Goal: Transaction & Acquisition: Purchase product/service

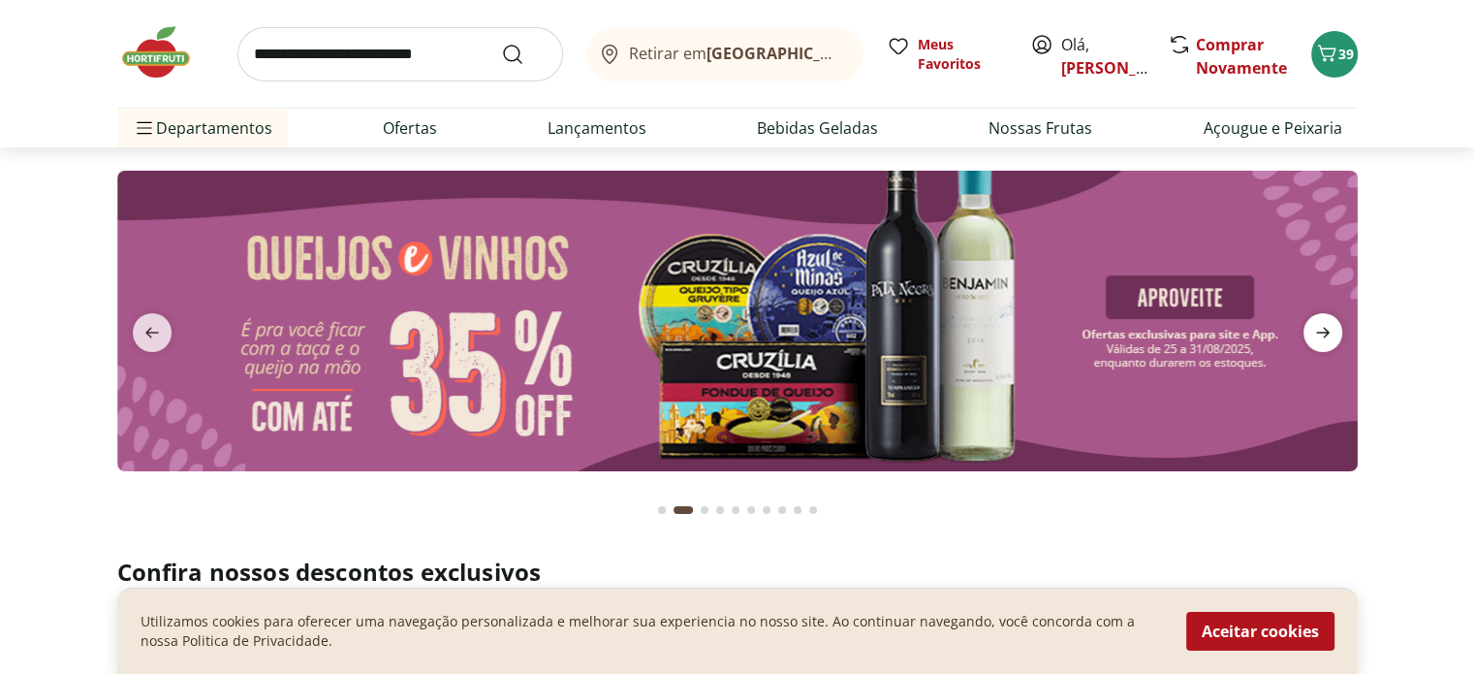
click at [1318, 327] on icon "next" at bounding box center [1322, 332] width 23 height 23
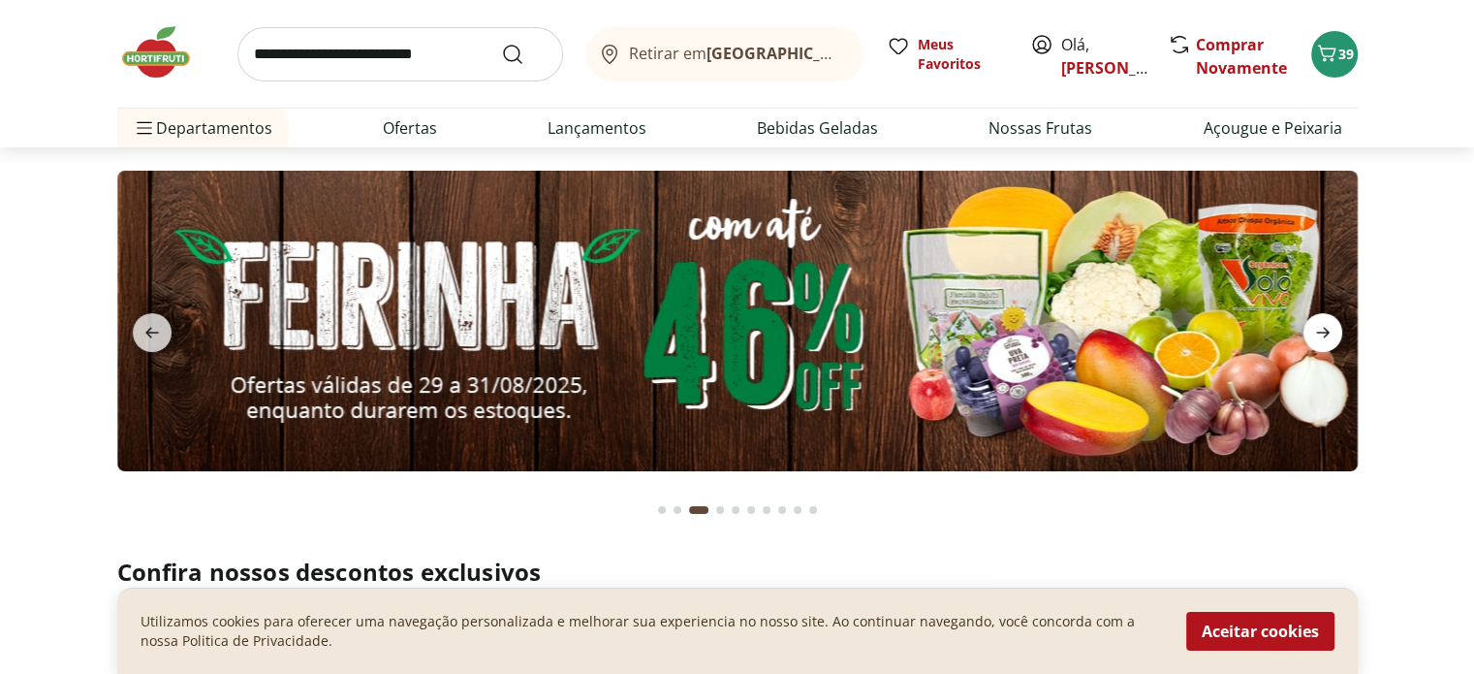
click at [1318, 327] on icon "next" at bounding box center [1322, 332] width 23 height 23
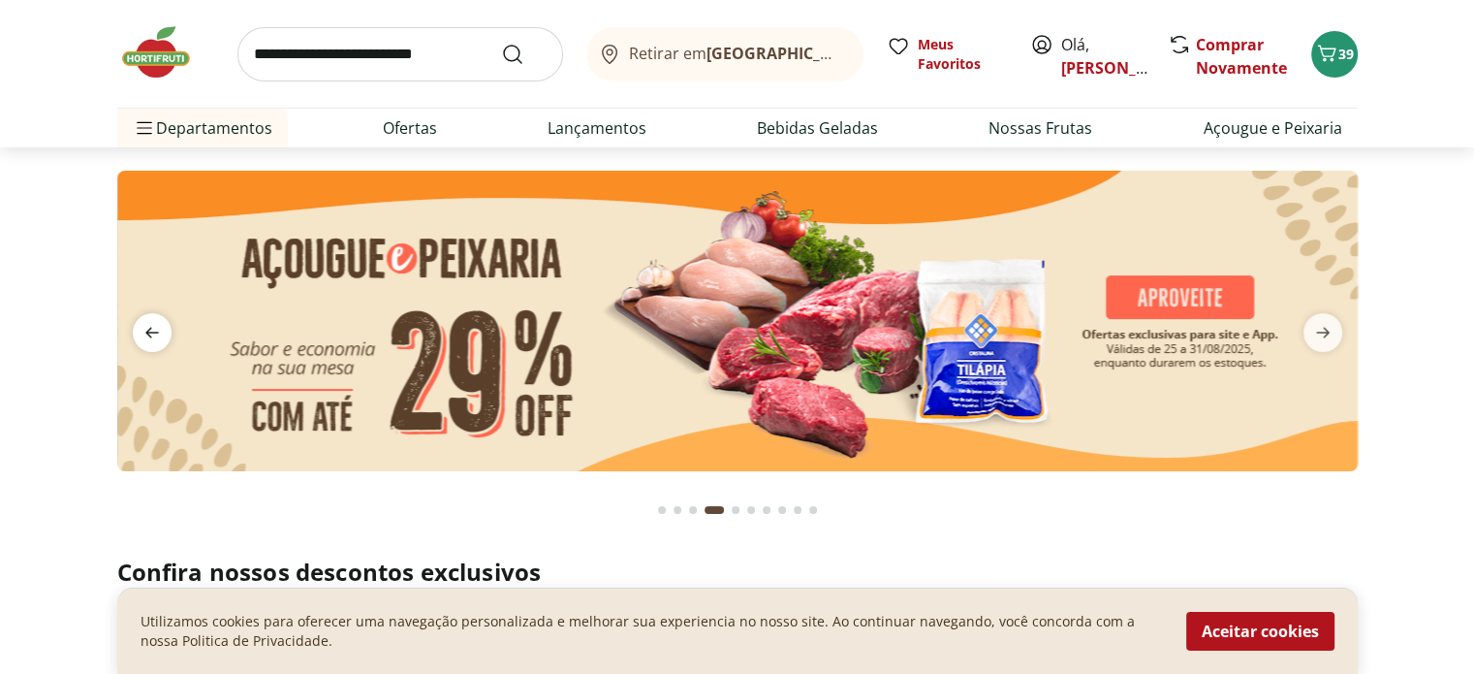
click at [162, 315] on span "previous" at bounding box center [152, 332] width 39 height 39
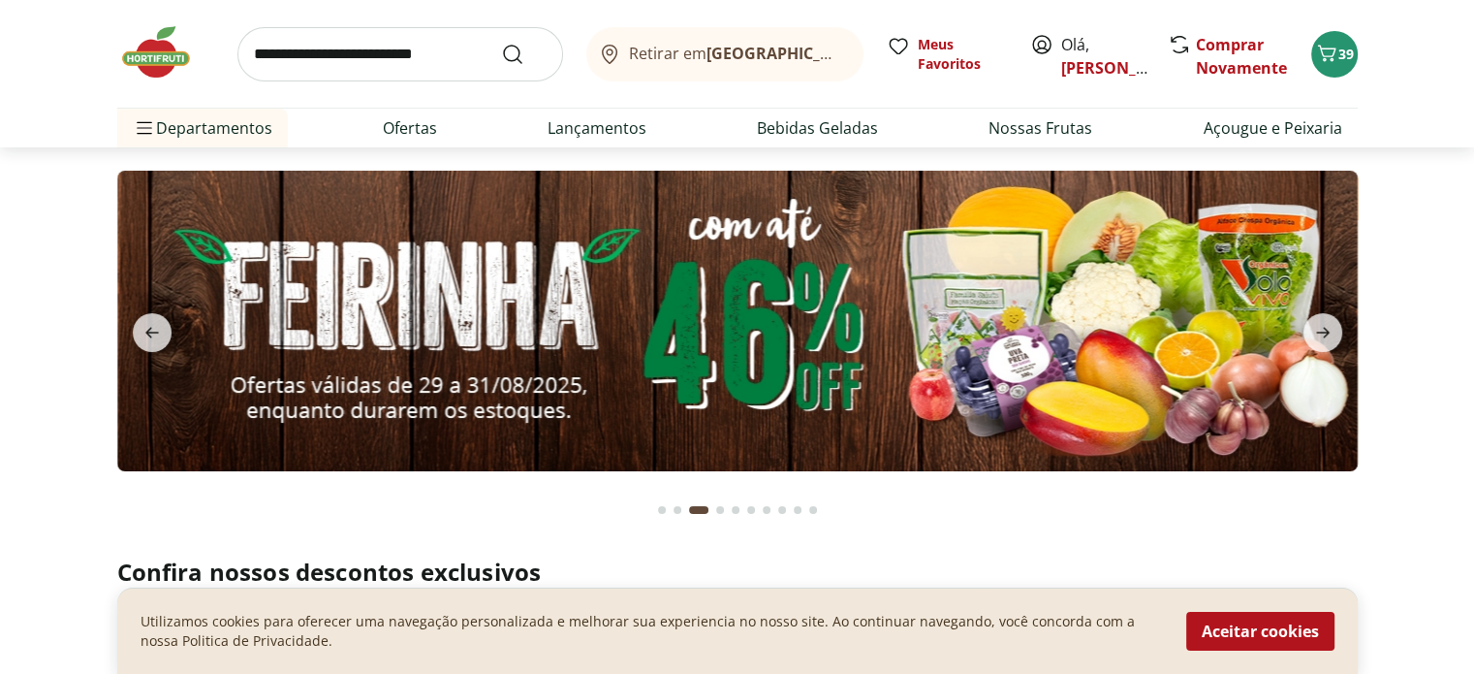
click at [733, 283] on img at bounding box center [737, 321] width 1240 height 300
select select "**********"
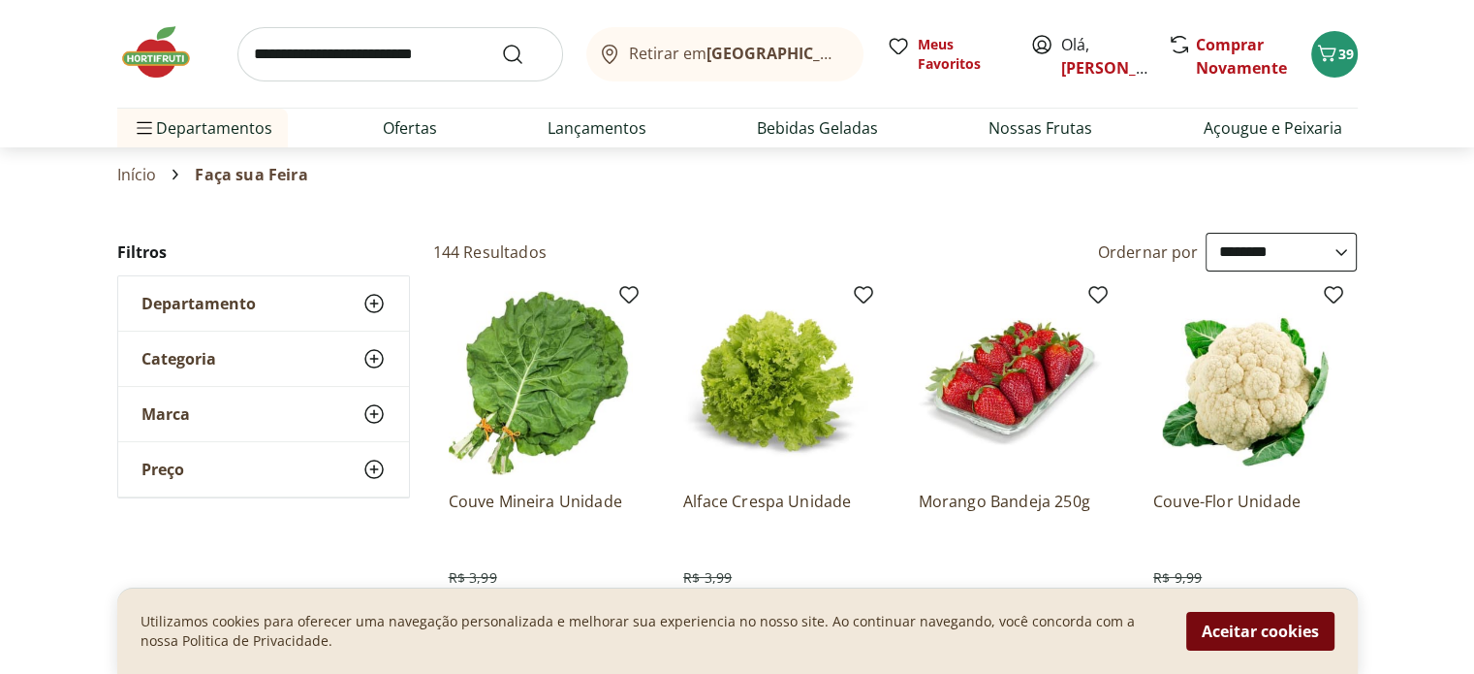
click at [1264, 631] on button "Aceitar cookies" at bounding box center [1260, 630] width 148 height 39
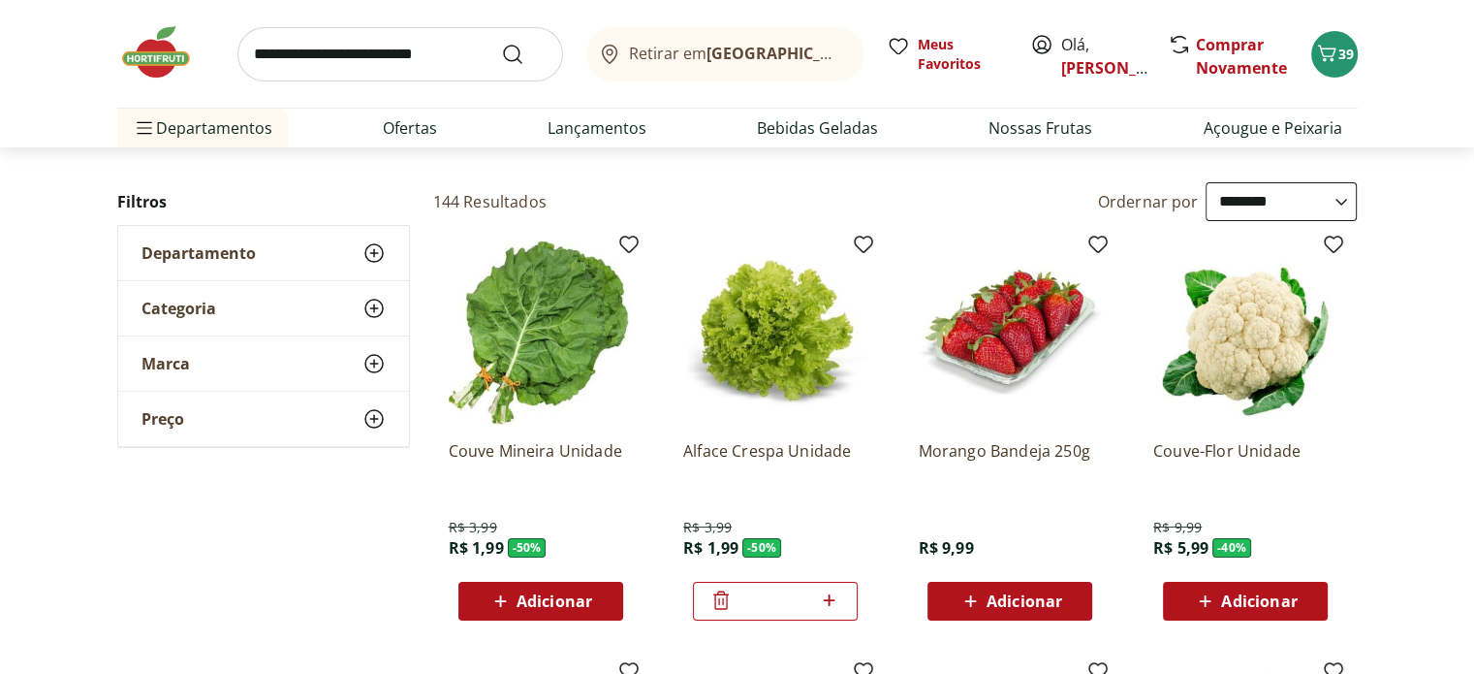
scroll to position [97, 0]
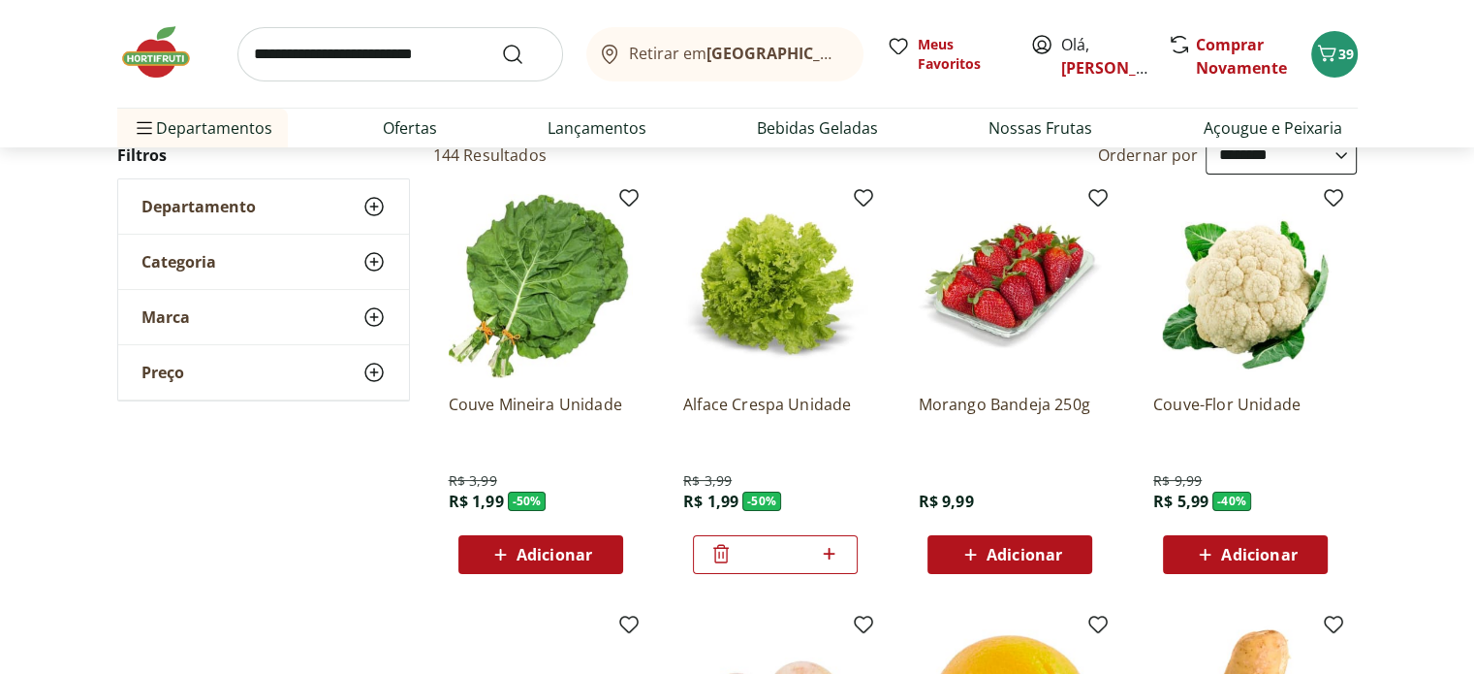
click at [535, 547] on span "Adicionar" at bounding box center [555, 555] width 76 height 16
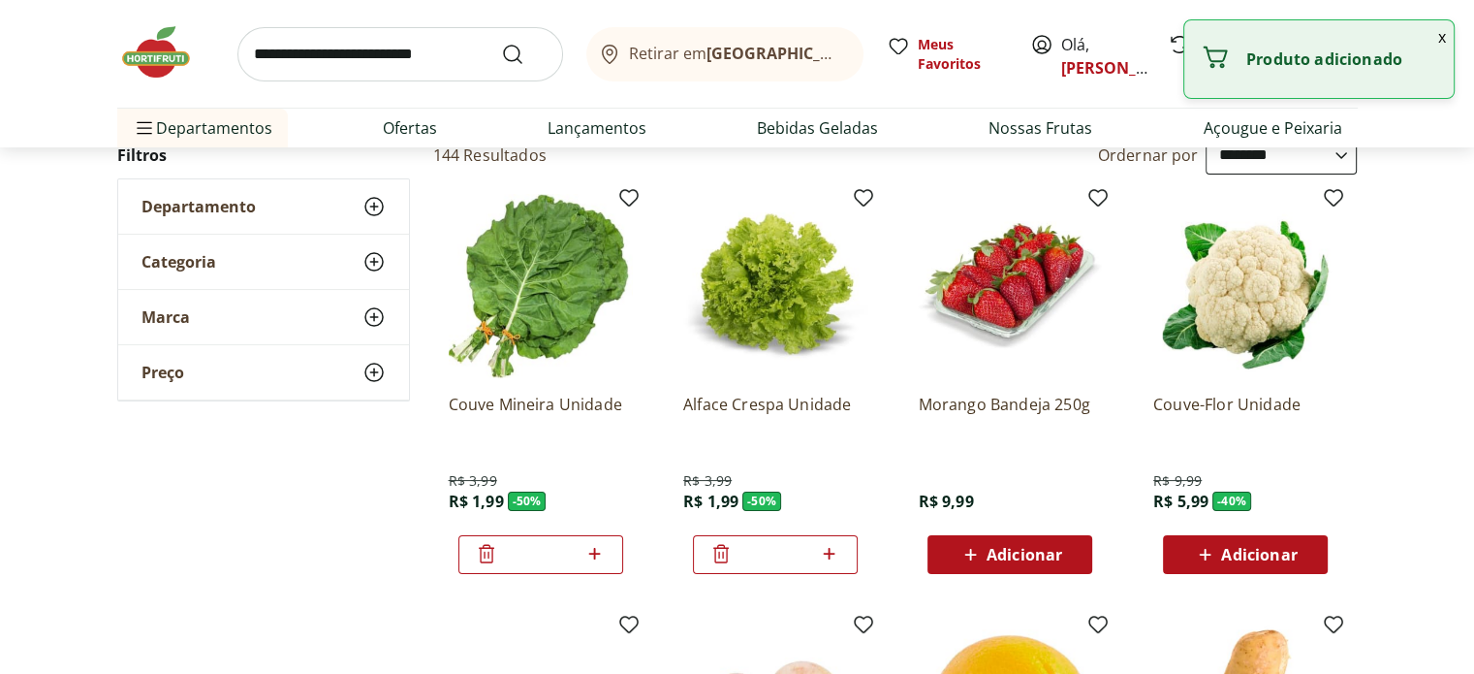
click at [1268, 551] on span "Adicionar" at bounding box center [1259, 555] width 76 height 16
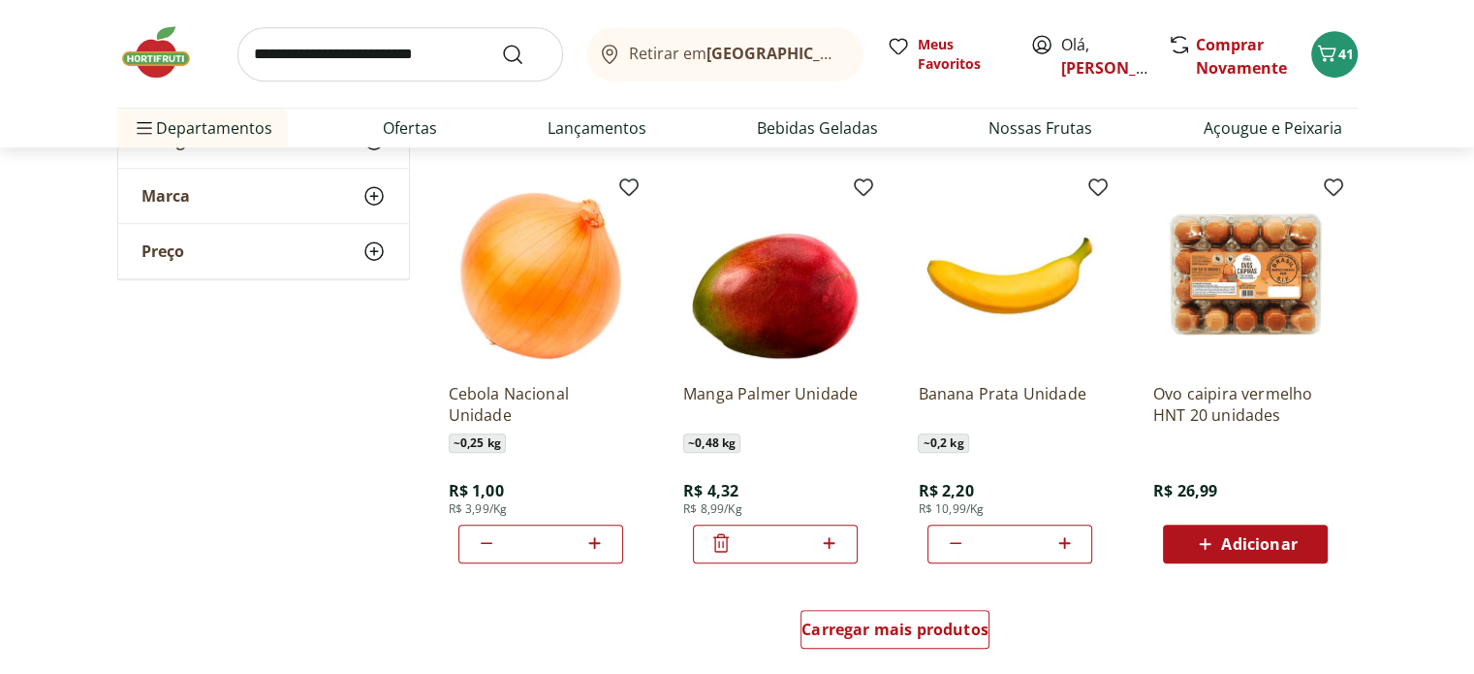
scroll to position [969, 0]
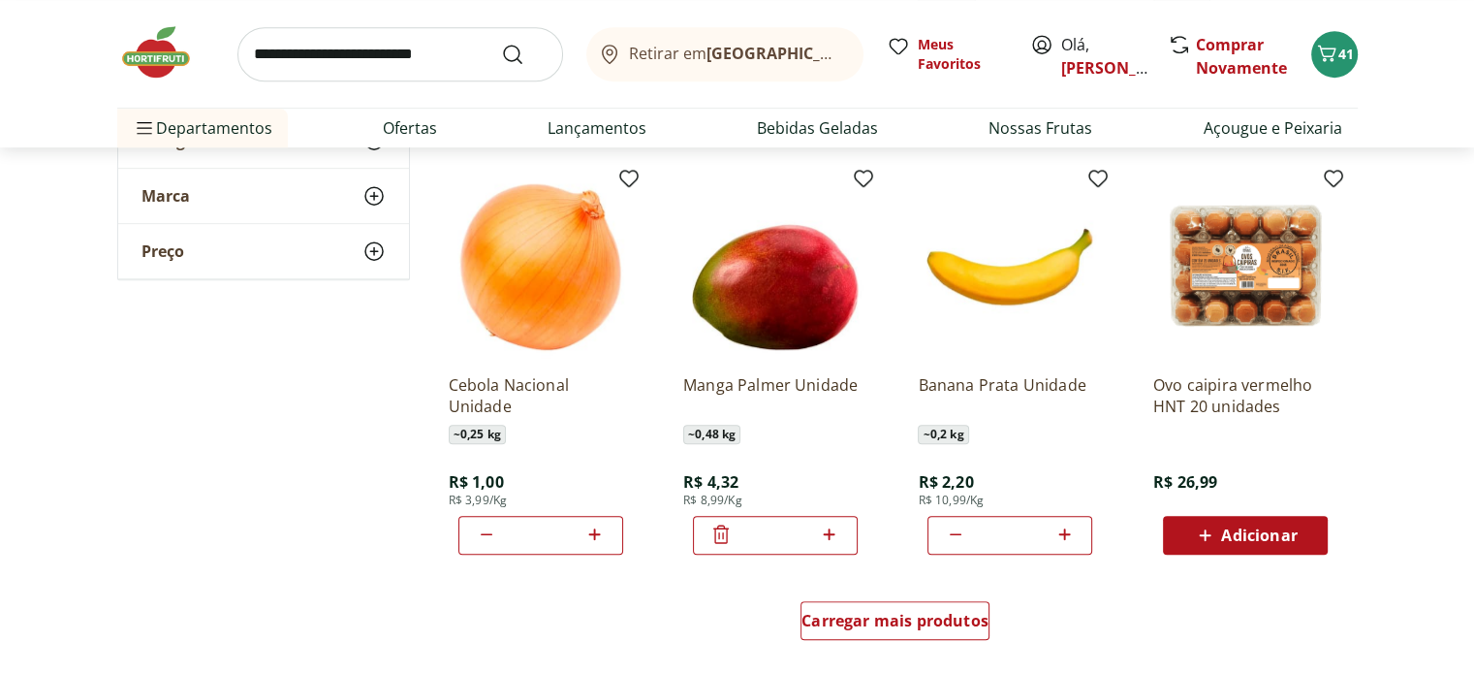
click at [1197, 528] on icon at bounding box center [1205, 534] width 24 height 23
click at [159, 50] on img at bounding box center [165, 52] width 97 height 58
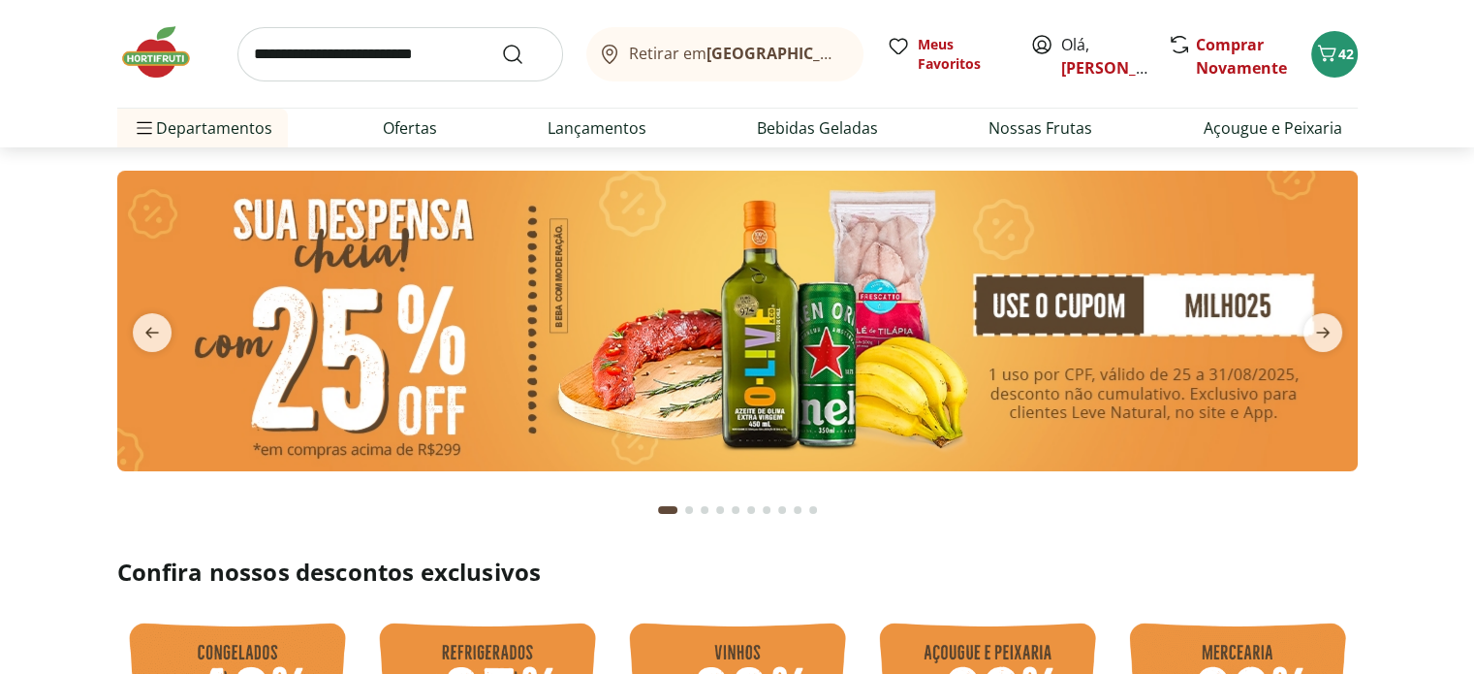
click at [906, 309] on img at bounding box center [737, 321] width 1240 height 300
click at [614, 260] on img at bounding box center [737, 321] width 1240 height 300
click at [1324, 49] on icon "Carrinho" at bounding box center [1326, 53] width 23 height 23
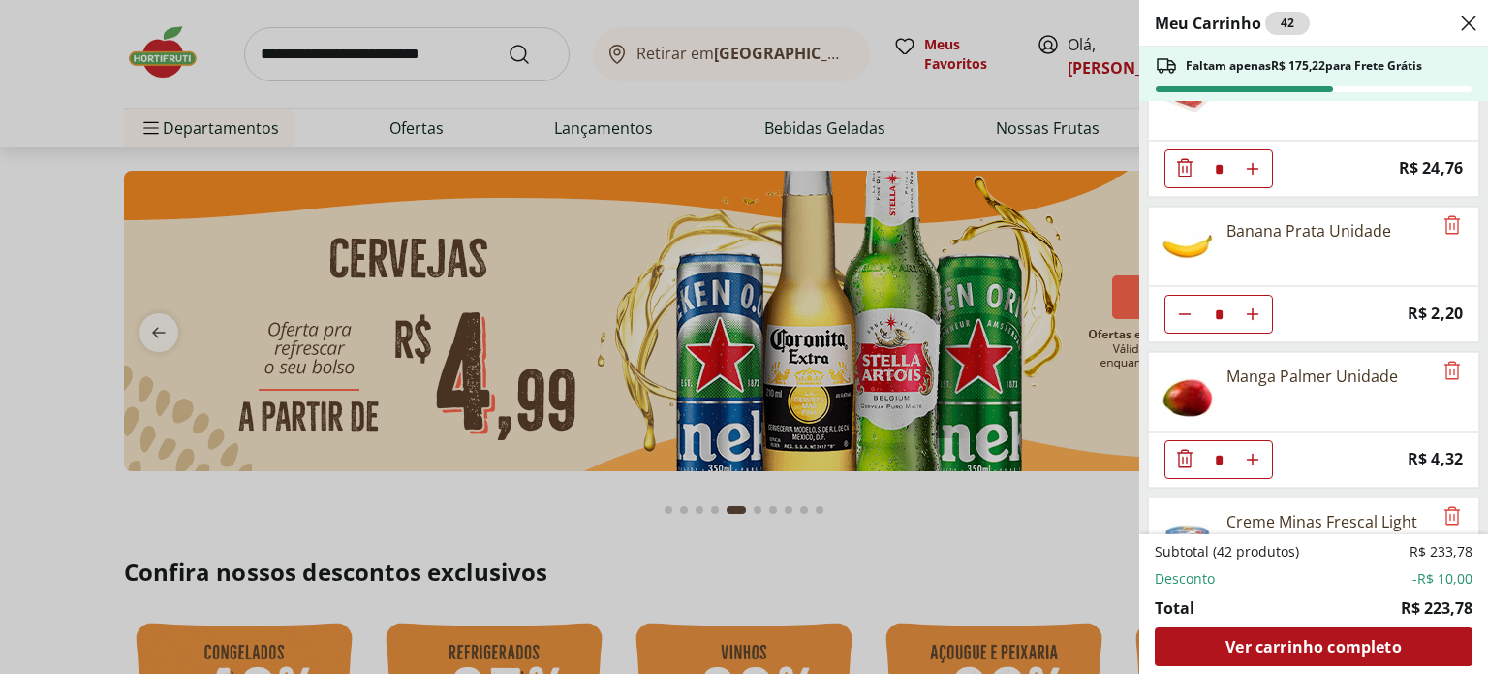
scroll to position [3004, 0]
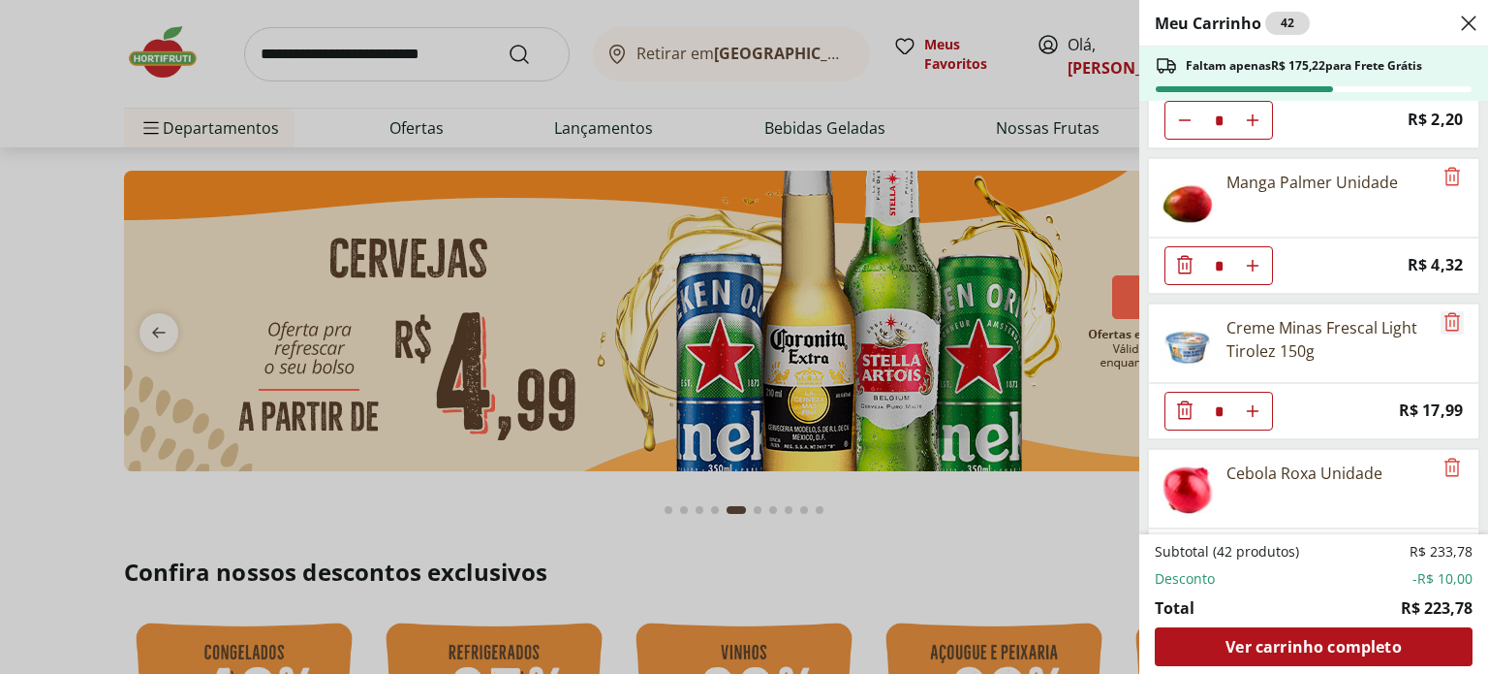
click at [1448, 310] on icon "Remove" at bounding box center [1452, 321] width 23 height 23
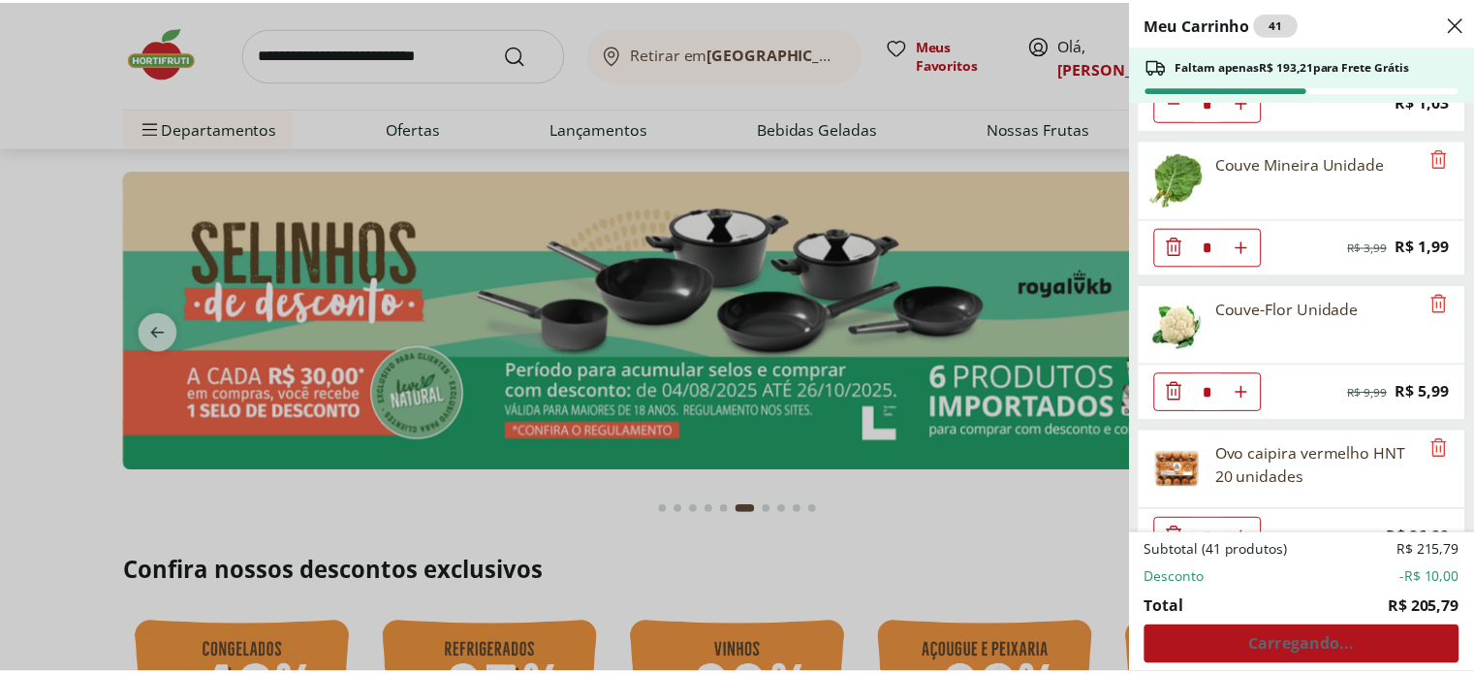
scroll to position [3323, 0]
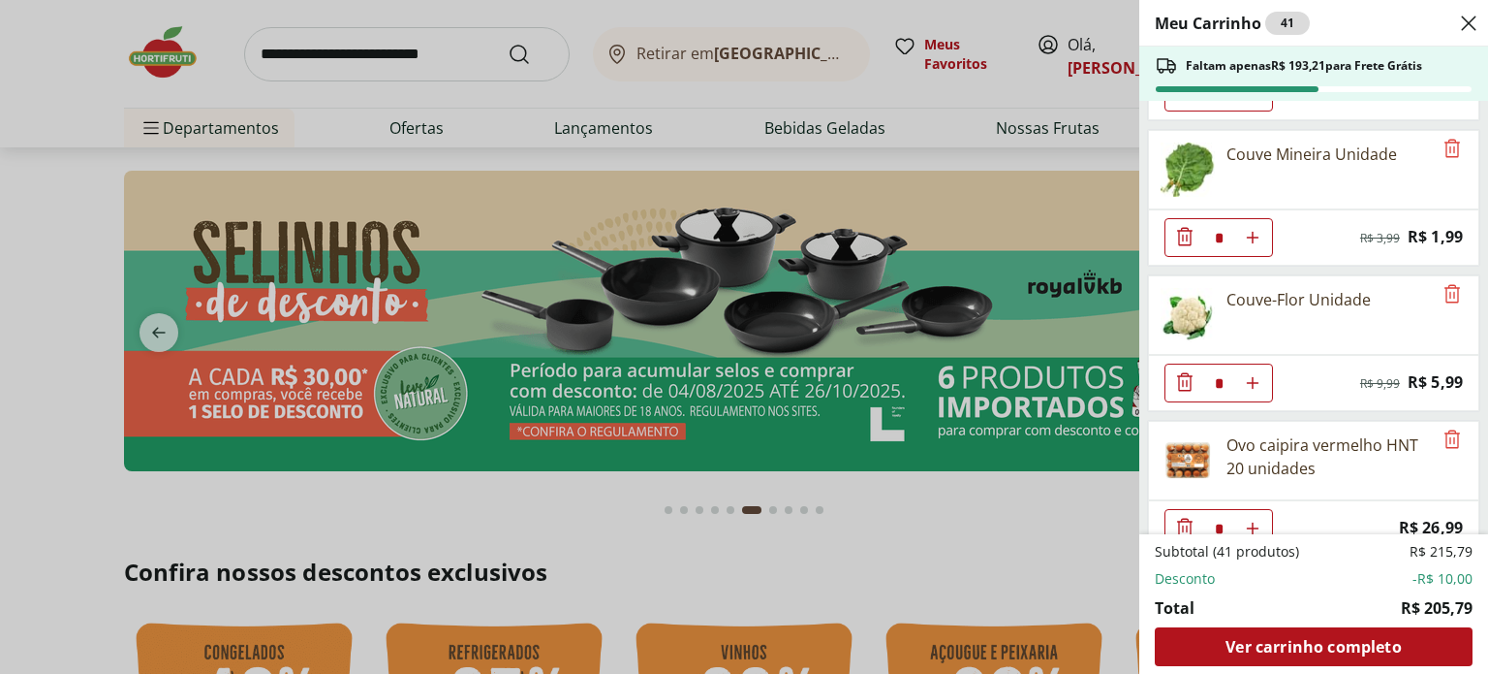
drag, startPoint x: 19, startPoint y: 240, endPoint x: 103, endPoint y: 271, distance: 88.9
click at [20, 239] on div "Meu Carrinho 41 Faltam apenas R$ 193,21 para Frete Grátis Mamão Papaia Unidade …" at bounding box center [744, 337] width 1488 height 674
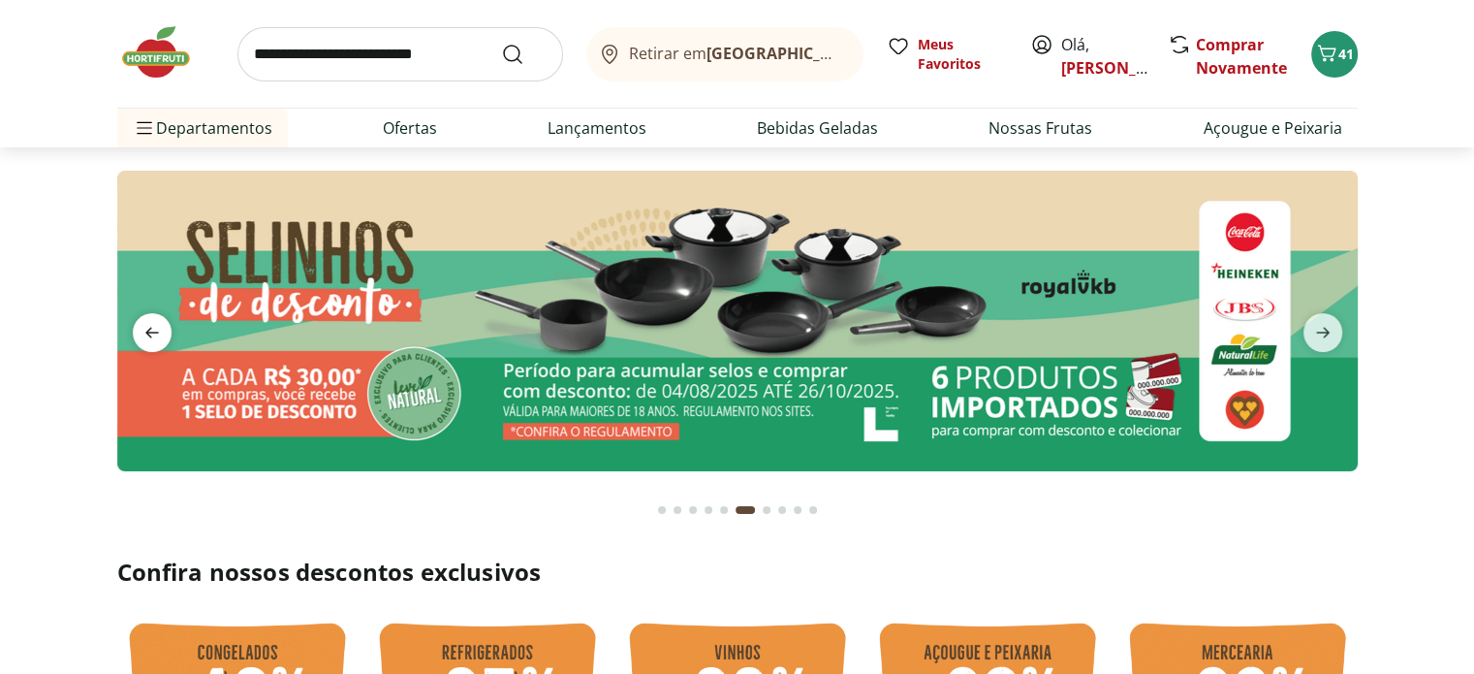
click at [149, 325] on icon "previous" at bounding box center [152, 332] width 23 height 23
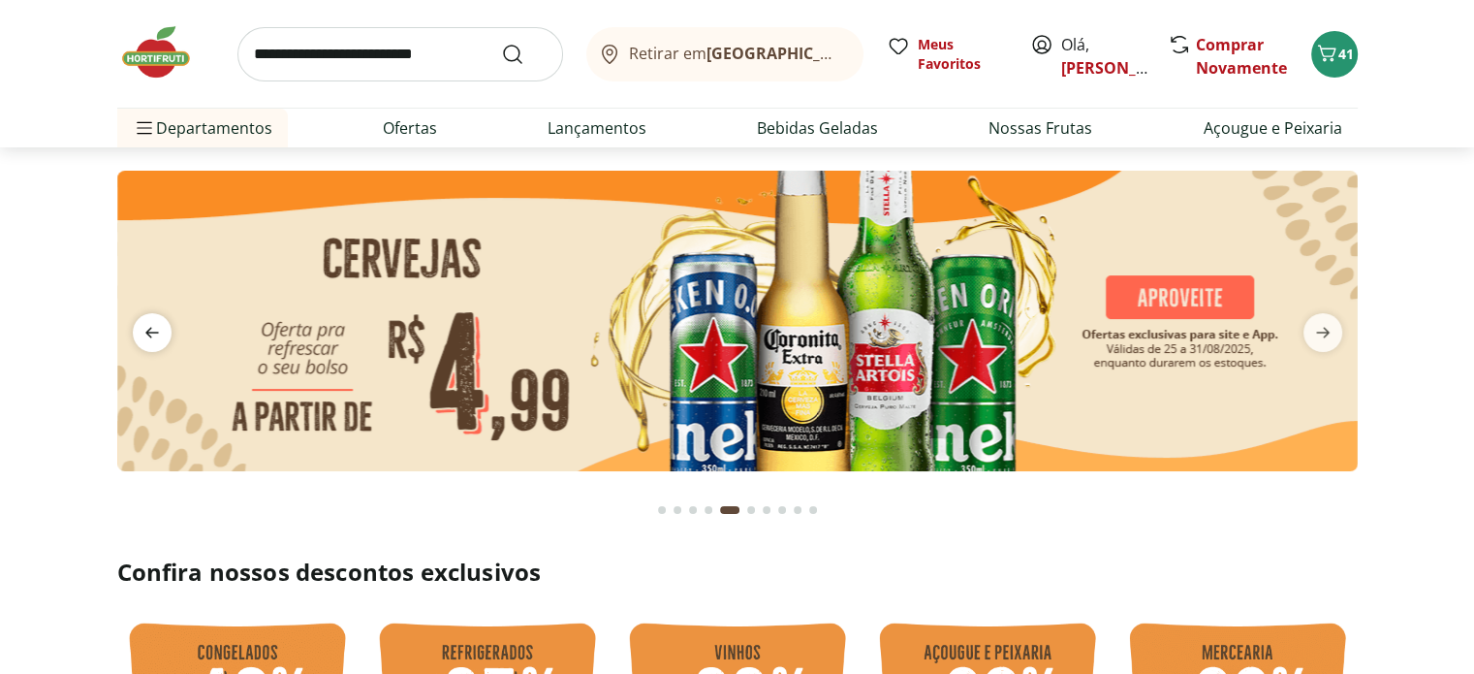
click at [149, 325] on icon "previous" at bounding box center [152, 332] width 23 height 23
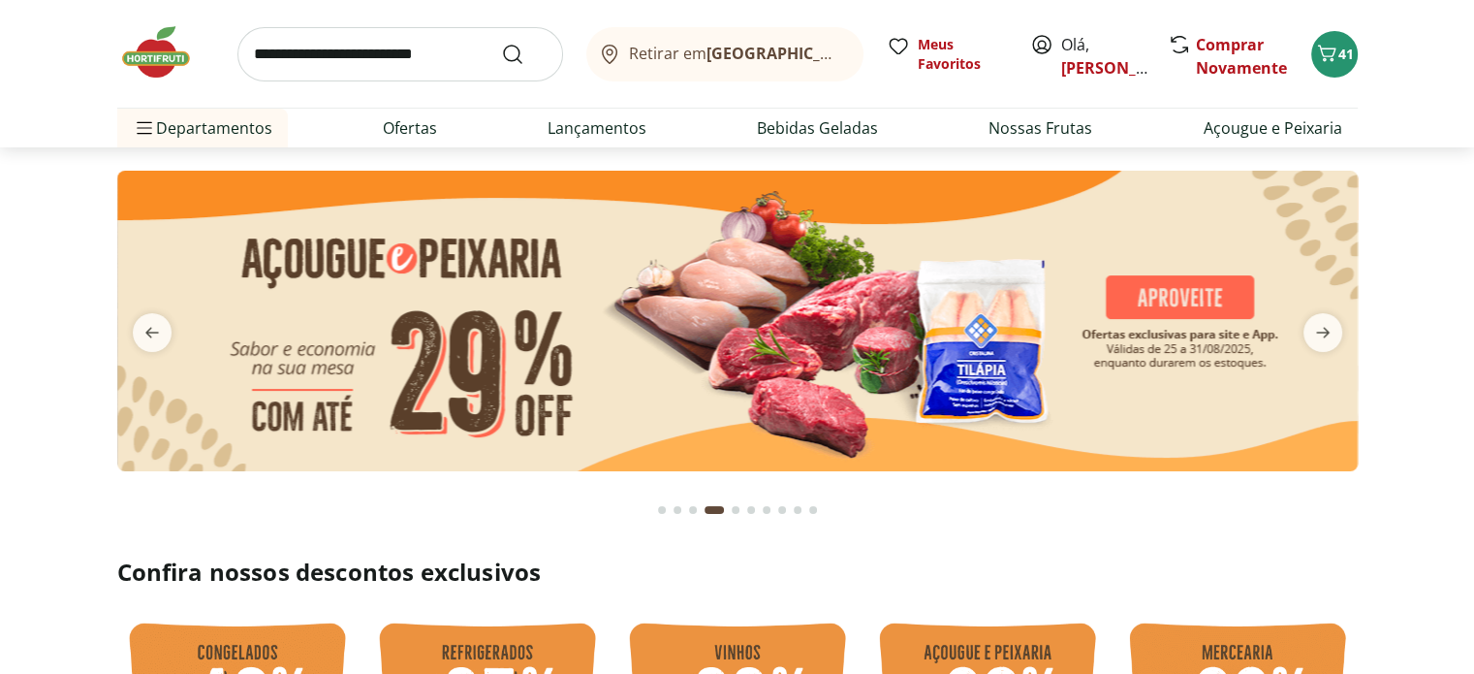
click at [392, 321] on img at bounding box center [737, 321] width 1240 height 300
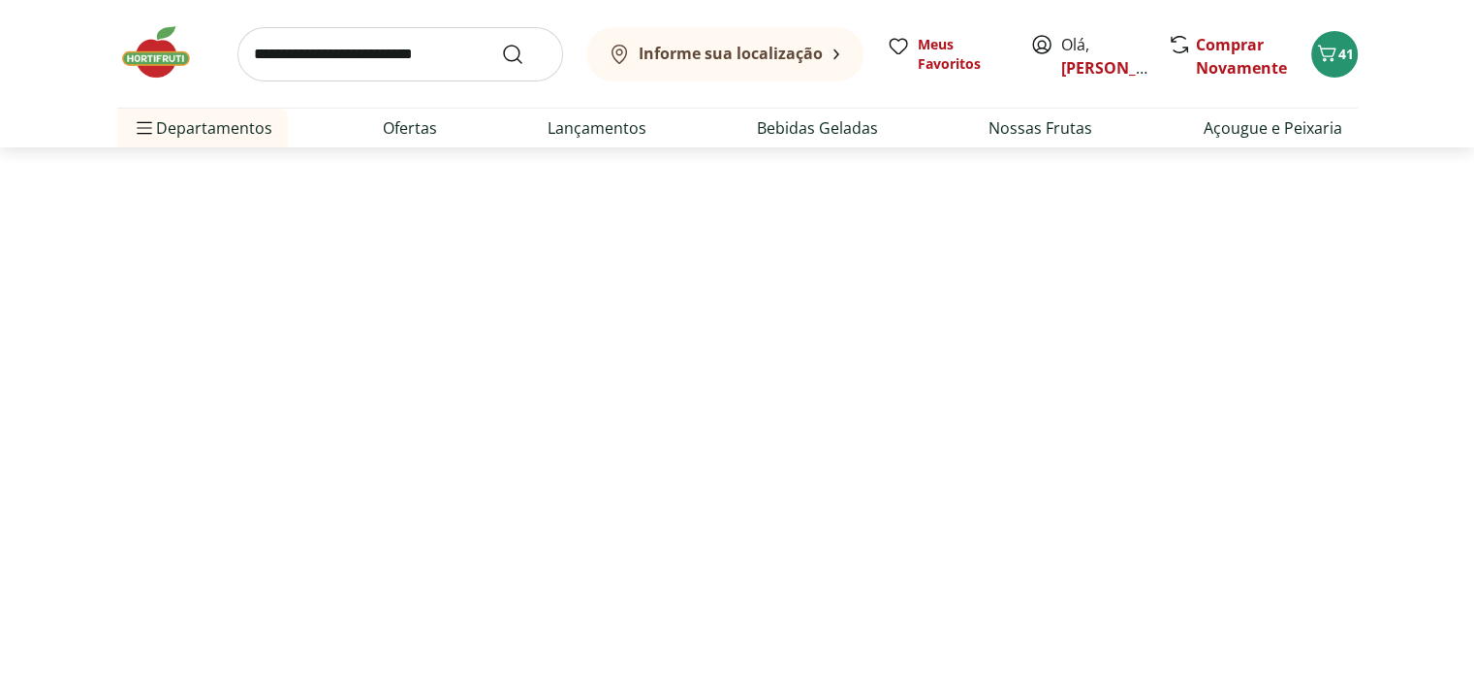
select select "**********"
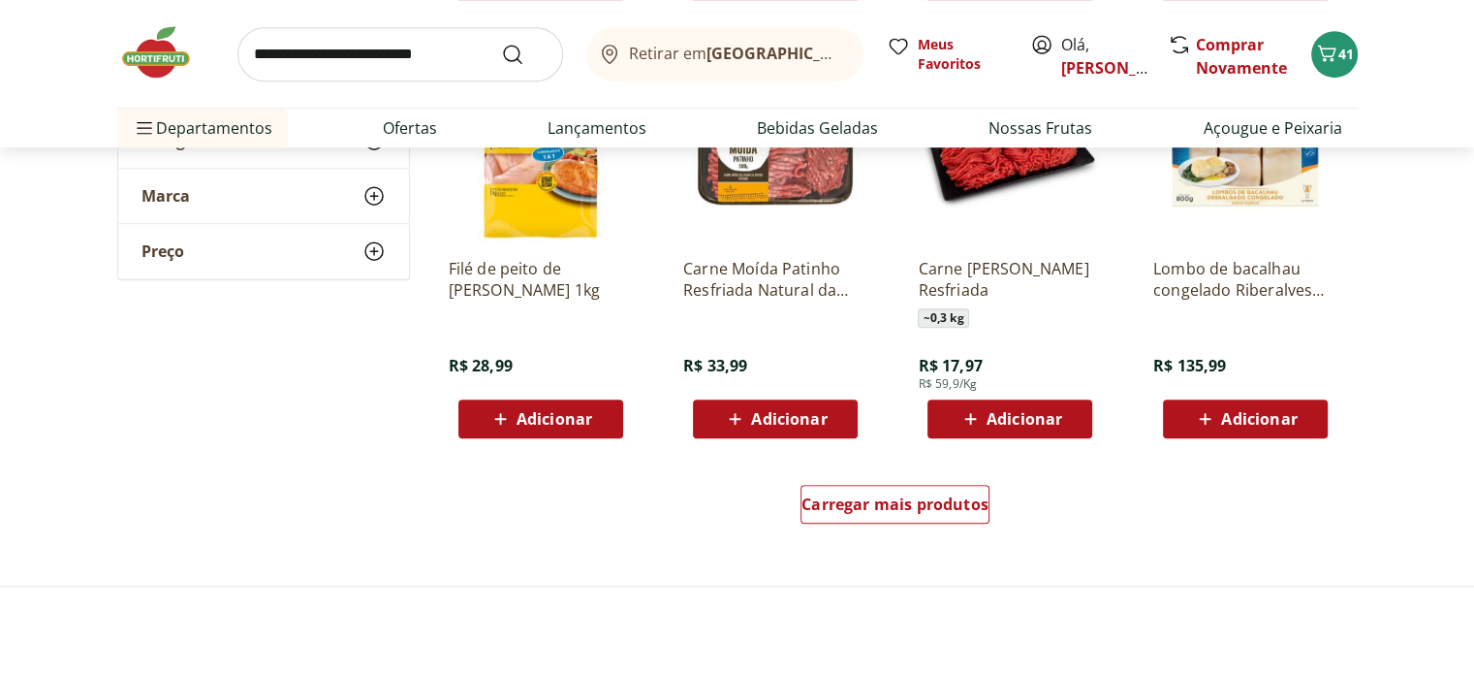
scroll to position [1163, 0]
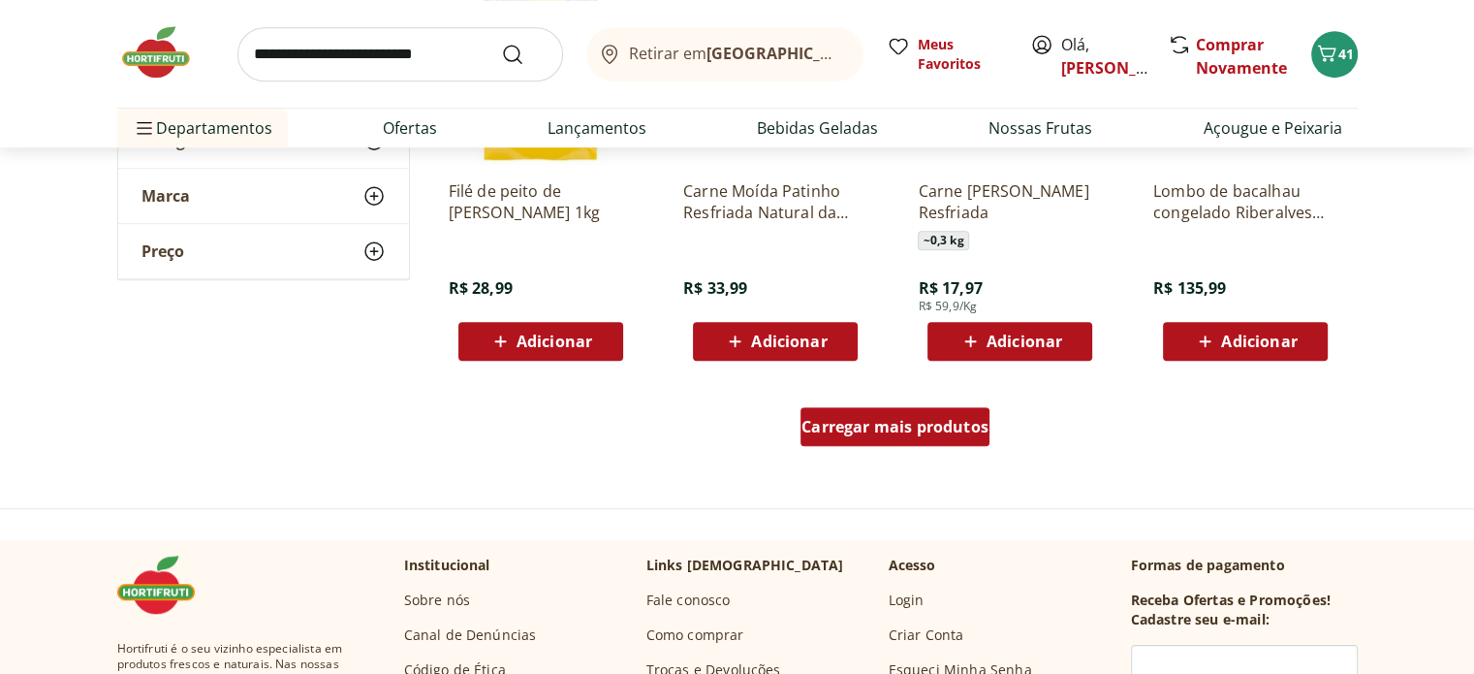
click at [831, 440] on div "Carregar mais produtos" at bounding box center [894, 426] width 189 height 39
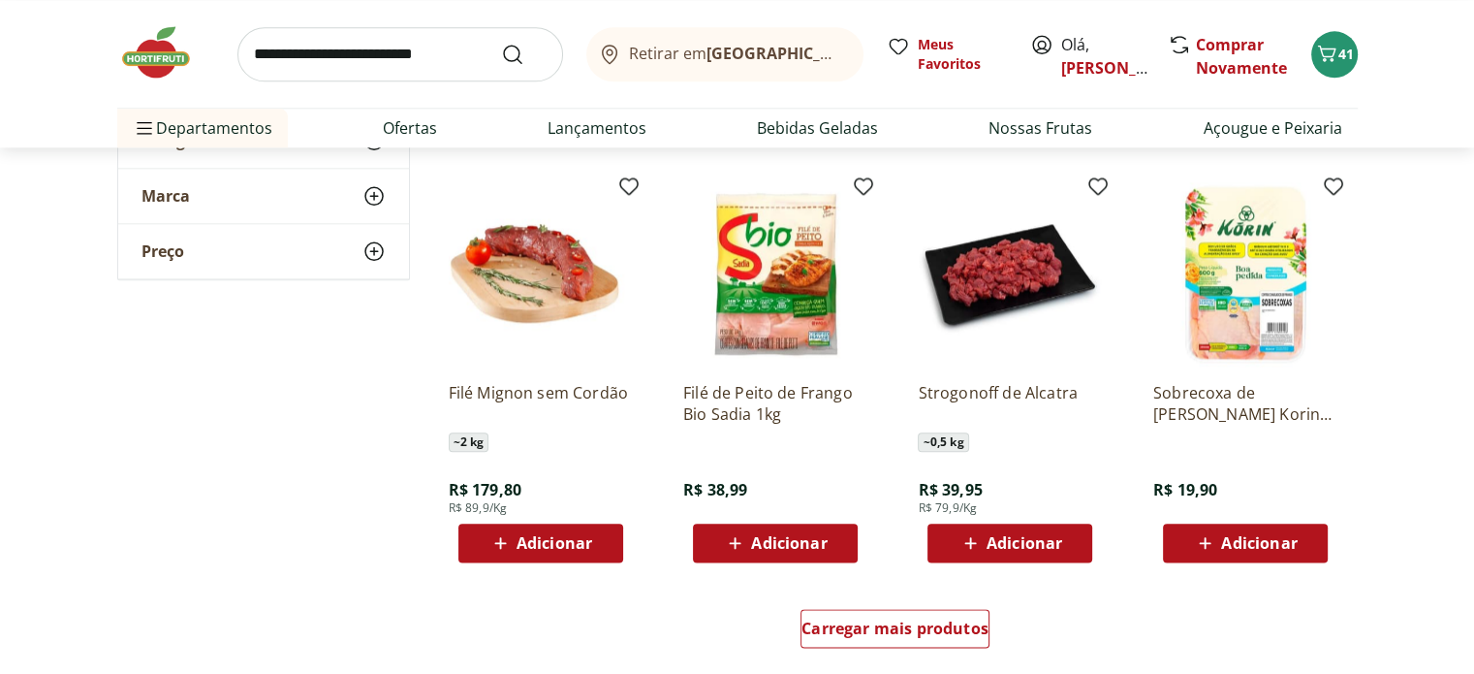
scroll to position [2229, 0]
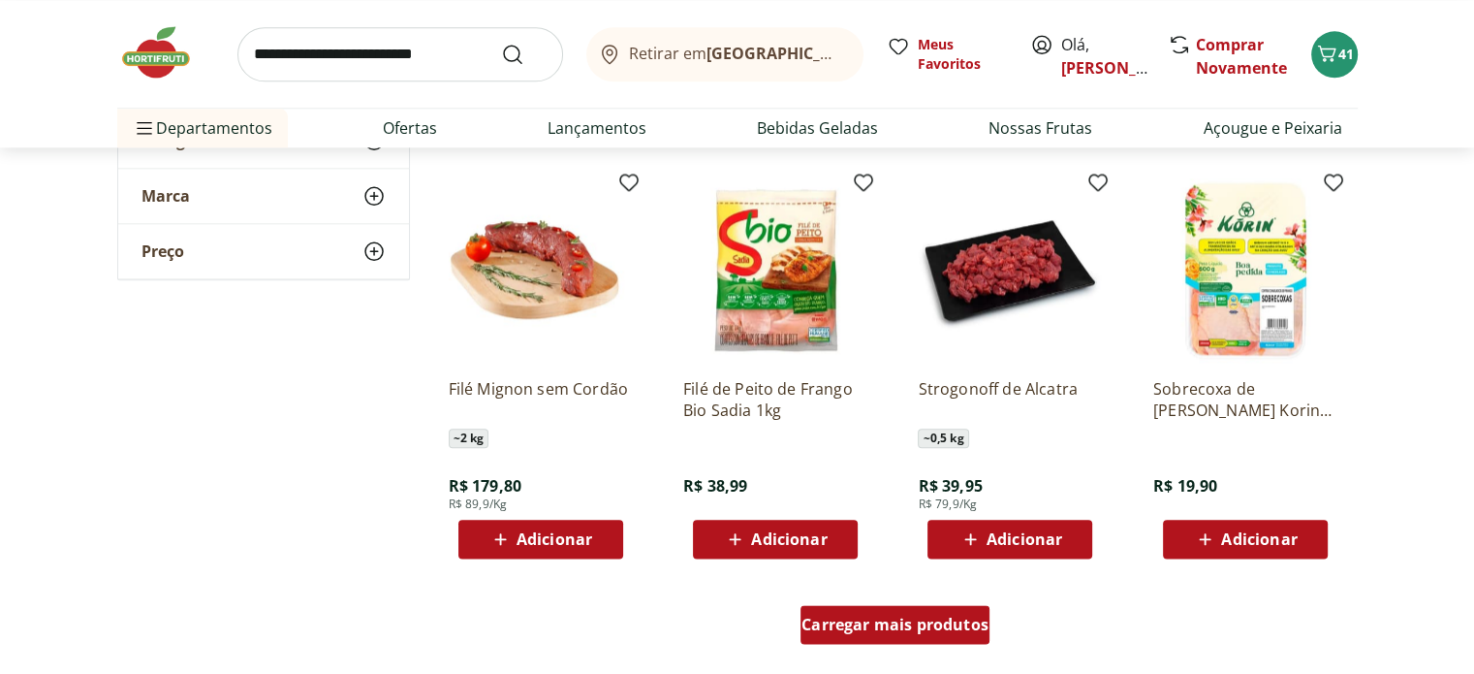
click at [930, 621] on span "Carregar mais produtos" at bounding box center [894, 624] width 187 height 16
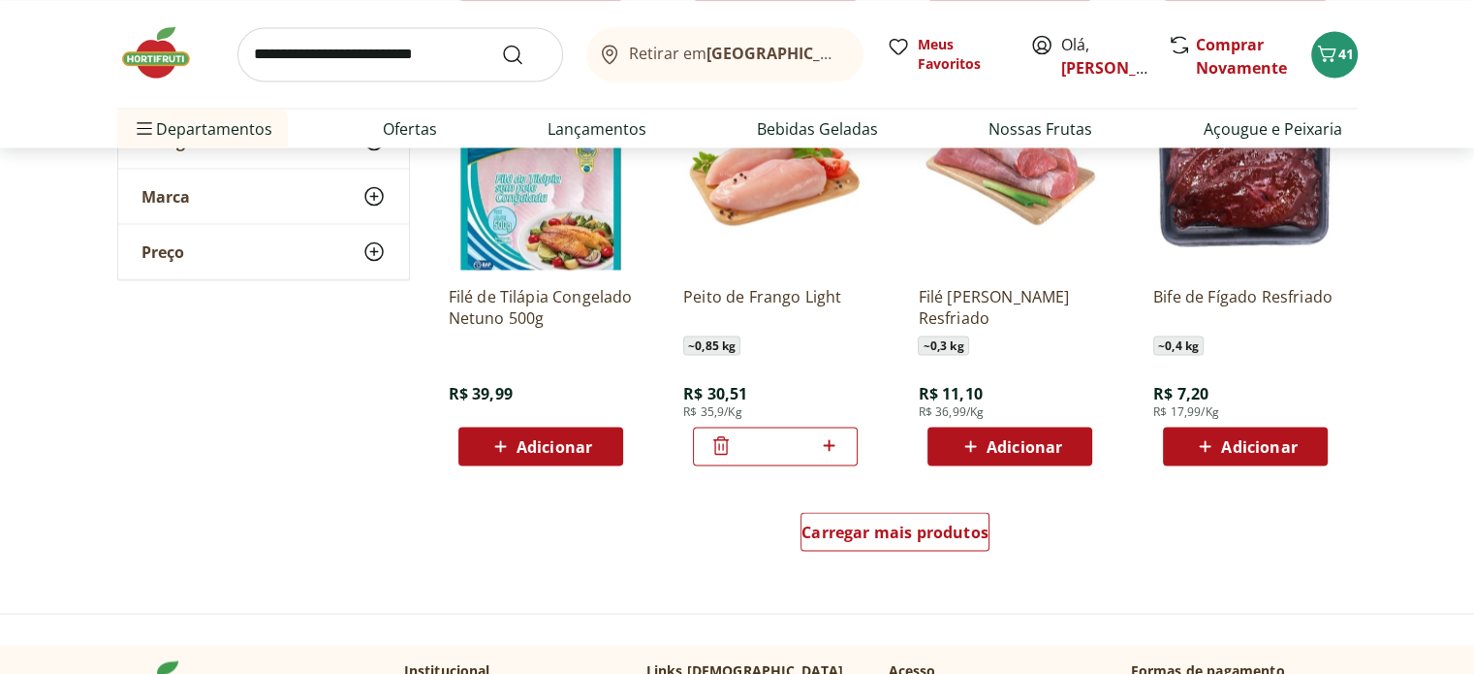
scroll to position [3489, 0]
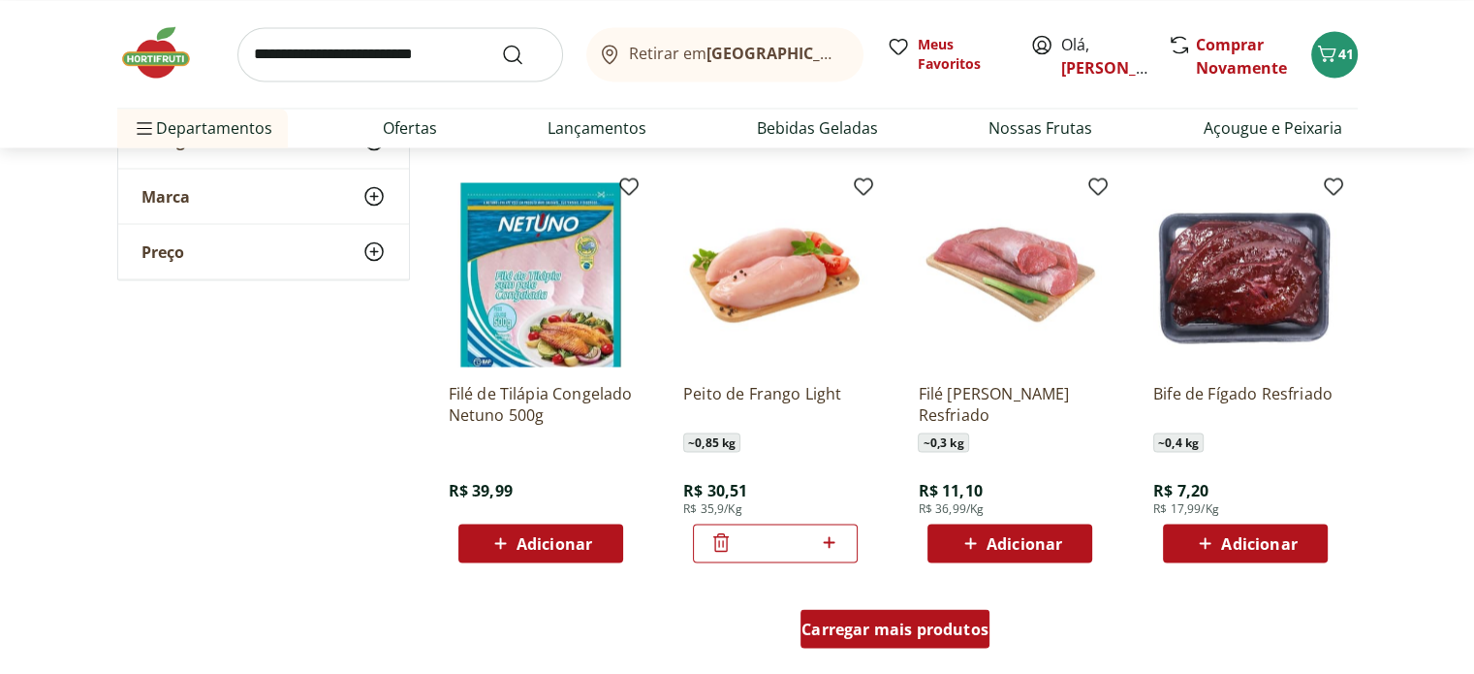
click at [884, 614] on div "Carregar mais produtos" at bounding box center [894, 628] width 189 height 39
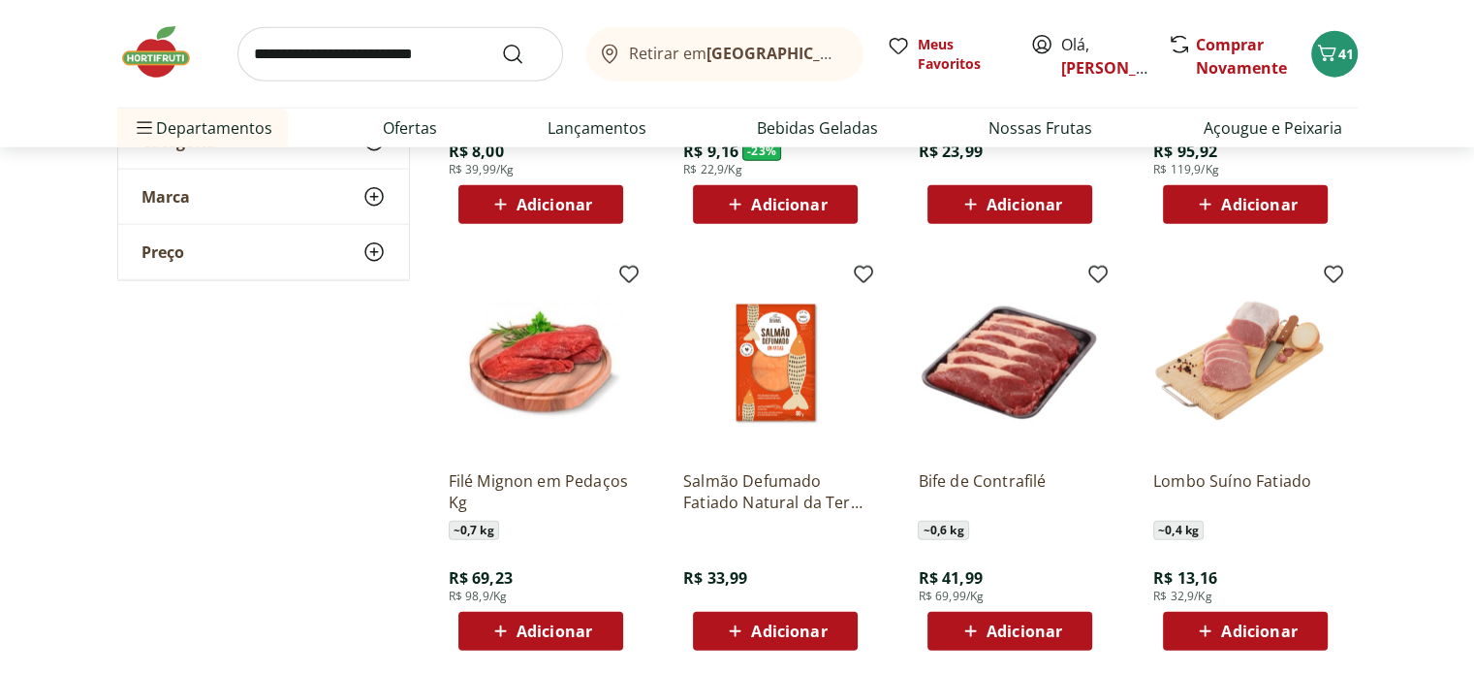
scroll to position [4748, 0]
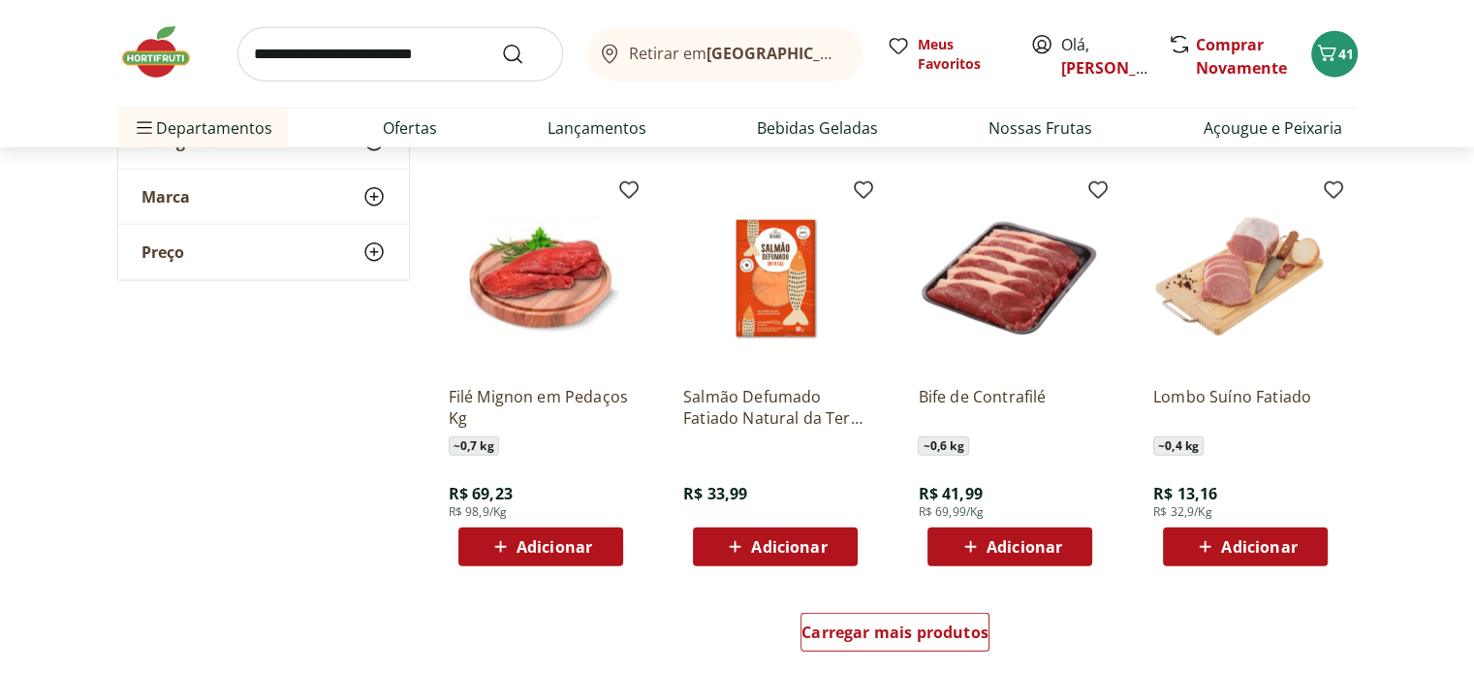
click at [133, 46] on img at bounding box center [165, 52] width 97 height 58
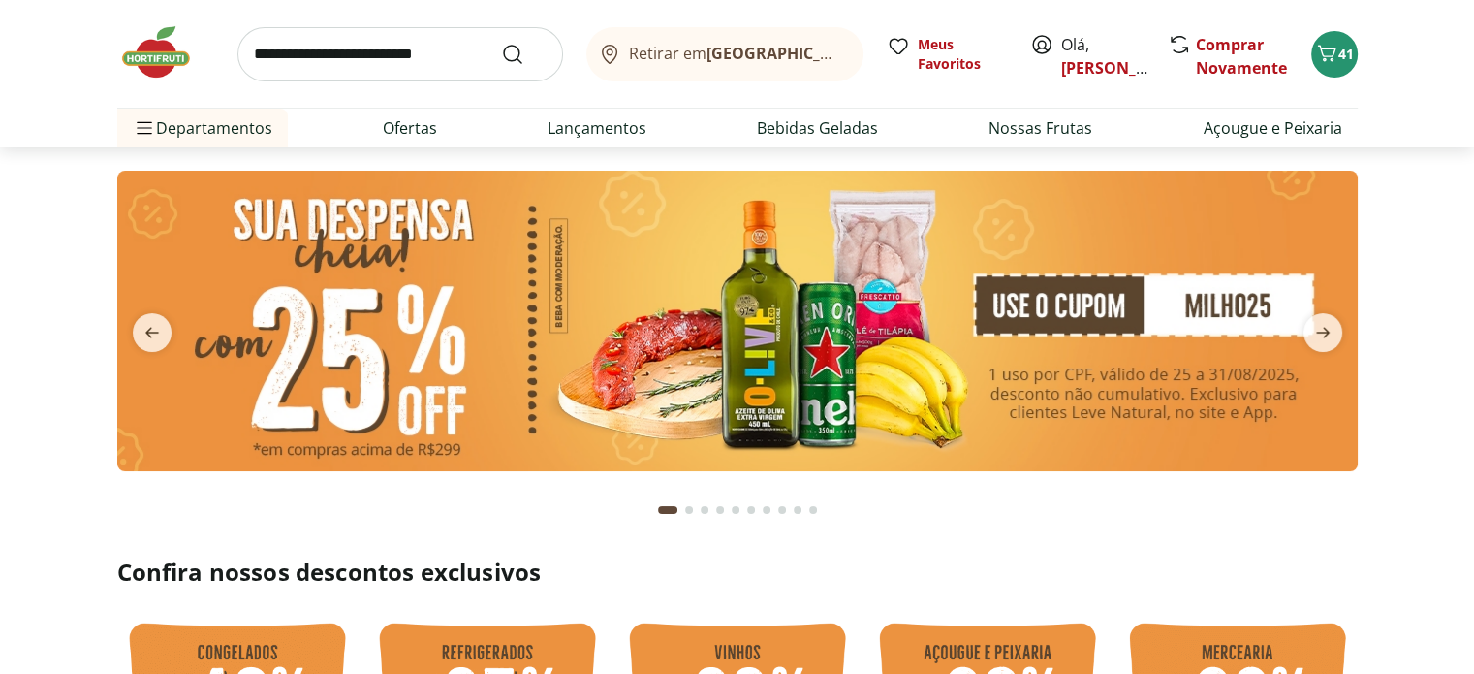
click at [1000, 336] on img at bounding box center [737, 321] width 1240 height 300
click at [593, 336] on img at bounding box center [737, 321] width 1240 height 300
click at [394, 329] on img at bounding box center [737, 321] width 1240 height 300
click at [775, 327] on img at bounding box center [737, 321] width 1240 height 300
click at [1343, 57] on span "41" at bounding box center [1346, 54] width 16 height 18
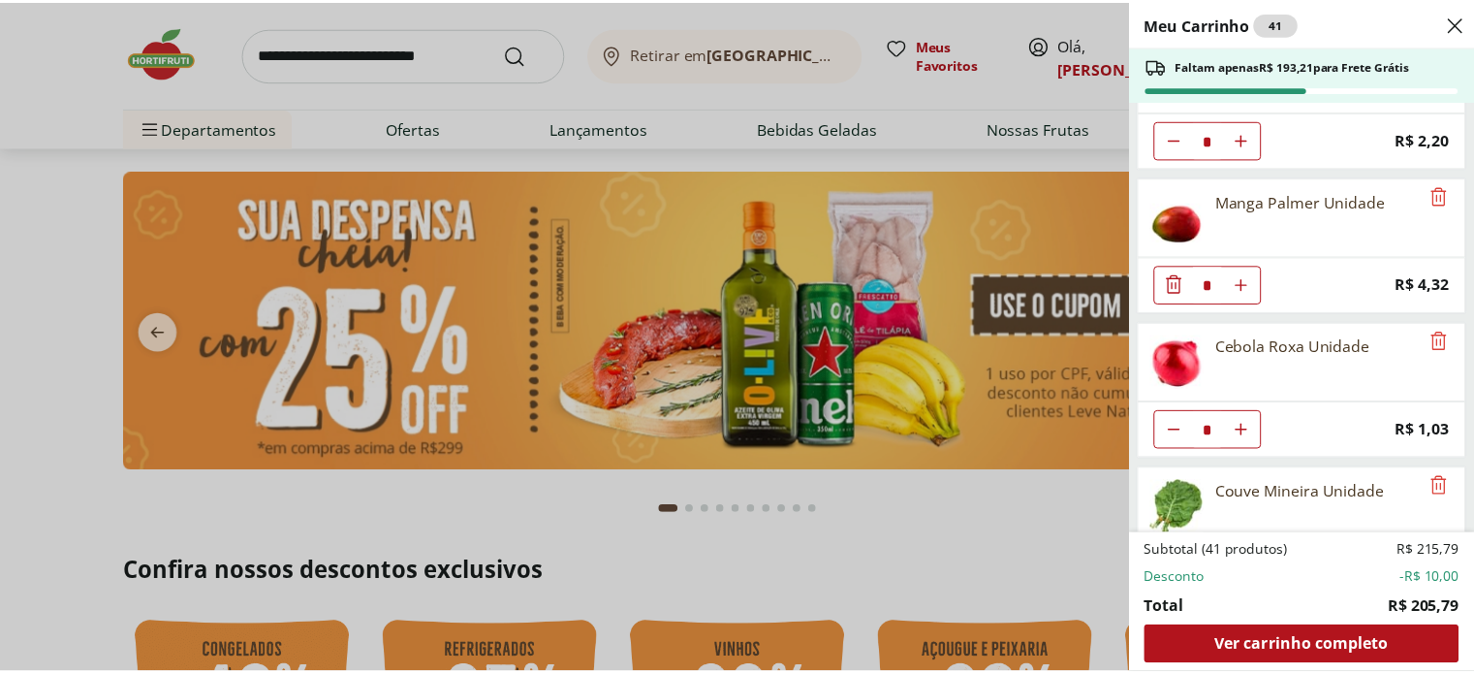
scroll to position [3198, 0]
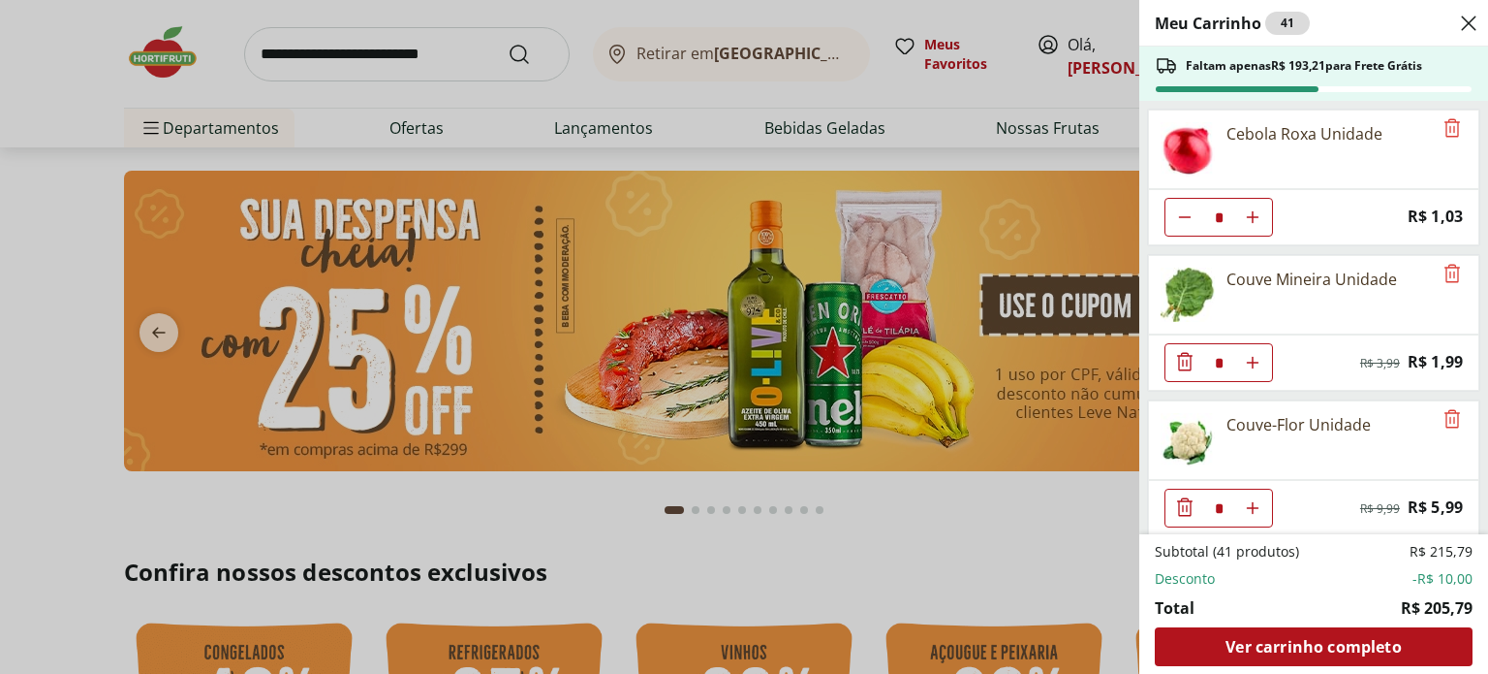
click at [22, 189] on div "Meu Carrinho 41 Faltam apenas R$ 193,21 para Frete Grátis Mamão Papaia Unidade …" at bounding box center [744, 337] width 1488 height 674
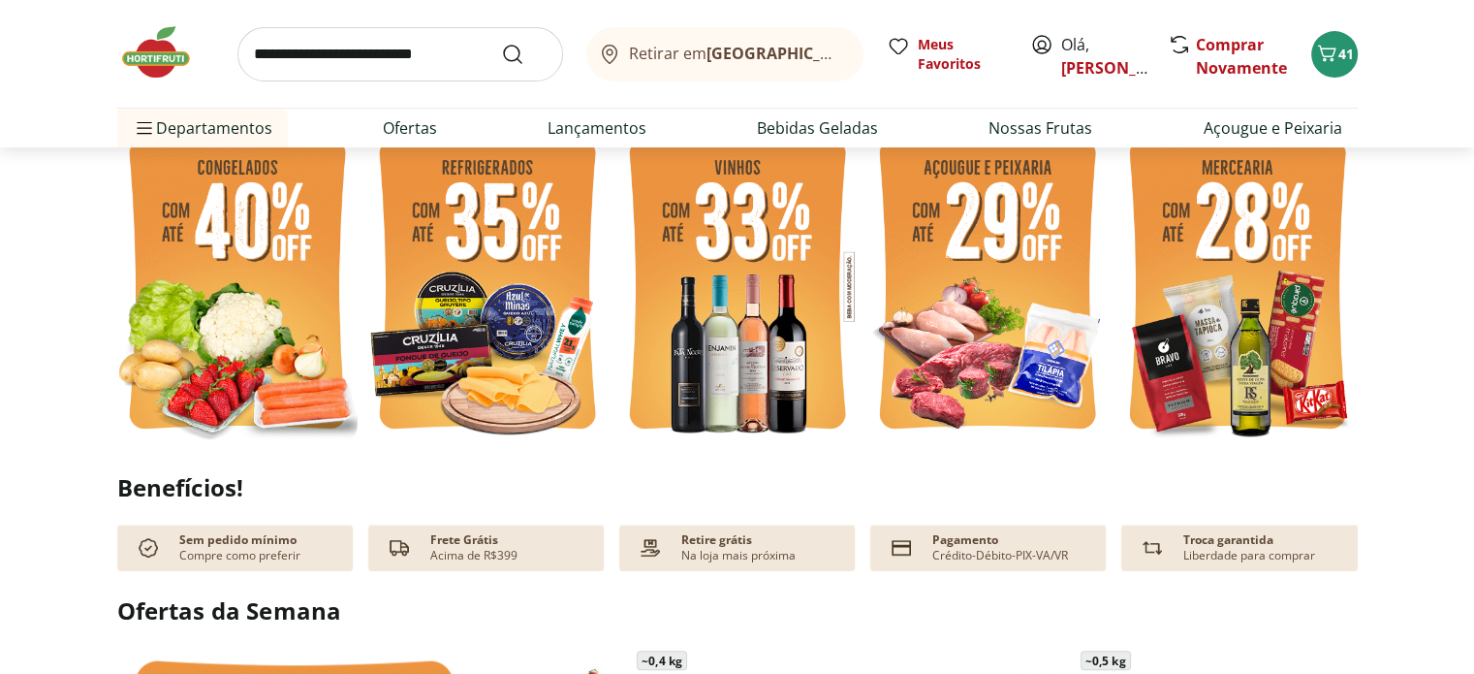
scroll to position [485, 0]
click at [1206, 243] on img at bounding box center [1237, 286] width 240 height 321
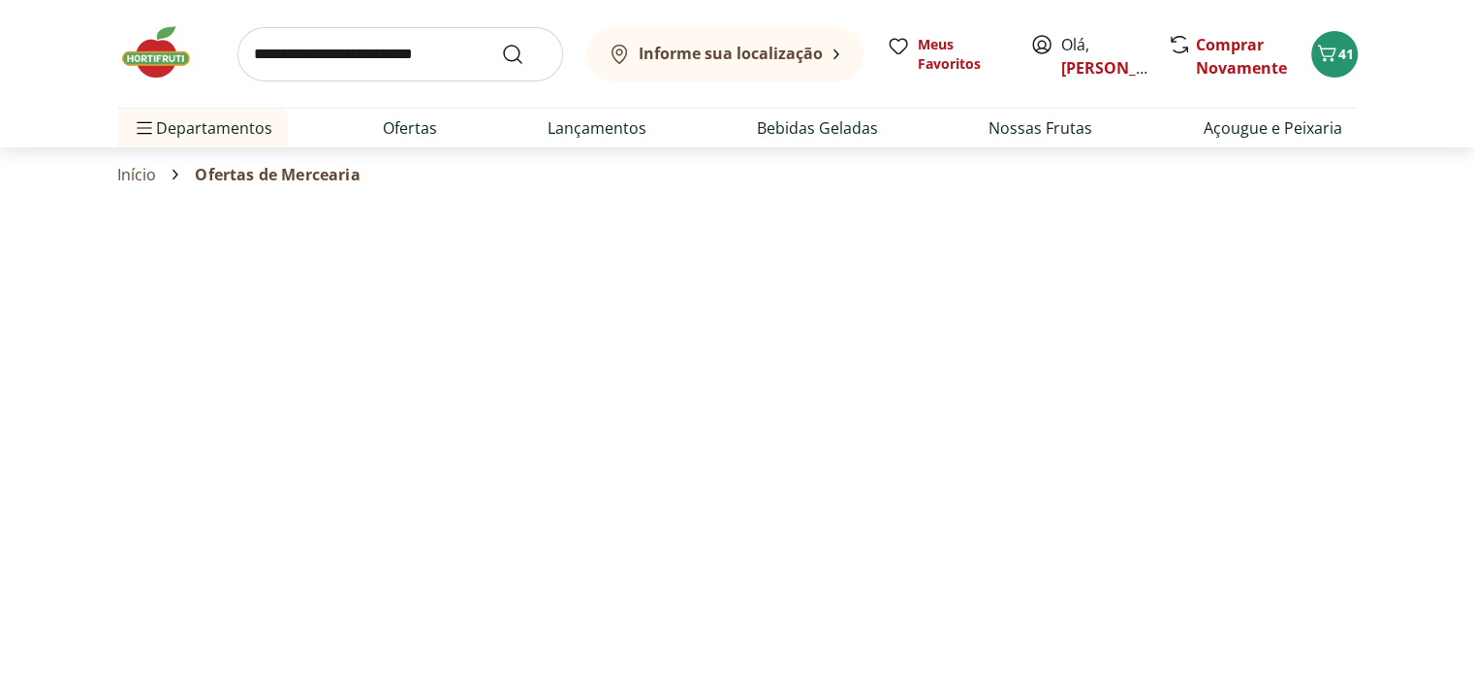
select select "**********"
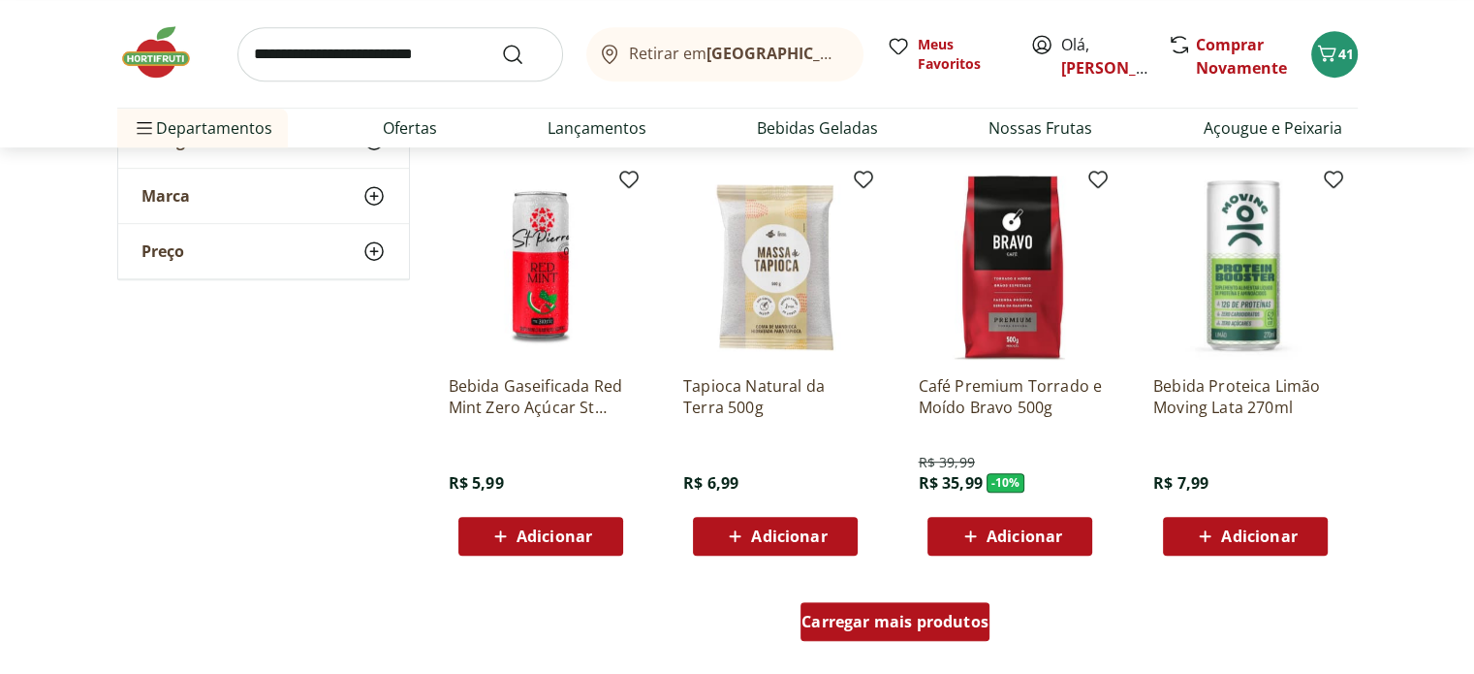
scroll to position [969, 0]
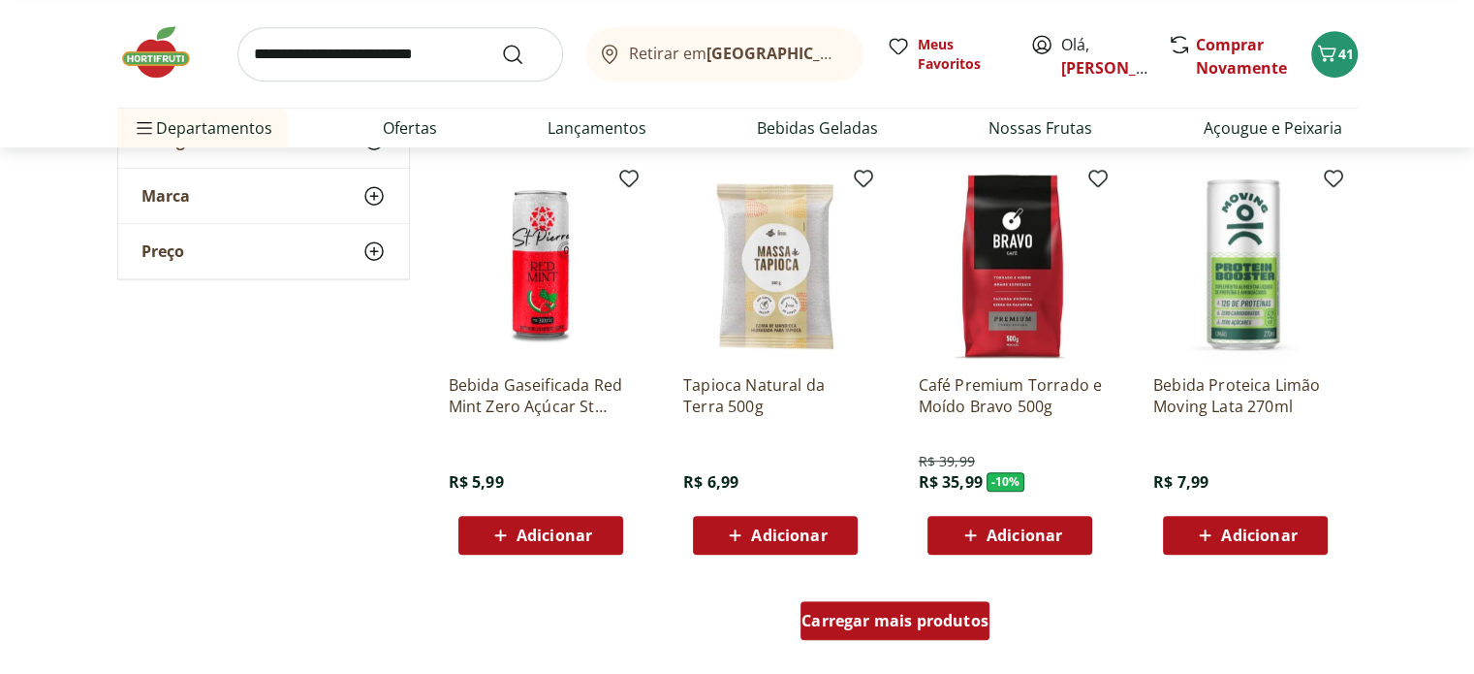
click at [898, 633] on div "Carregar mais produtos" at bounding box center [894, 620] width 189 height 39
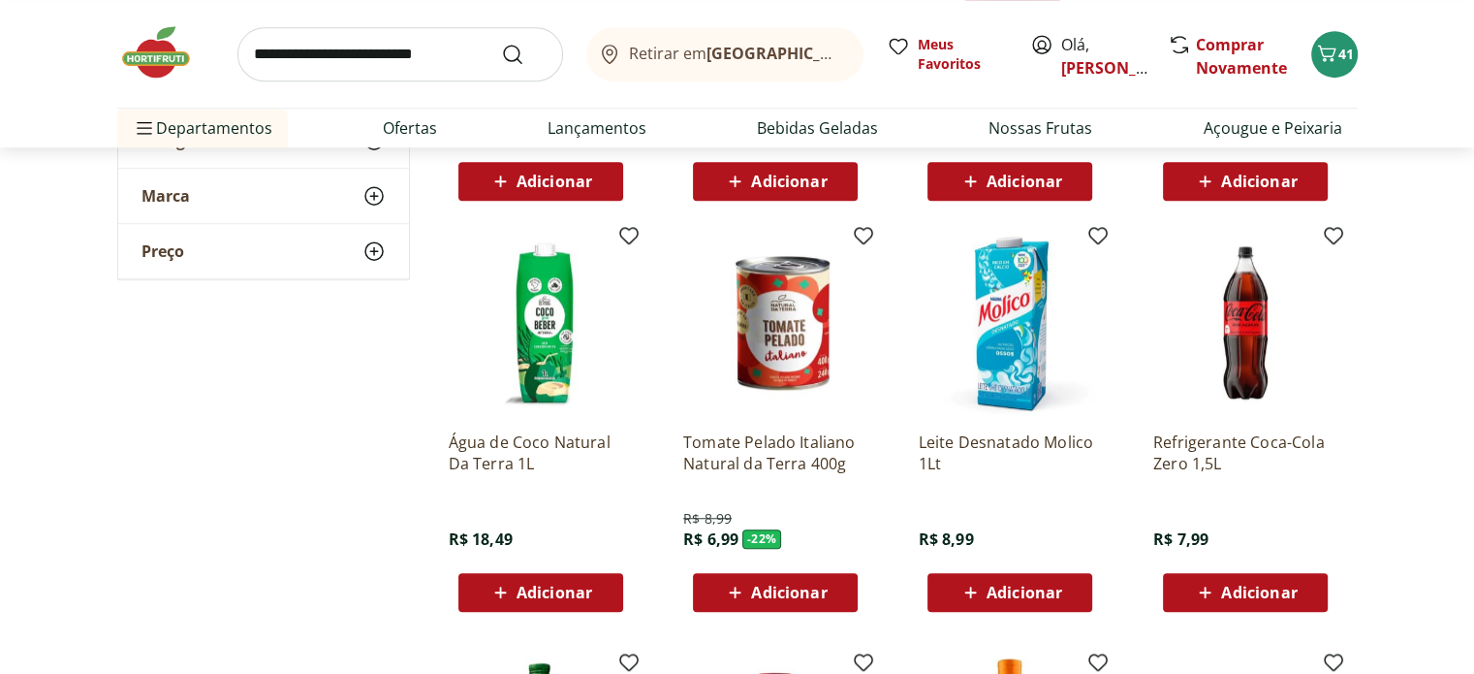
scroll to position [1357, 0]
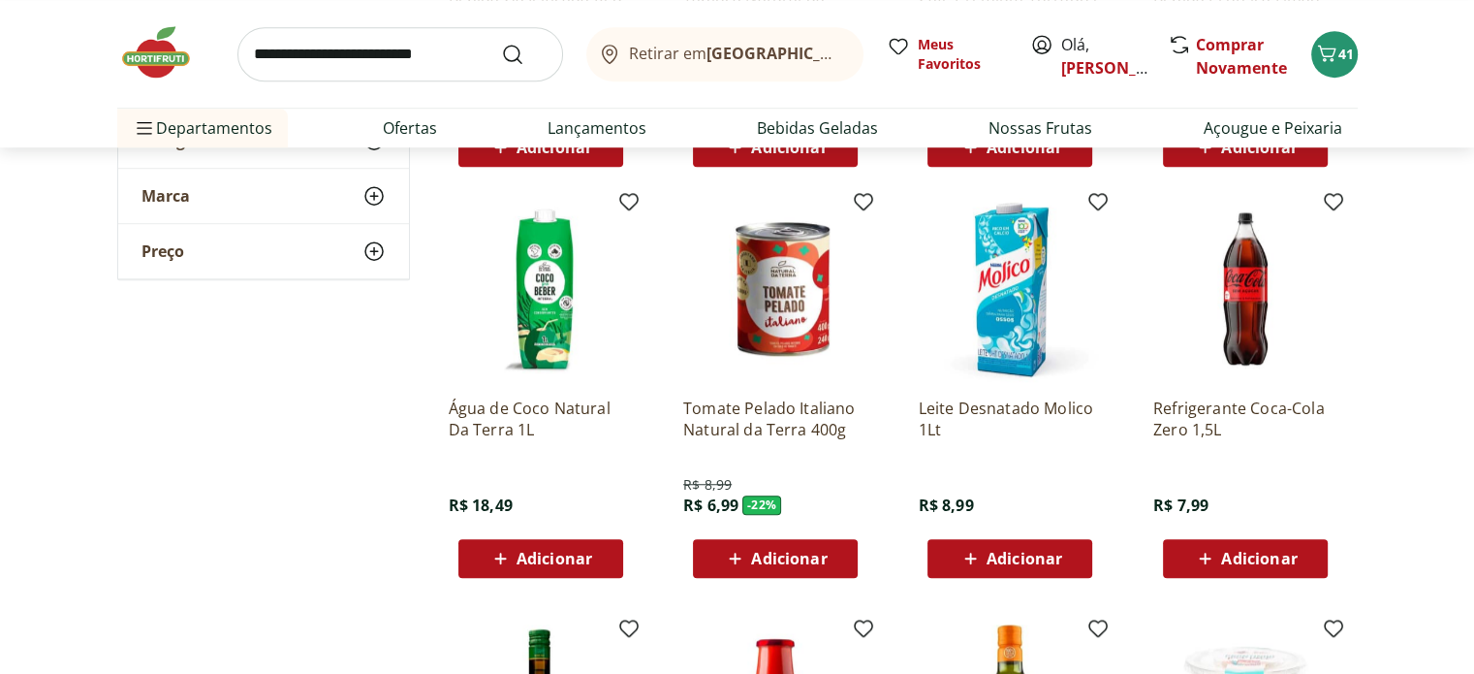
click at [762, 561] on span "Adicionar" at bounding box center [789, 558] width 76 height 16
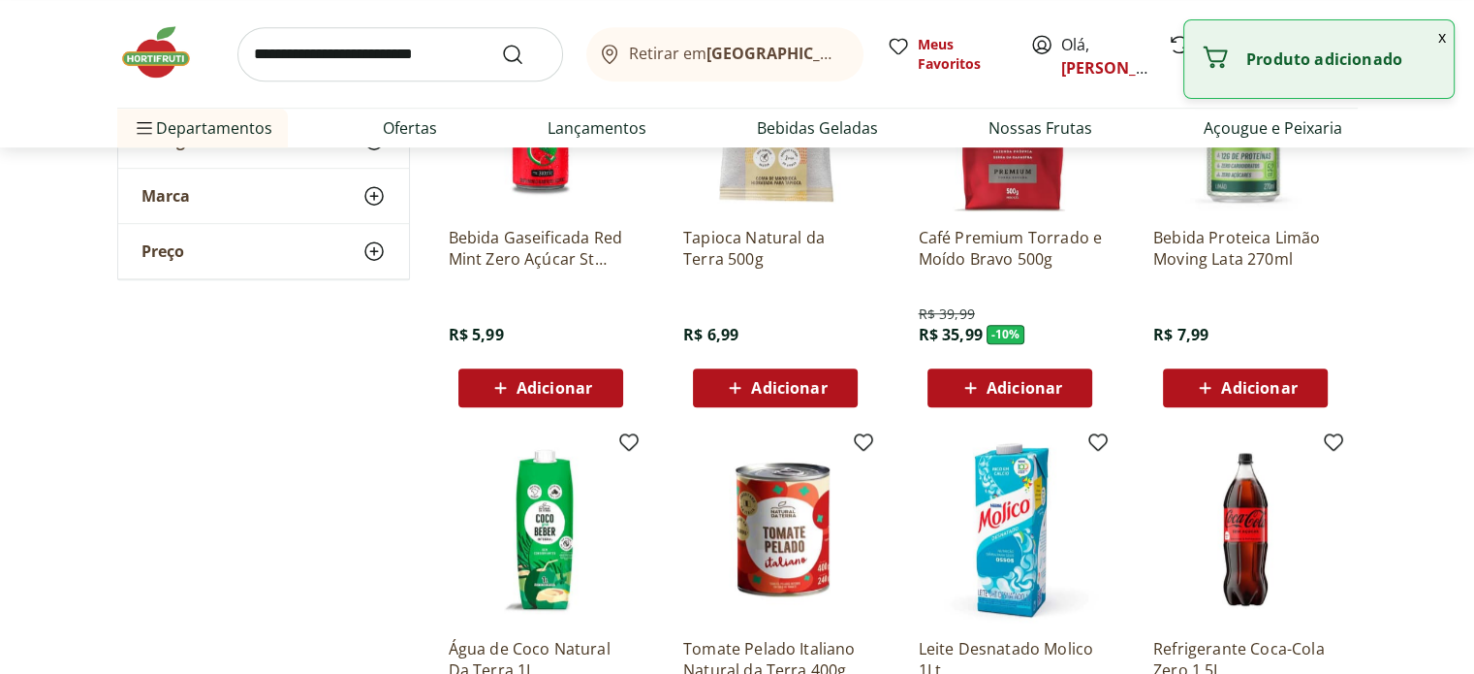
scroll to position [1066, 0]
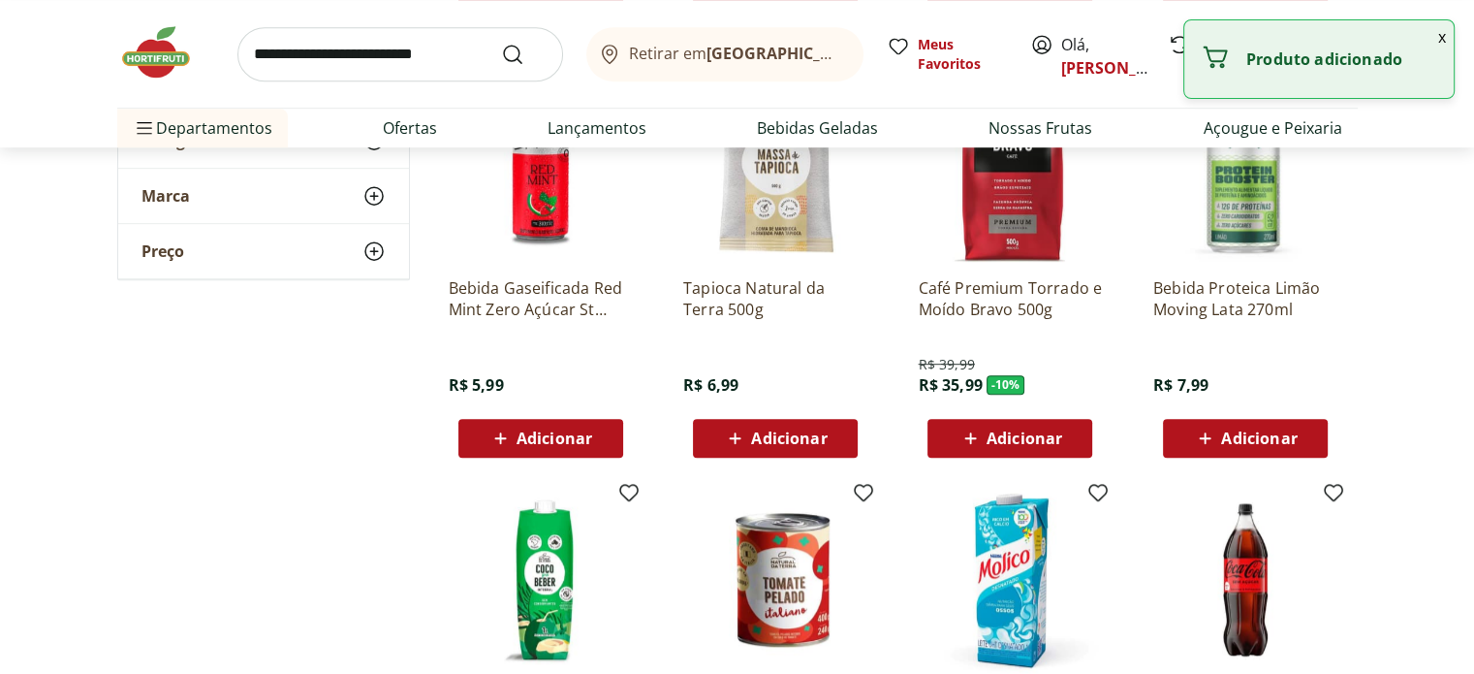
click at [783, 433] on span "Adicionar" at bounding box center [789, 438] width 76 height 16
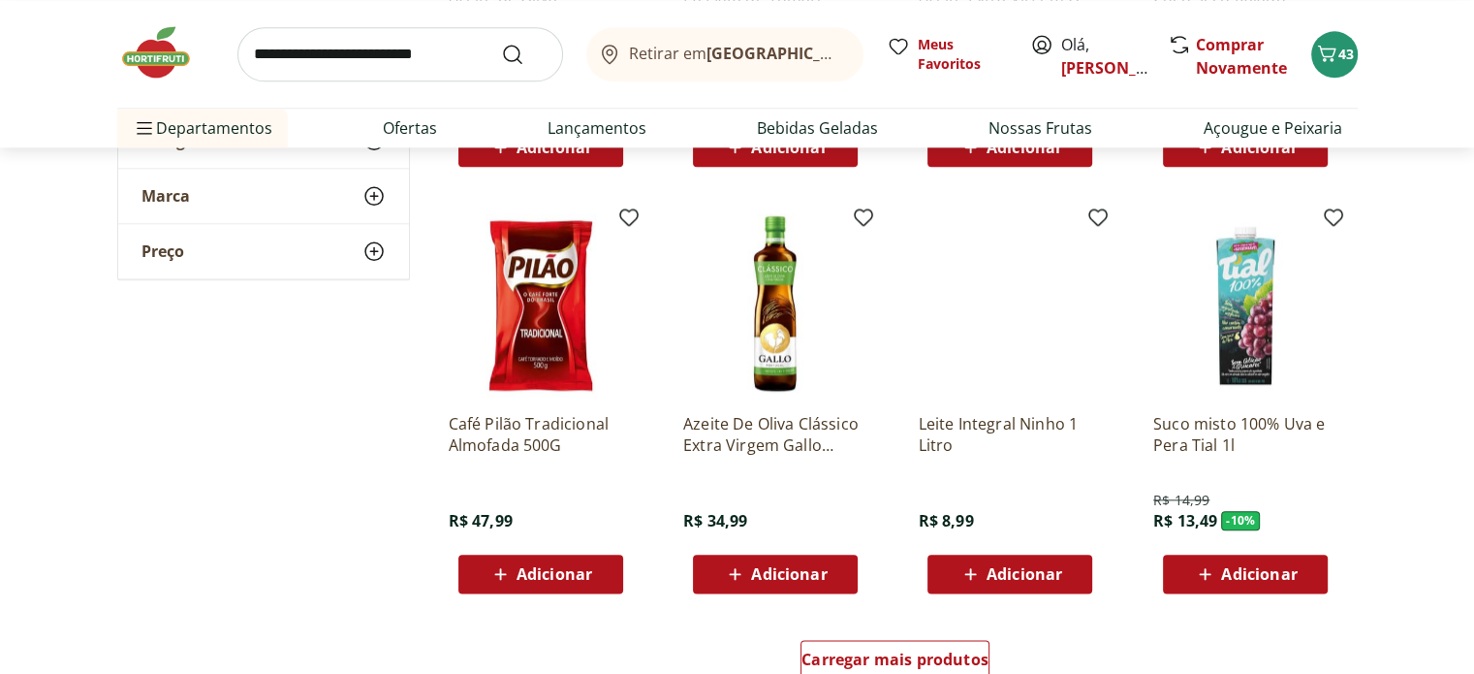
scroll to position [2229, 0]
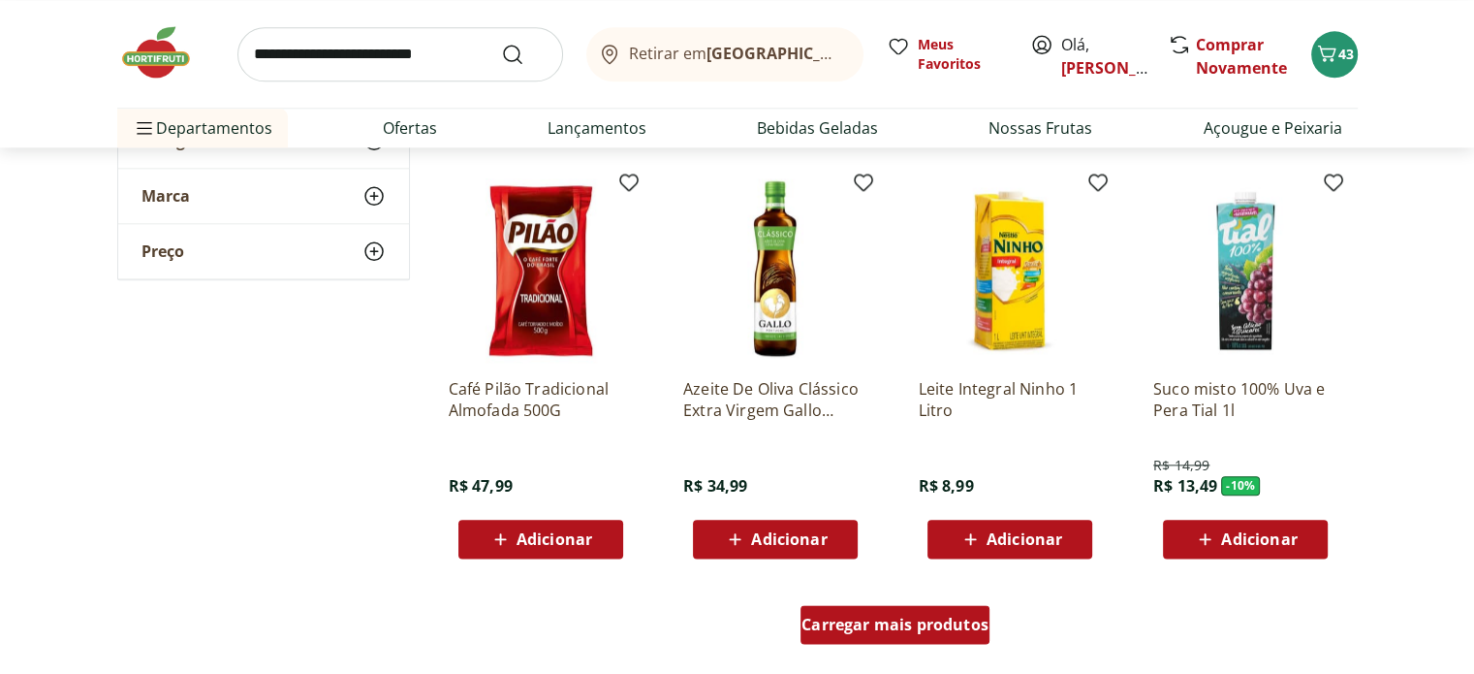
click at [936, 605] on div "Carregar mais produtos" at bounding box center [894, 624] width 189 height 39
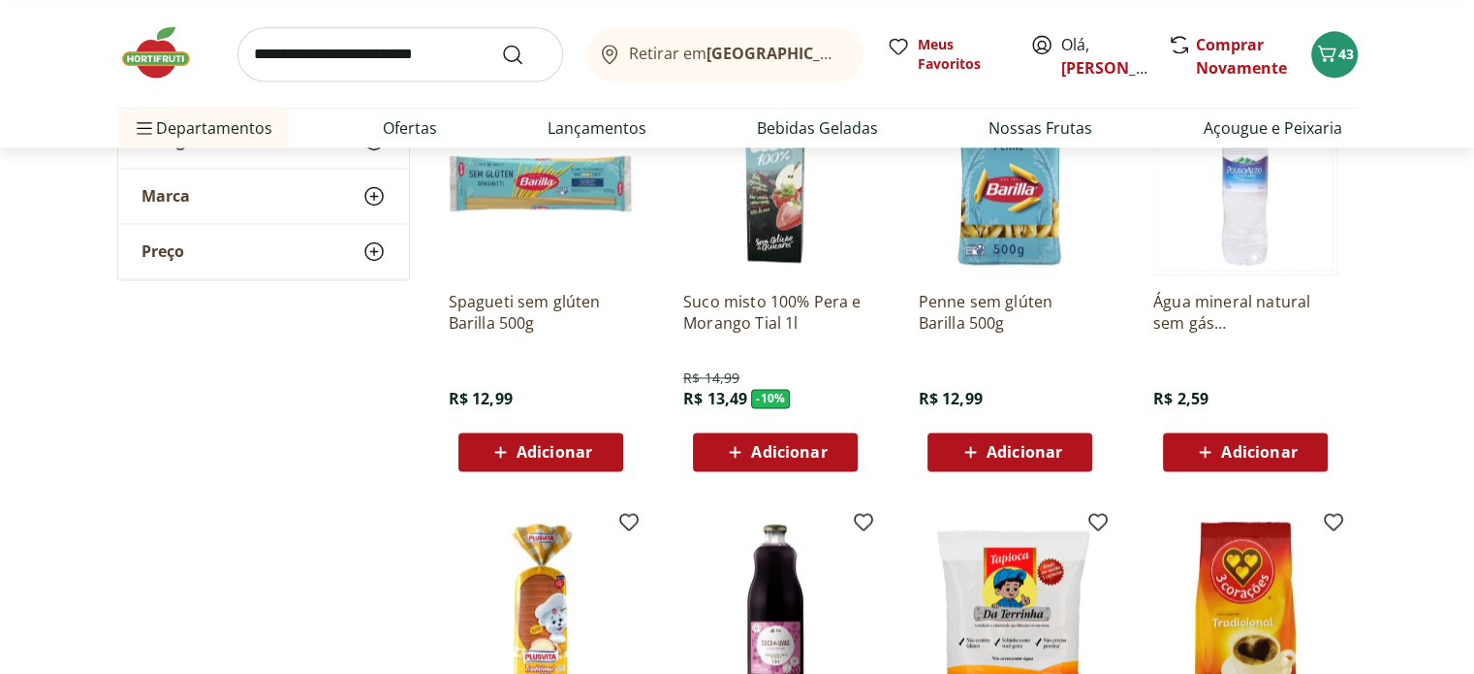
scroll to position [3004, 0]
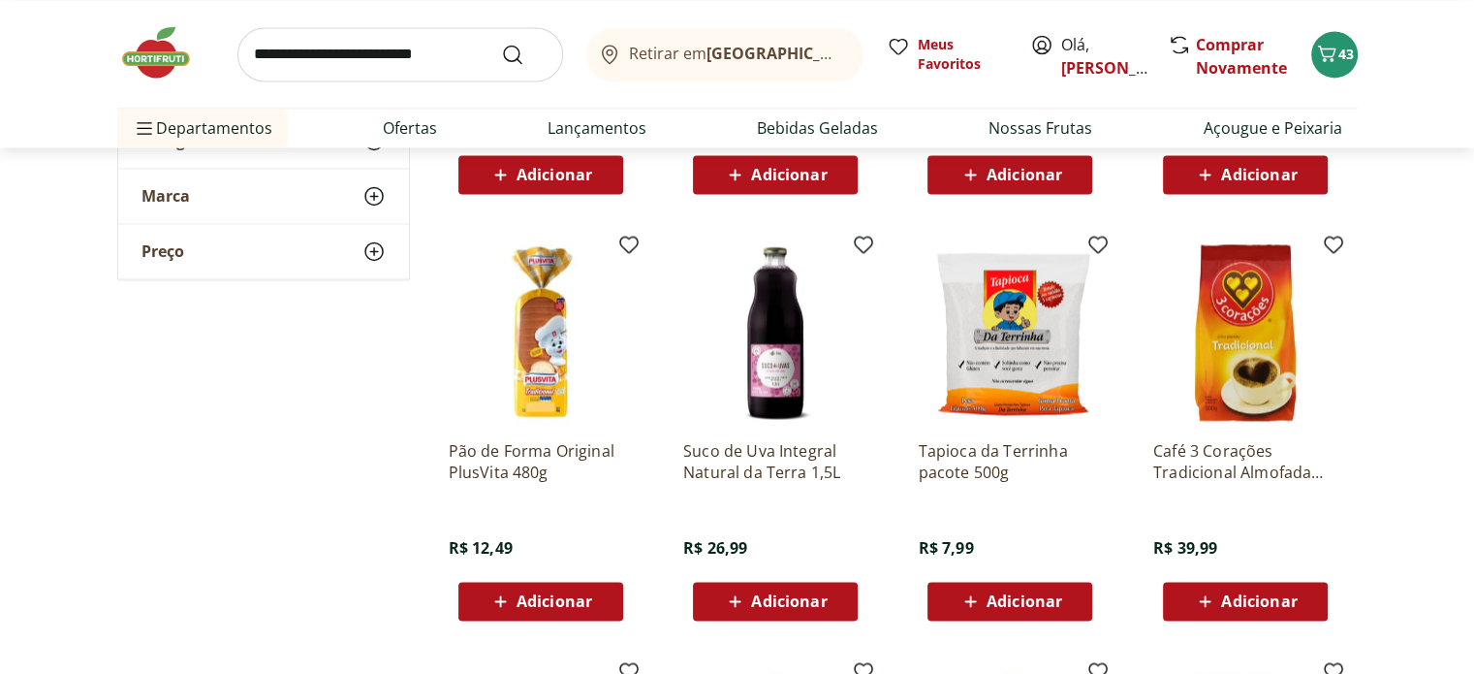
click at [1044, 597] on span "Adicionar" at bounding box center [1025, 601] width 76 height 16
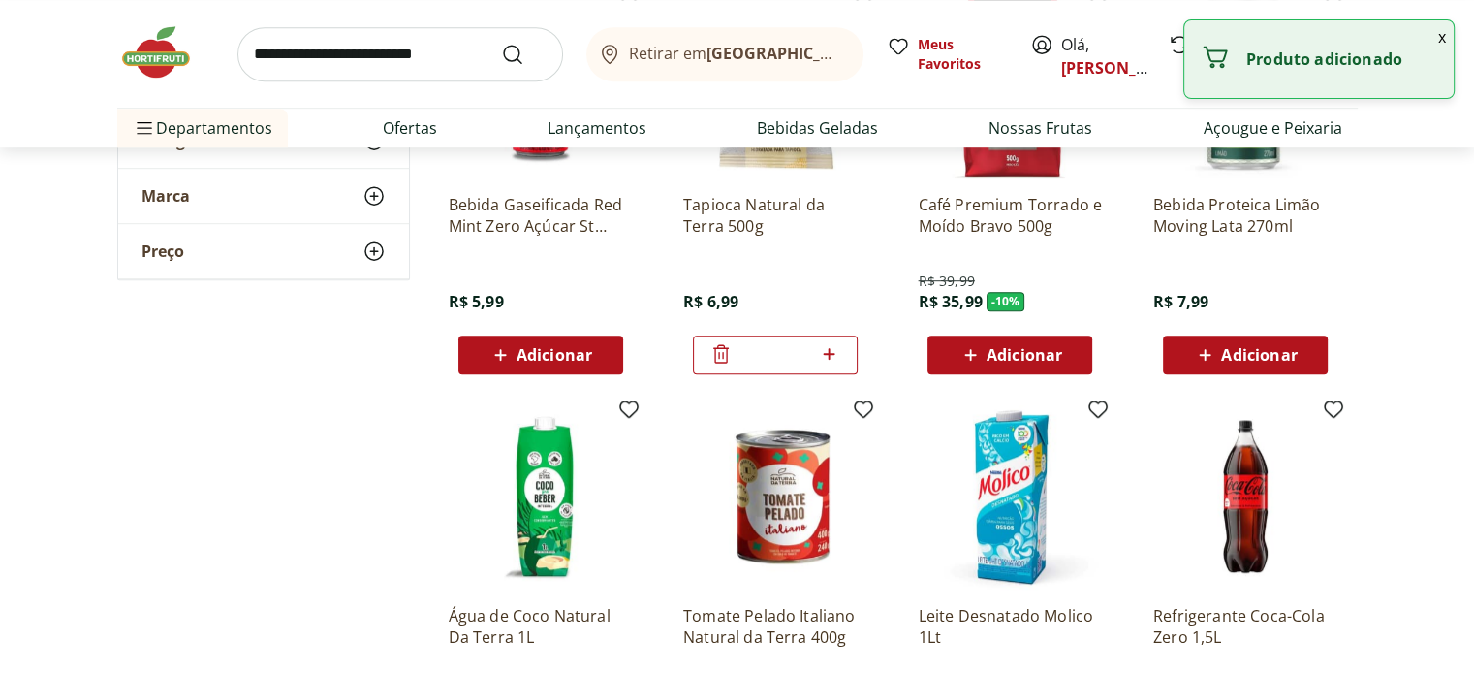
scroll to position [969, 0]
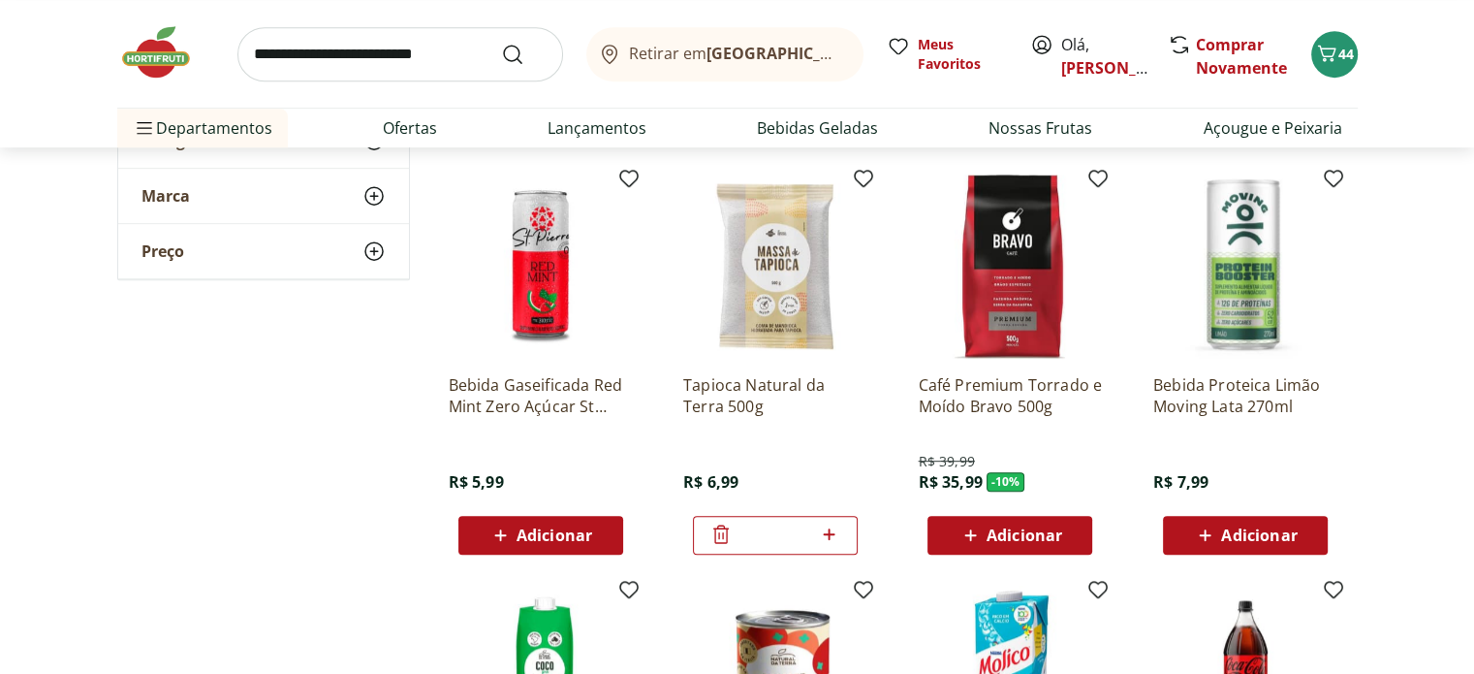
click at [703, 536] on div "*" at bounding box center [775, 535] width 165 height 39
click at [715, 534] on icon at bounding box center [720, 533] width 23 height 23
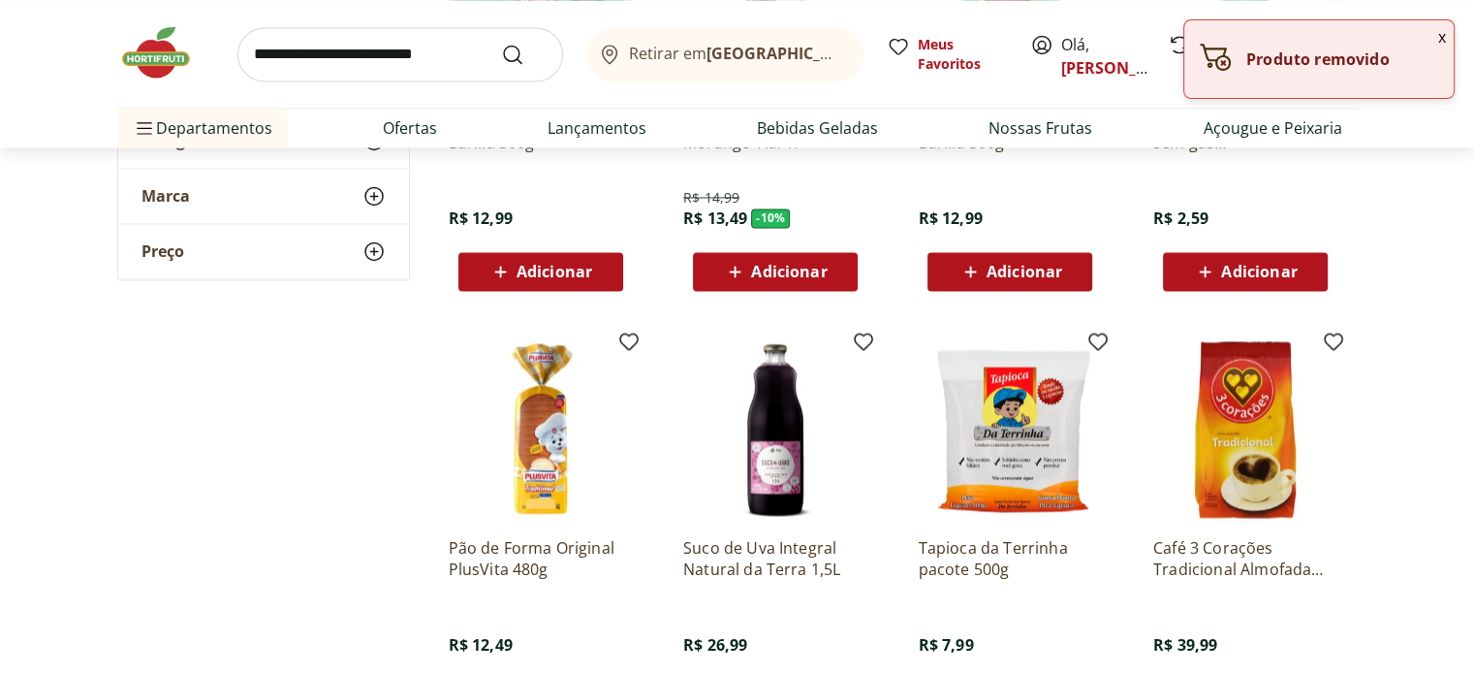
scroll to position [3198, 0]
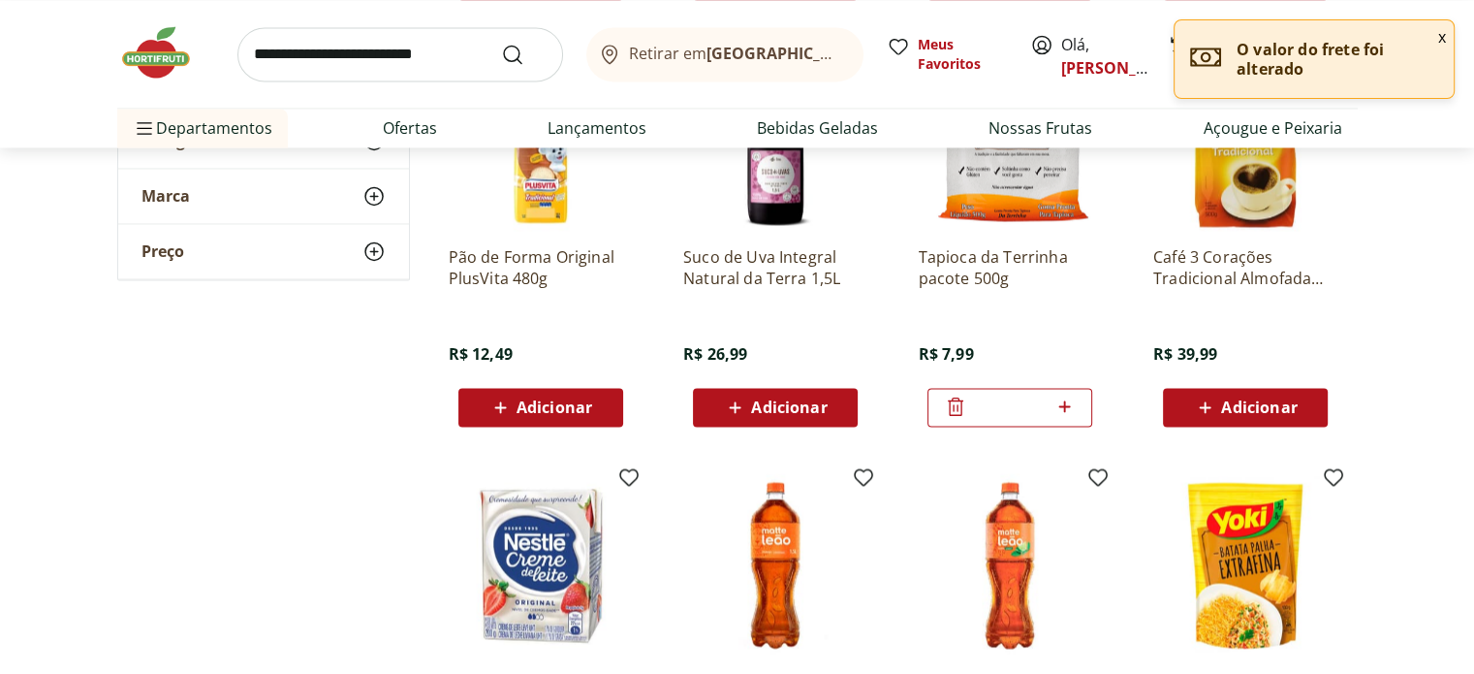
click at [1066, 404] on icon at bounding box center [1064, 405] width 24 height 23
type input "*"
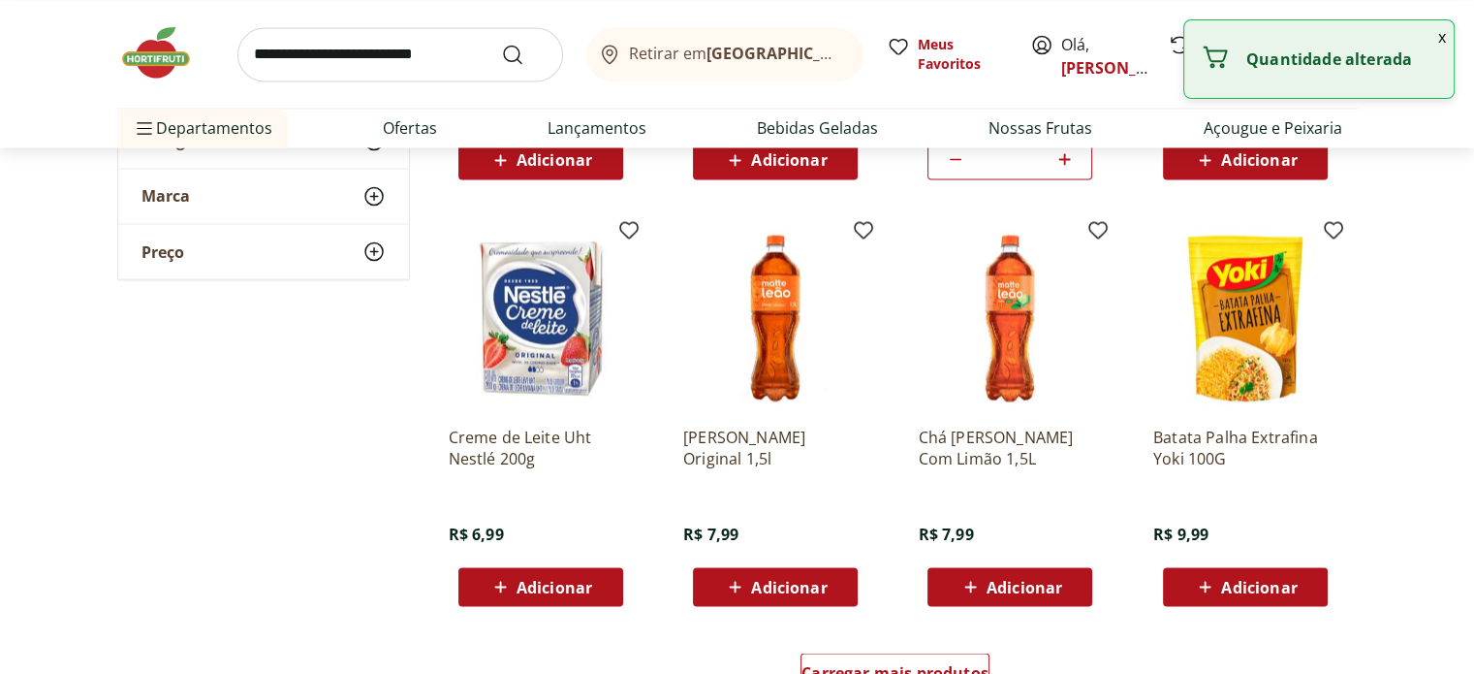
scroll to position [3489, 0]
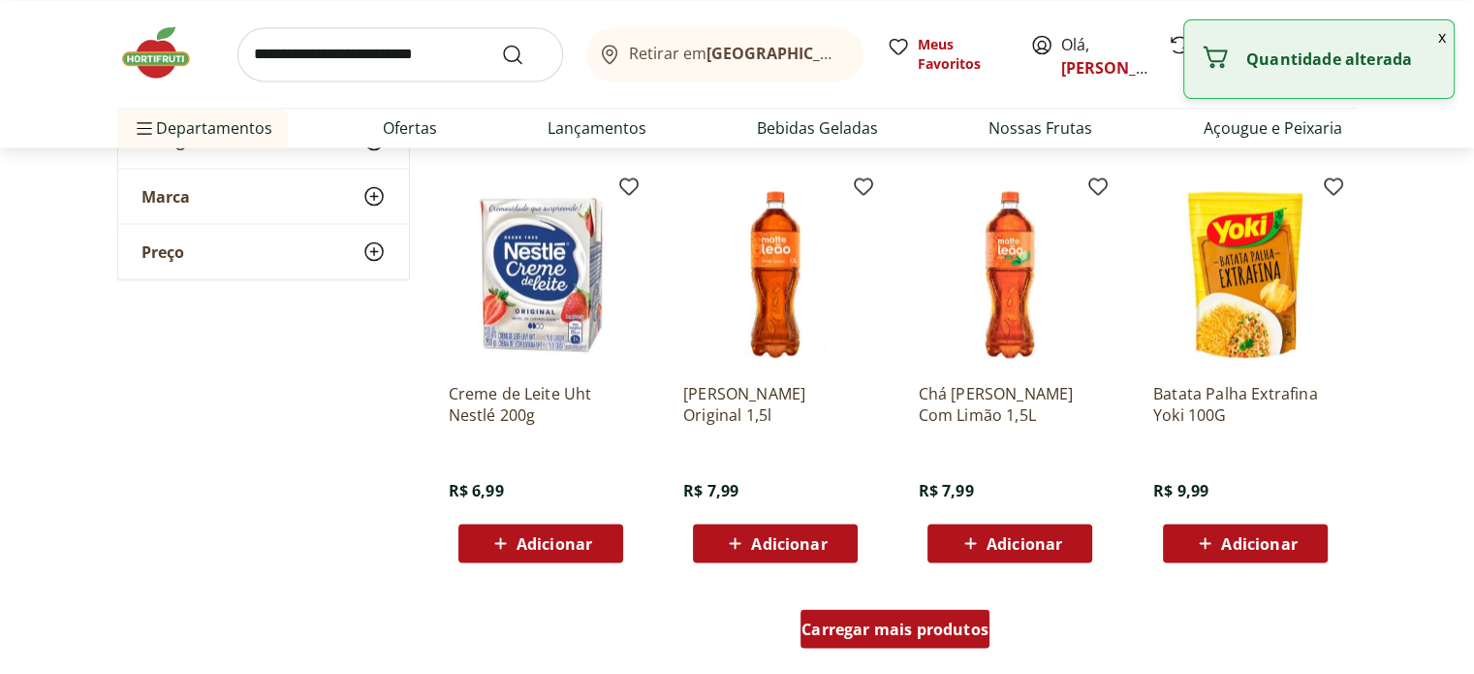
click at [889, 613] on div "Carregar mais produtos" at bounding box center [894, 628] width 189 height 39
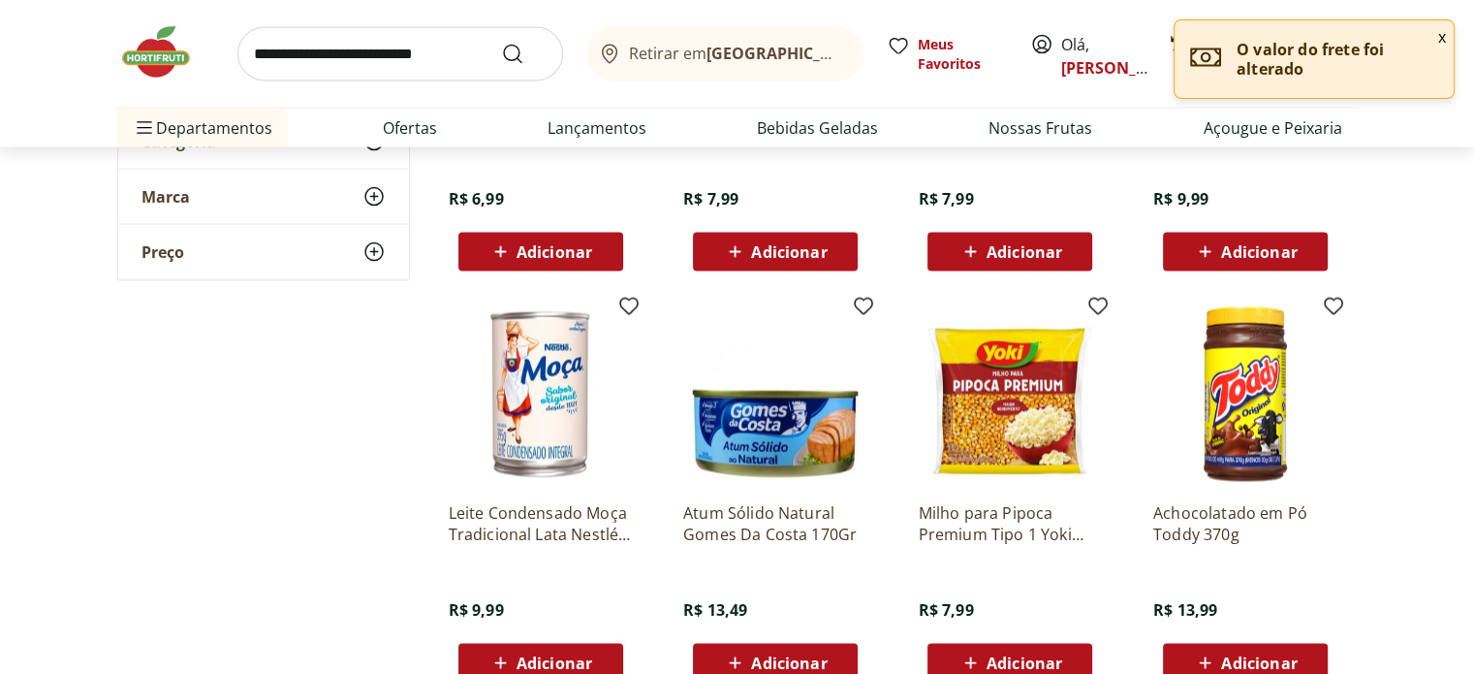
scroll to position [3876, 0]
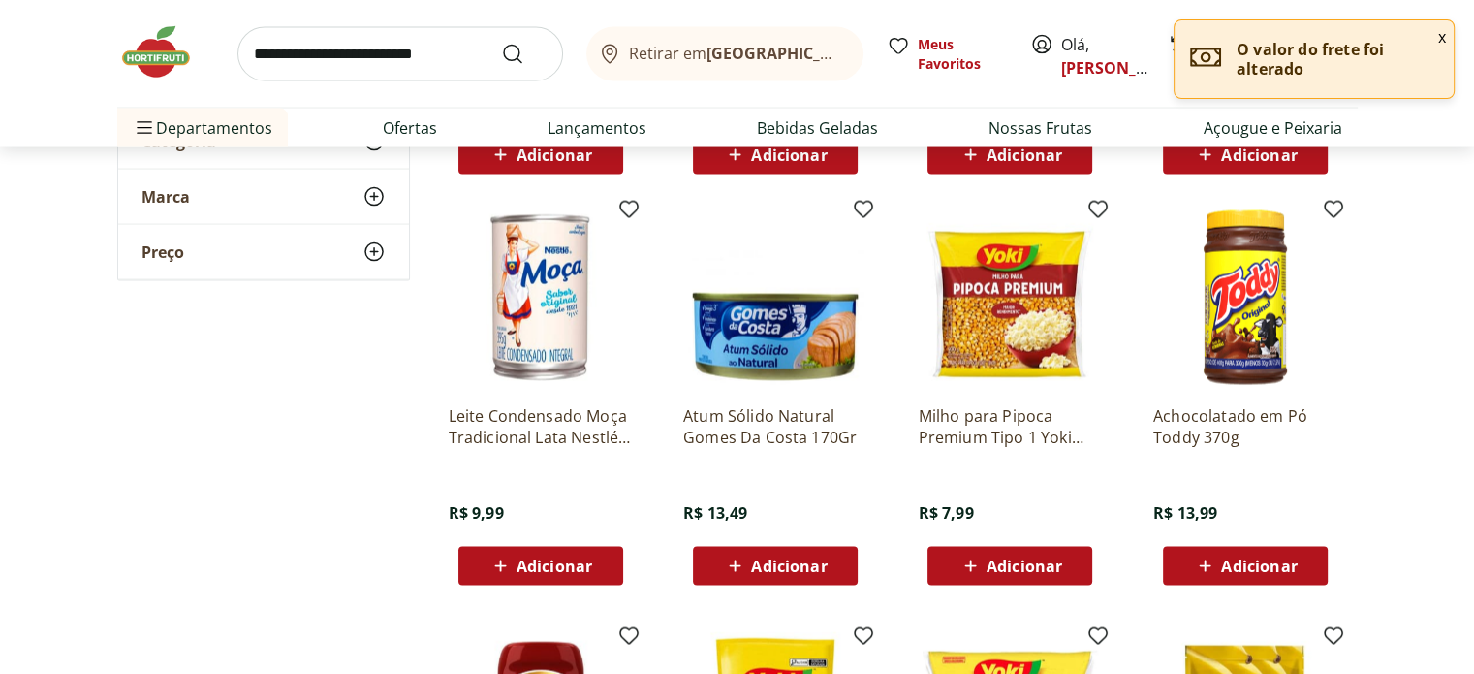
click at [784, 567] on span "Adicionar" at bounding box center [789, 566] width 76 height 16
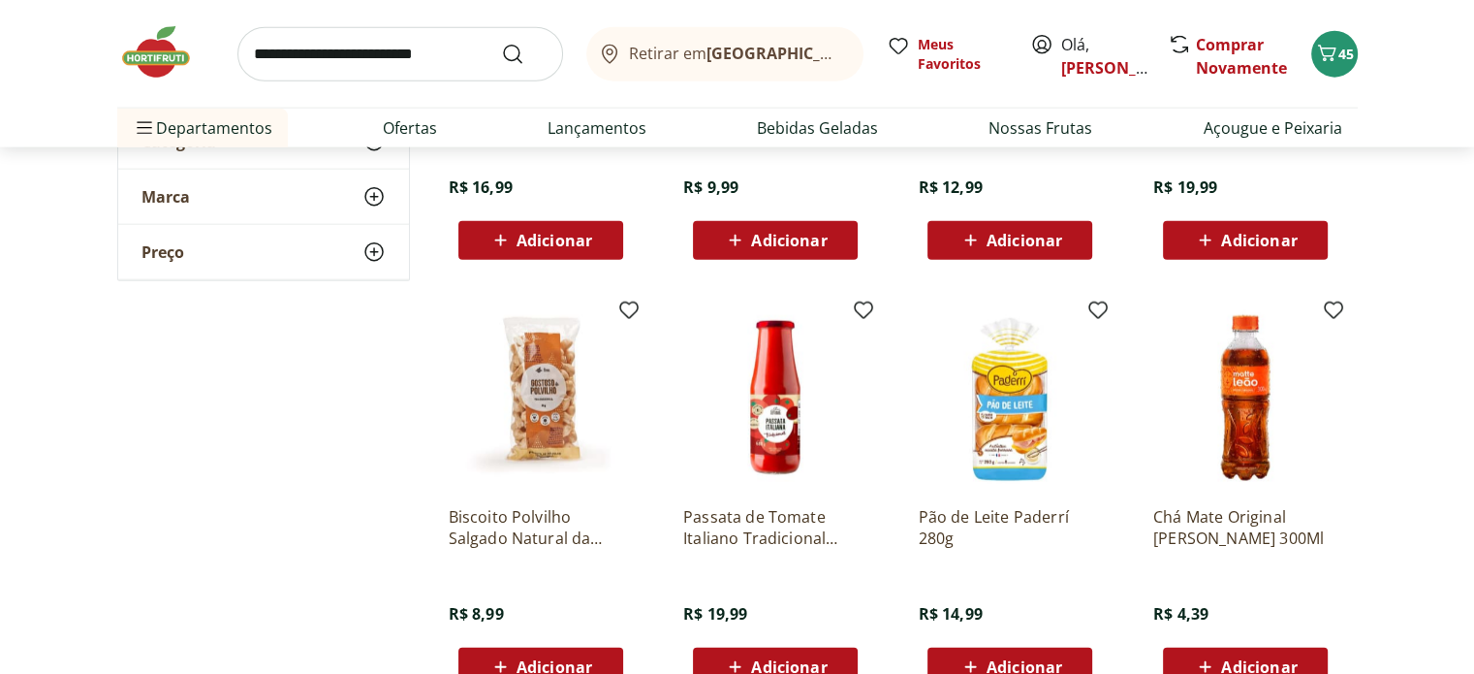
scroll to position [4748, 0]
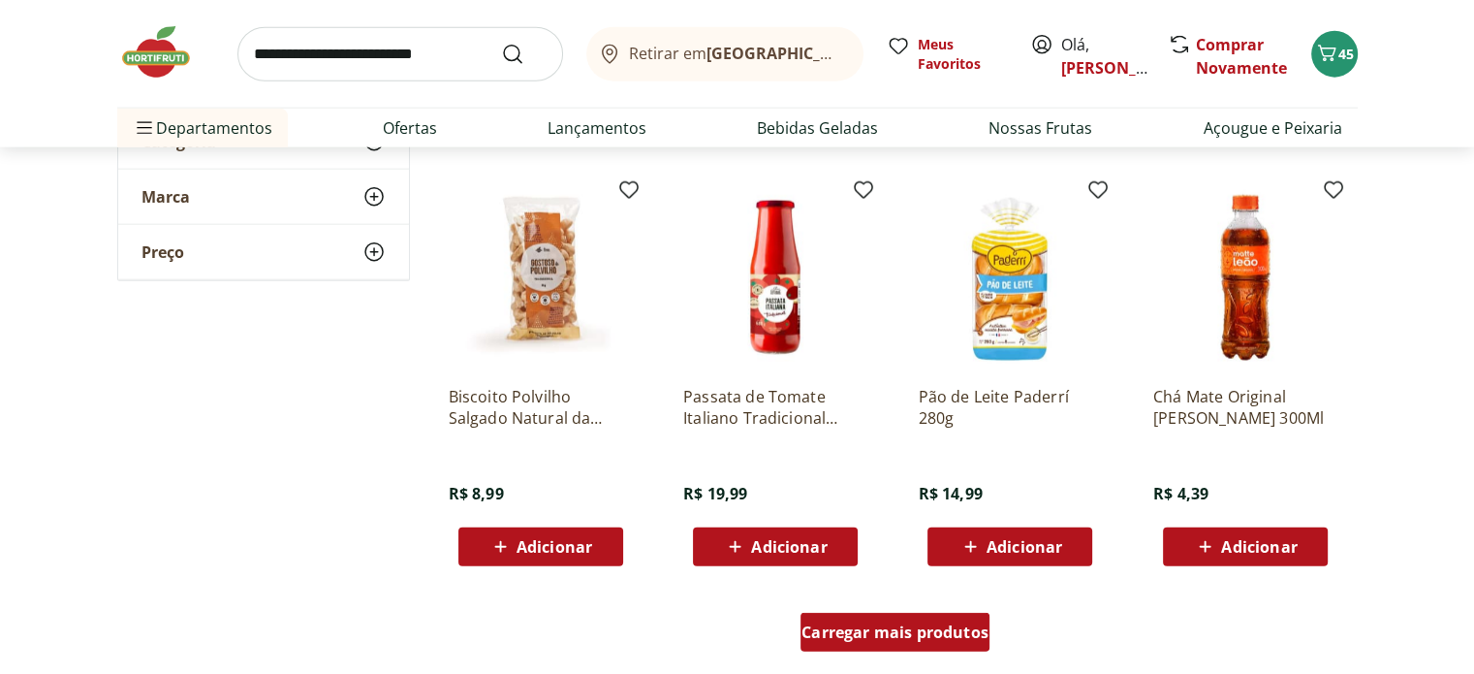
click at [899, 634] on span "Carregar mais produtos" at bounding box center [894, 632] width 187 height 16
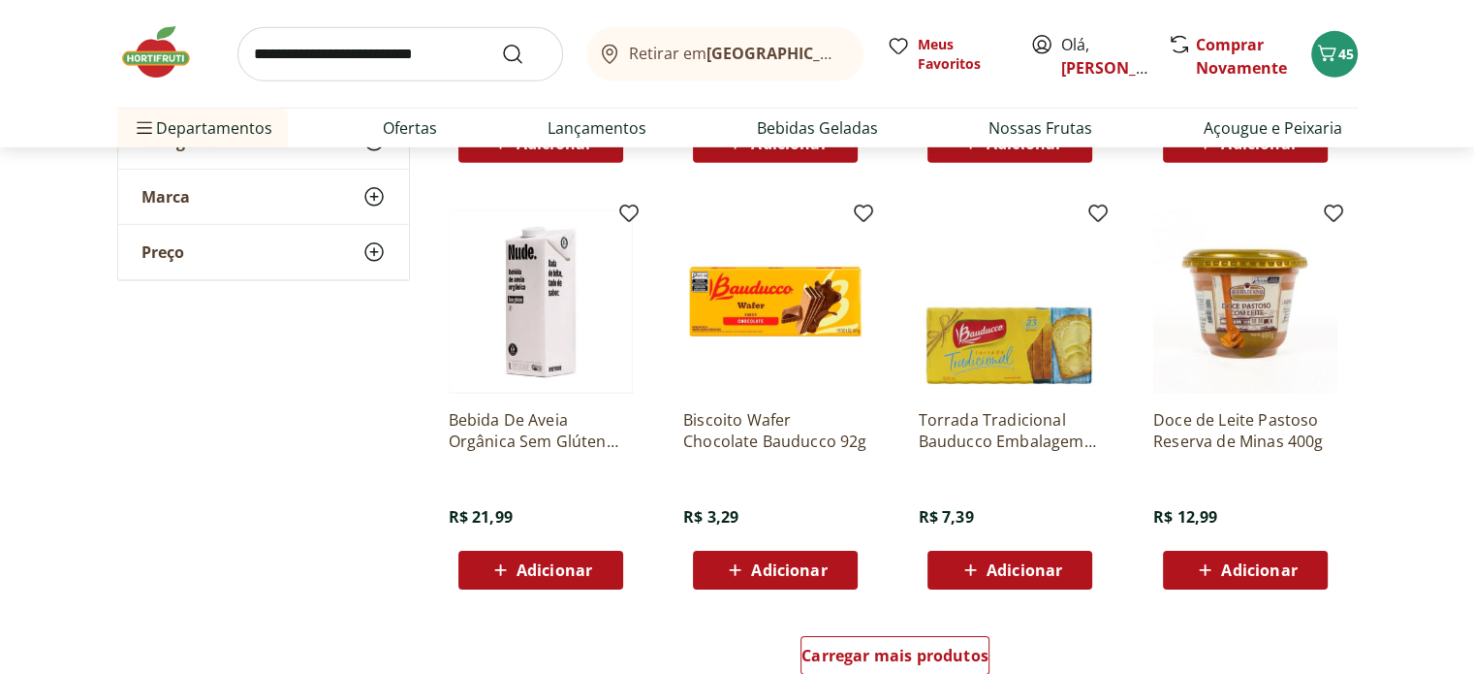
scroll to position [6008, 0]
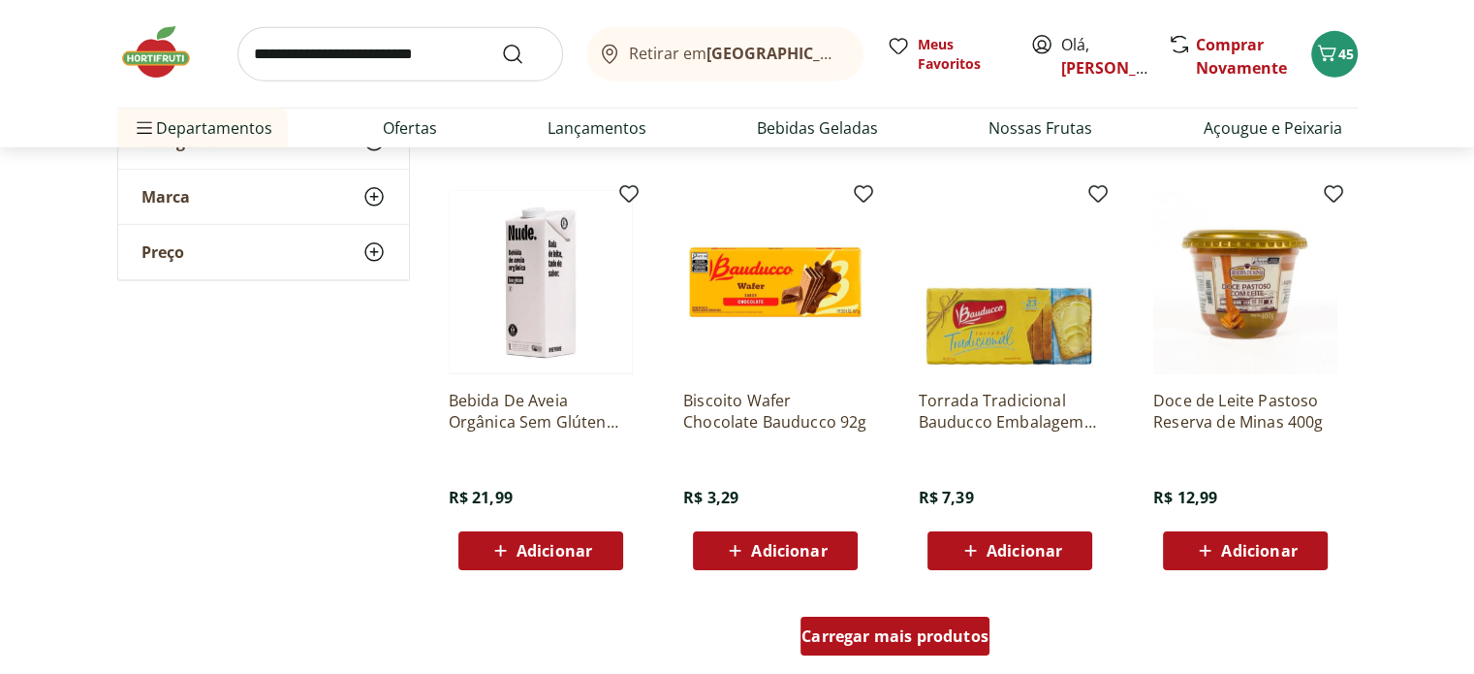
click at [923, 628] on span "Carregar mais produtos" at bounding box center [894, 636] width 187 height 16
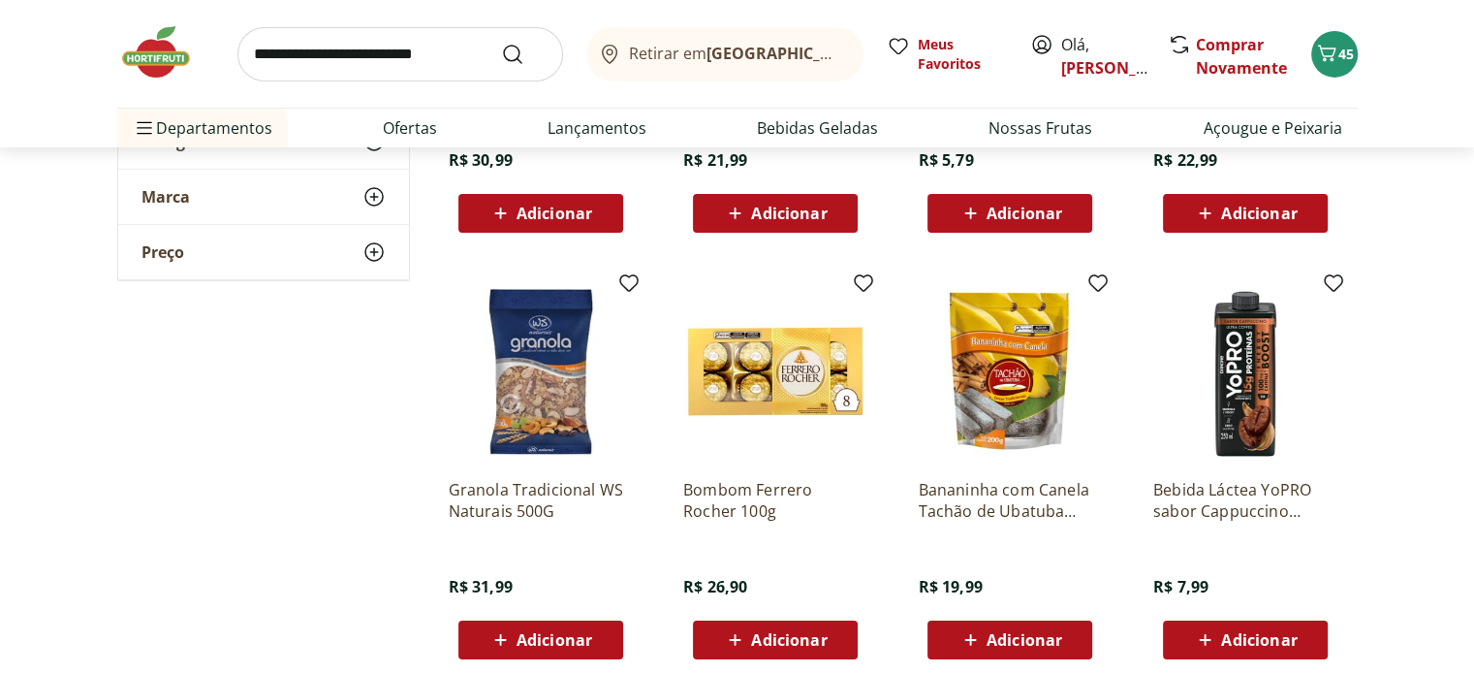
scroll to position [6783, 0]
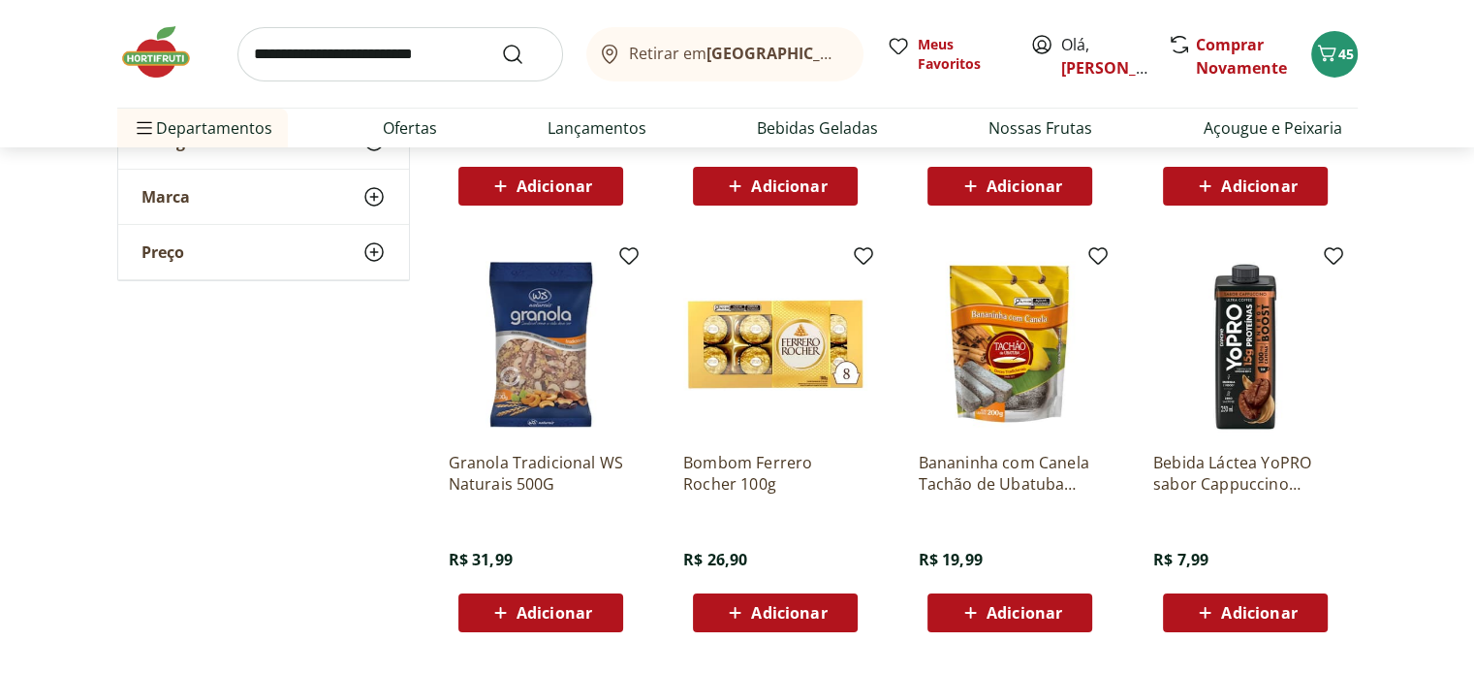
click at [1237, 619] on span "Adicionar" at bounding box center [1259, 613] width 76 height 16
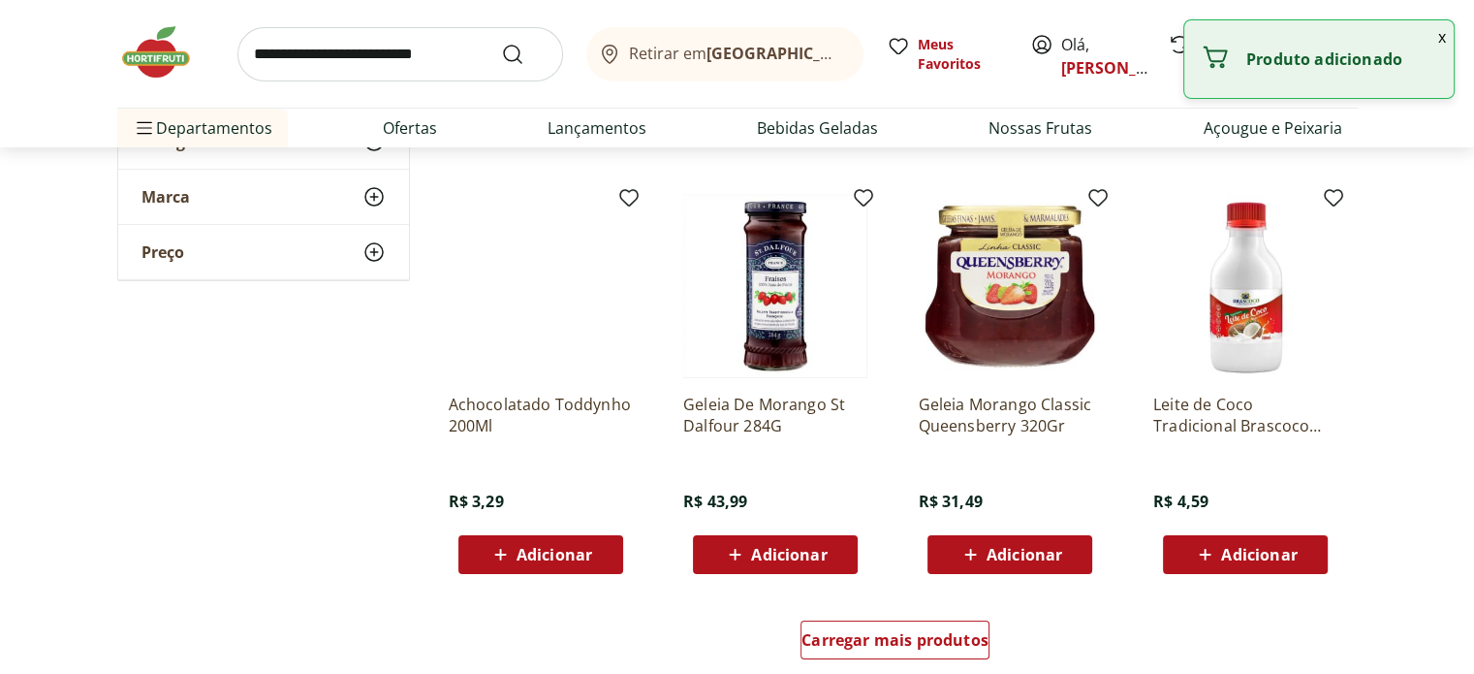
scroll to position [7365, 0]
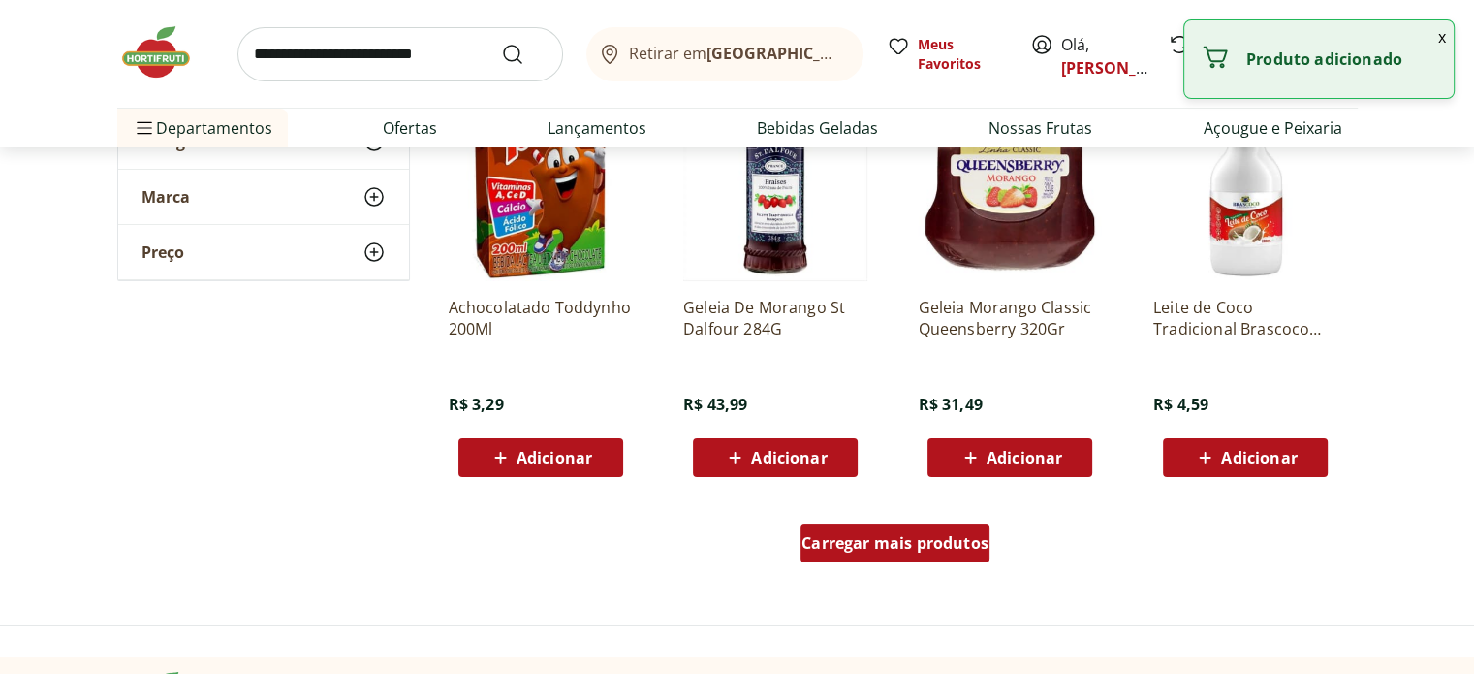
click at [886, 538] on span "Carregar mais produtos" at bounding box center [894, 543] width 187 height 16
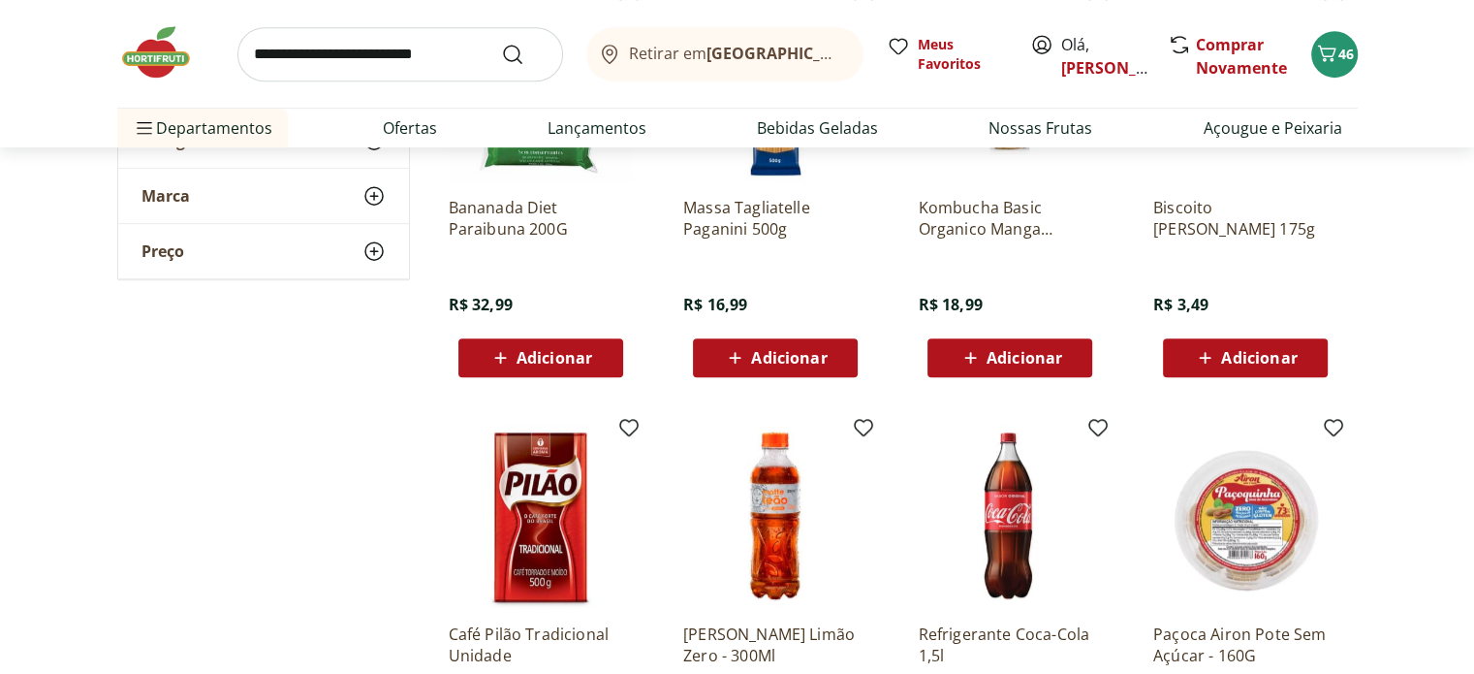
scroll to position [8528, 0]
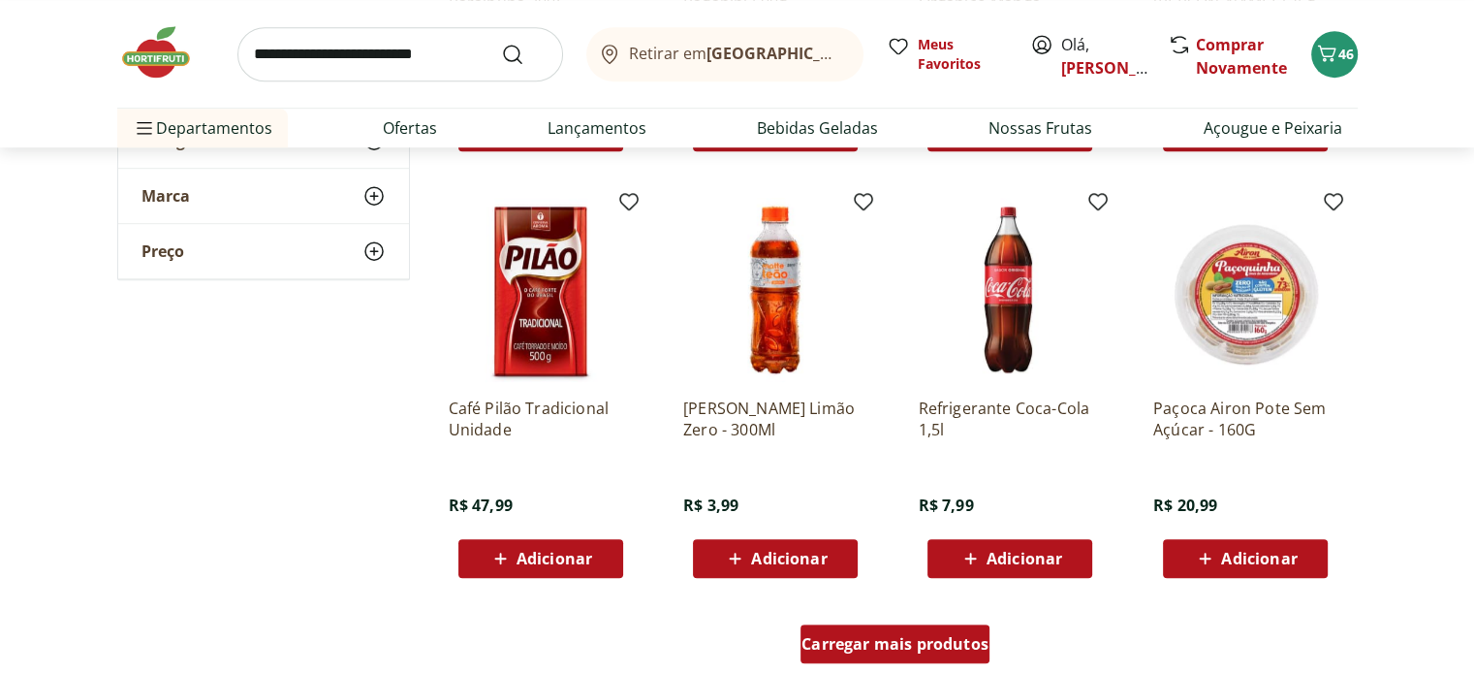
click at [942, 639] on span "Carregar mais produtos" at bounding box center [894, 644] width 187 height 16
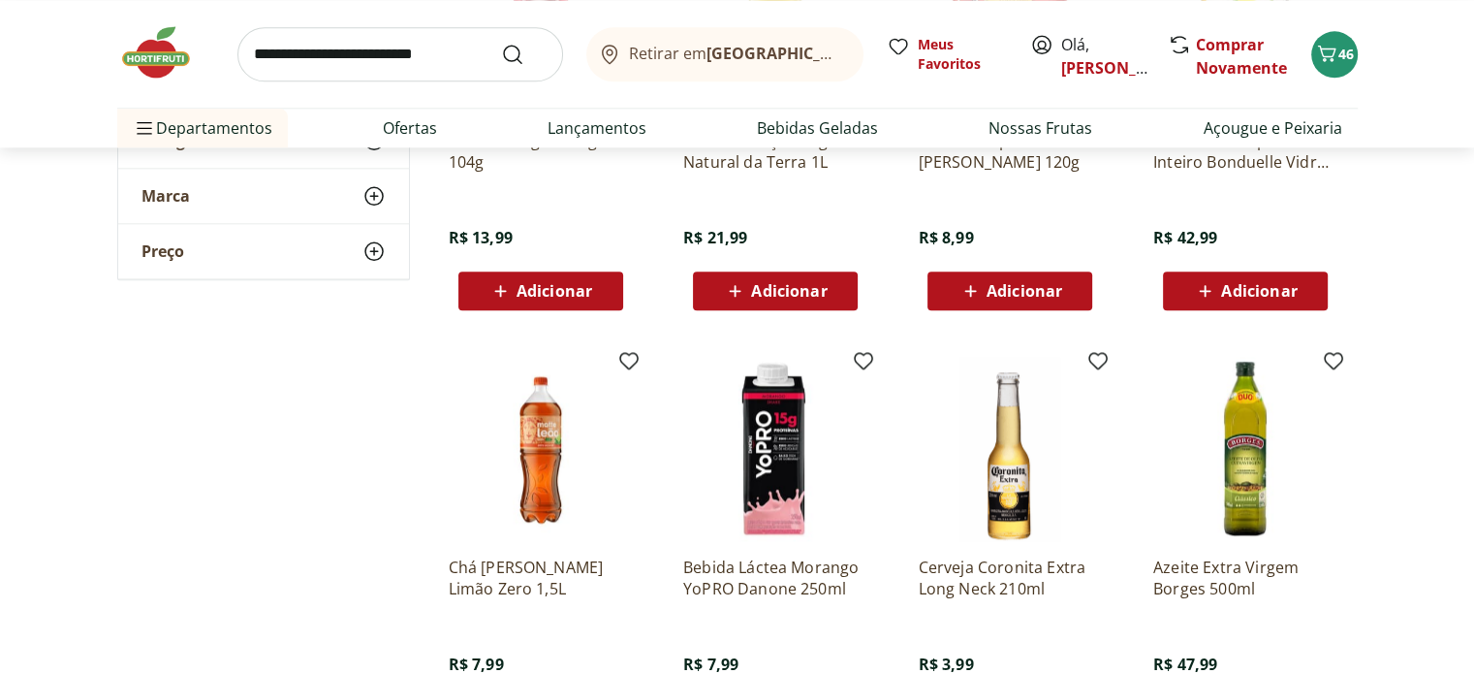
scroll to position [9788, 0]
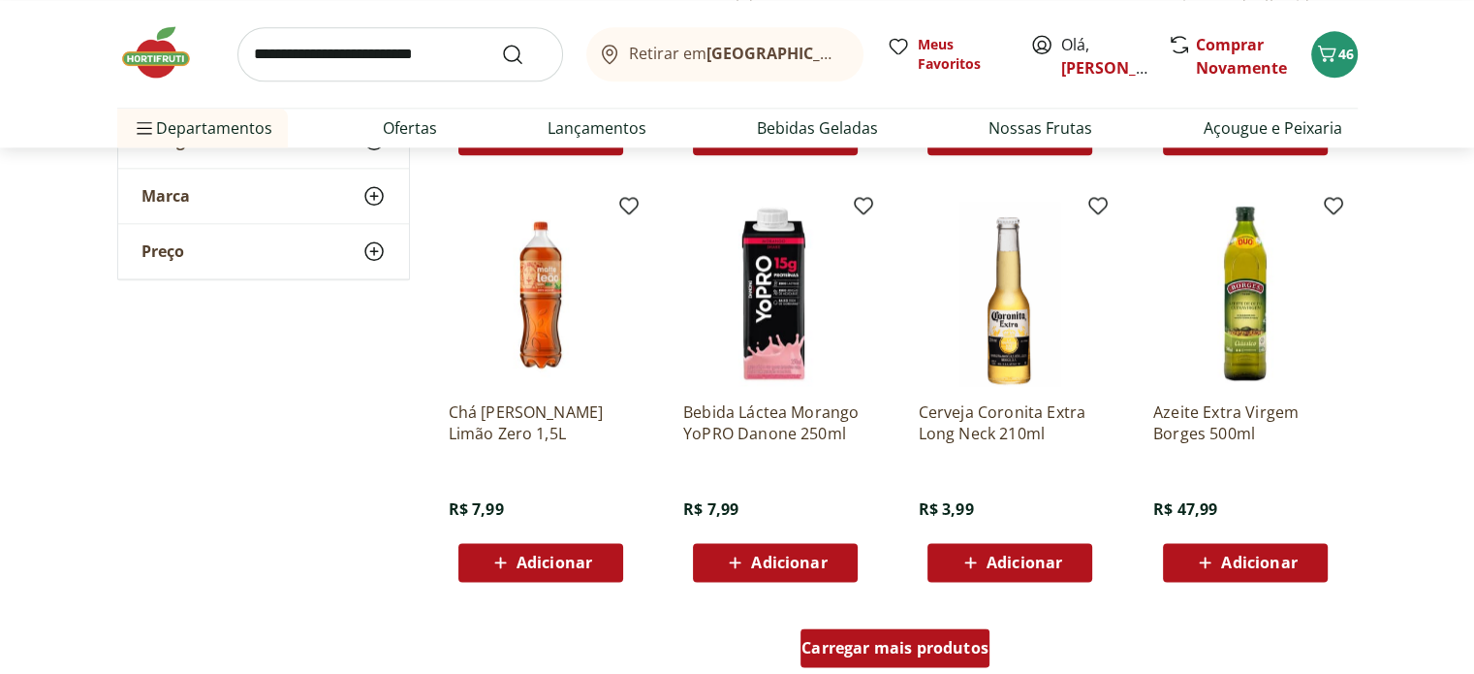
drag, startPoint x: 892, startPoint y: 637, endPoint x: 911, endPoint y: 545, distance: 94.1
click at [890, 640] on span "Carregar mais produtos" at bounding box center [894, 648] width 187 height 16
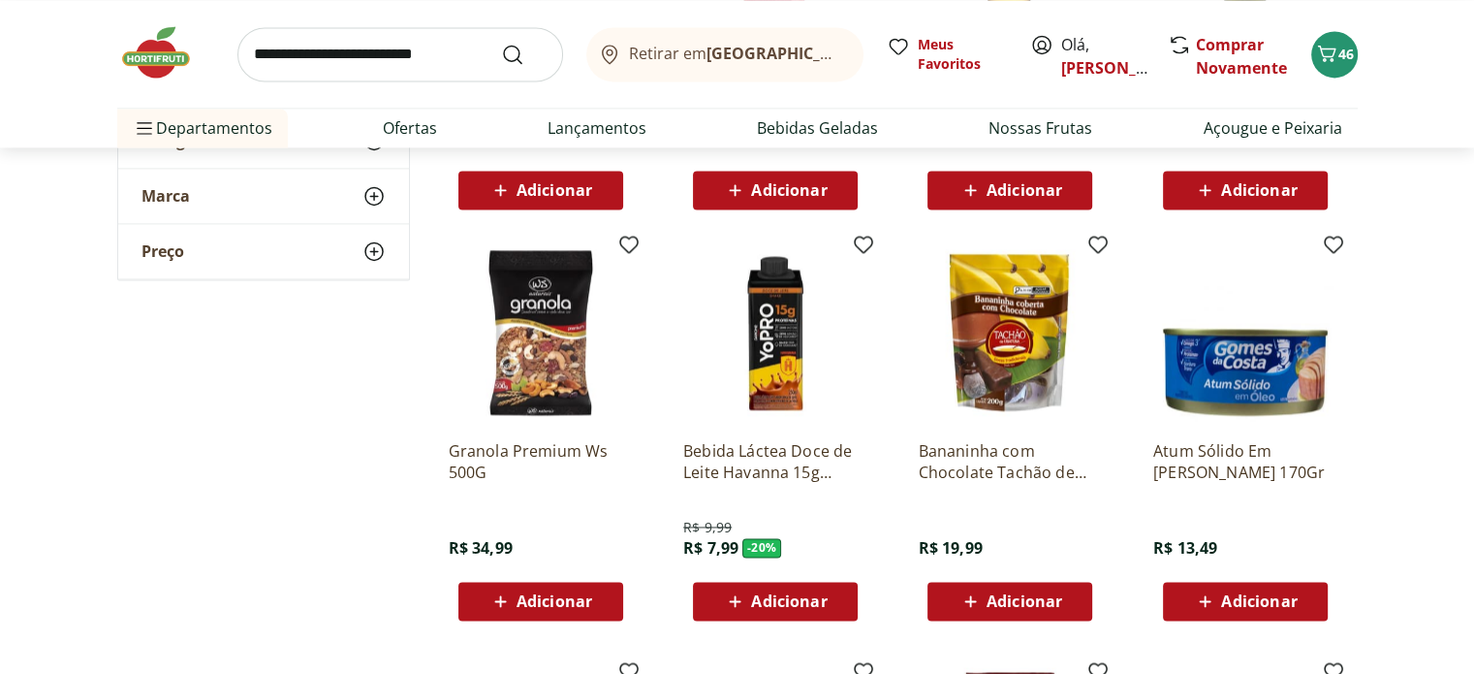
scroll to position [10175, 0]
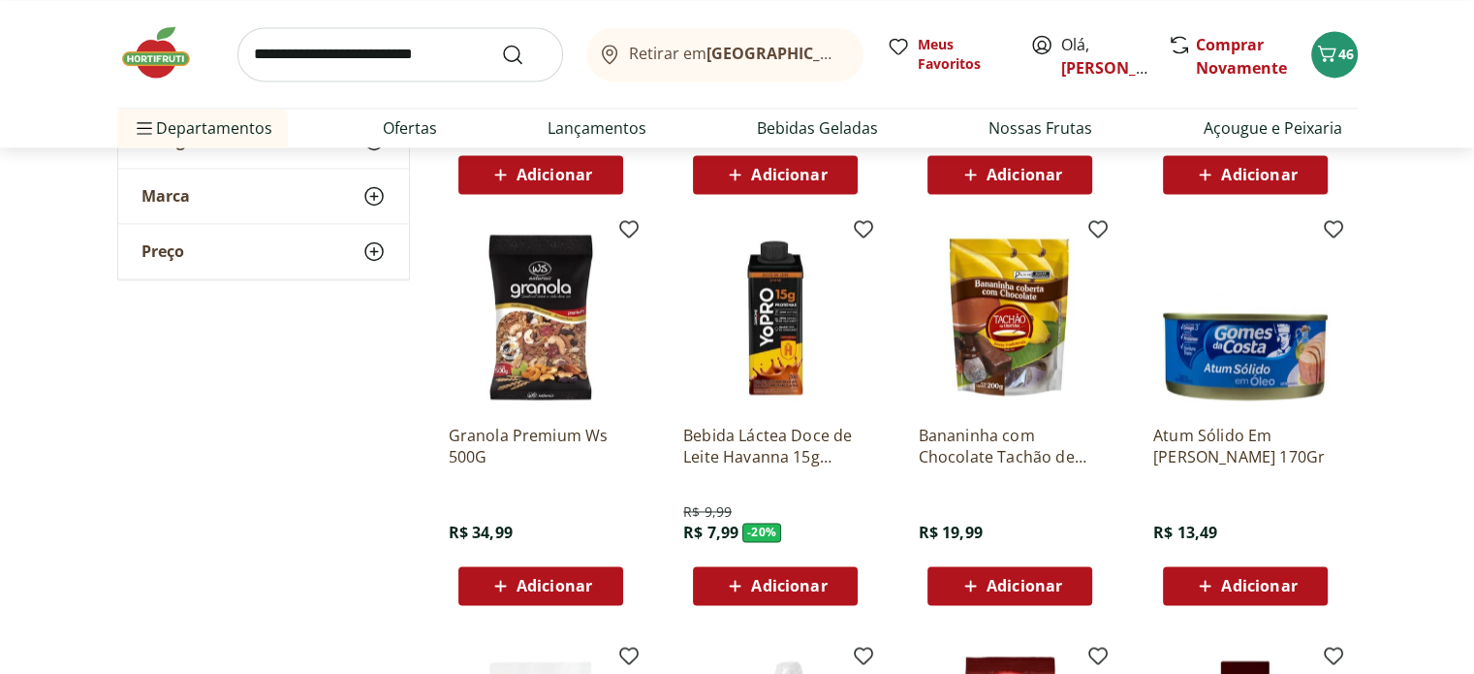
click at [815, 578] on span "Adicionar" at bounding box center [789, 586] width 76 height 16
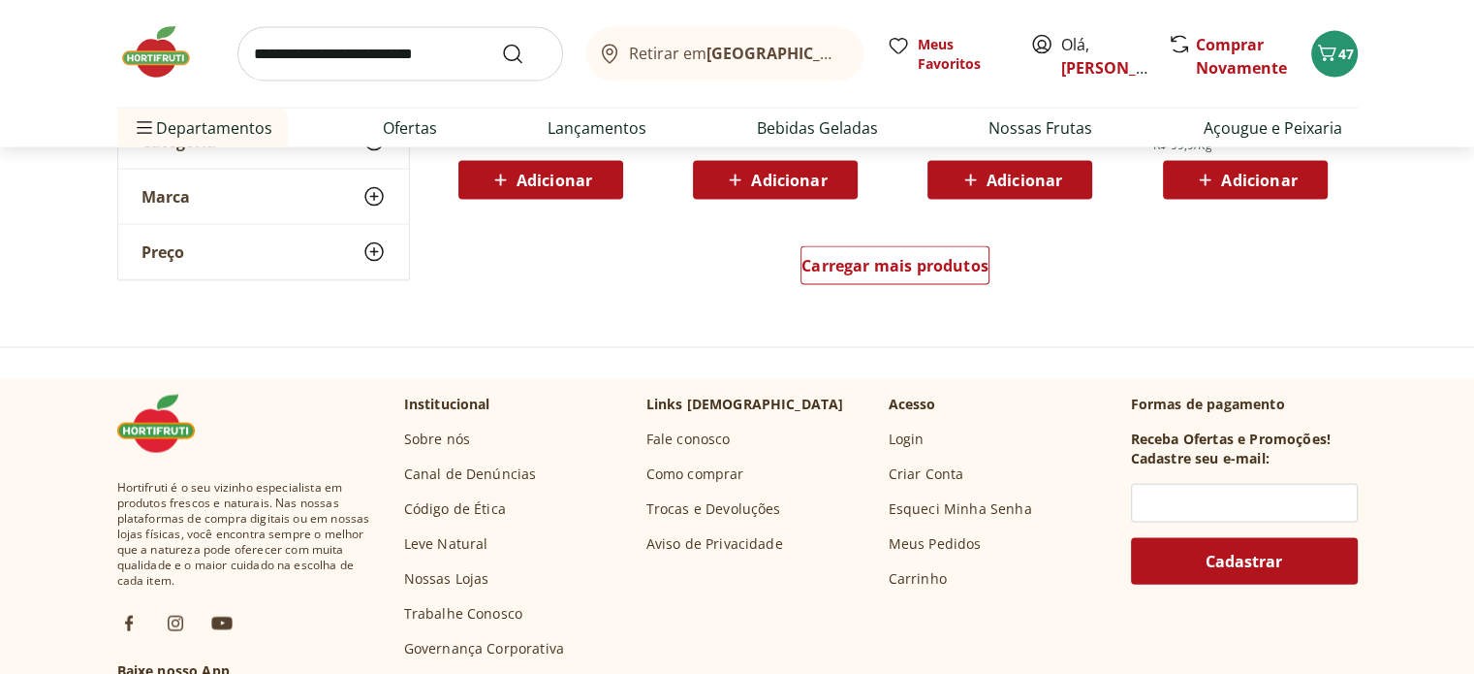
scroll to position [11435, 0]
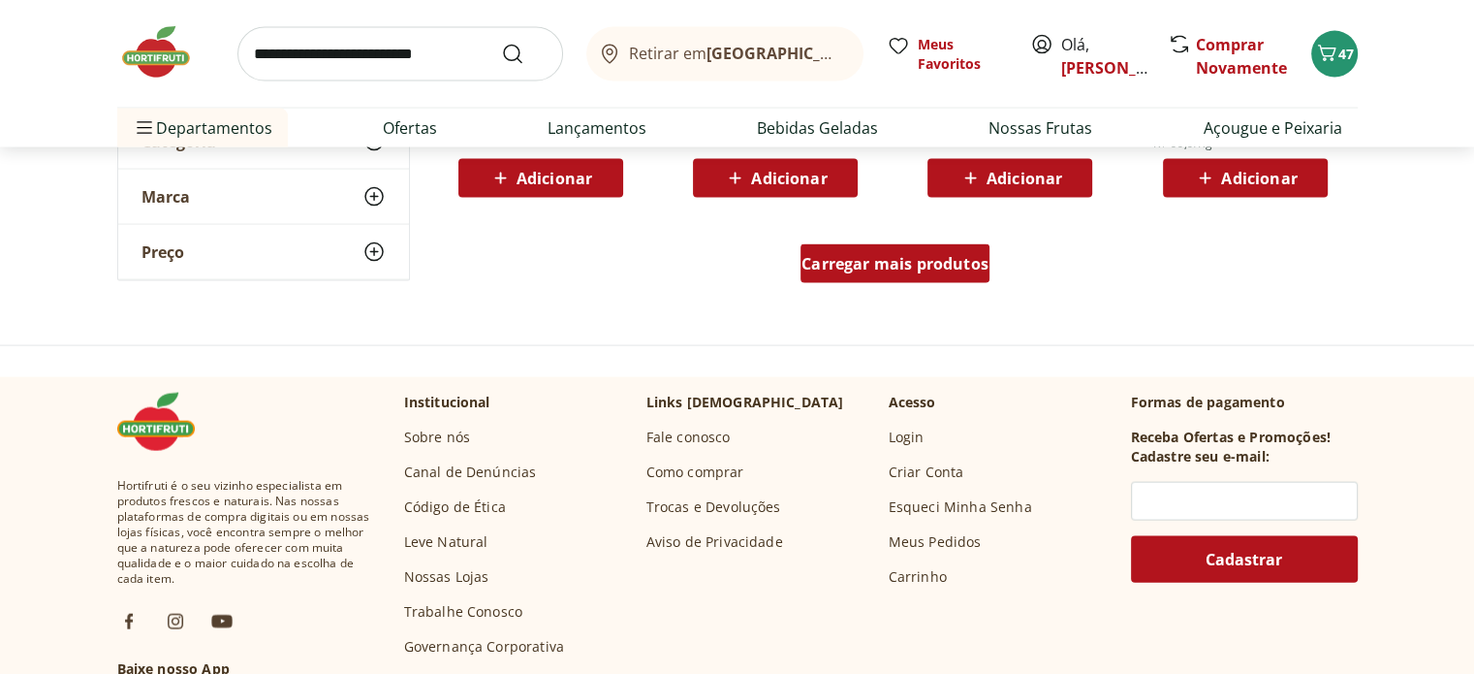
click at [912, 274] on div "Carregar mais produtos" at bounding box center [894, 263] width 189 height 39
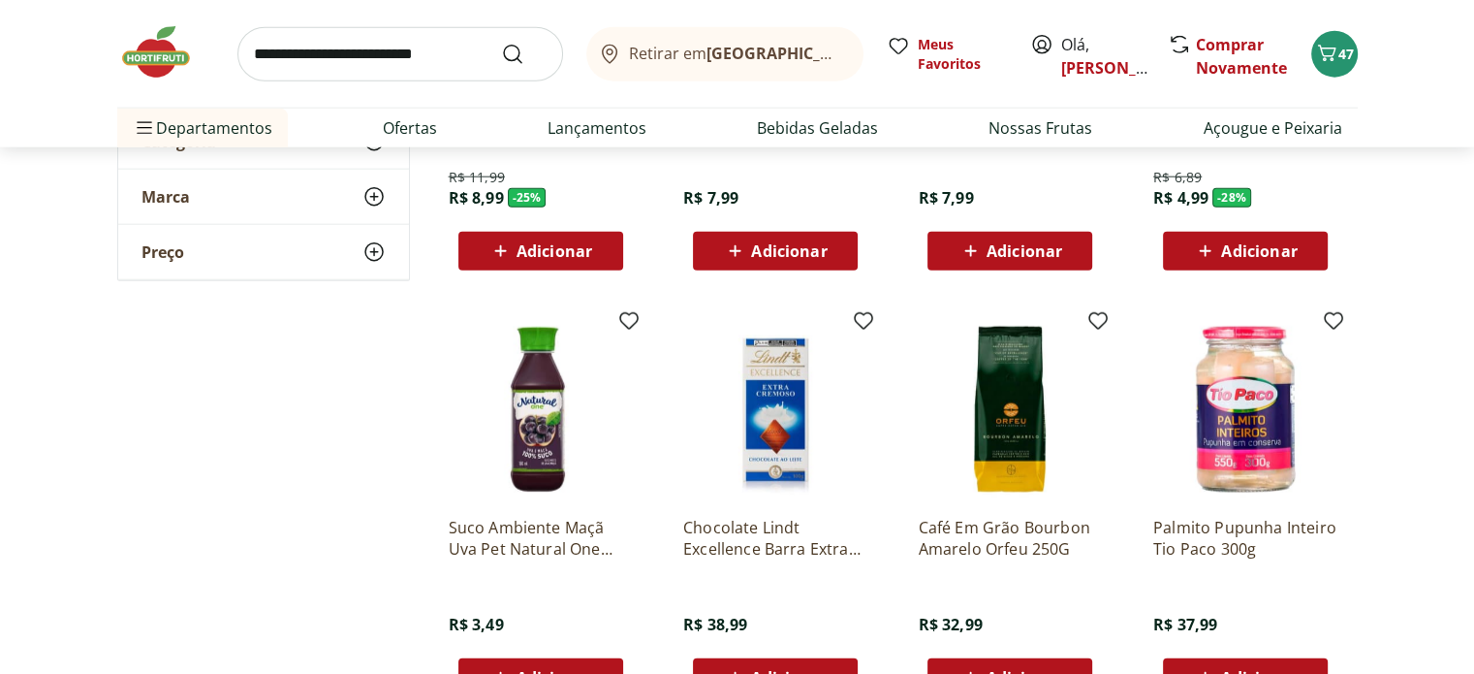
scroll to position [12307, 0]
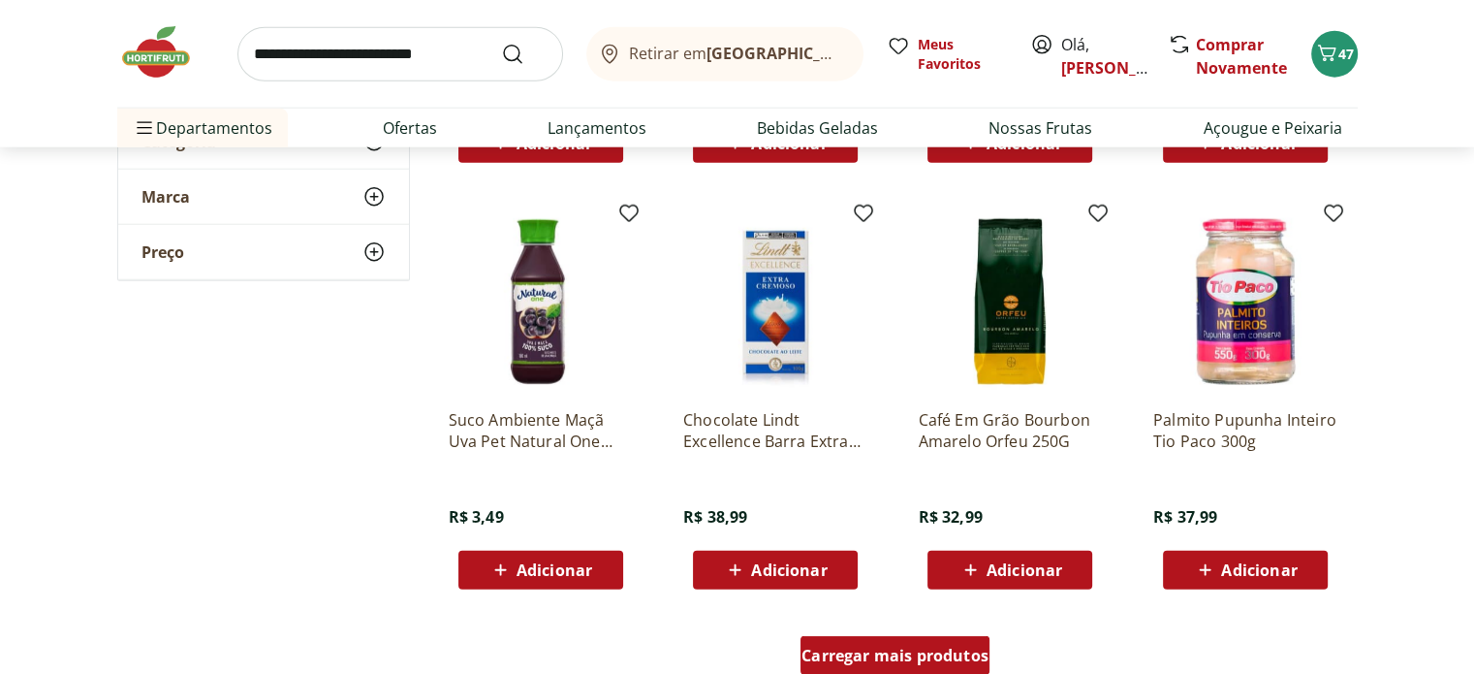
click at [829, 649] on span "Carregar mais produtos" at bounding box center [894, 655] width 187 height 16
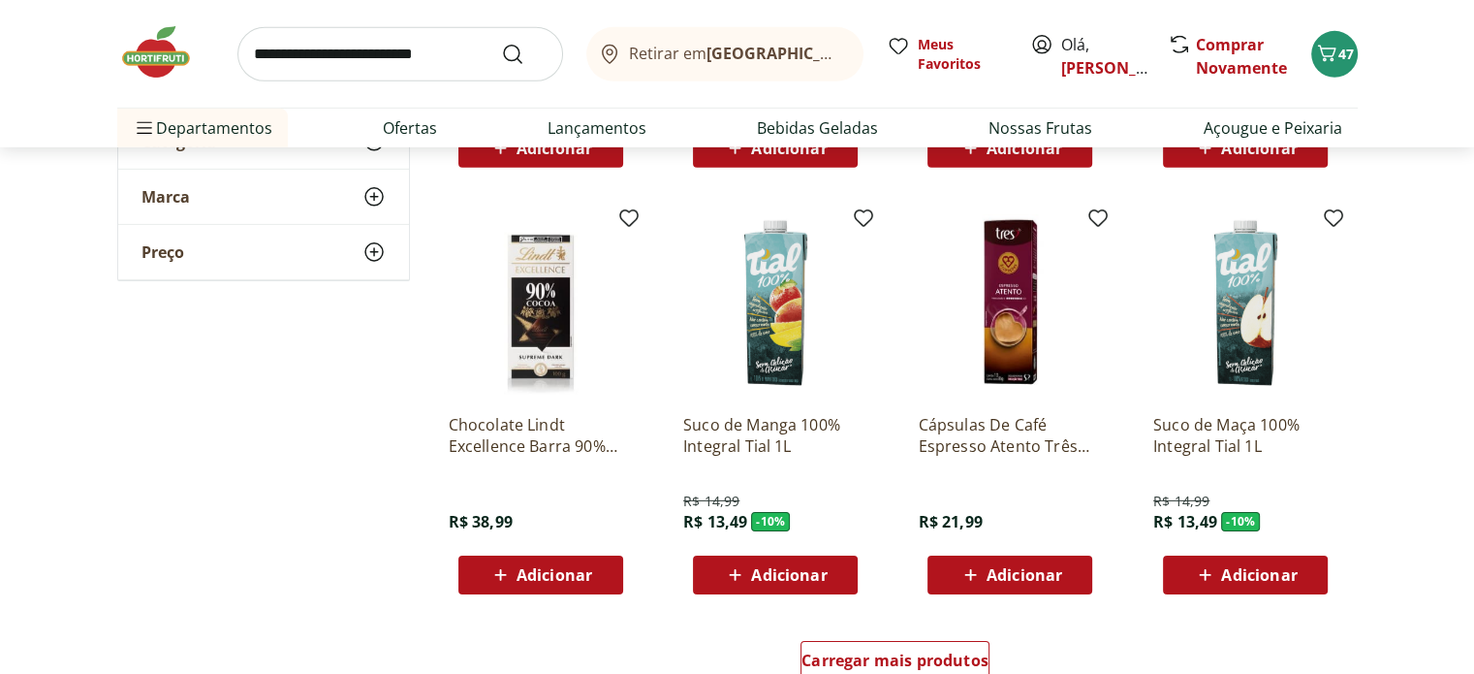
scroll to position [13567, 0]
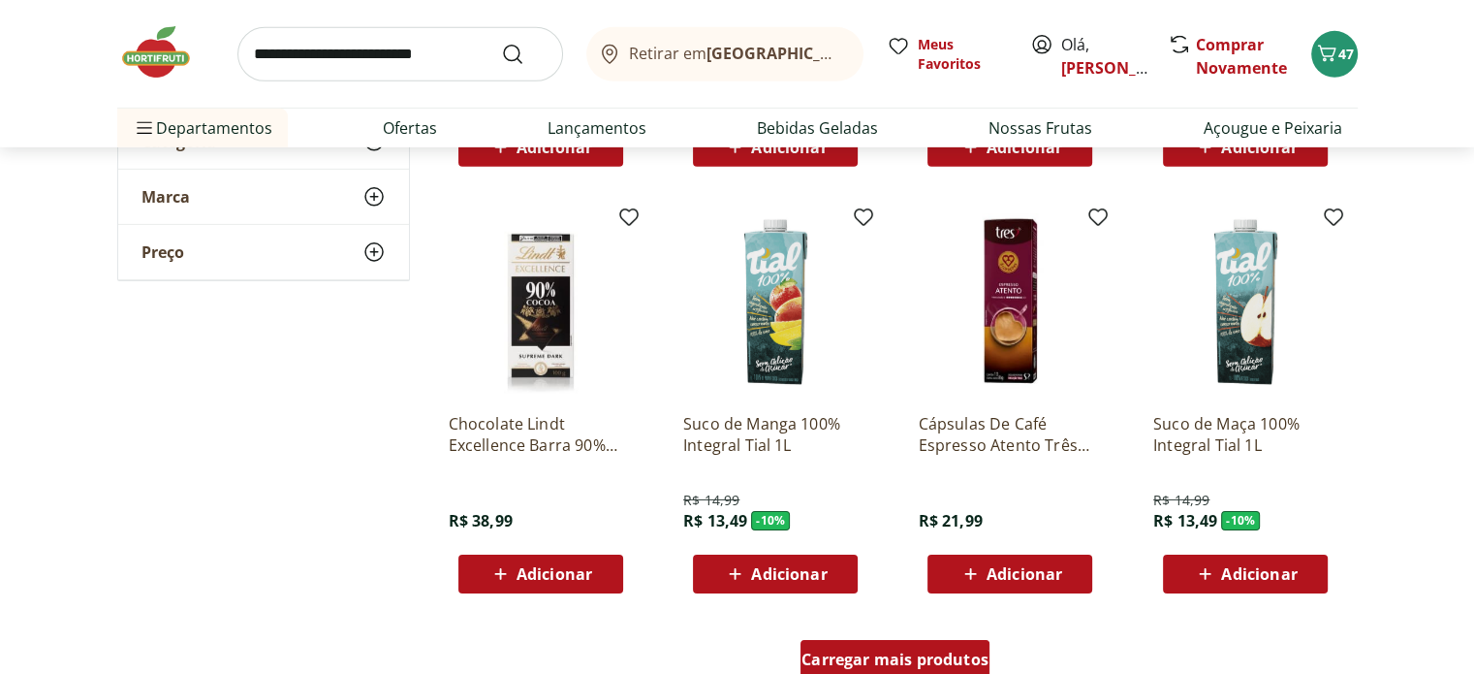
click at [862, 662] on span "Carregar mais produtos" at bounding box center [894, 659] width 187 height 16
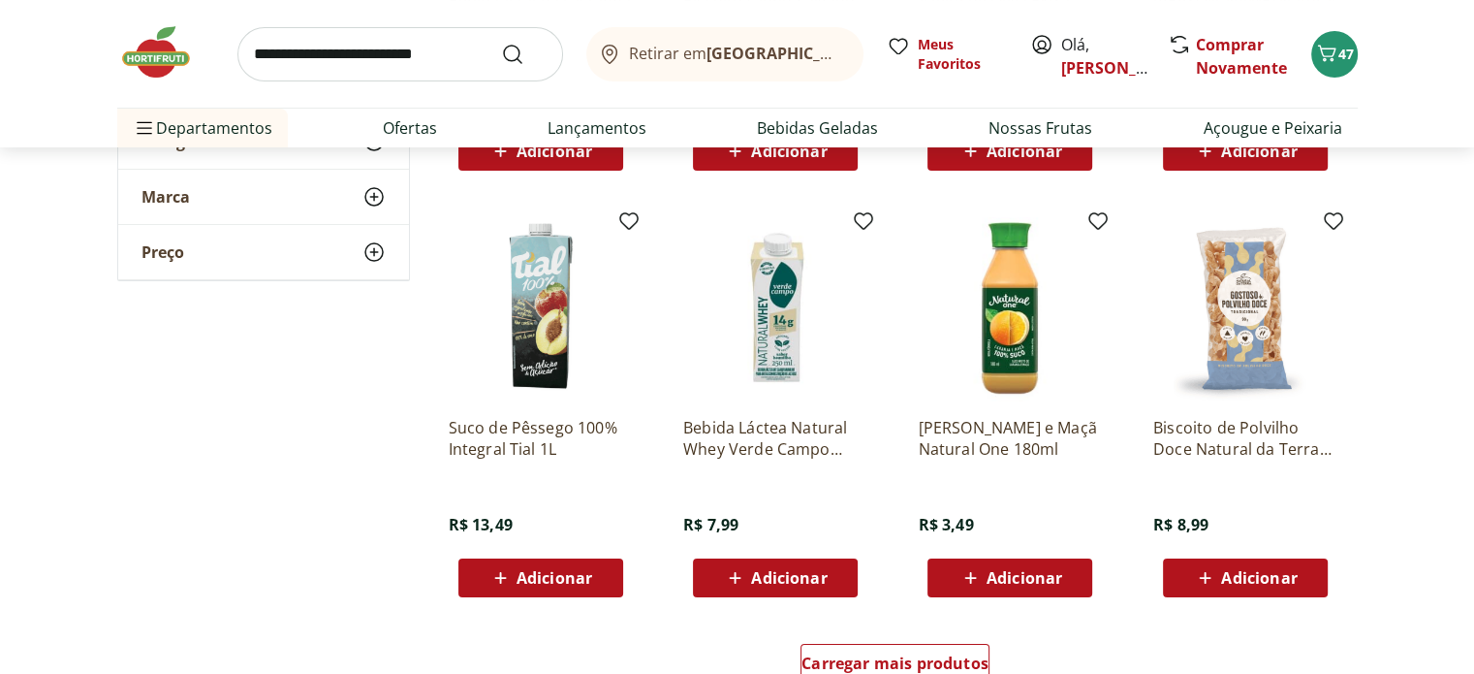
scroll to position [15021, 0]
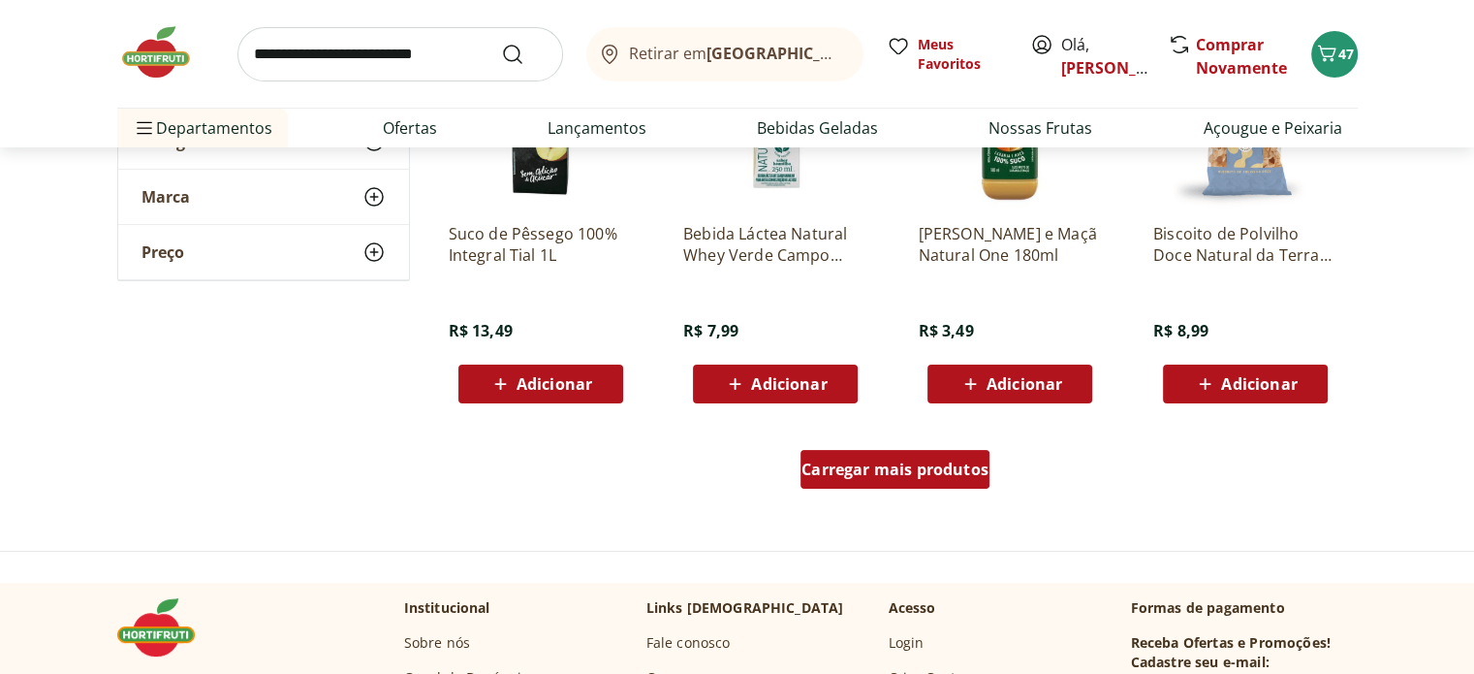
click at [869, 495] on link "Carregar mais produtos" at bounding box center [894, 473] width 189 height 47
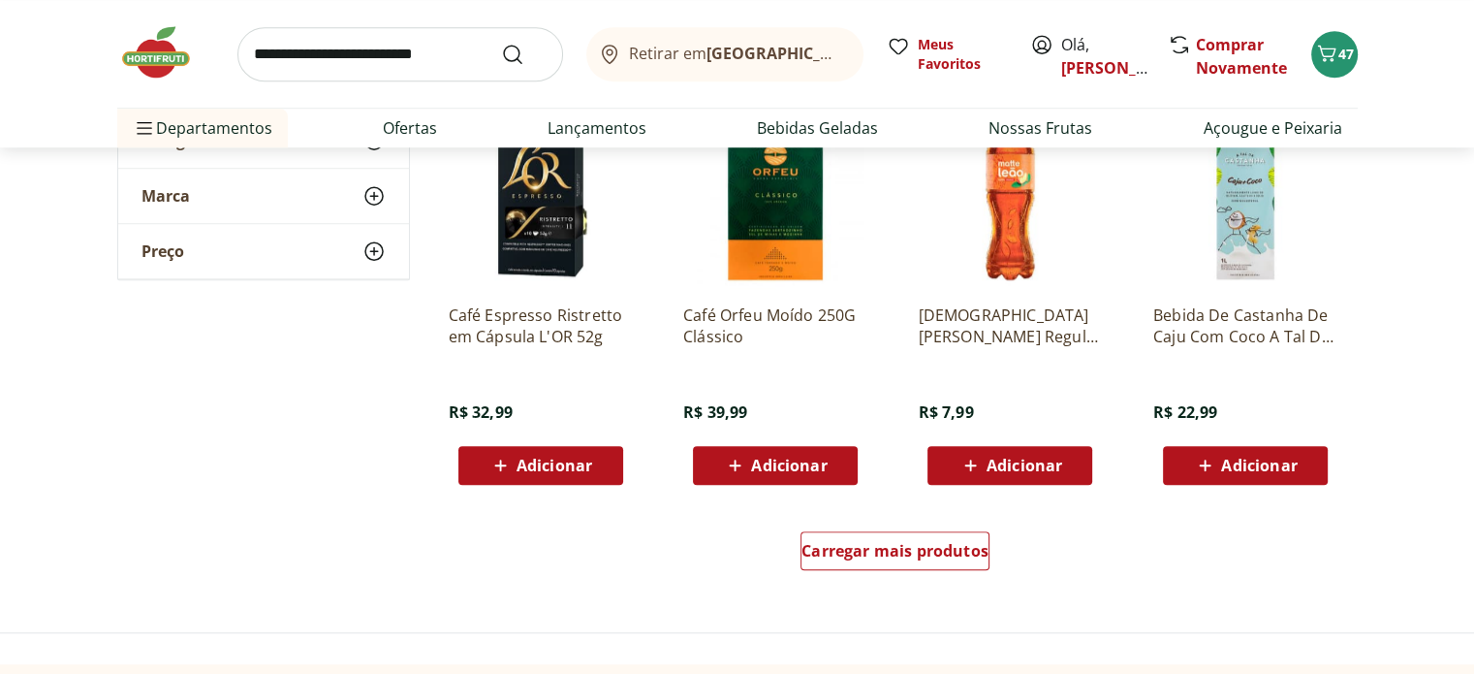
scroll to position [16377, 0]
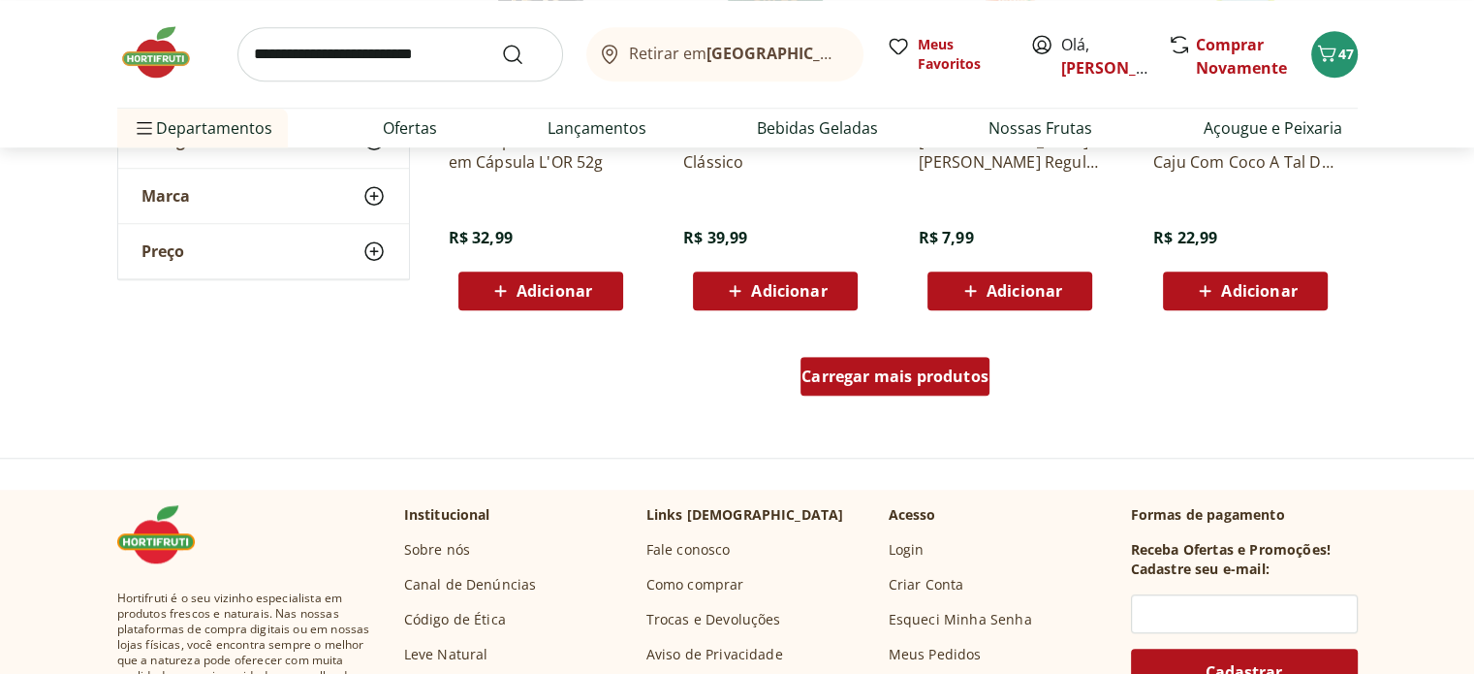
click at [877, 360] on div "Carregar mais produtos" at bounding box center [894, 376] width 189 height 39
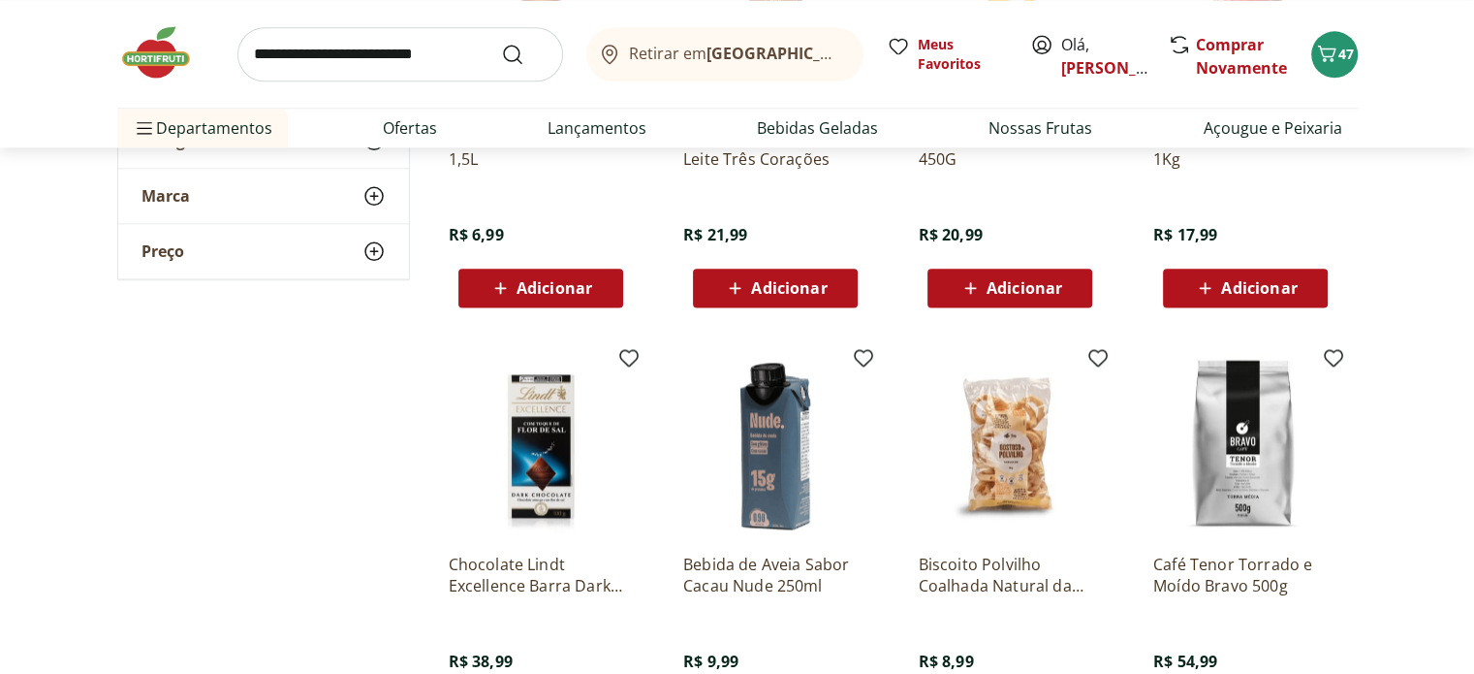
scroll to position [17443, 0]
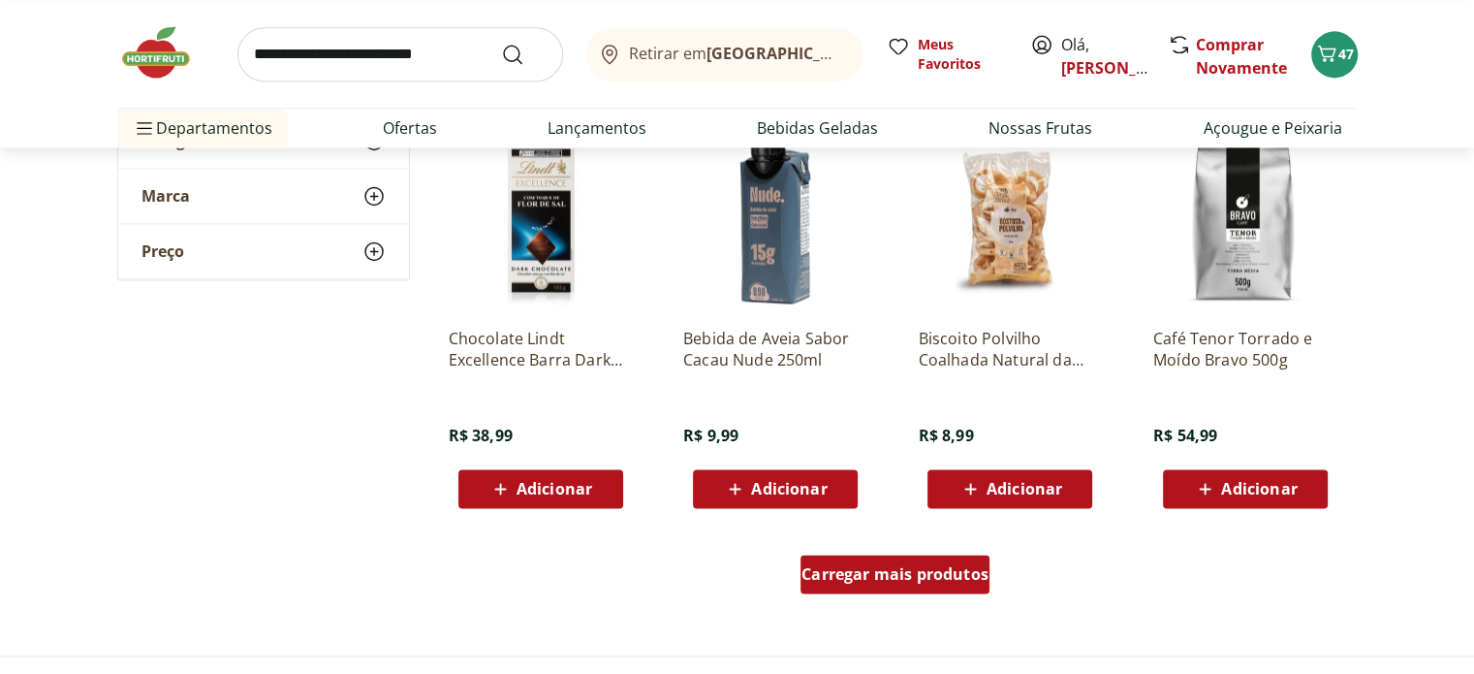
click at [808, 566] on span "Carregar mais produtos" at bounding box center [894, 574] width 187 height 16
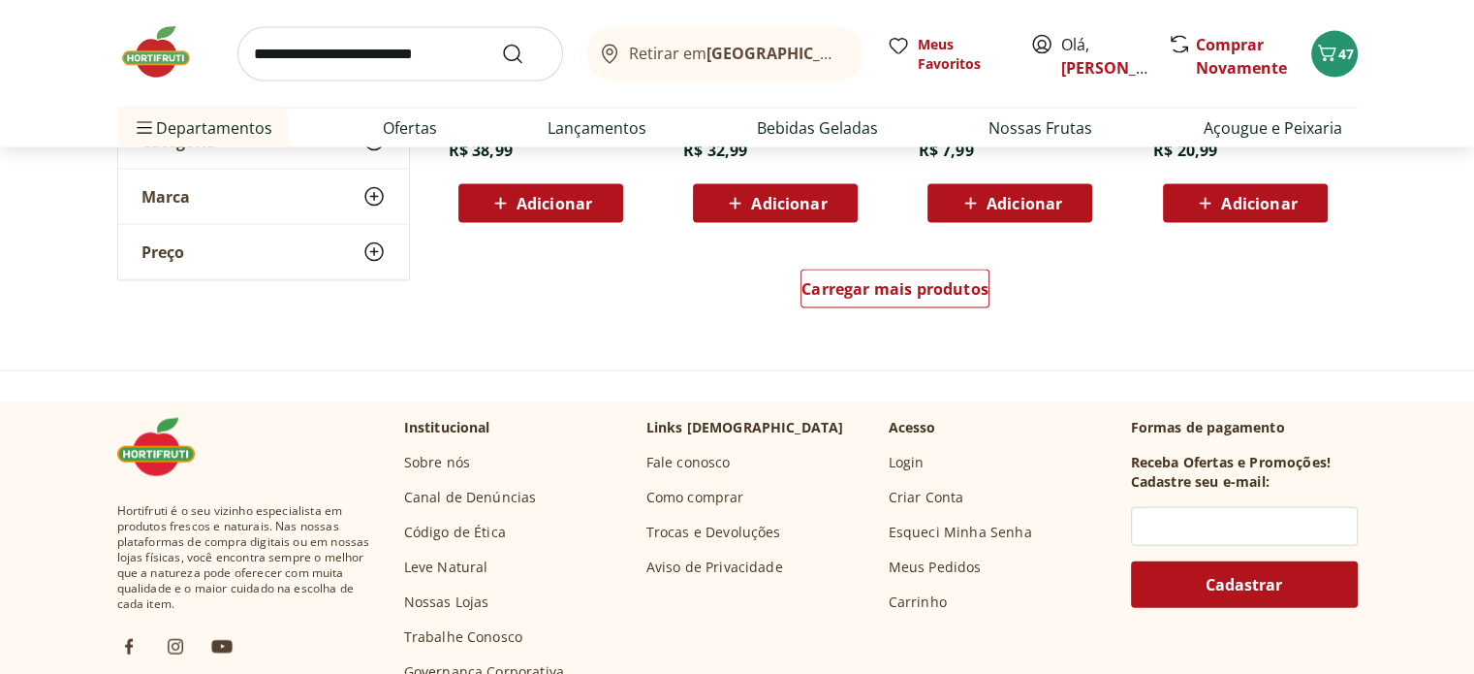
scroll to position [18994, 0]
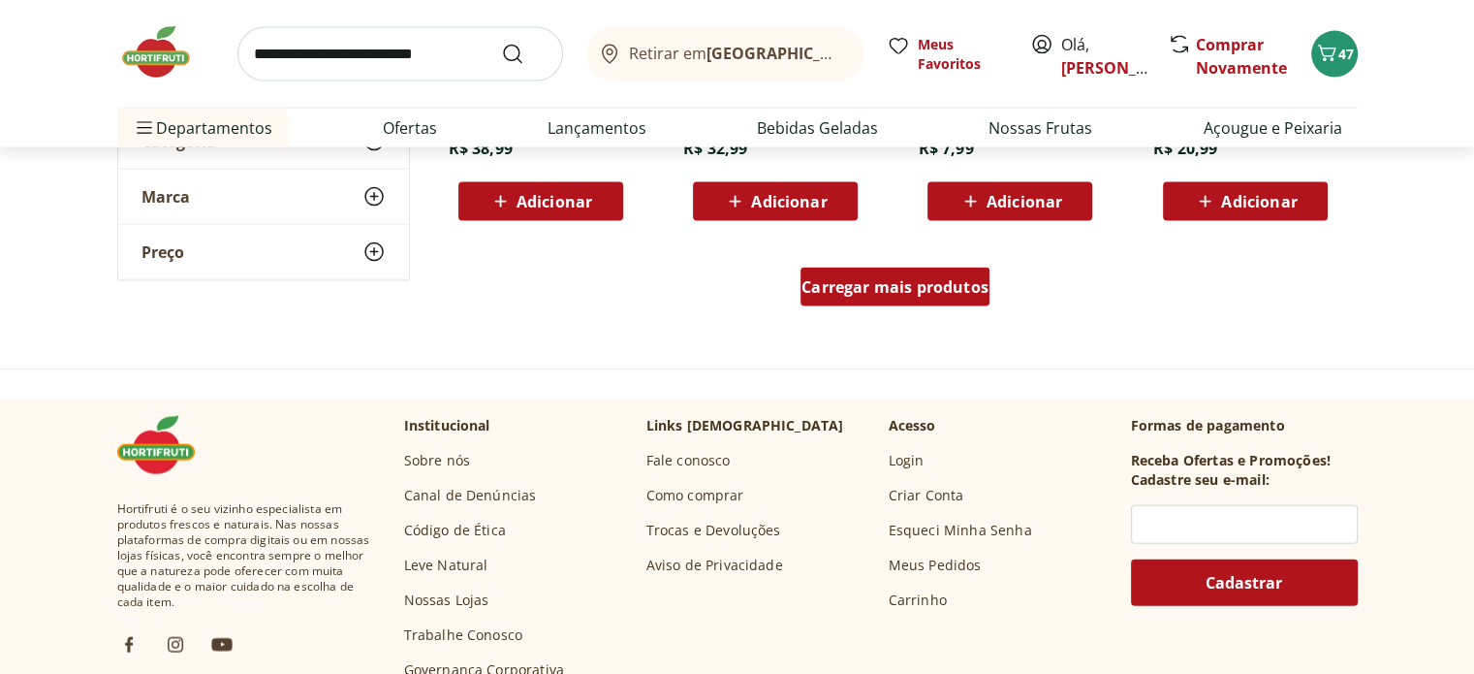
click at [930, 290] on span "Carregar mais produtos" at bounding box center [894, 287] width 187 height 16
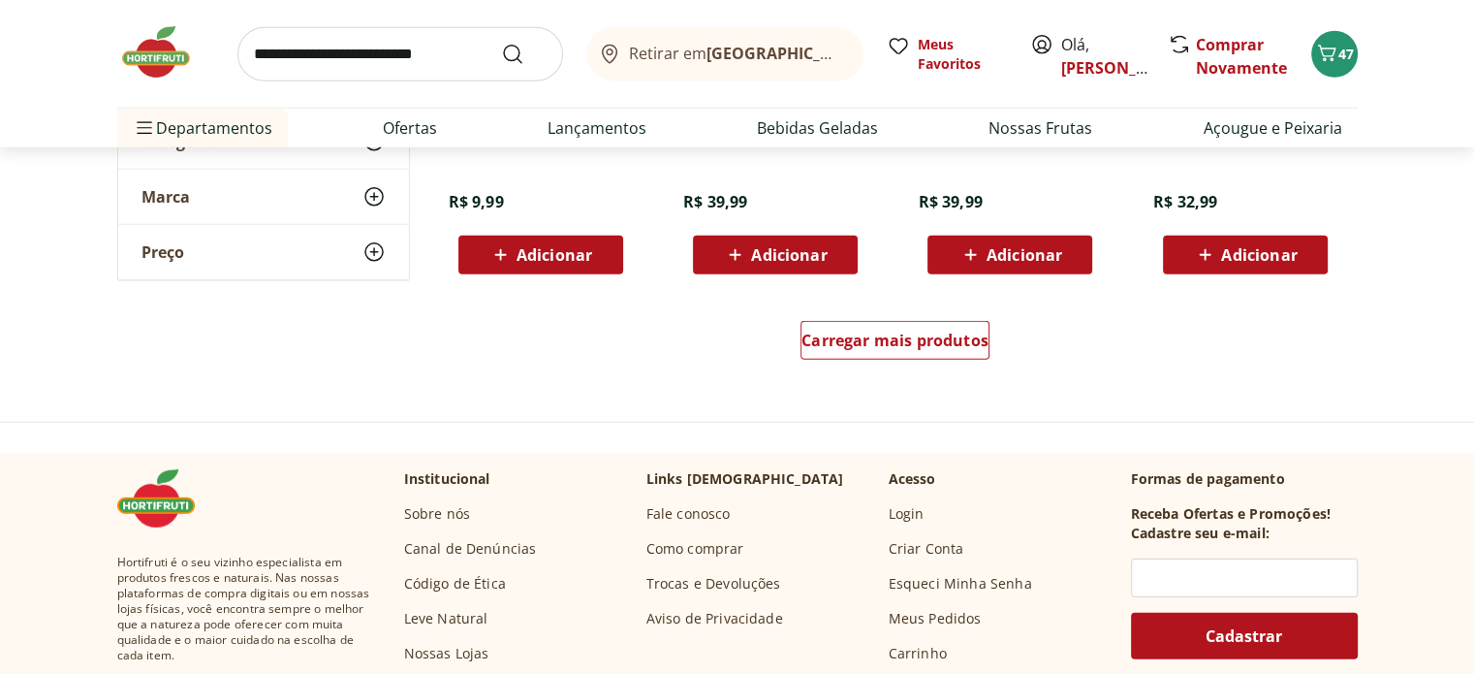
scroll to position [20254, 0]
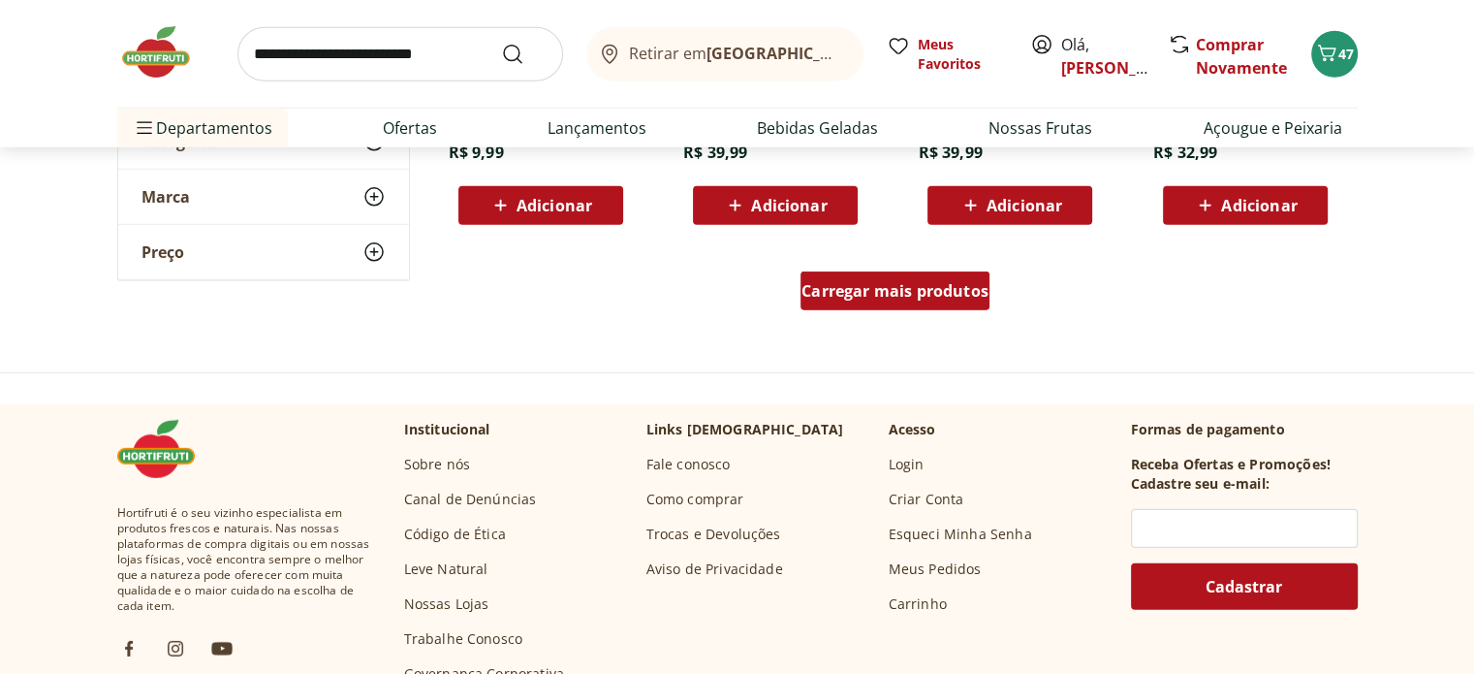
click at [939, 309] on div "Carregar mais produtos" at bounding box center [894, 290] width 189 height 39
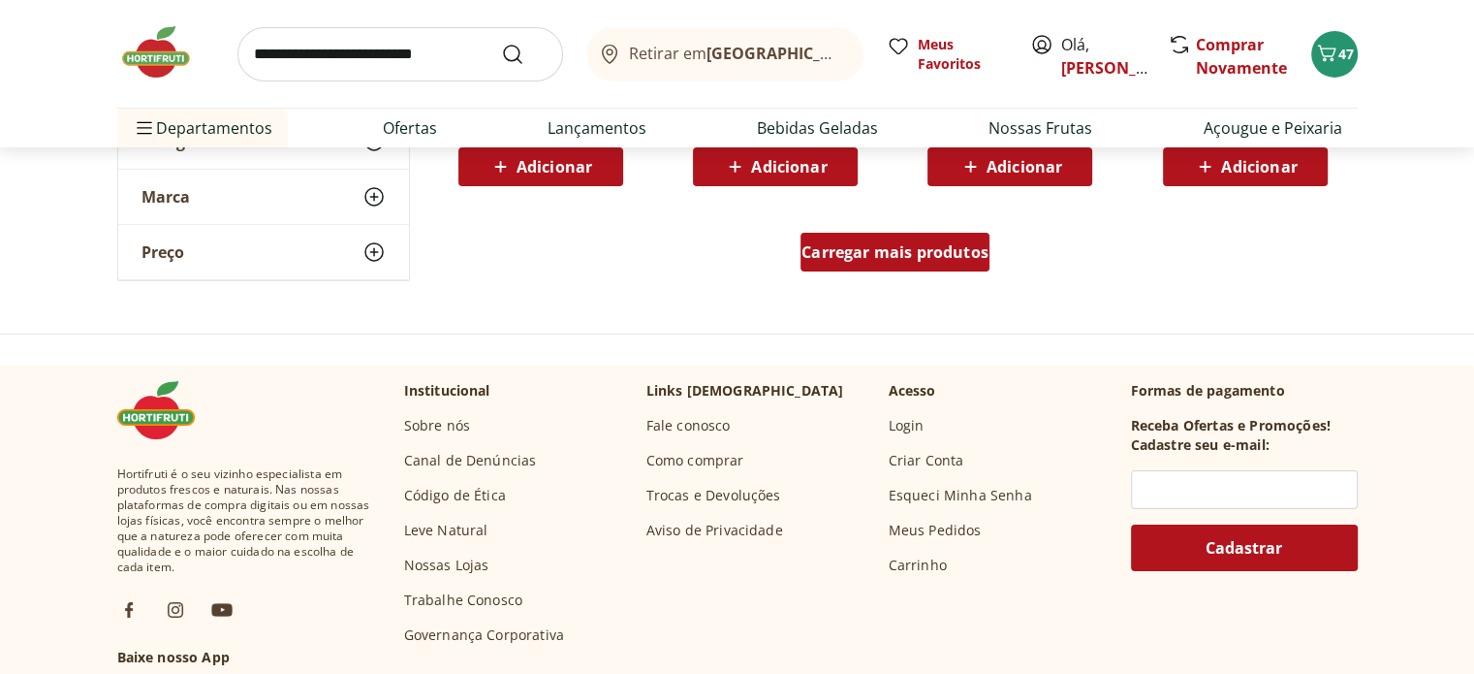
scroll to position [21513, 0]
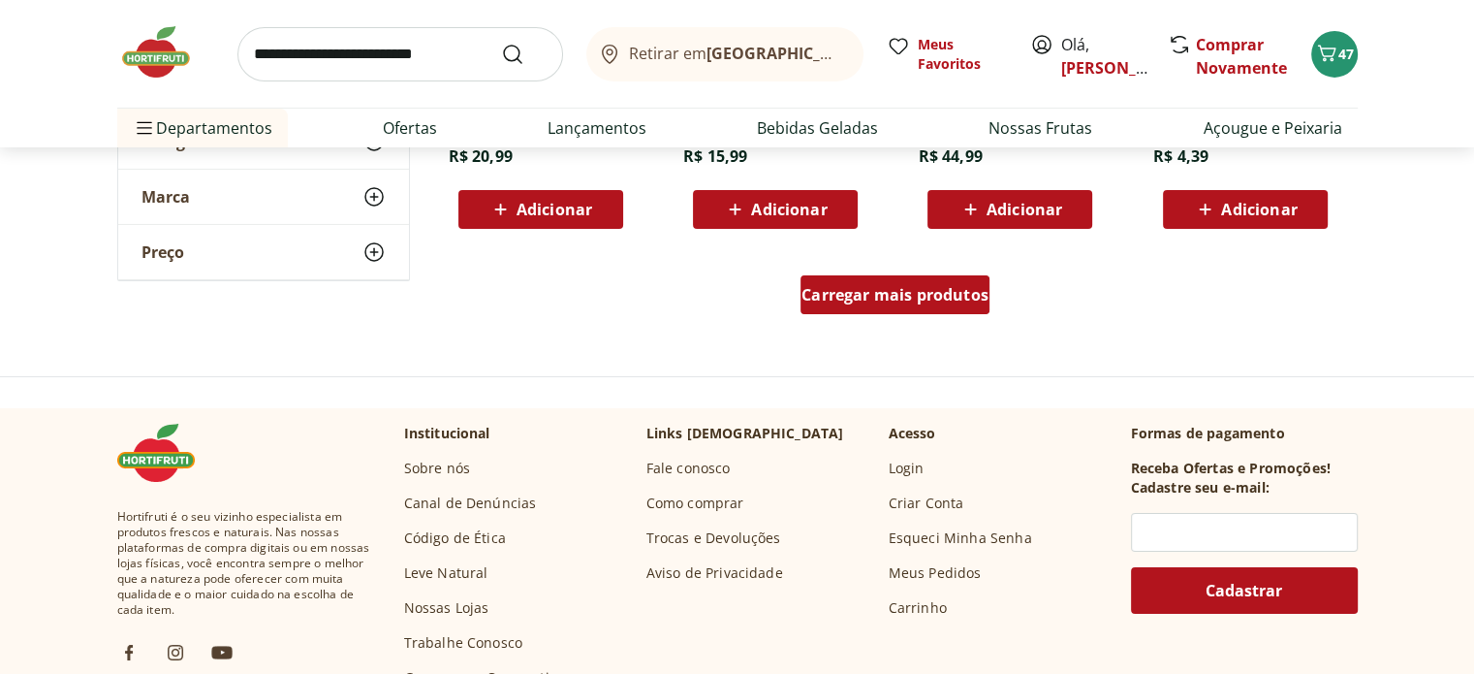
click at [881, 298] on span "Carregar mais produtos" at bounding box center [894, 295] width 187 height 16
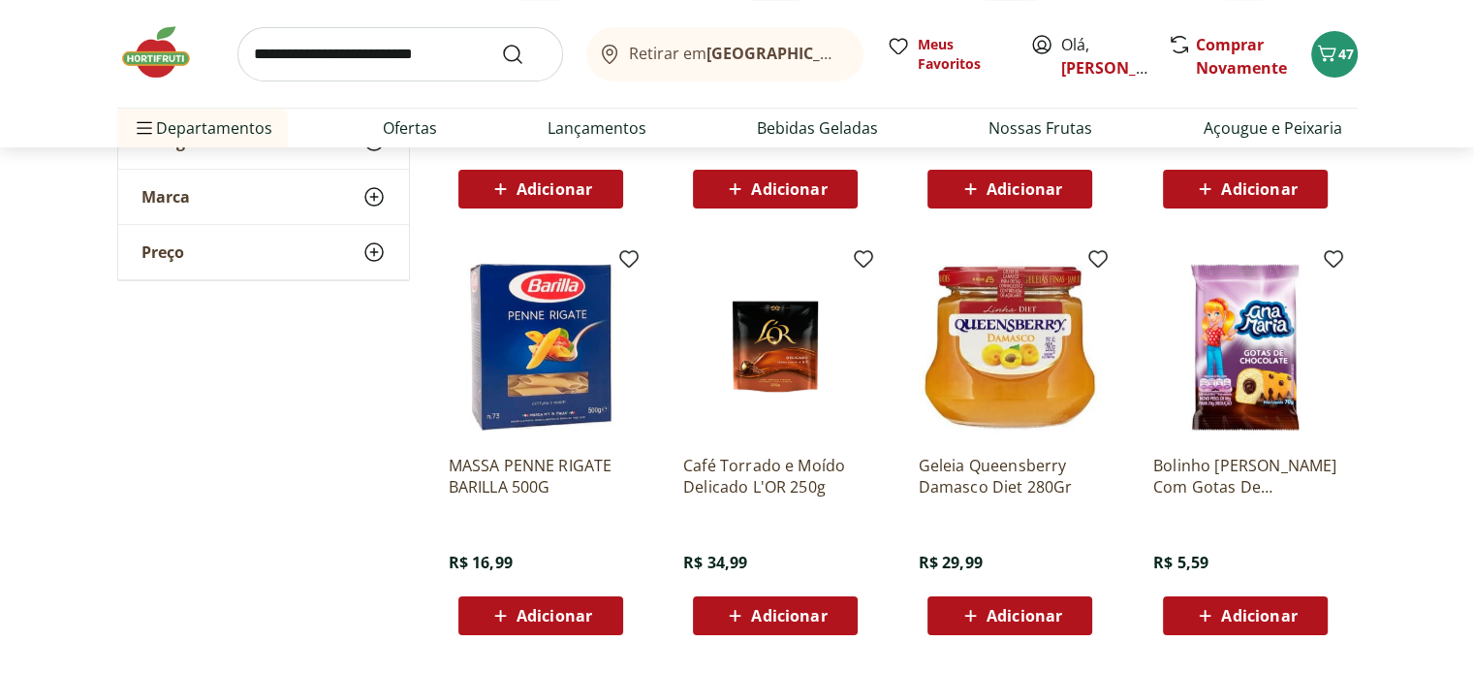
scroll to position [22482, 0]
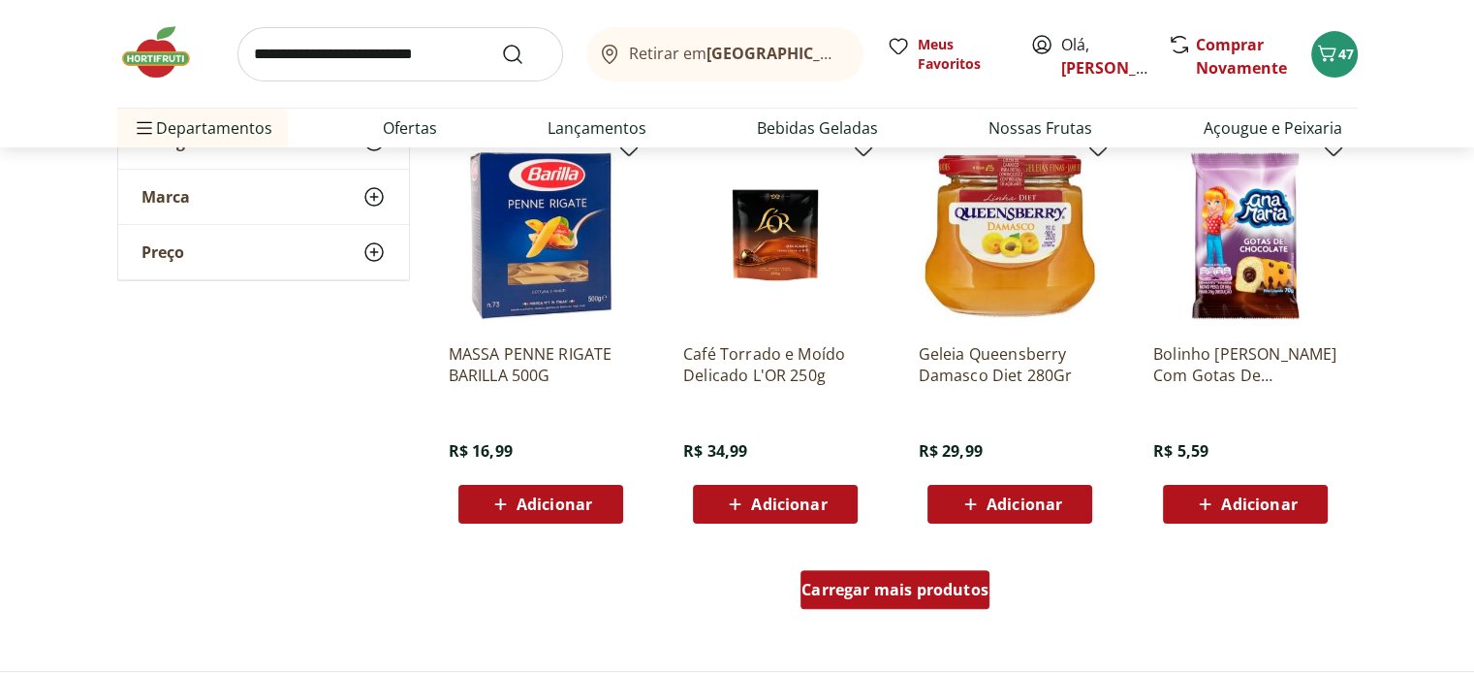
click at [935, 606] on div "Carregar mais produtos" at bounding box center [894, 589] width 189 height 39
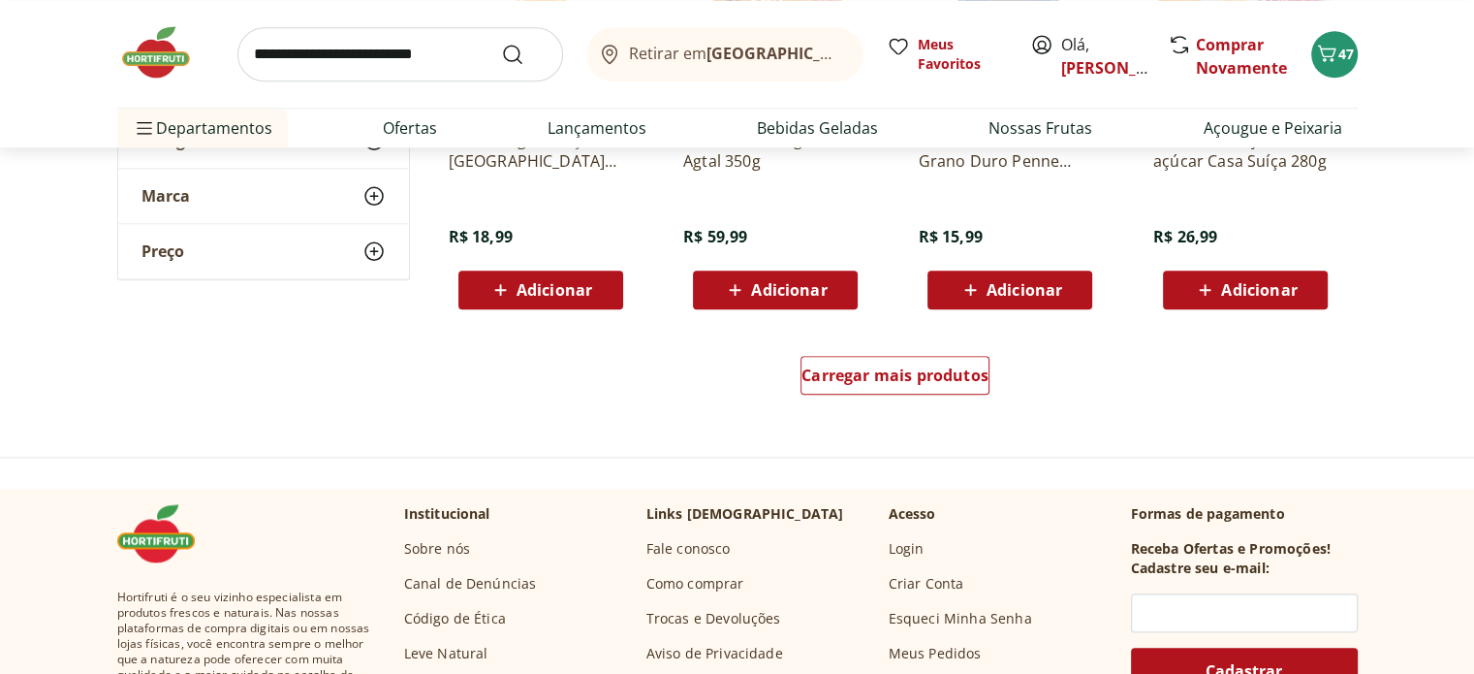
scroll to position [24033, 0]
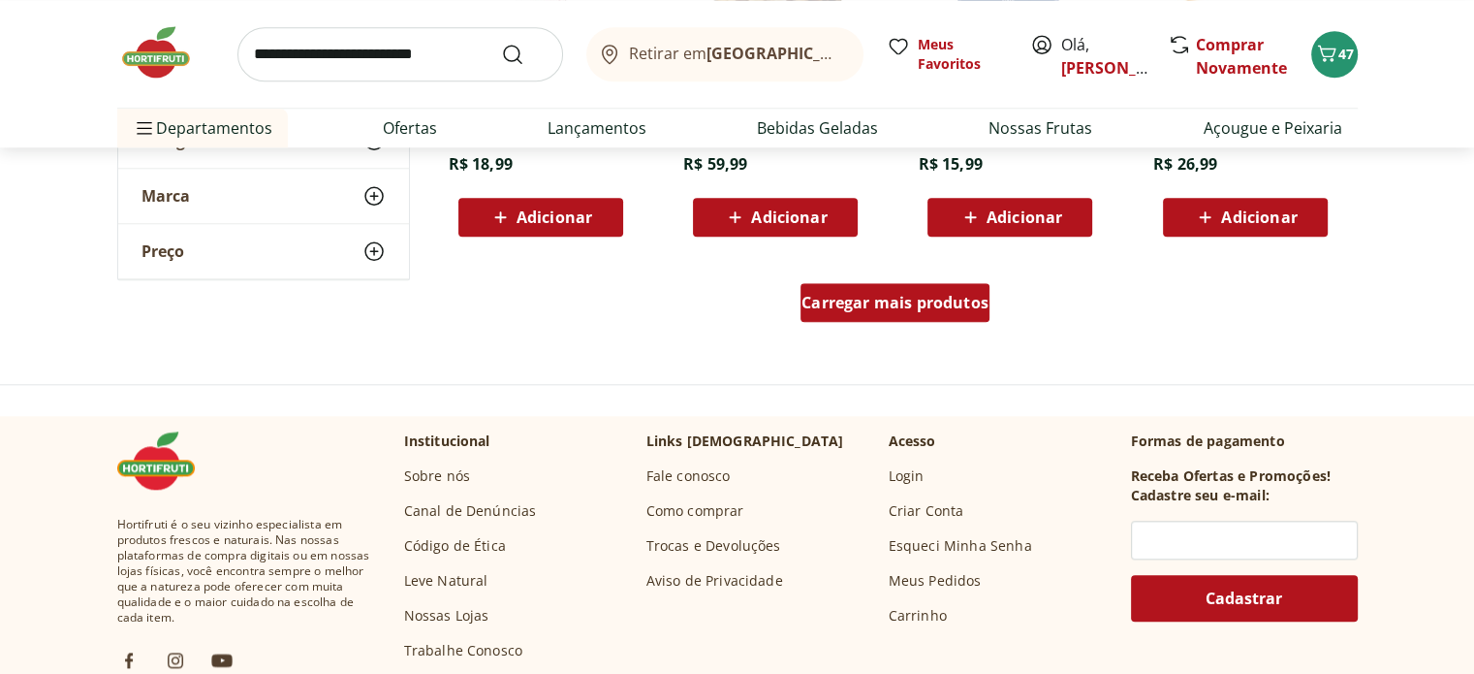
click at [844, 309] on span "Carregar mais produtos" at bounding box center [894, 303] width 187 height 16
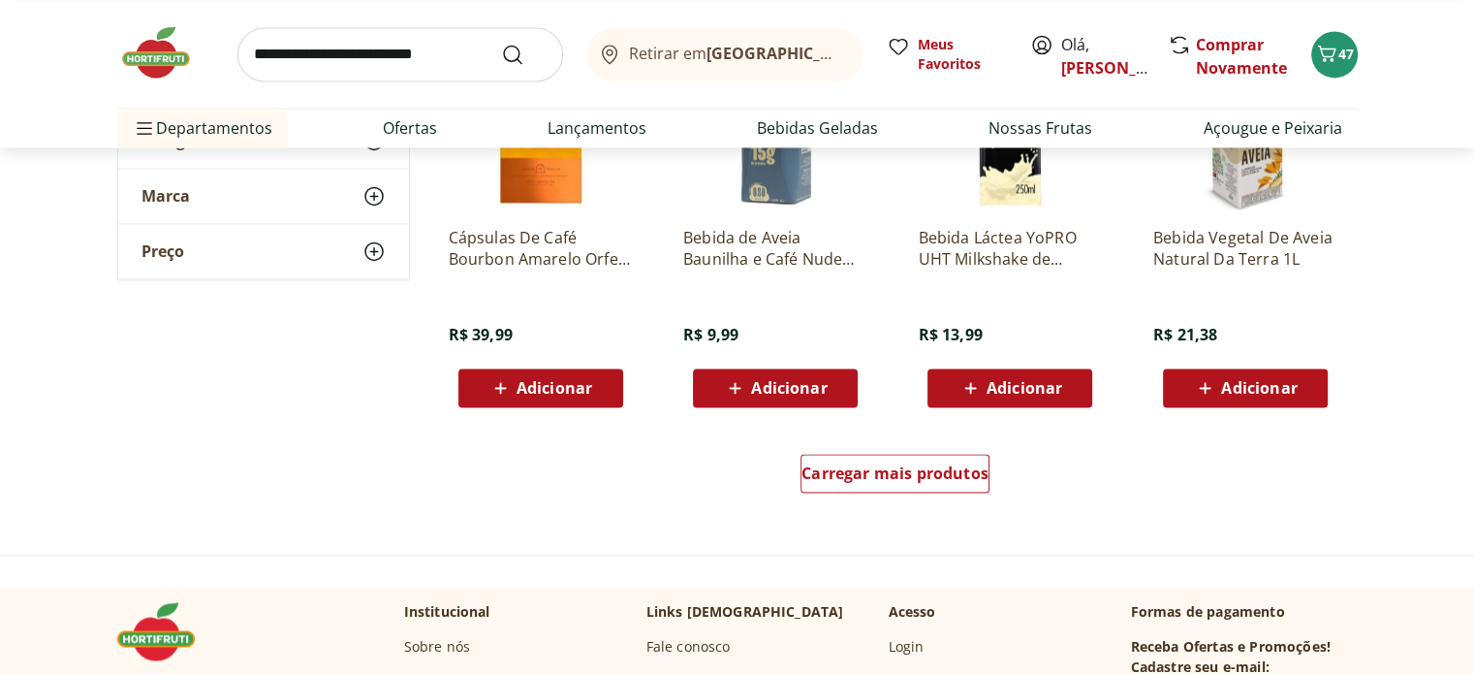
scroll to position [25390, 0]
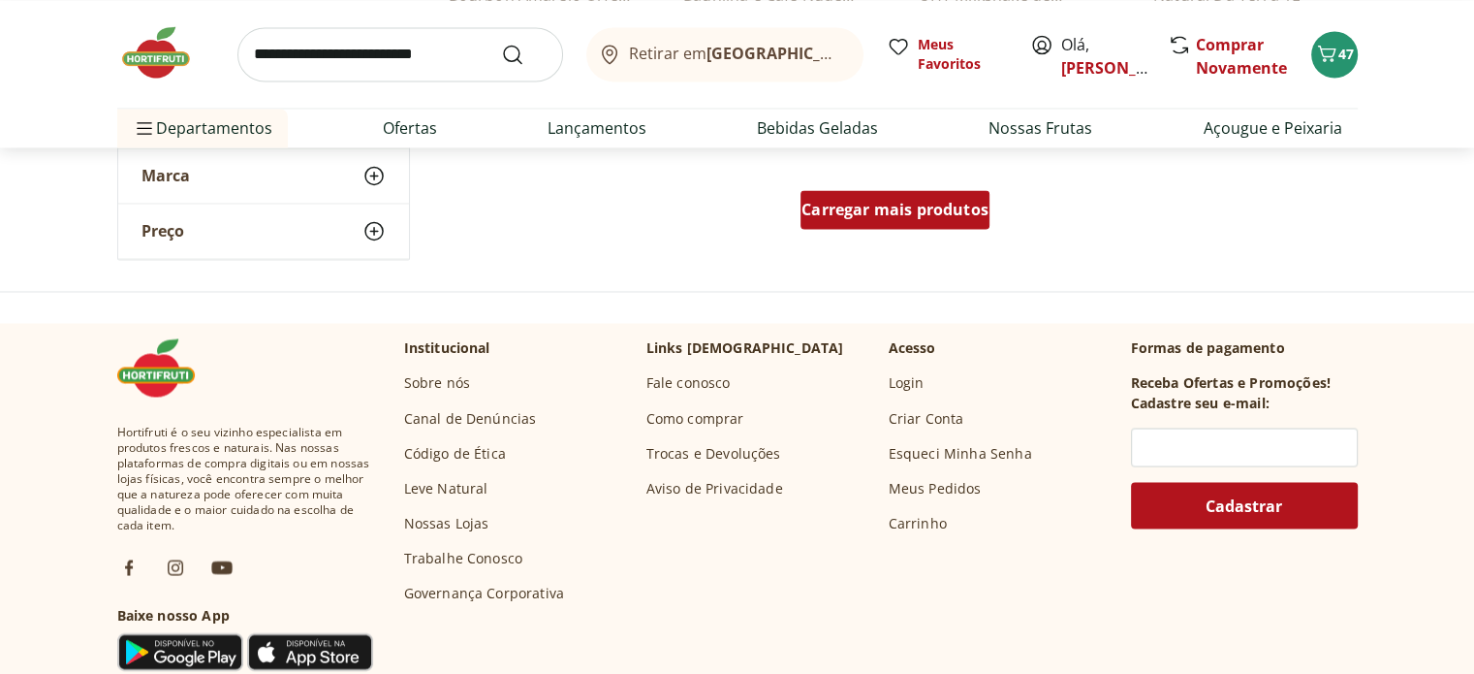
click at [850, 235] on link "Carregar mais produtos" at bounding box center [894, 213] width 189 height 47
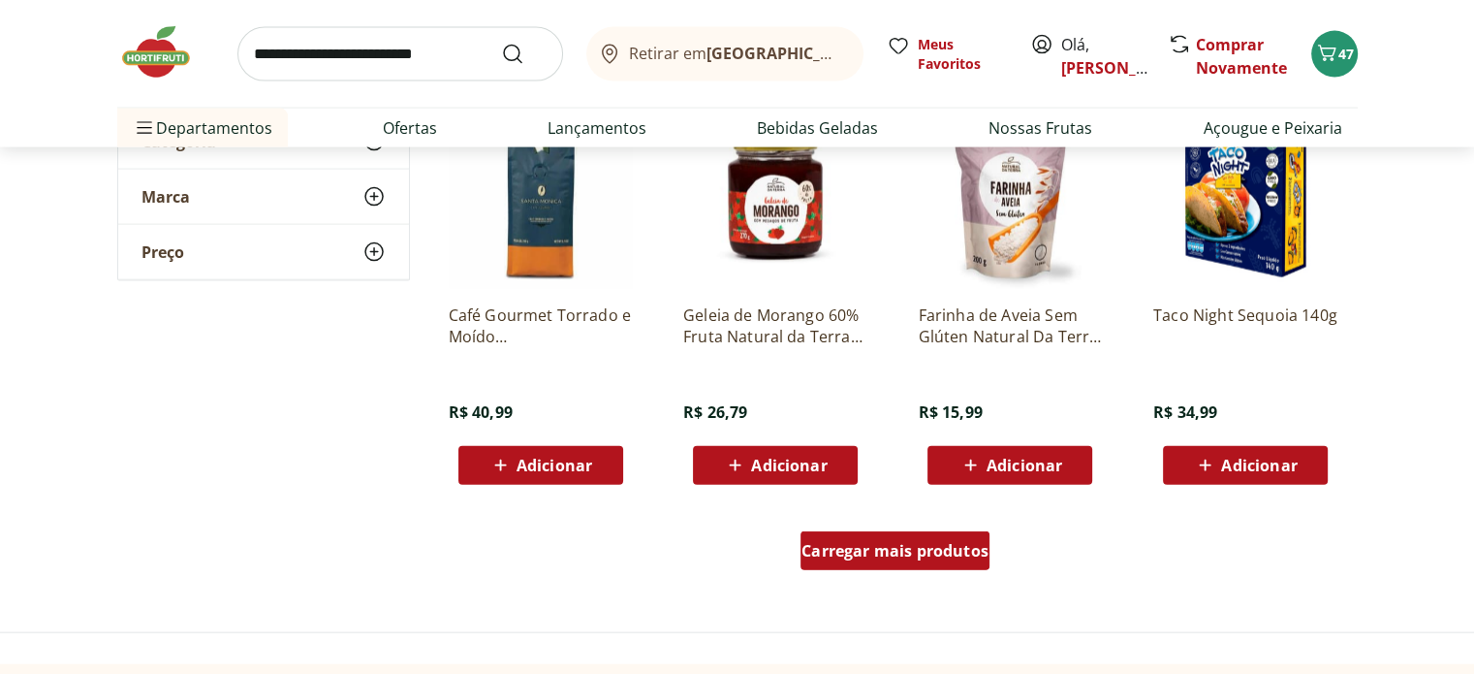
scroll to position [26359, 0]
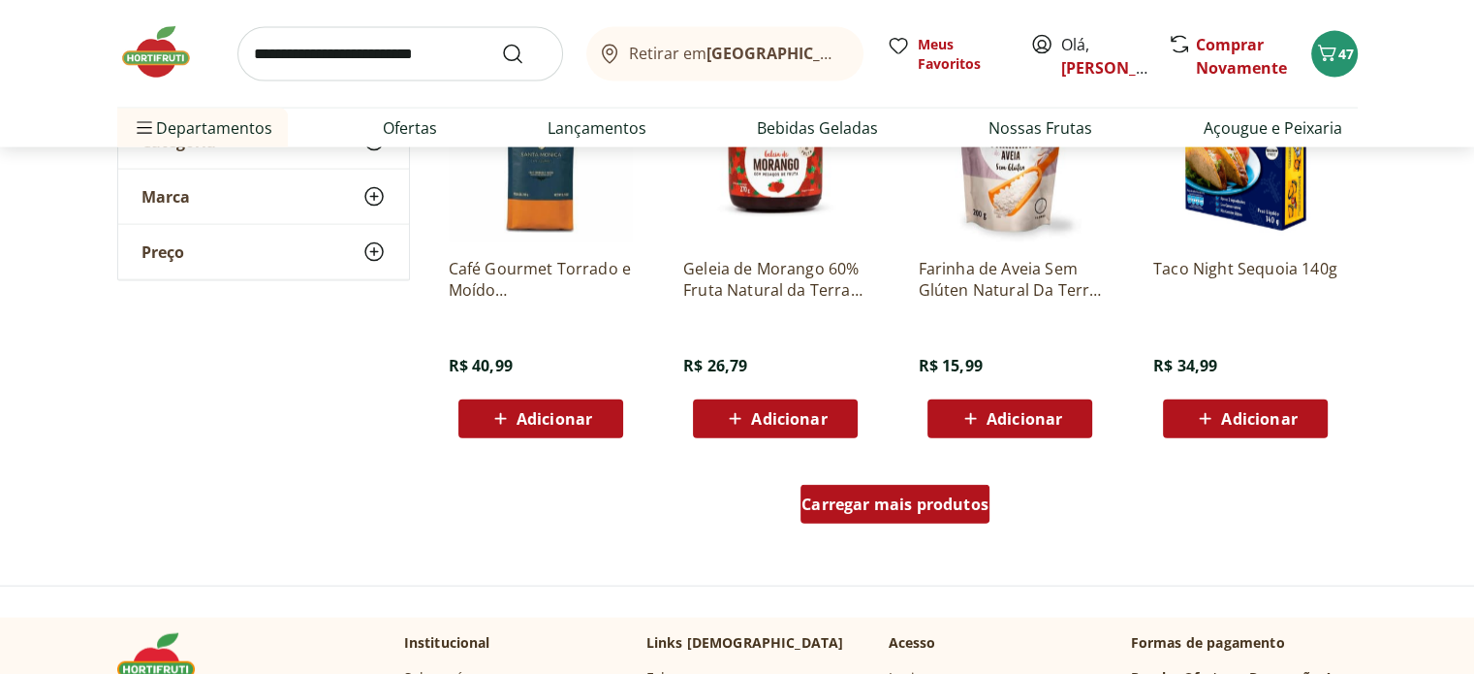
click at [898, 504] on span "Carregar mais produtos" at bounding box center [894, 504] width 187 height 16
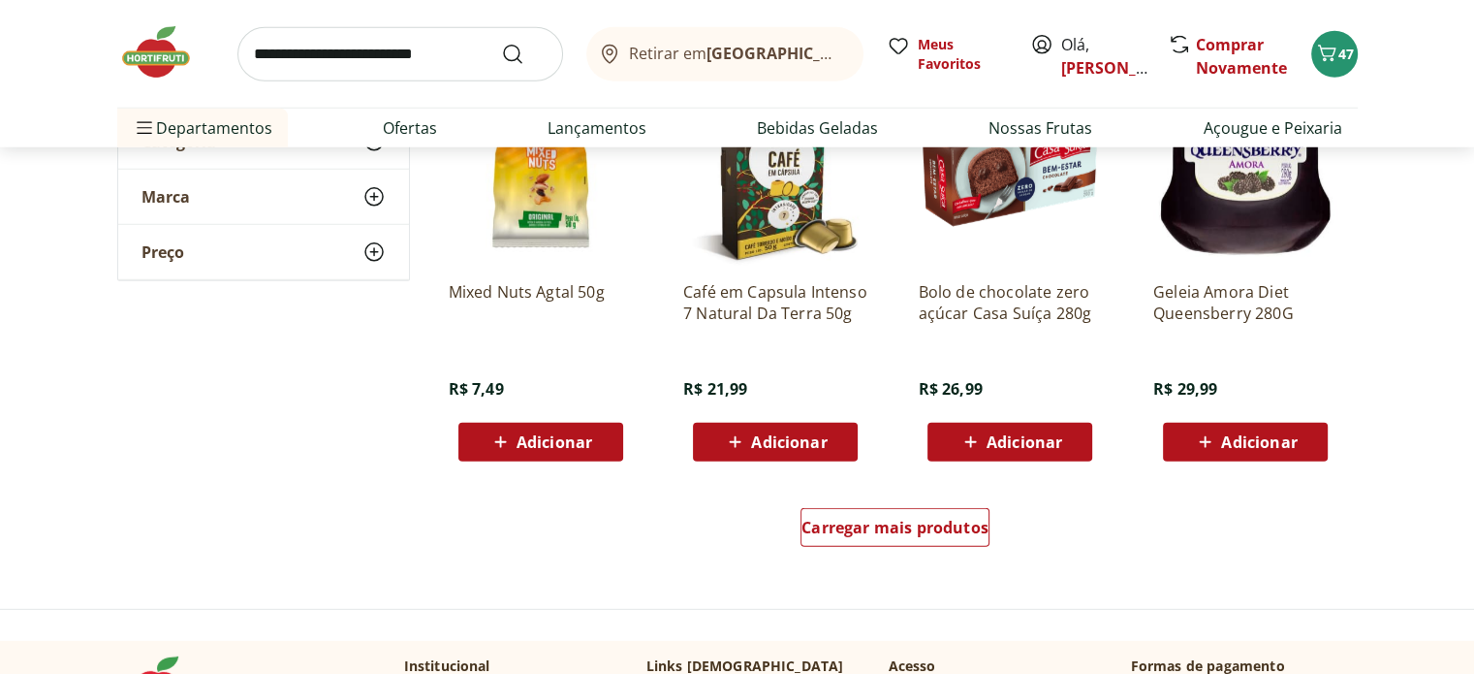
scroll to position [27618, 0]
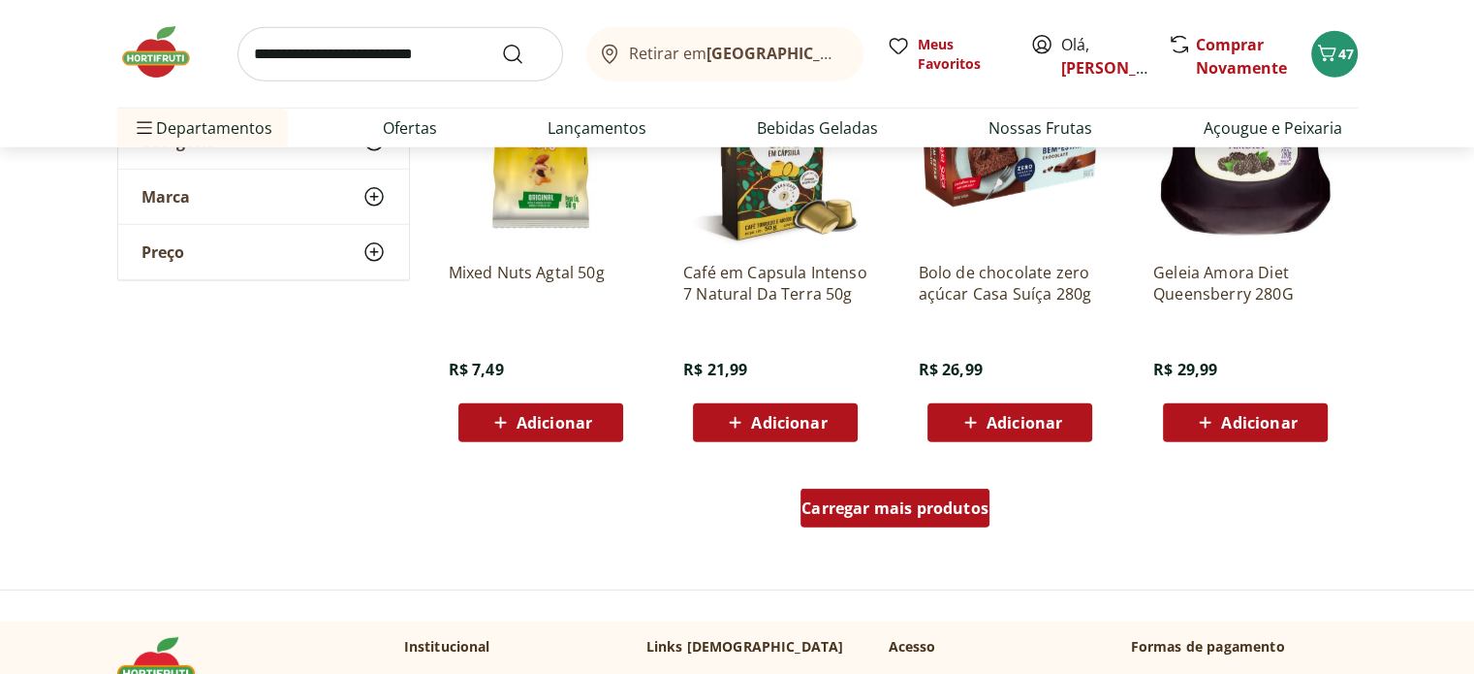
click at [922, 511] on span "Carregar mais produtos" at bounding box center [894, 508] width 187 height 16
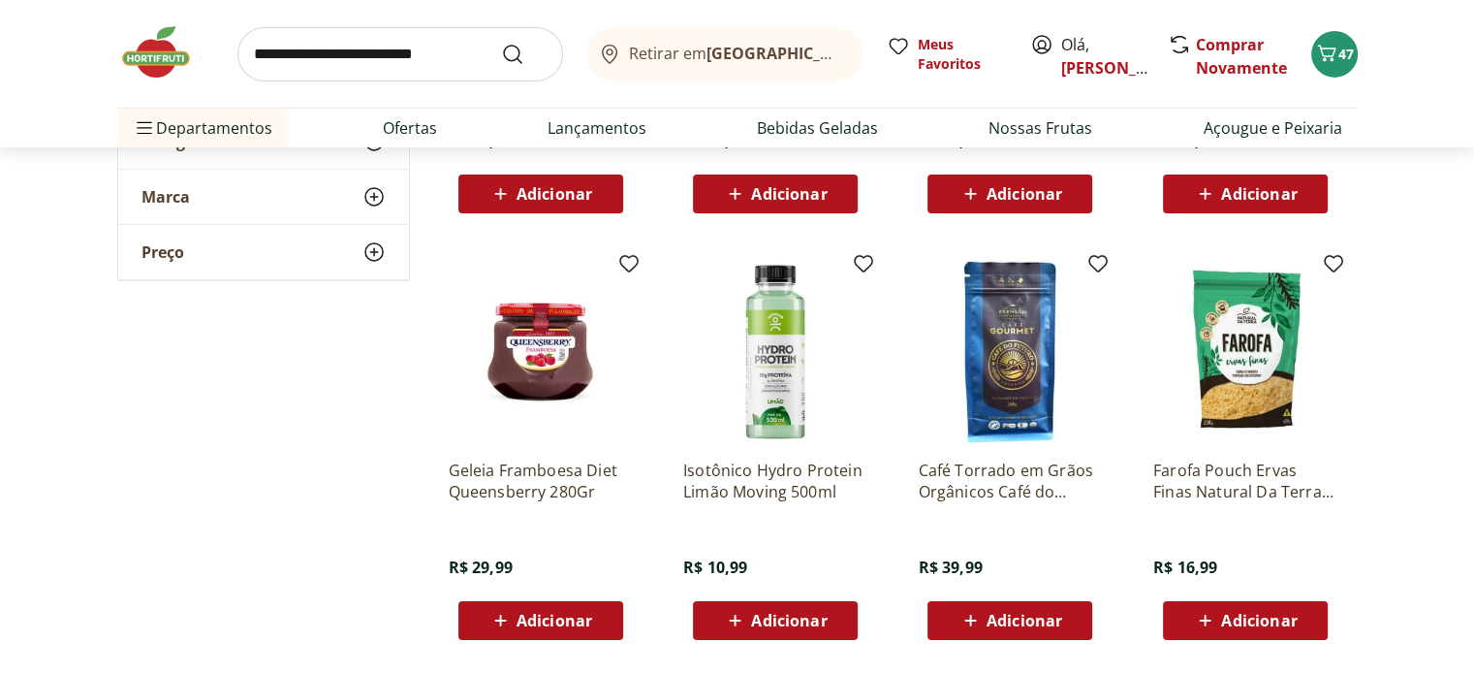
scroll to position [29169, 0]
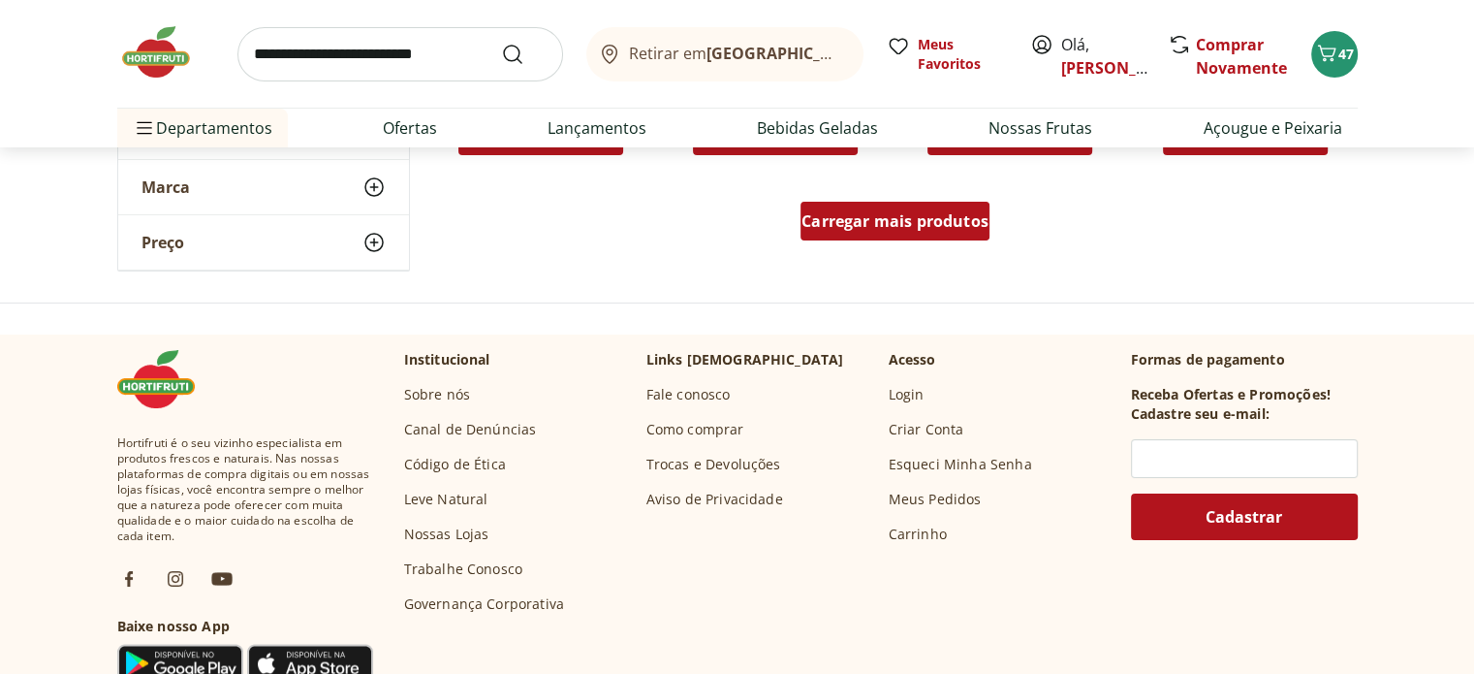
click at [908, 229] on span "Carregar mais produtos" at bounding box center [894, 221] width 187 height 16
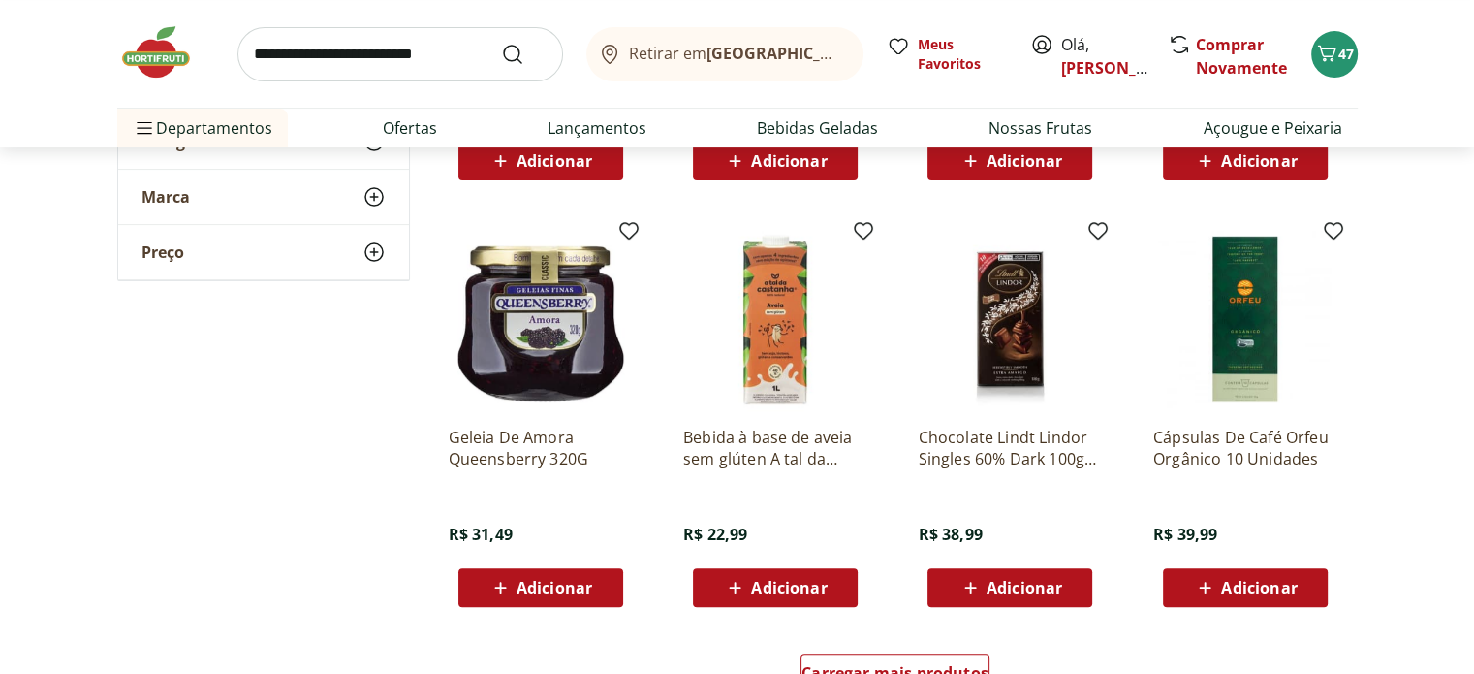
scroll to position [30138, 0]
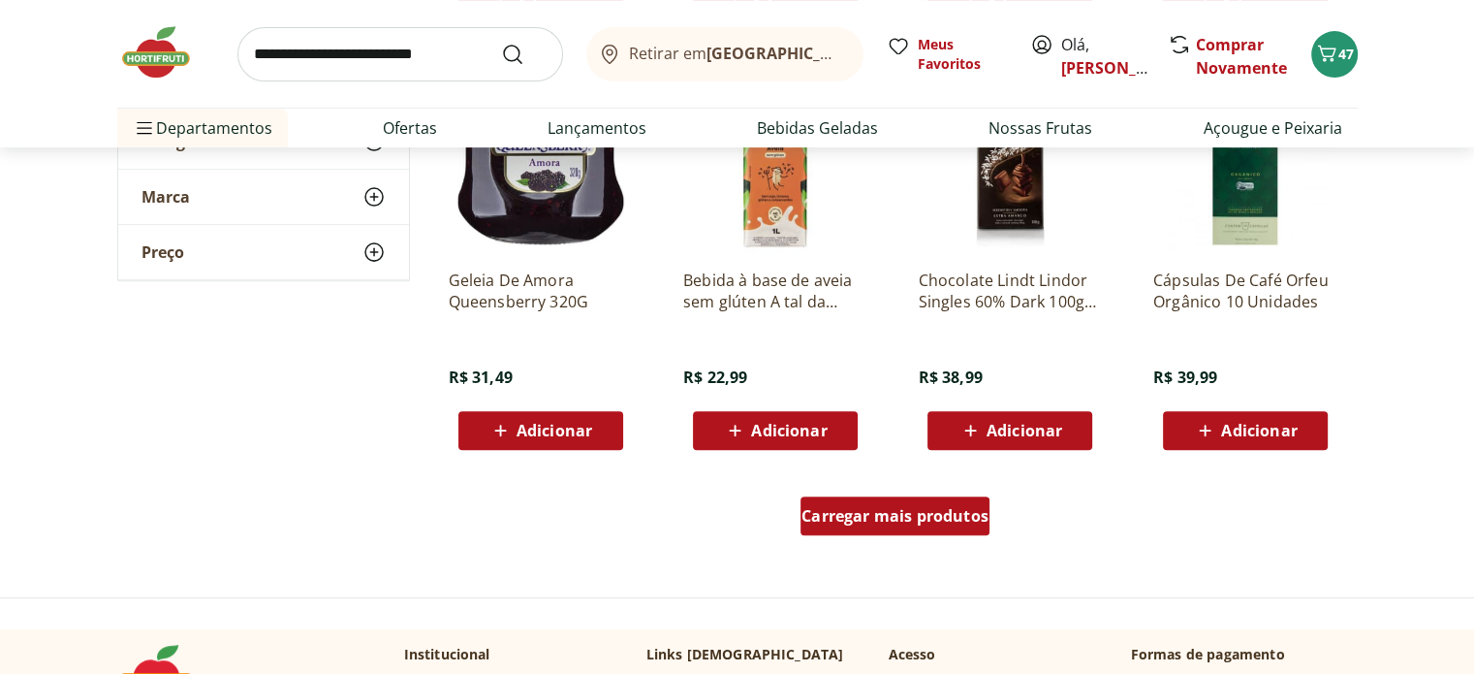
click at [911, 522] on span "Carregar mais produtos" at bounding box center [894, 516] width 187 height 16
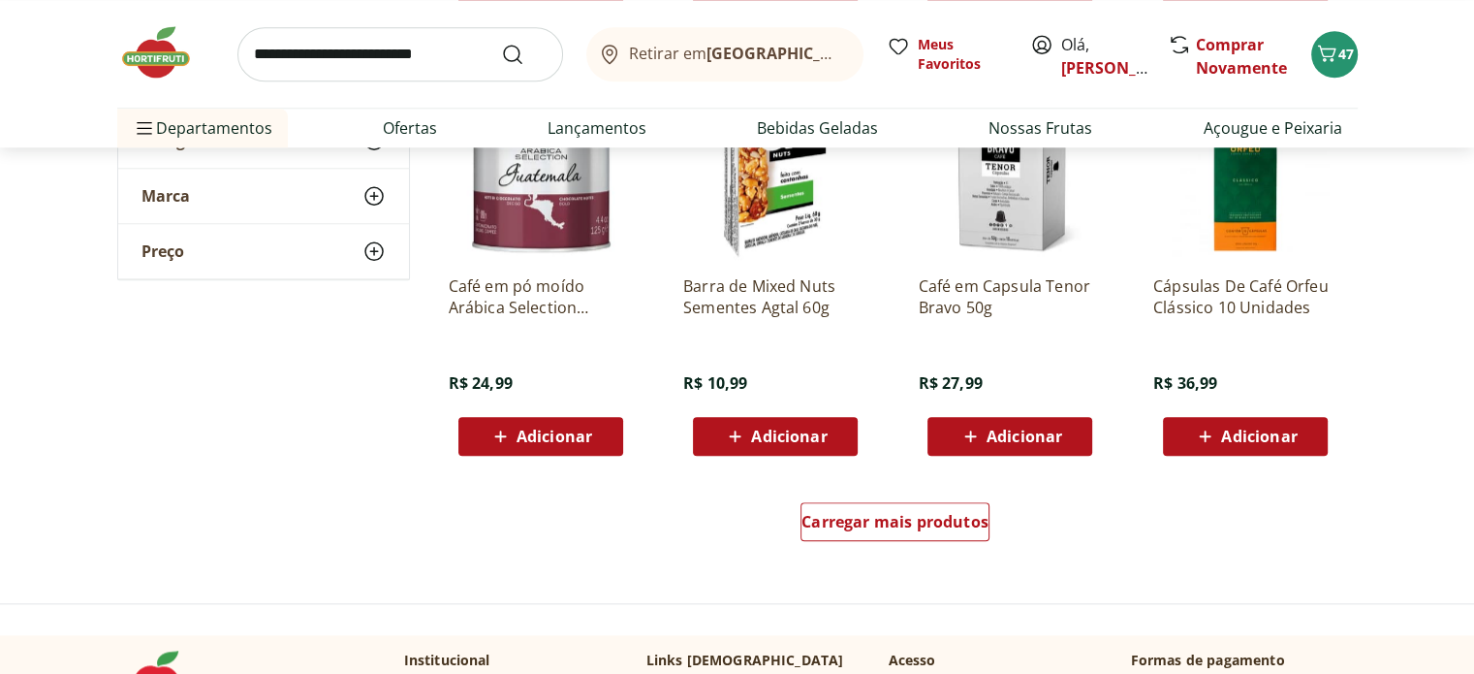
scroll to position [31398, 0]
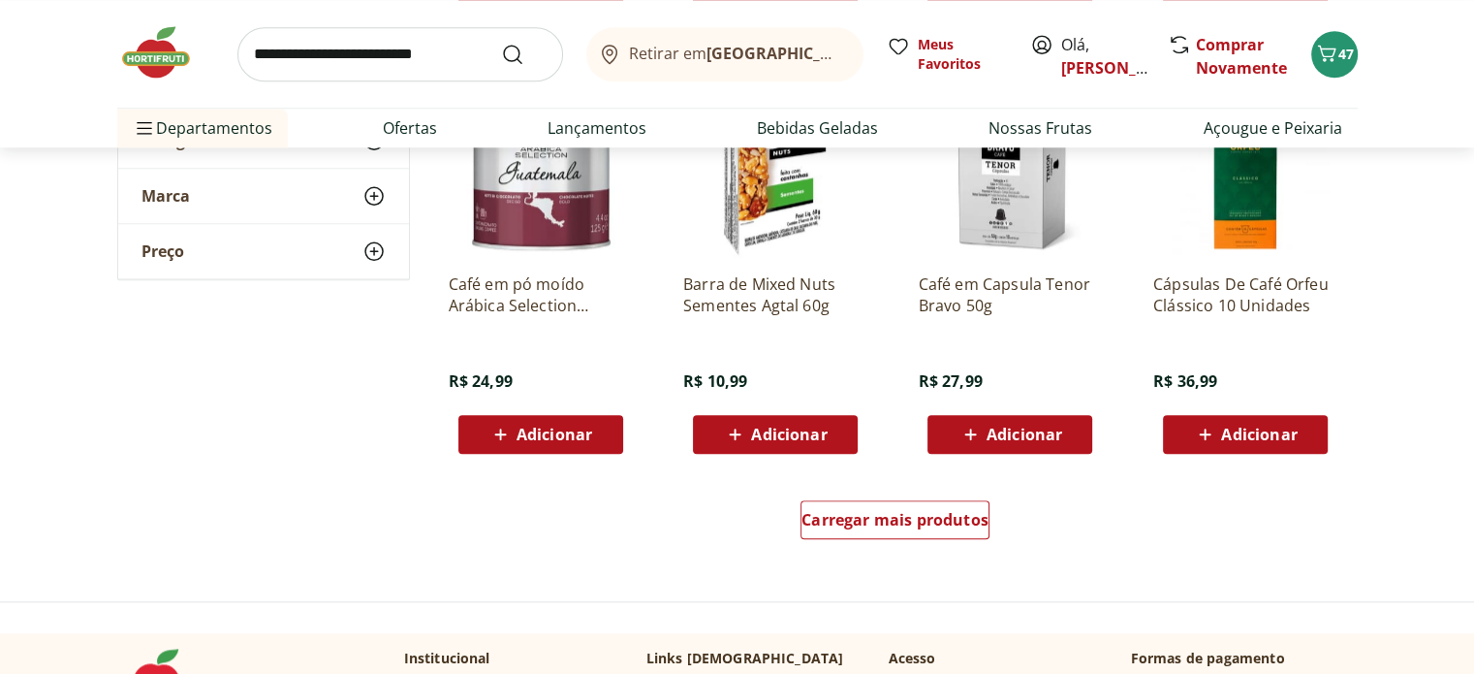
click at [329, 60] on input "search" at bounding box center [400, 54] width 326 height 54
type input "********"
click at [501, 43] on button "Submit Search" at bounding box center [524, 54] width 47 height 23
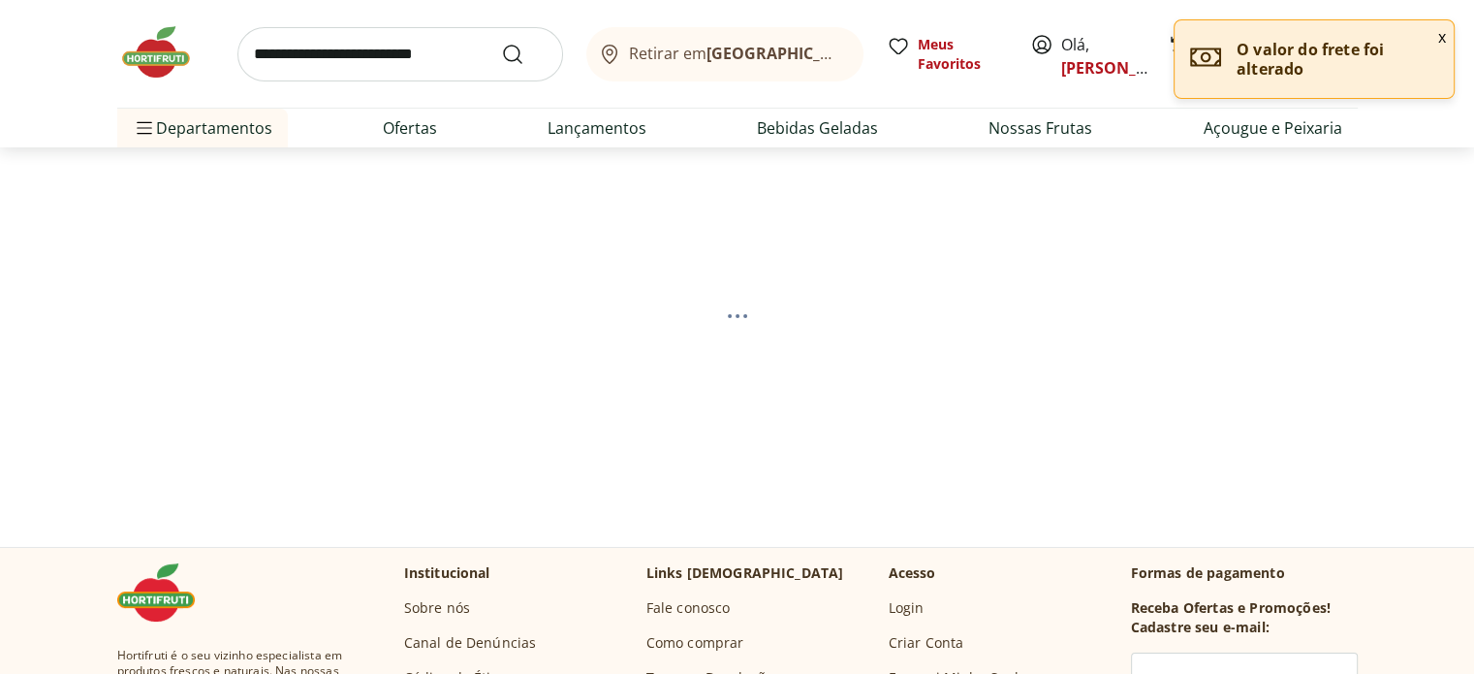
select select "**********"
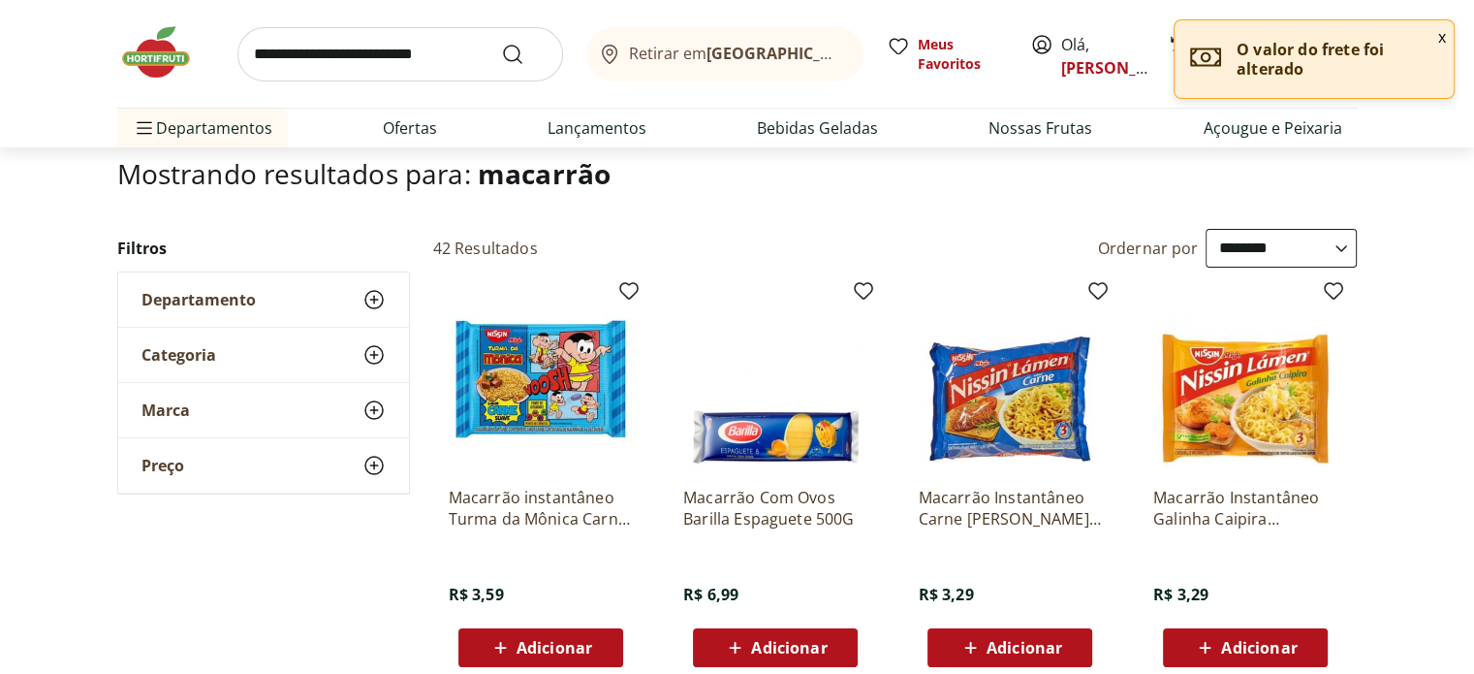
scroll to position [194, 0]
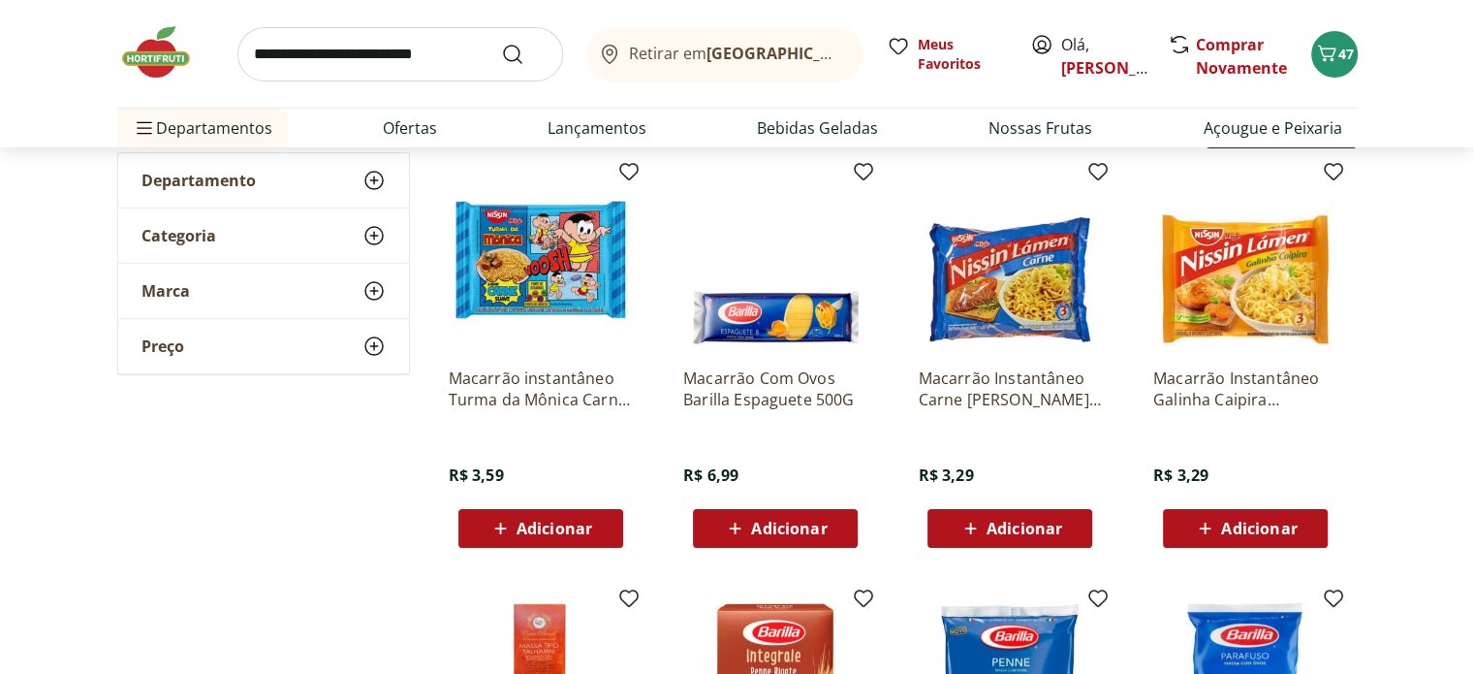
click at [775, 522] on span "Adicionar" at bounding box center [789, 528] width 76 height 16
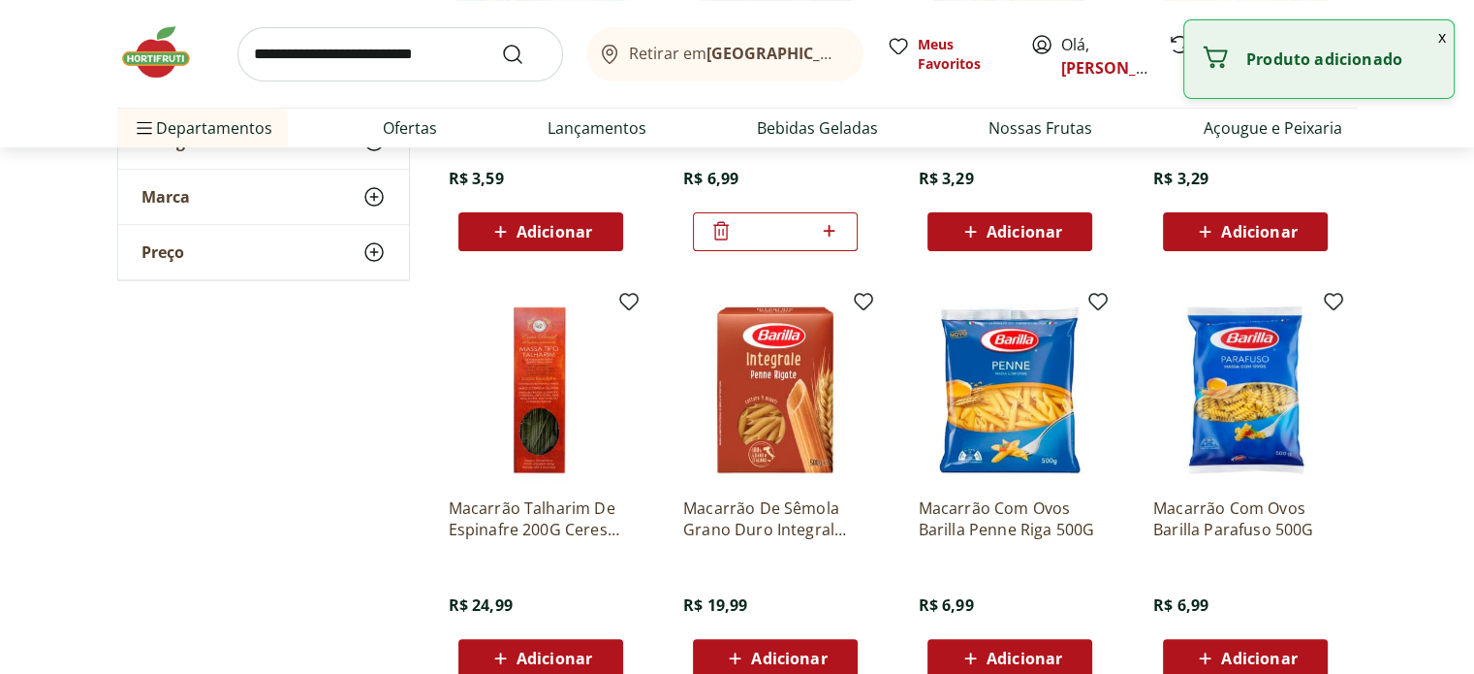
scroll to position [581, 0]
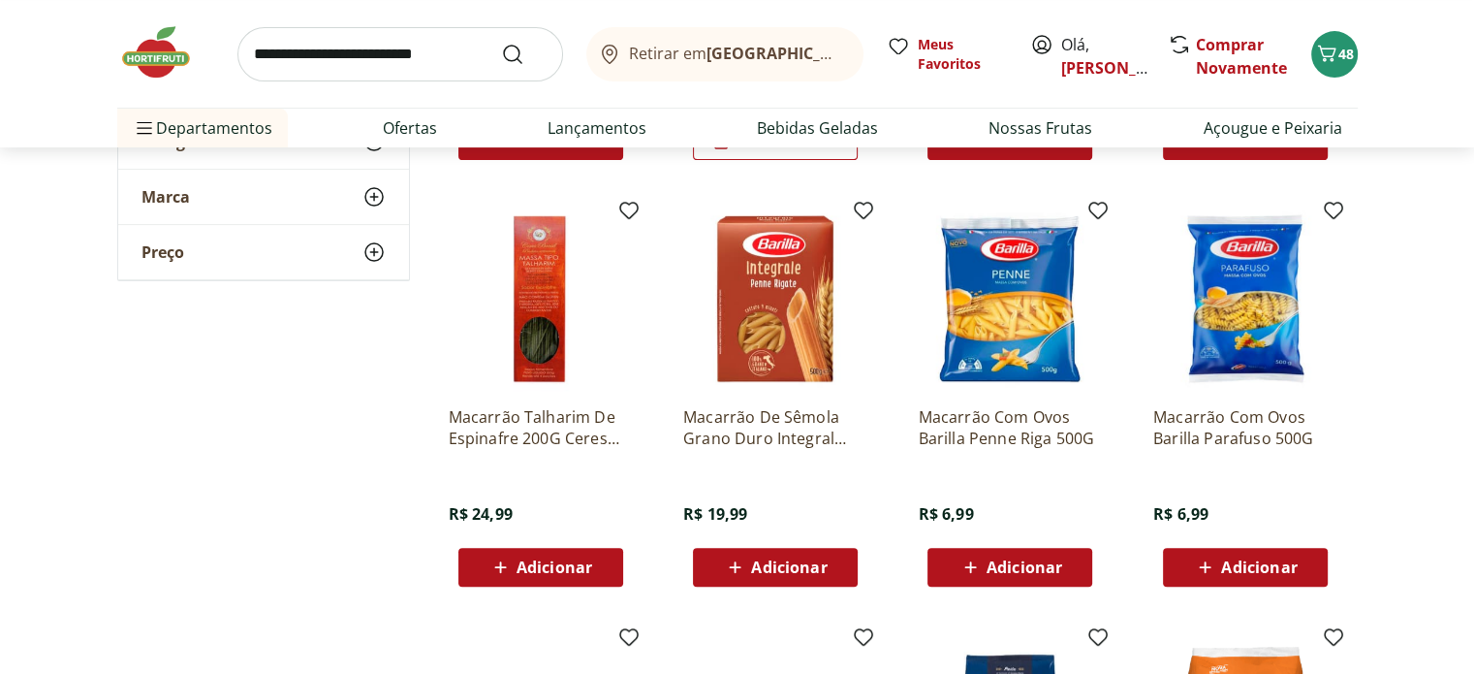
click at [1290, 568] on span "Adicionar" at bounding box center [1259, 567] width 76 height 16
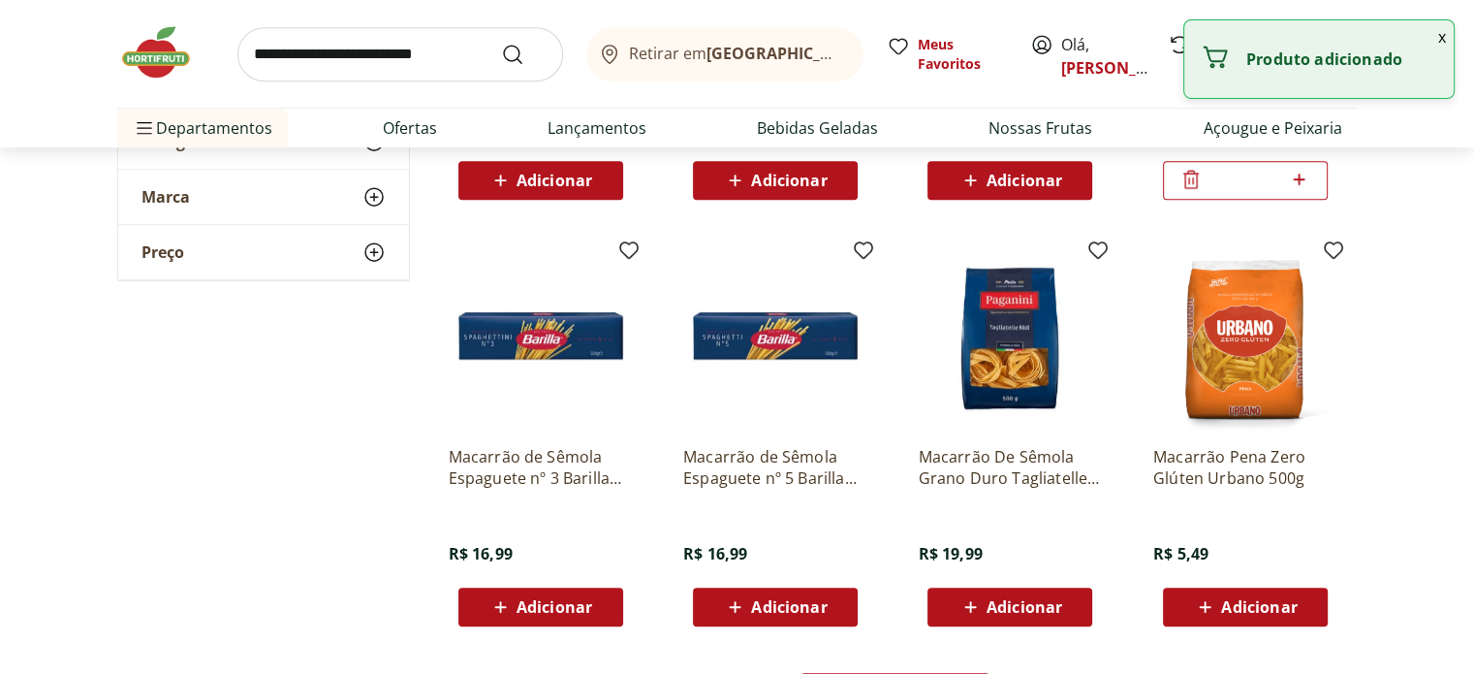
scroll to position [969, 0]
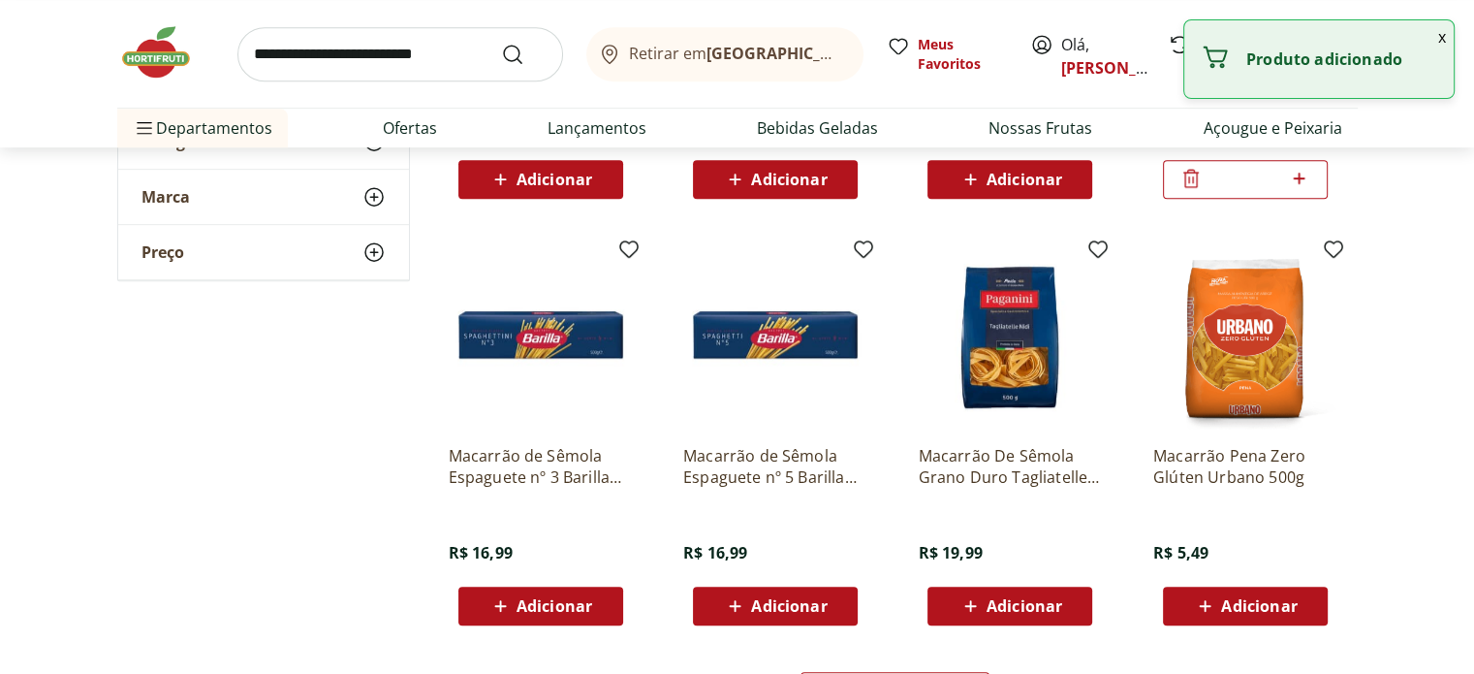
click at [404, 52] on input "search" at bounding box center [400, 54] width 326 height 54
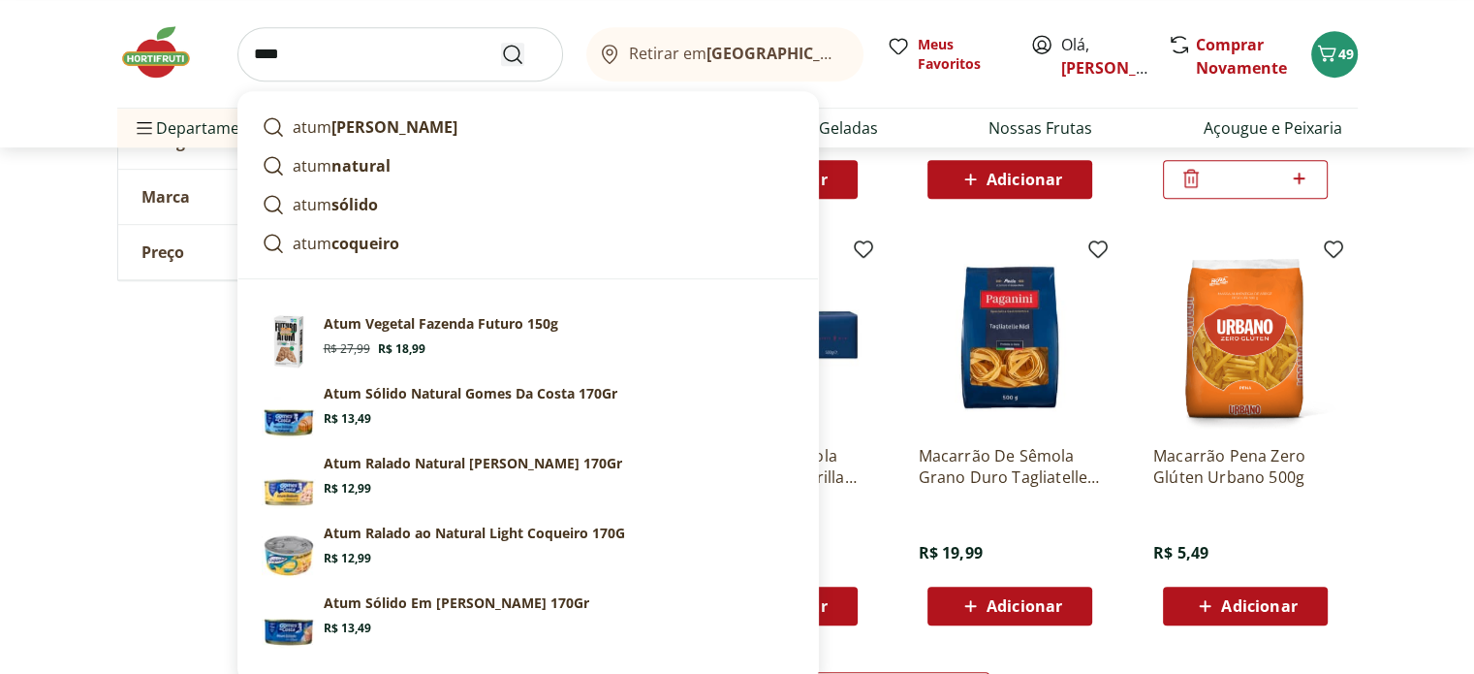
type input "****"
click at [523, 53] on button "Submit Search" at bounding box center [524, 54] width 47 height 23
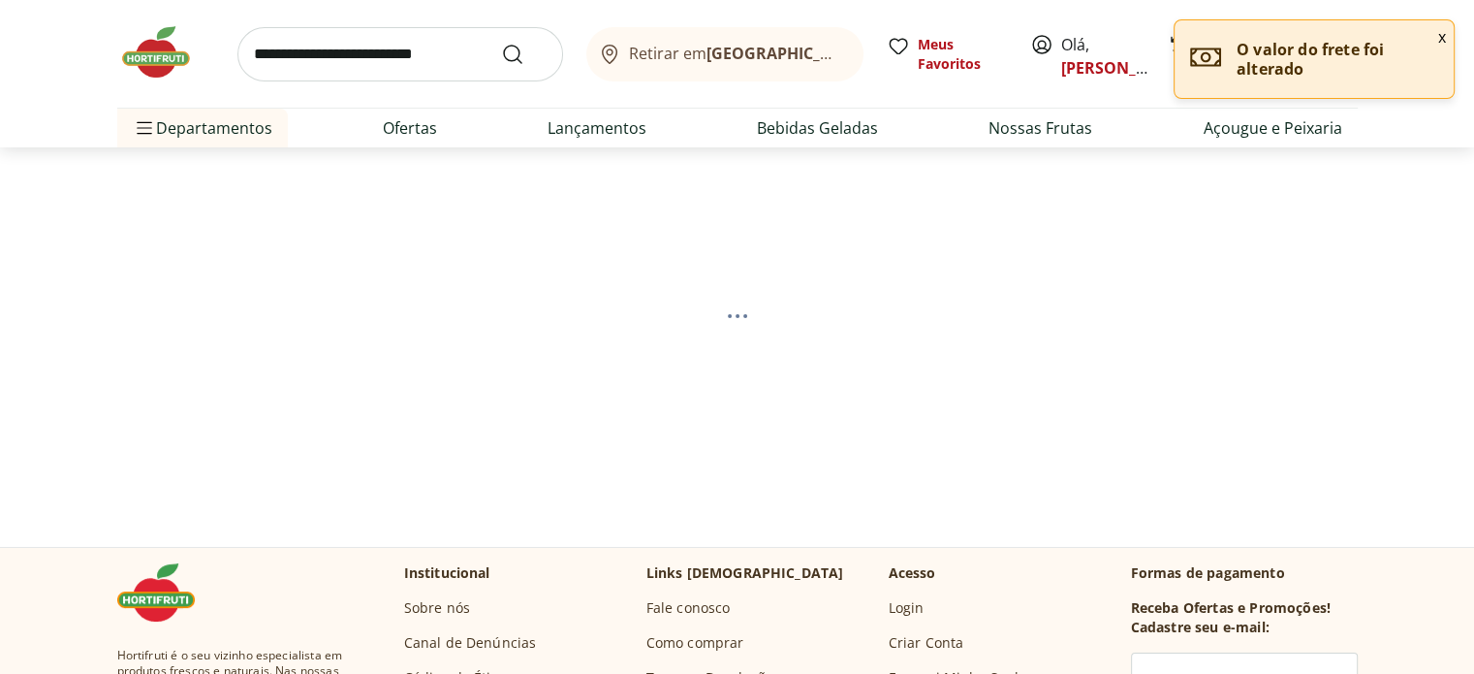
select select "**********"
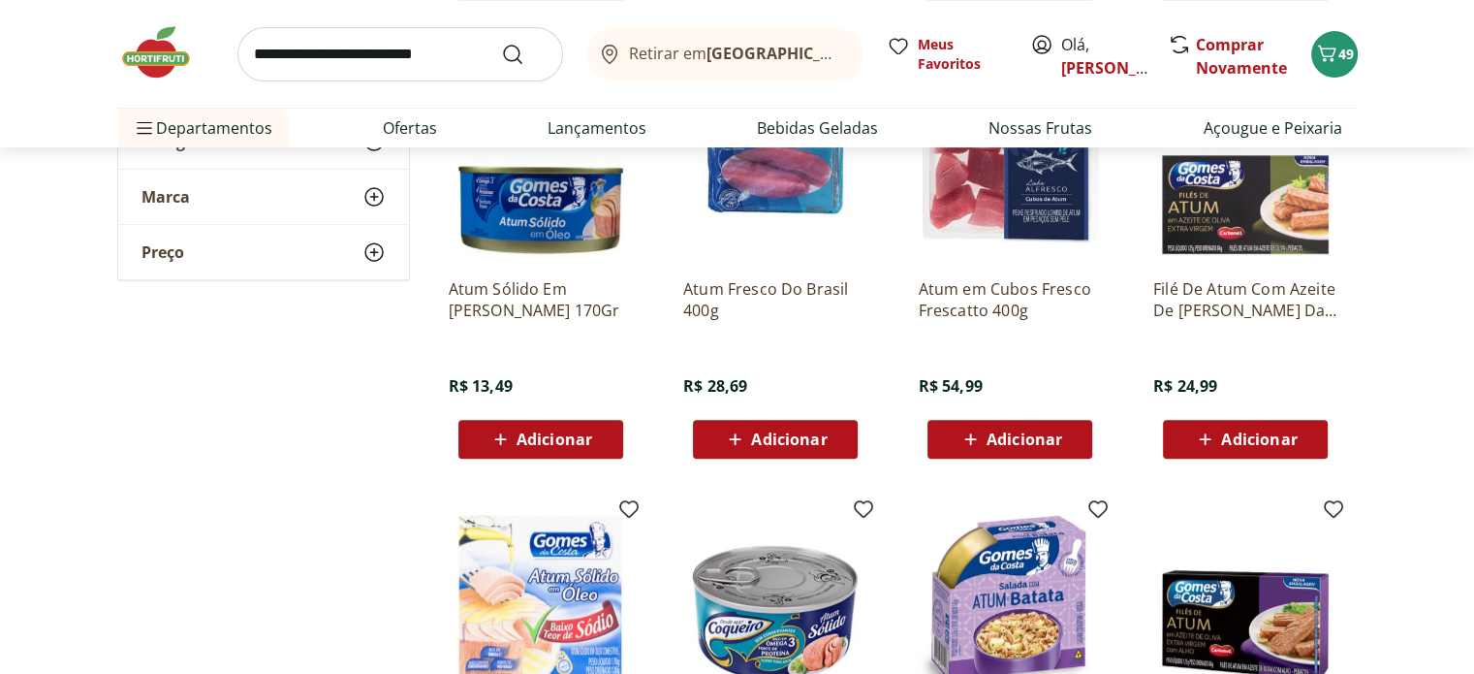
scroll to position [1066, 0]
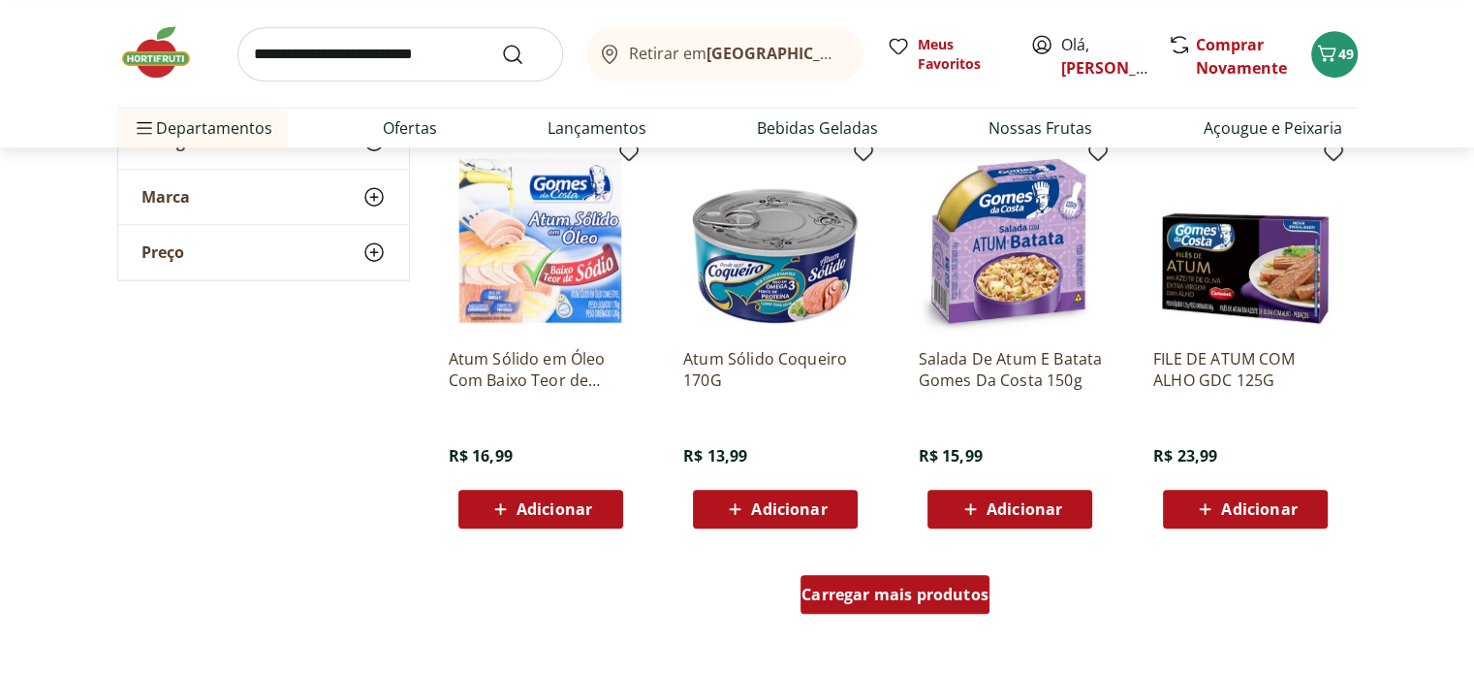
click at [907, 608] on div "Carregar mais produtos" at bounding box center [894, 594] width 189 height 39
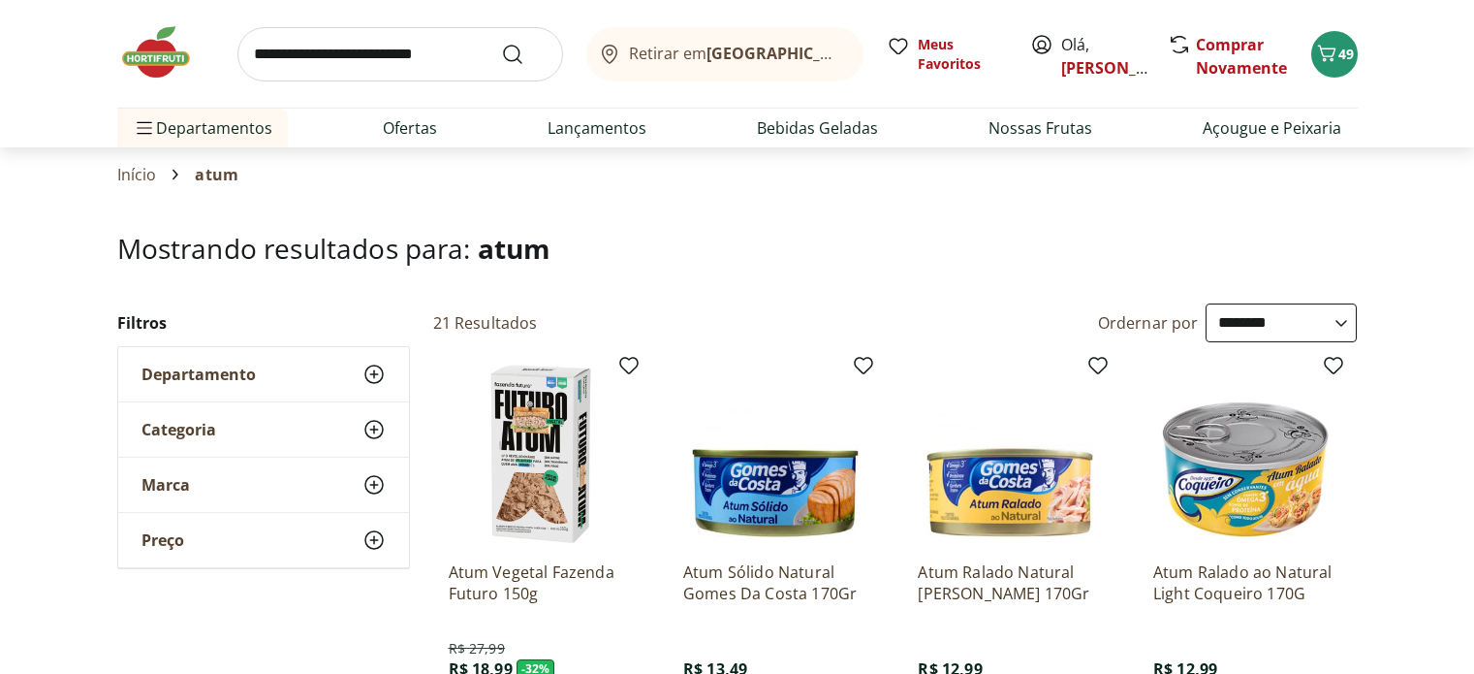
select select "**********"
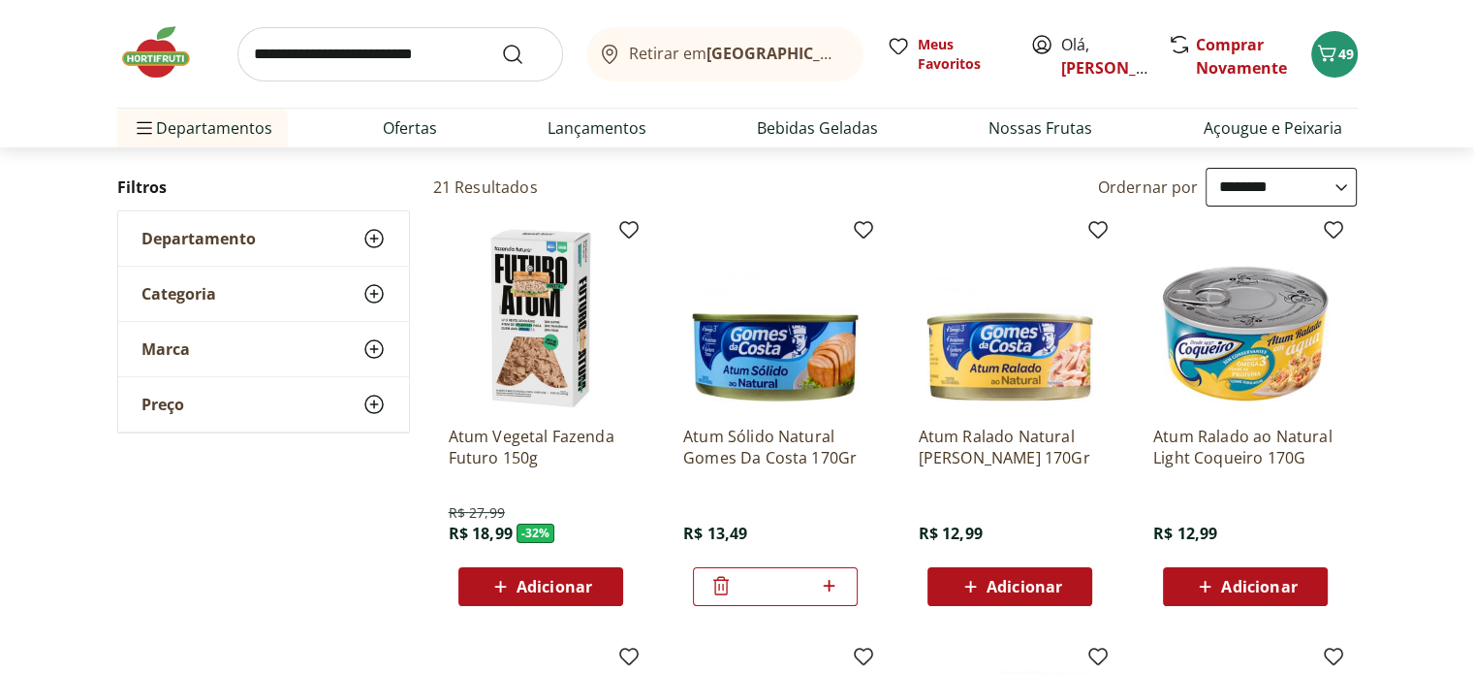
scroll to position [238, 0]
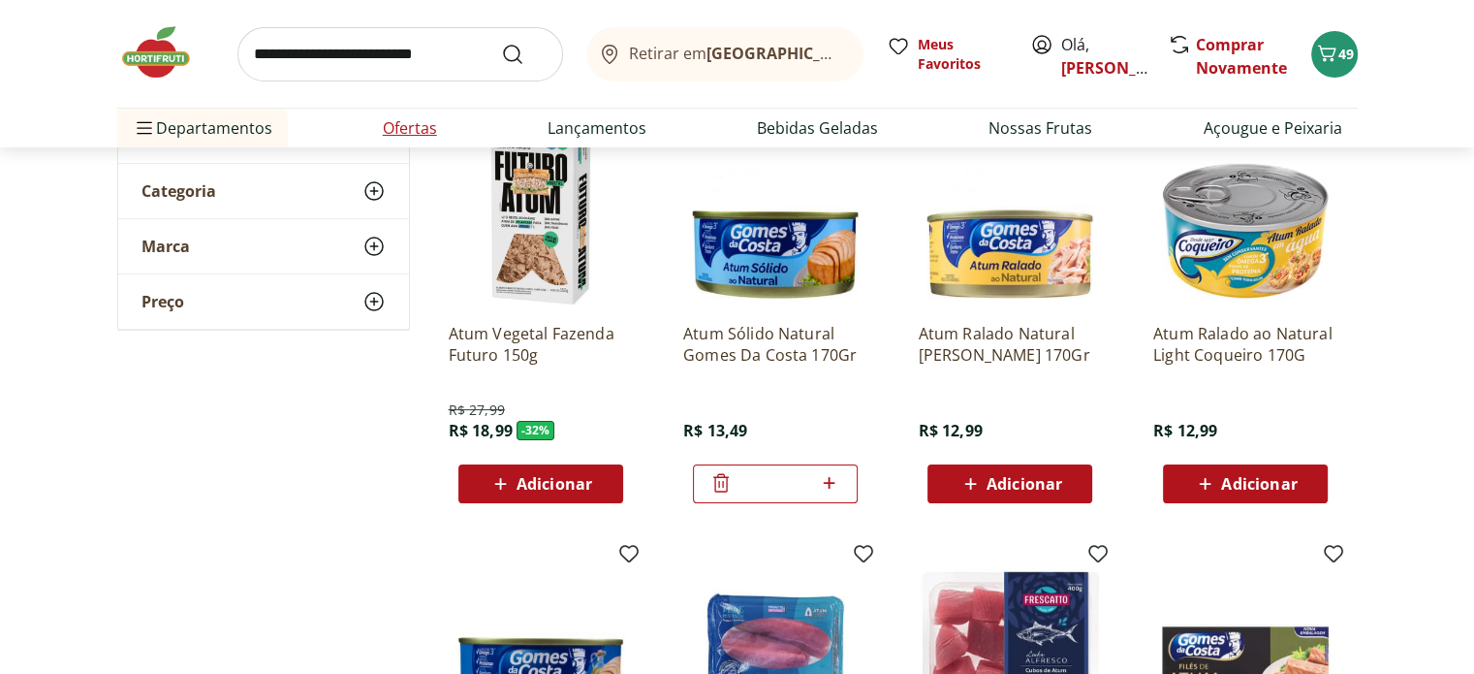
click at [397, 119] on link "Ofertas" at bounding box center [410, 127] width 54 height 23
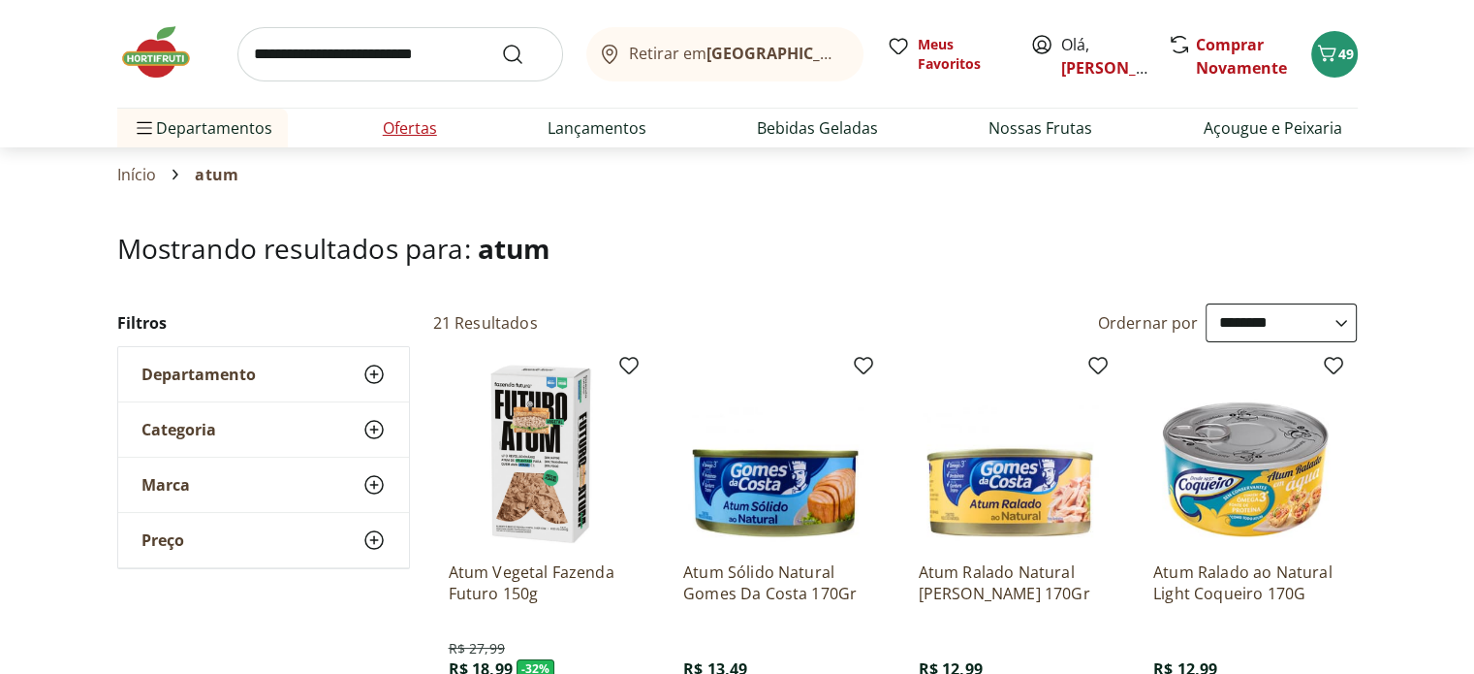
select select "**********"
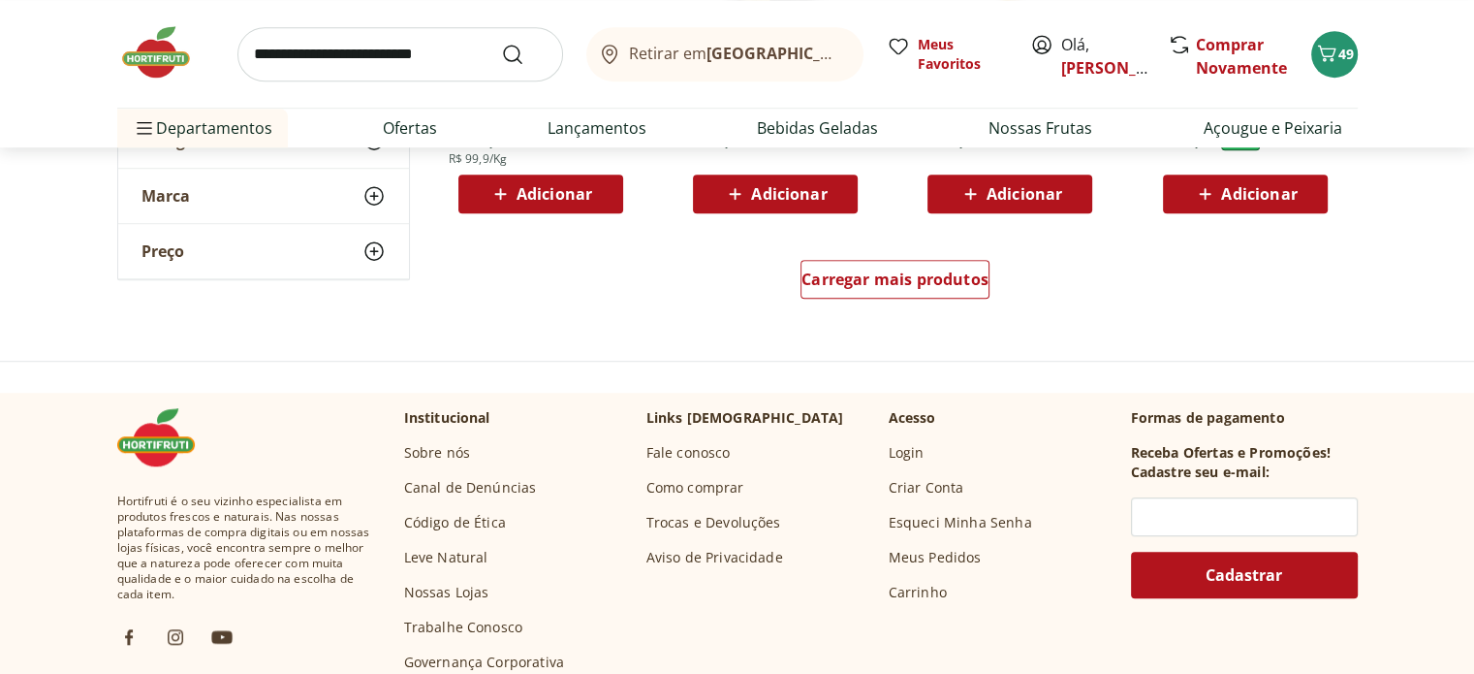
scroll to position [1357, 0]
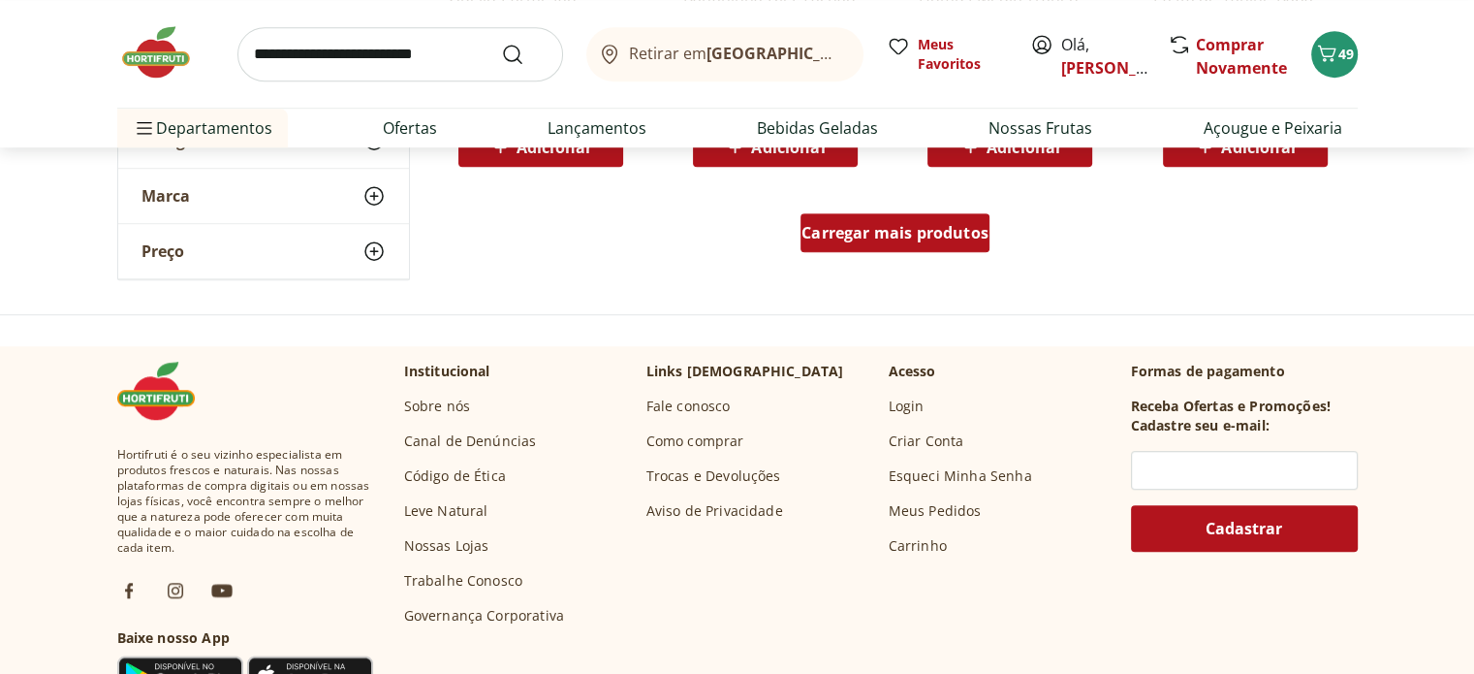
click at [891, 239] on span "Carregar mais produtos" at bounding box center [894, 233] width 187 height 16
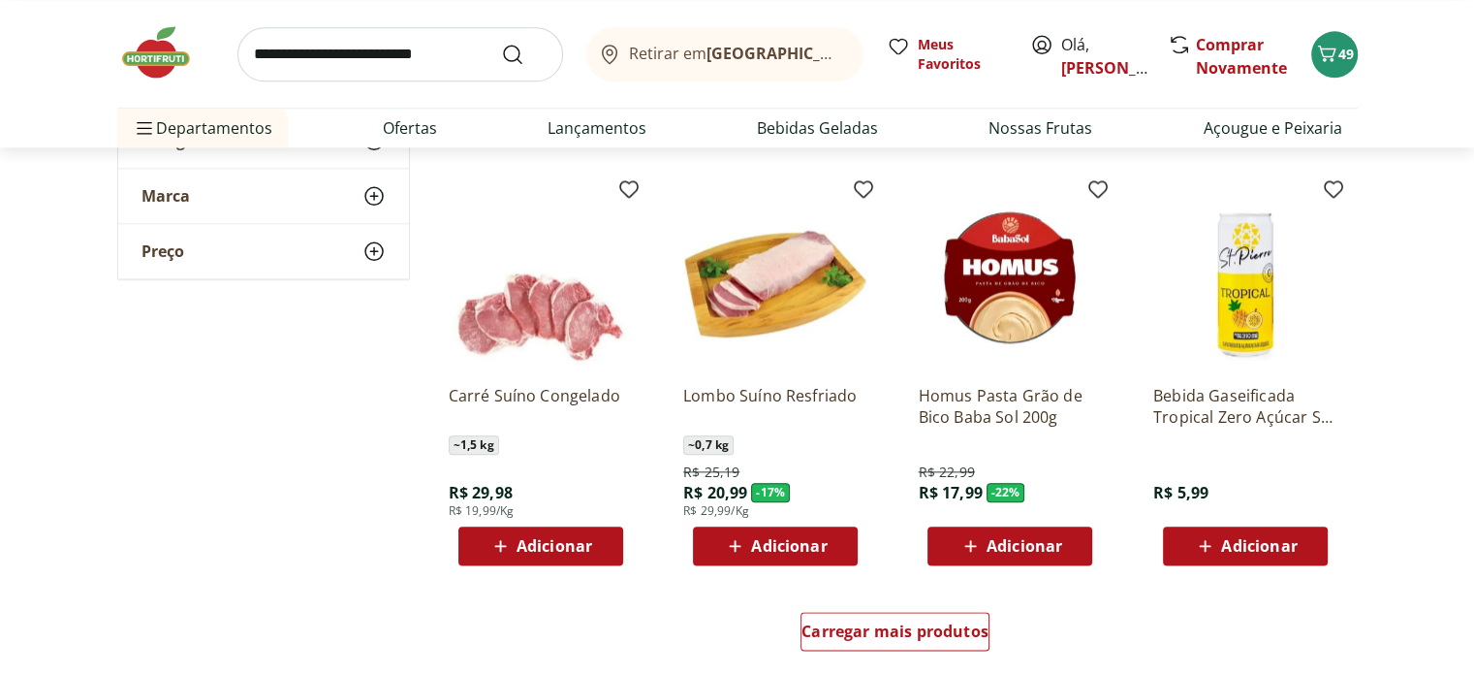
scroll to position [2229, 0]
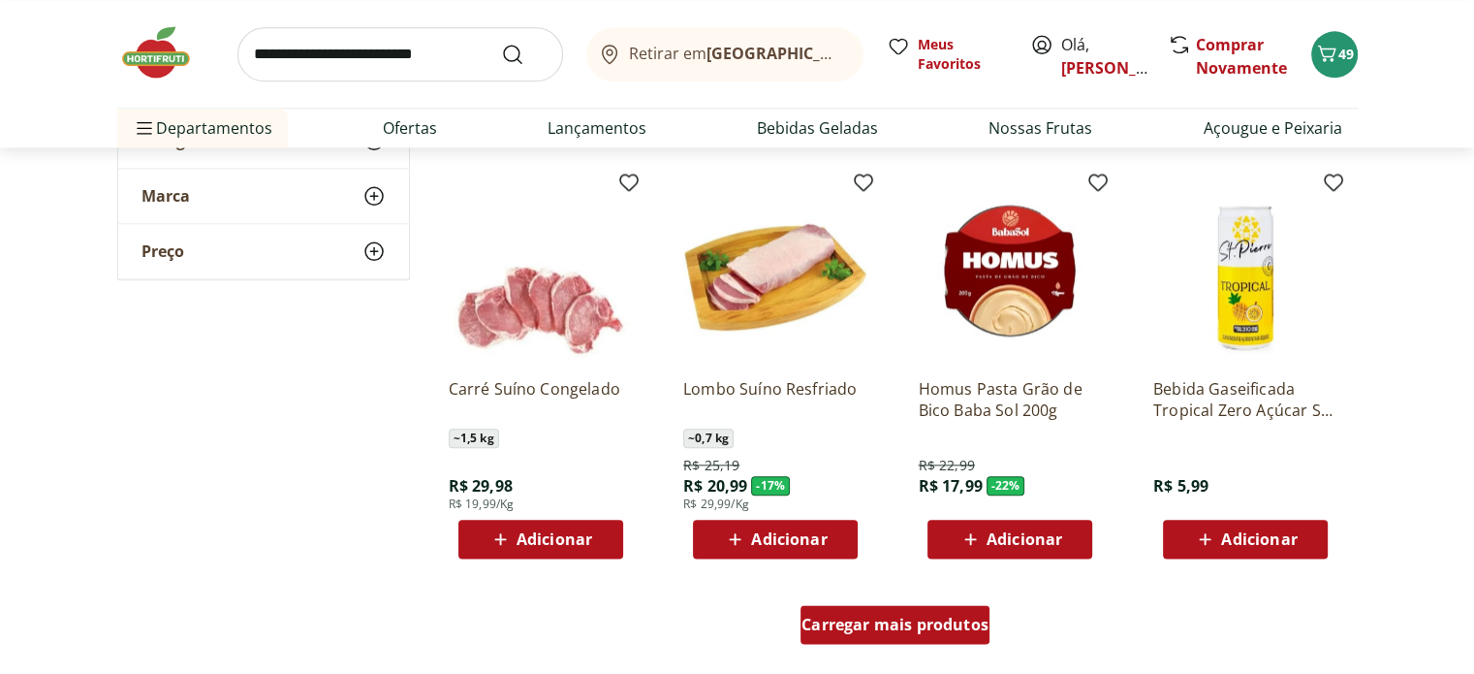
click at [875, 623] on span "Carregar mais produtos" at bounding box center [894, 624] width 187 height 16
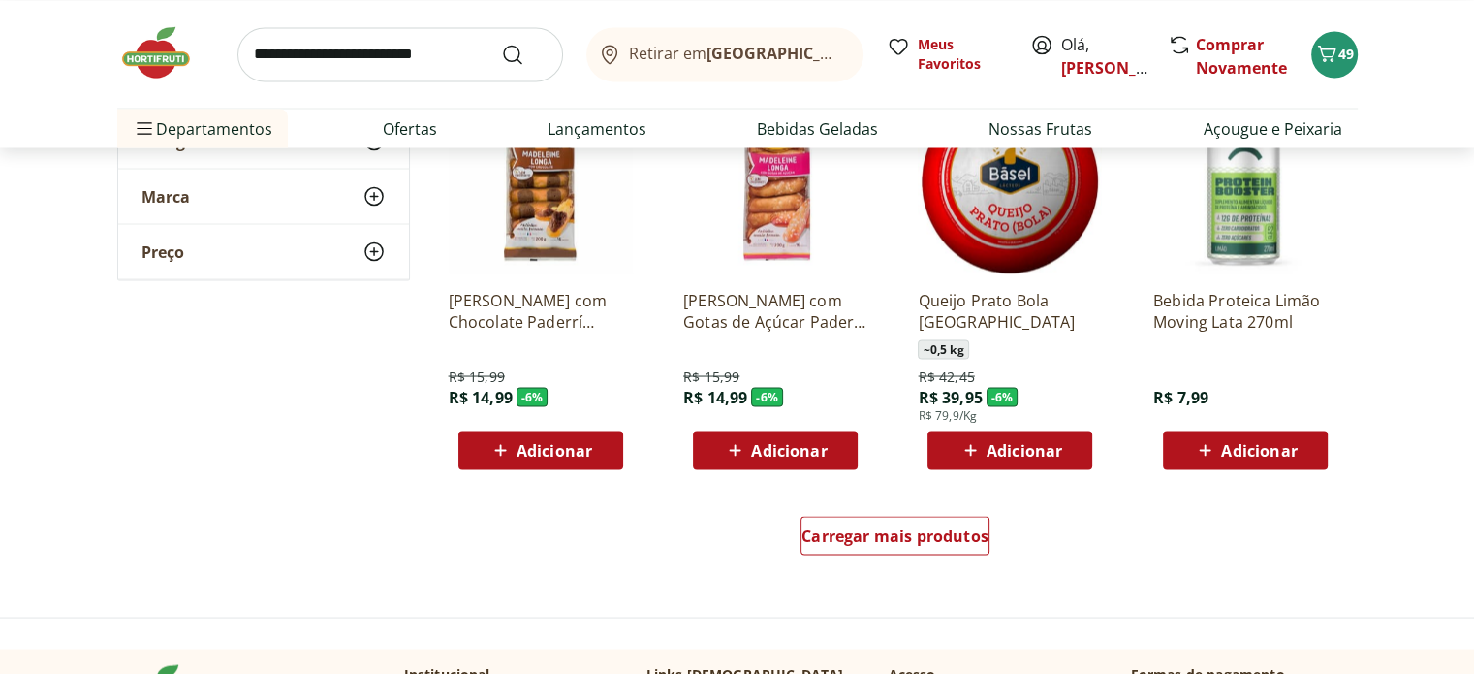
scroll to position [3586, 0]
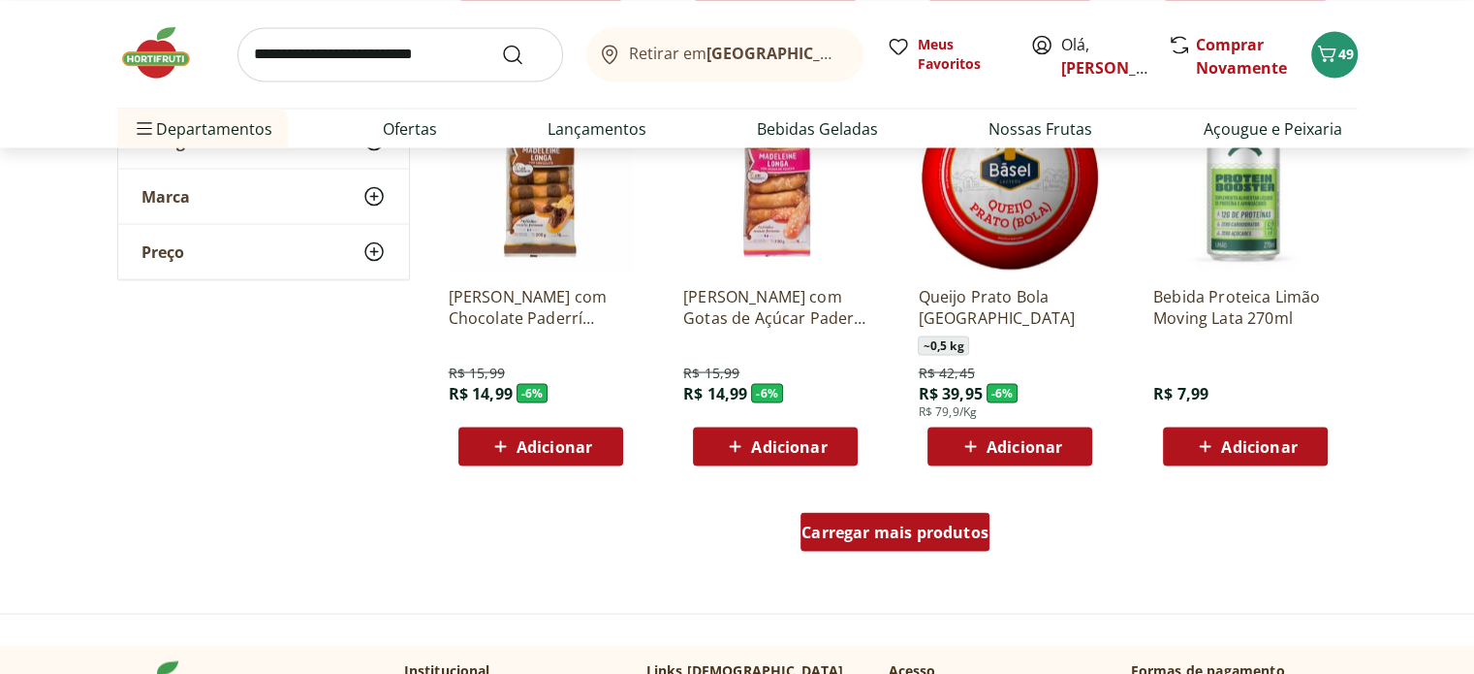
click at [896, 546] on div "Carregar mais produtos" at bounding box center [894, 531] width 189 height 39
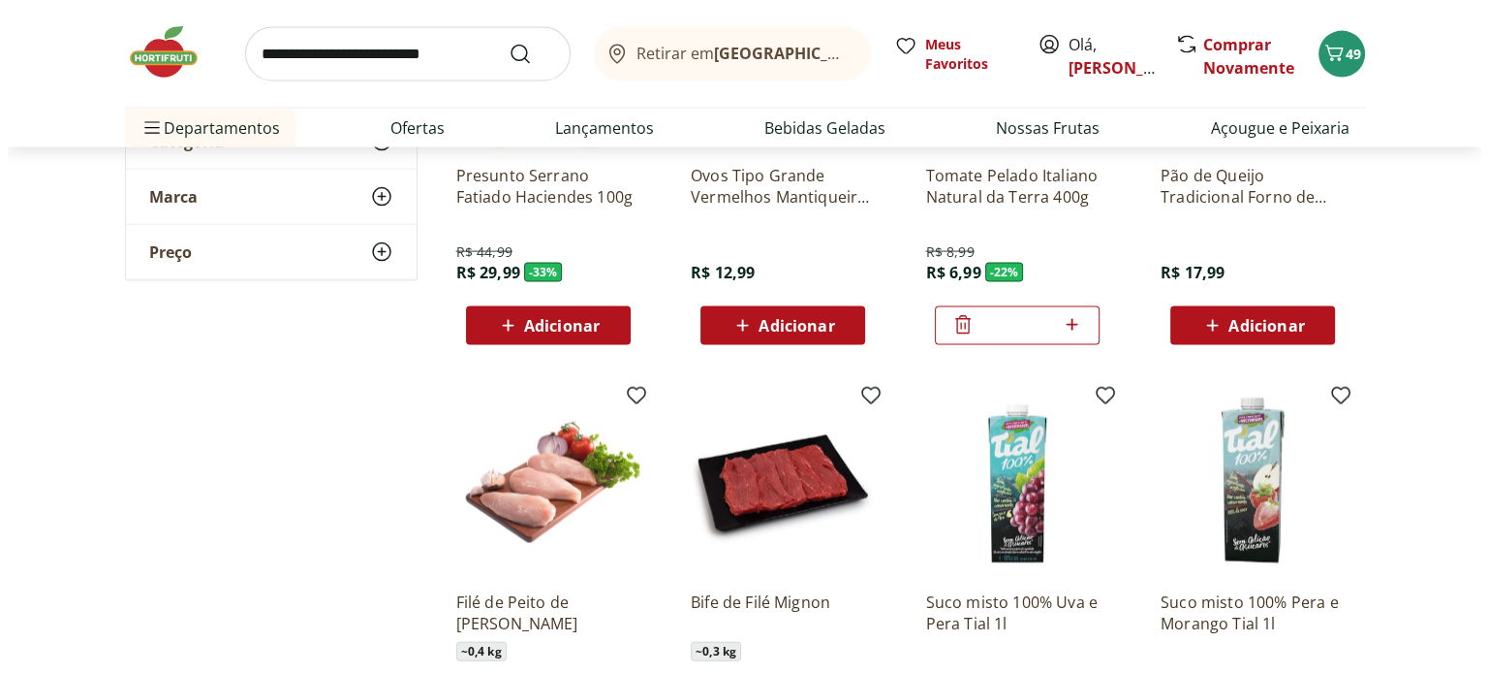
scroll to position [4361, 0]
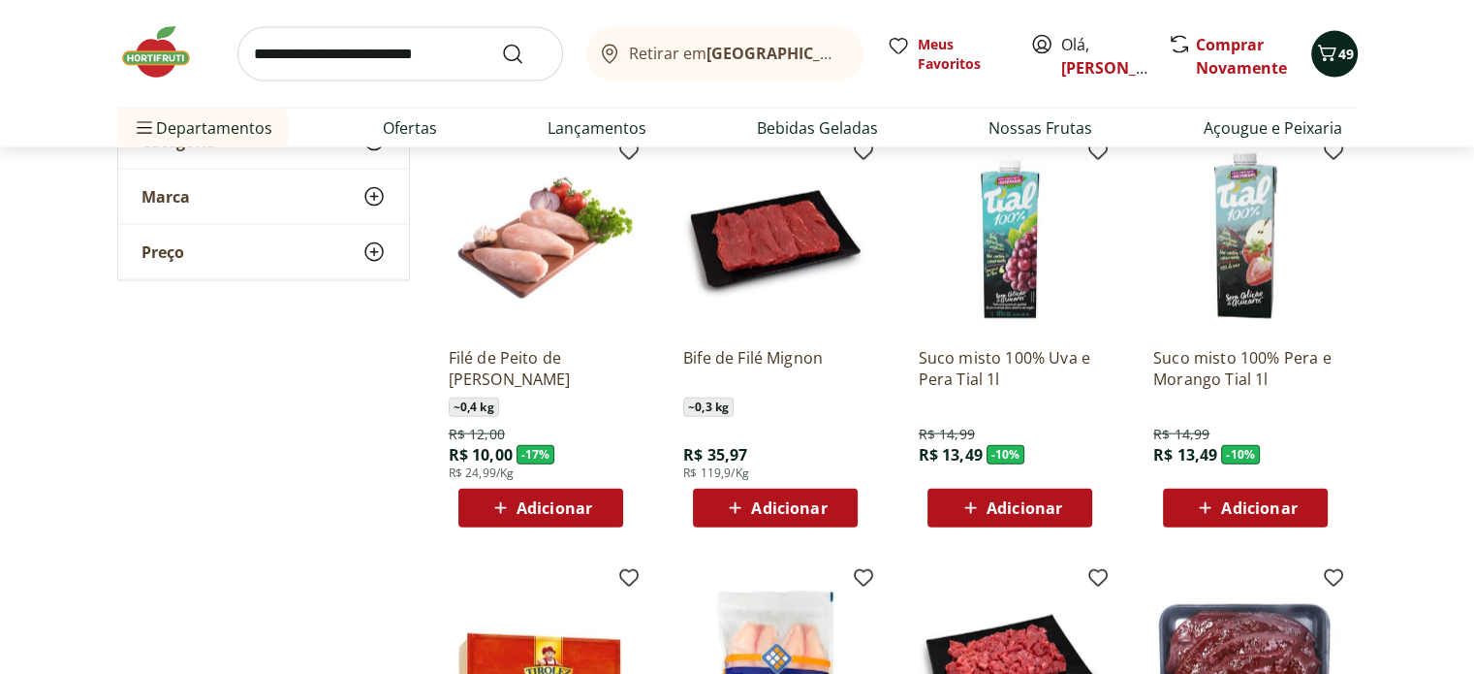
click at [1324, 45] on icon "Carrinho" at bounding box center [1326, 53] width 23 height 23
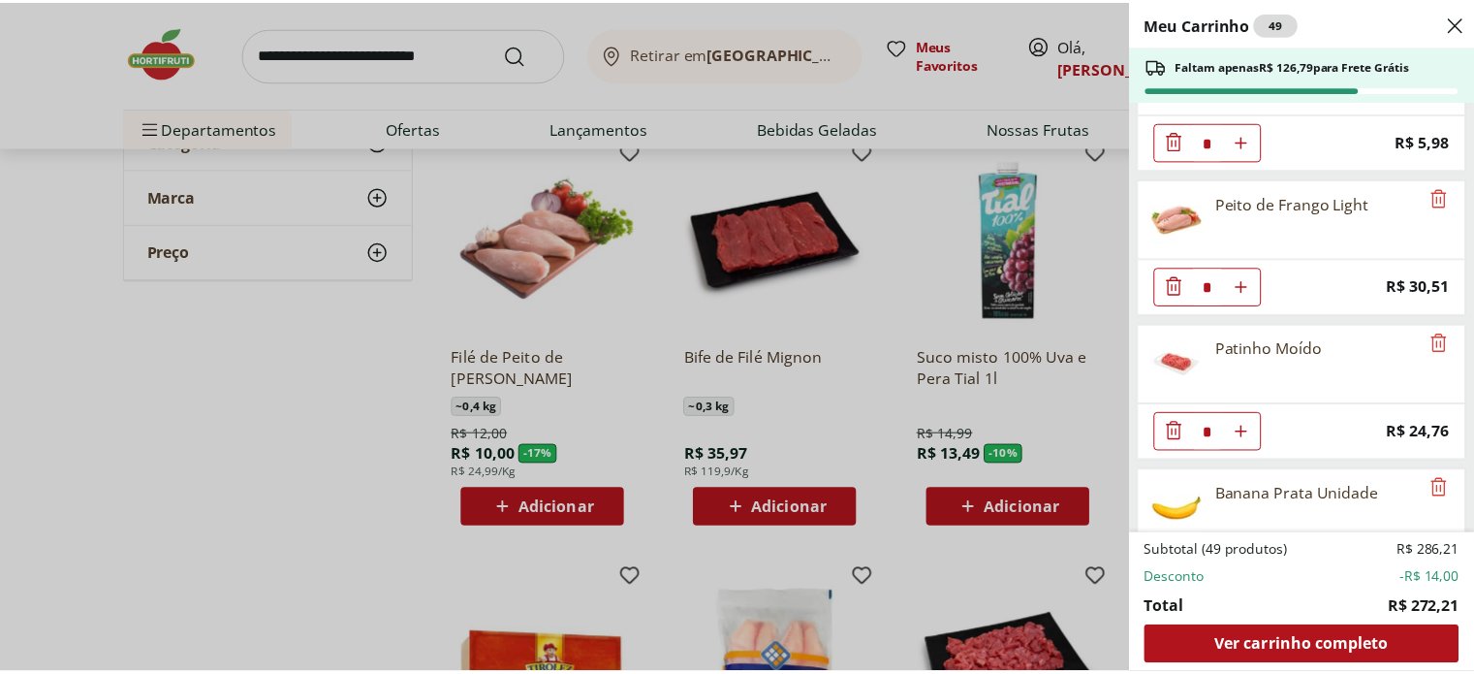
scroll to position [2520, 0]
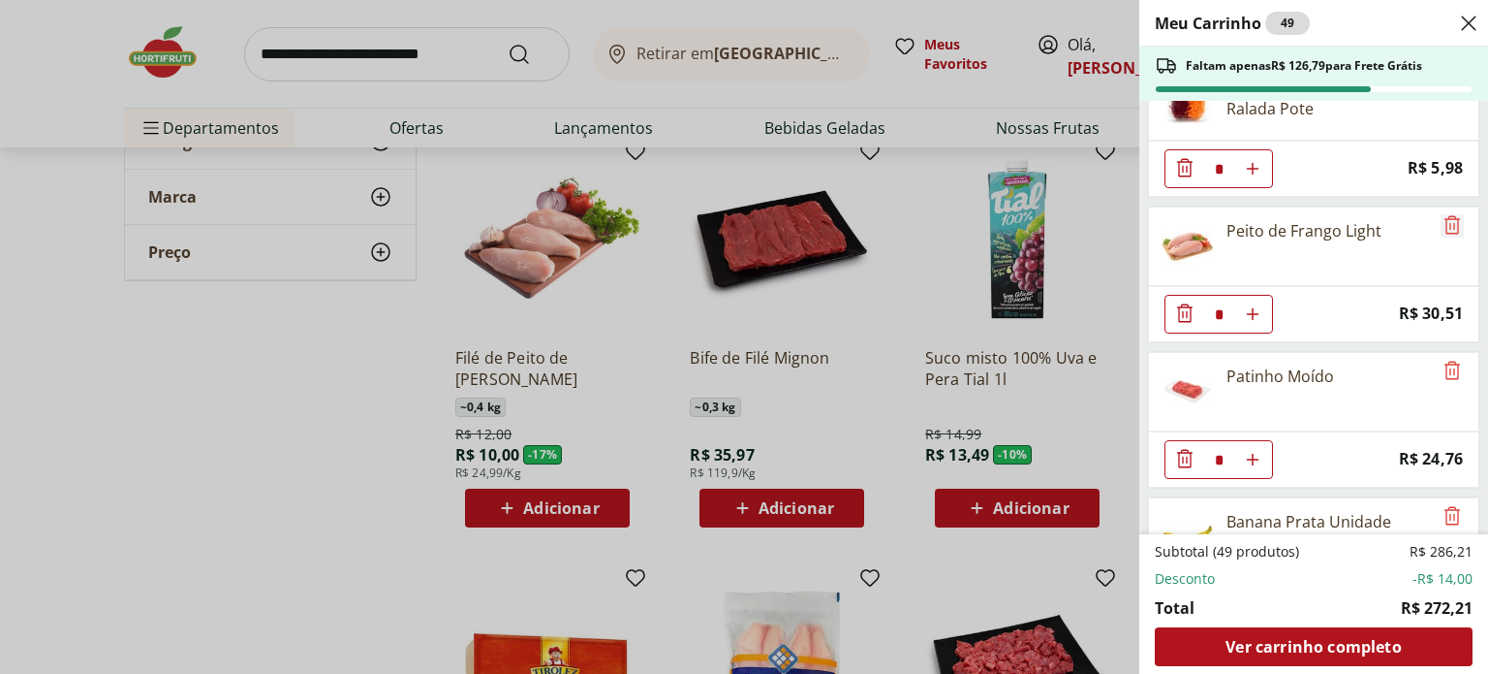
click at [1446, 215] on icon "Remove" at bounding box center [1453, 224] width 16 height 18
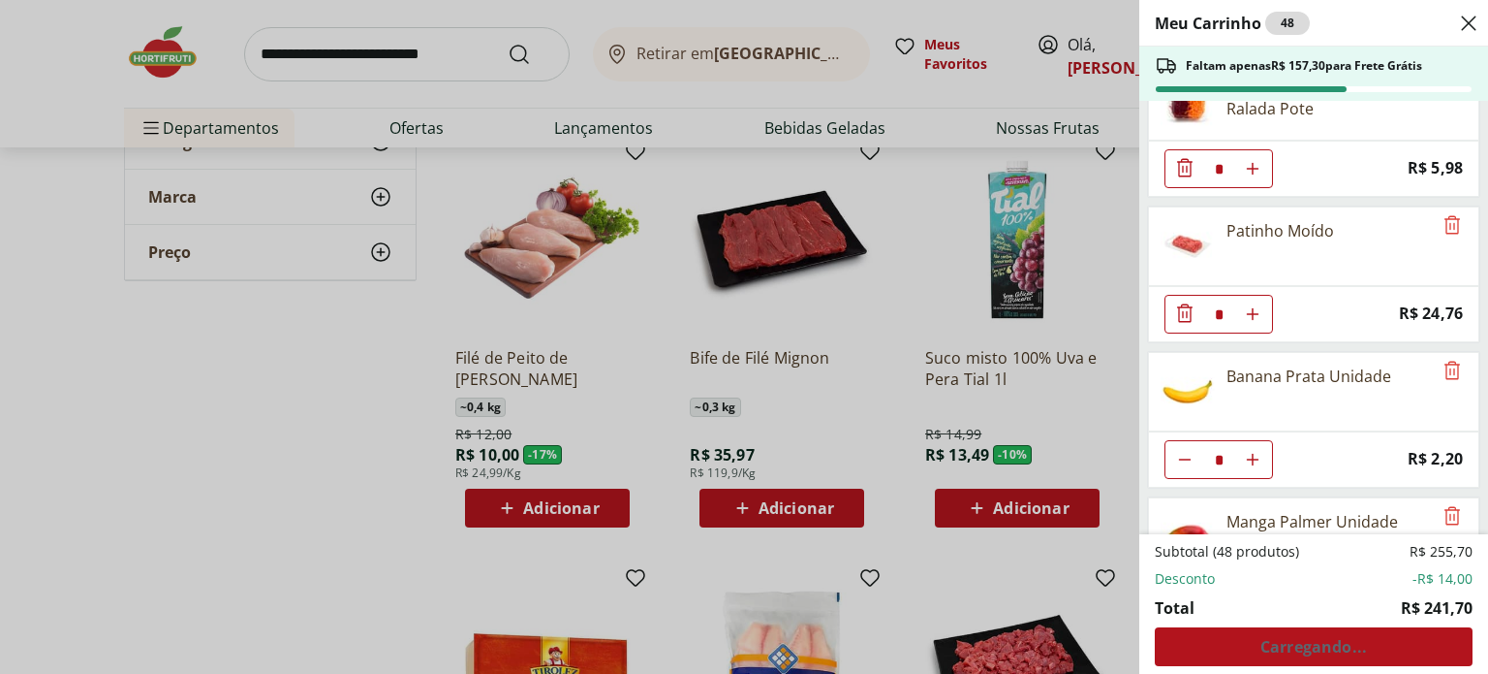
click at [539, 507] on div "Meu Carrinho 48 Faltam apenas R$ 157,30 para Frete Grátis Mamão Papaia Unidade …" at bounding box center [744, 337] width 1488 height 674
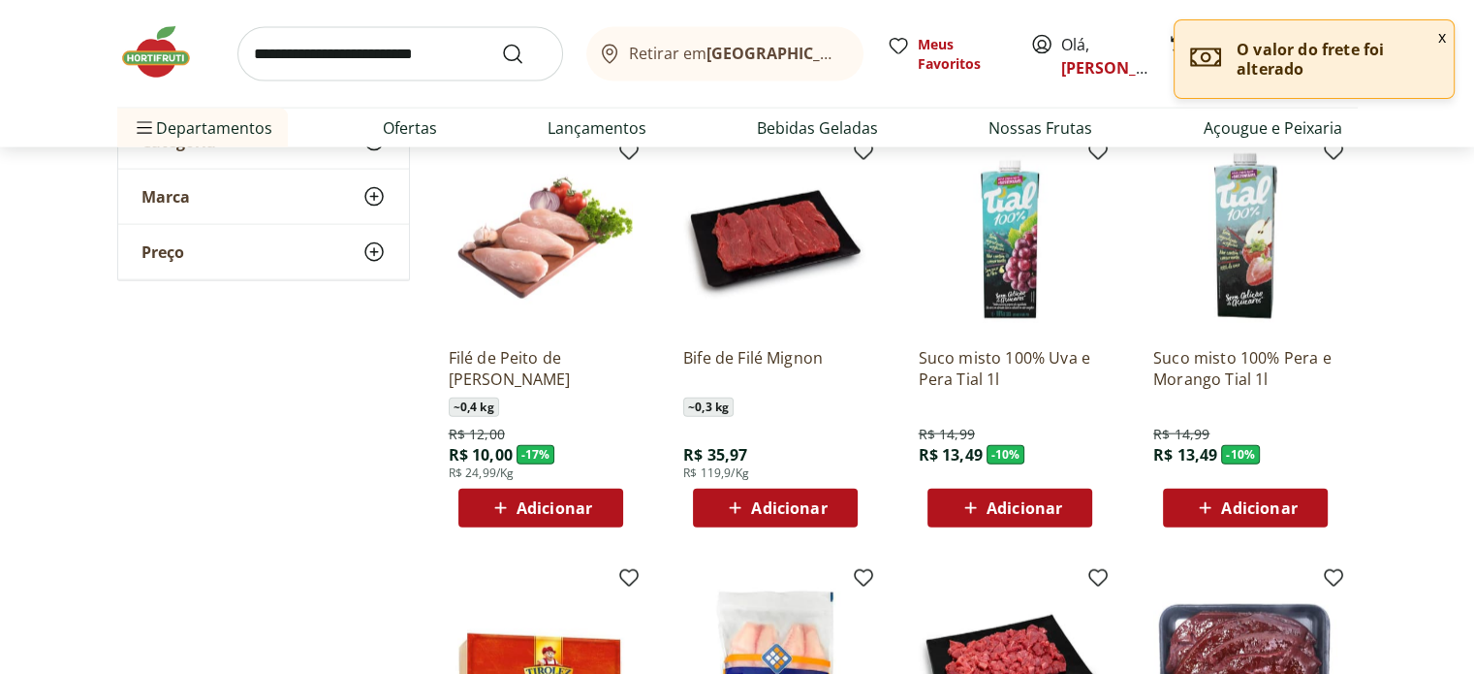
click at [492, 507] on icon at bounding box center [500, 507] width 24 height 23
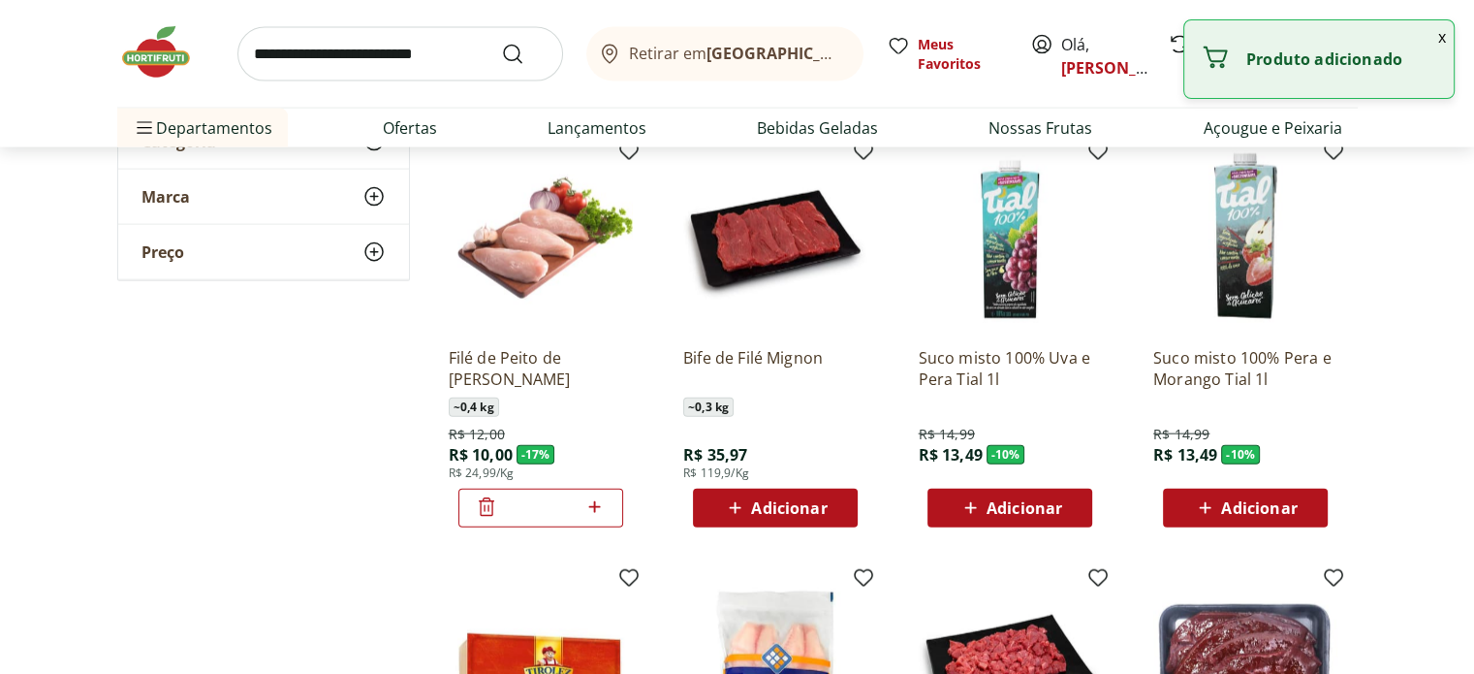
click at [589, 499] on icon at bounding box center [594, 506] width 24 height 23
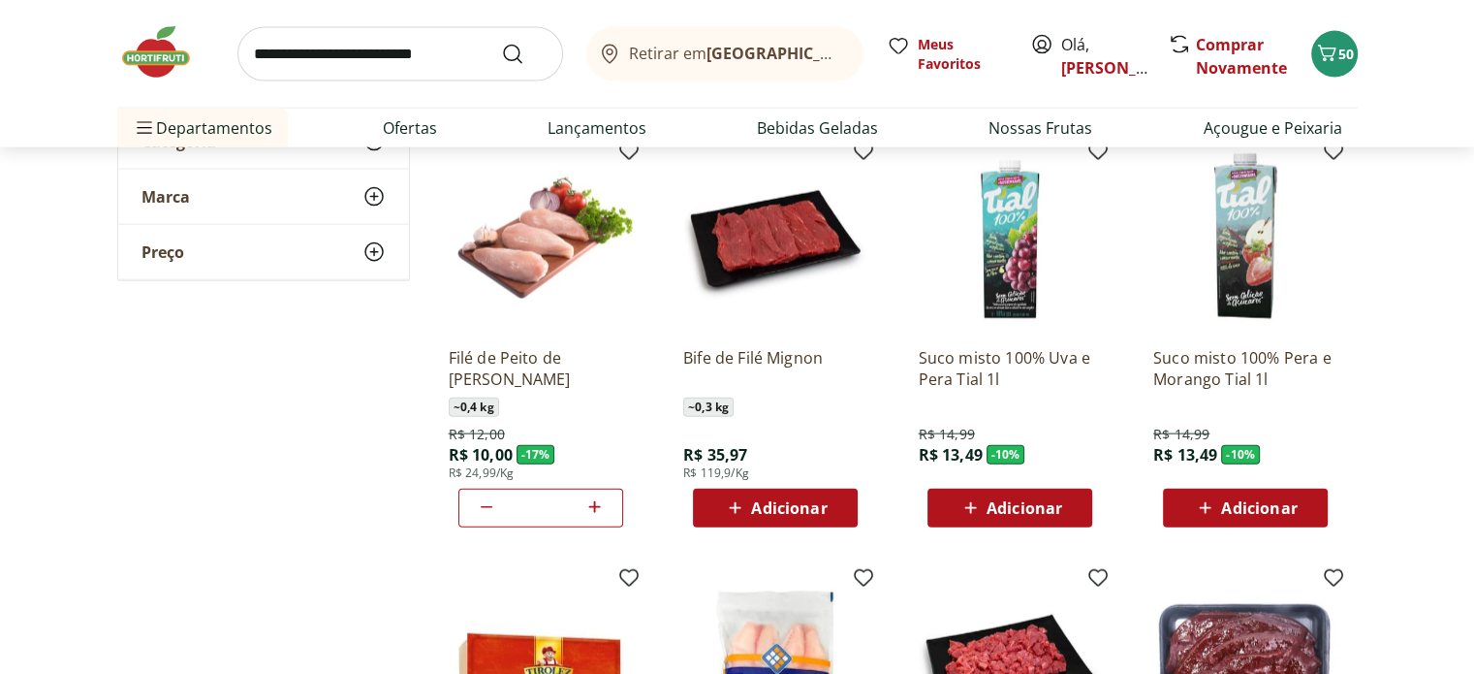
click at [600, 504] on icon at bounding box center [594, 506] width 24 height 23
type input "*"
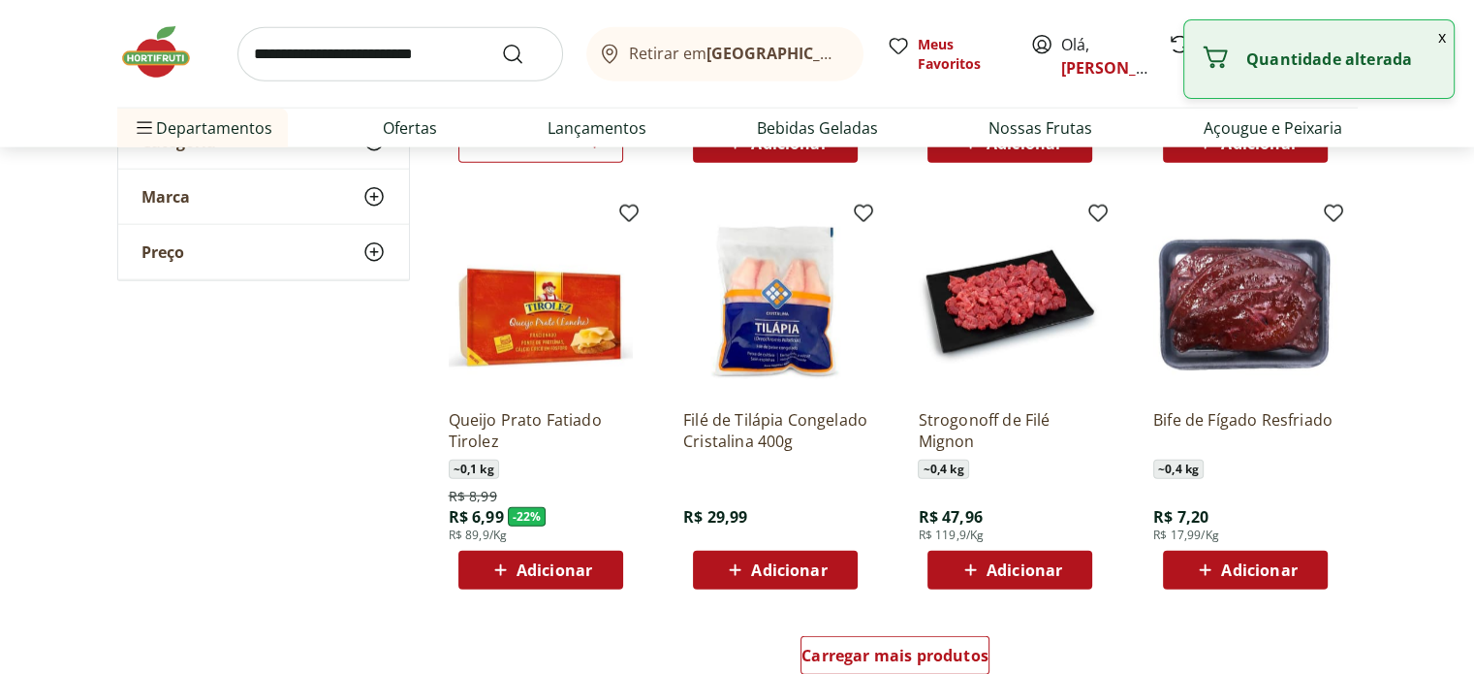
scroll to position [4748, 0]
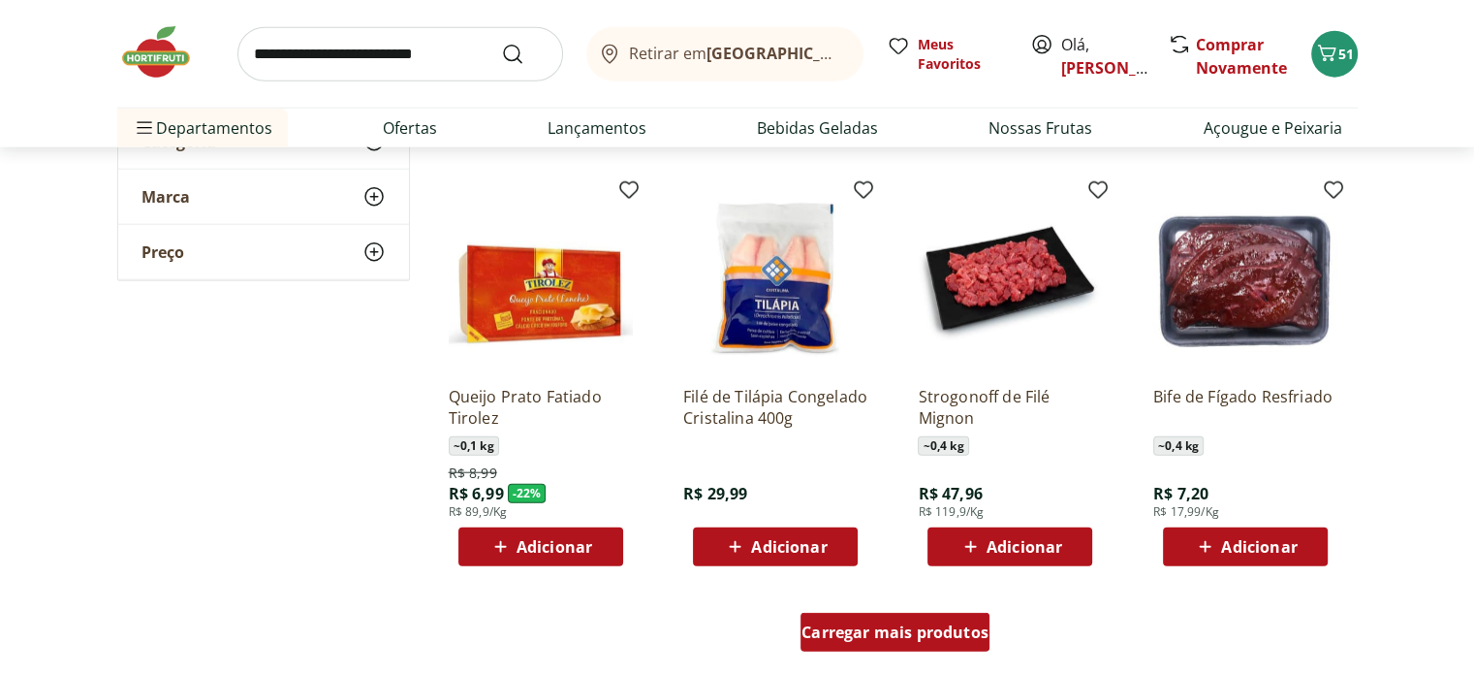
click at [911, 646] on div "Carregar mais produtos" at bounding box center [894, 631] width 189 height 39
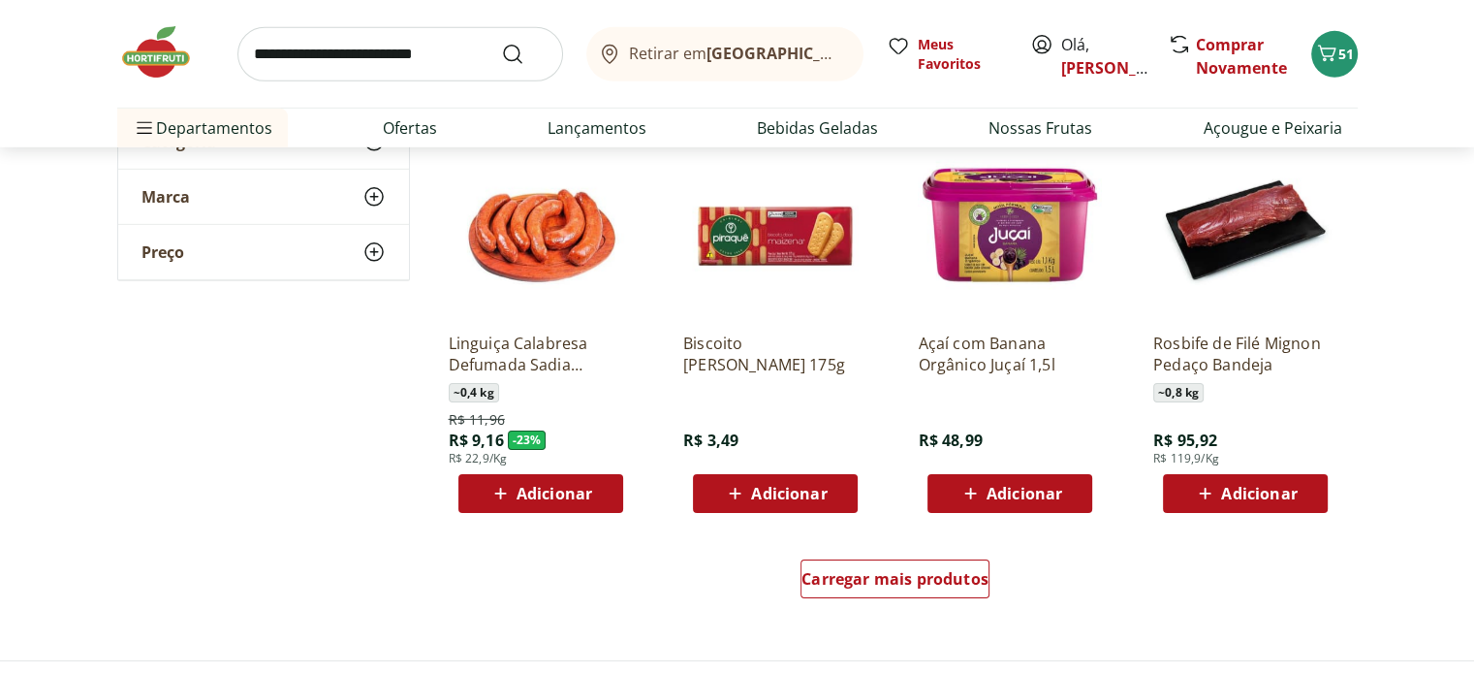
scroll to position [6202, 0]
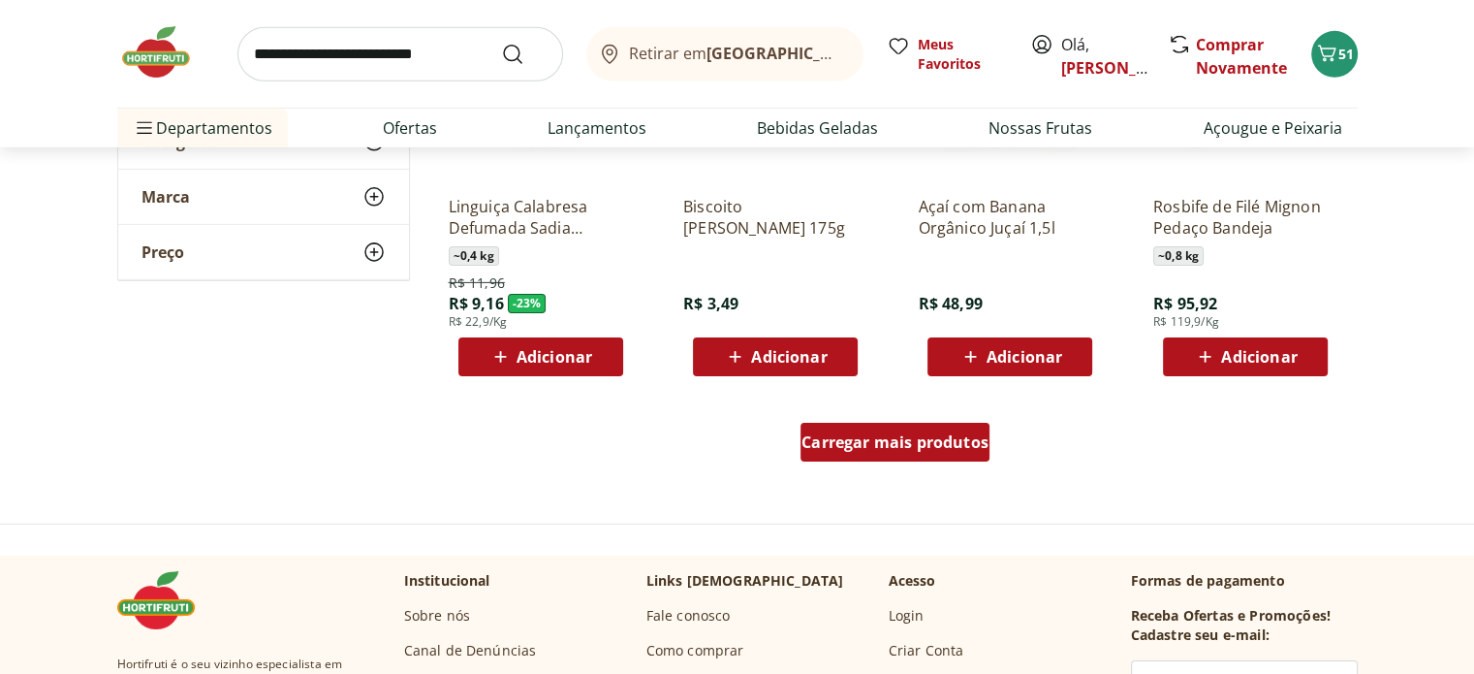
click at [965, 434] on span "Carregar mais produtos" at bounding box center [894, 442] width 187 height 16
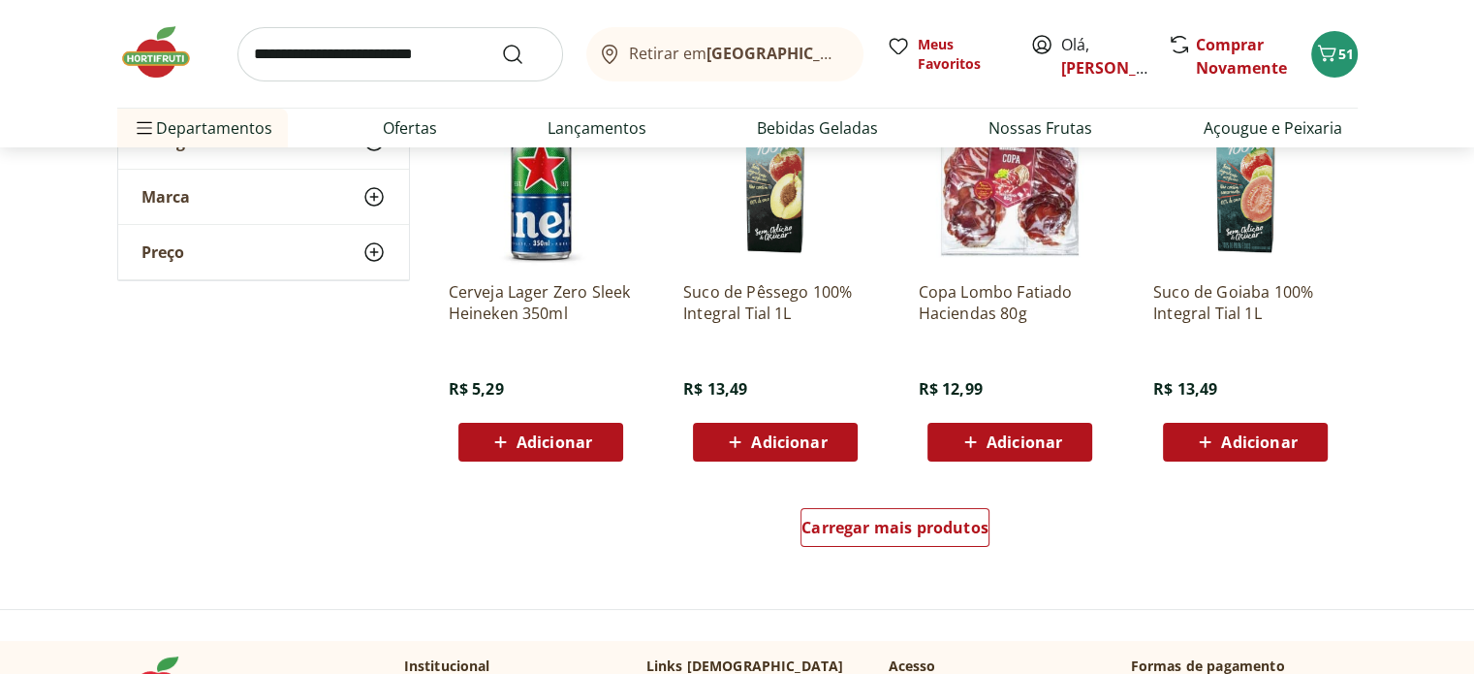
scroll to position [7462, 0]
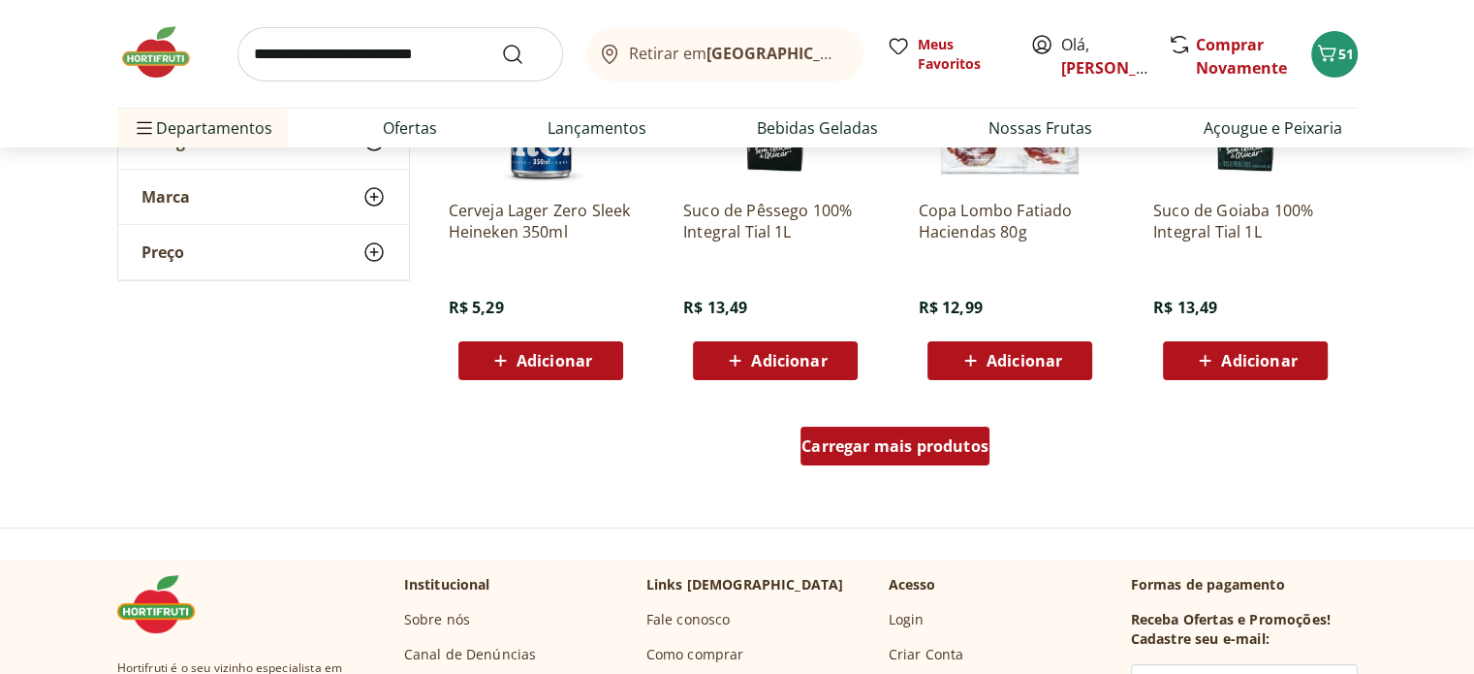
click at [914, 449] on span "Carregar mais produtos" at bounding box center [894, 446] width 187 height 16
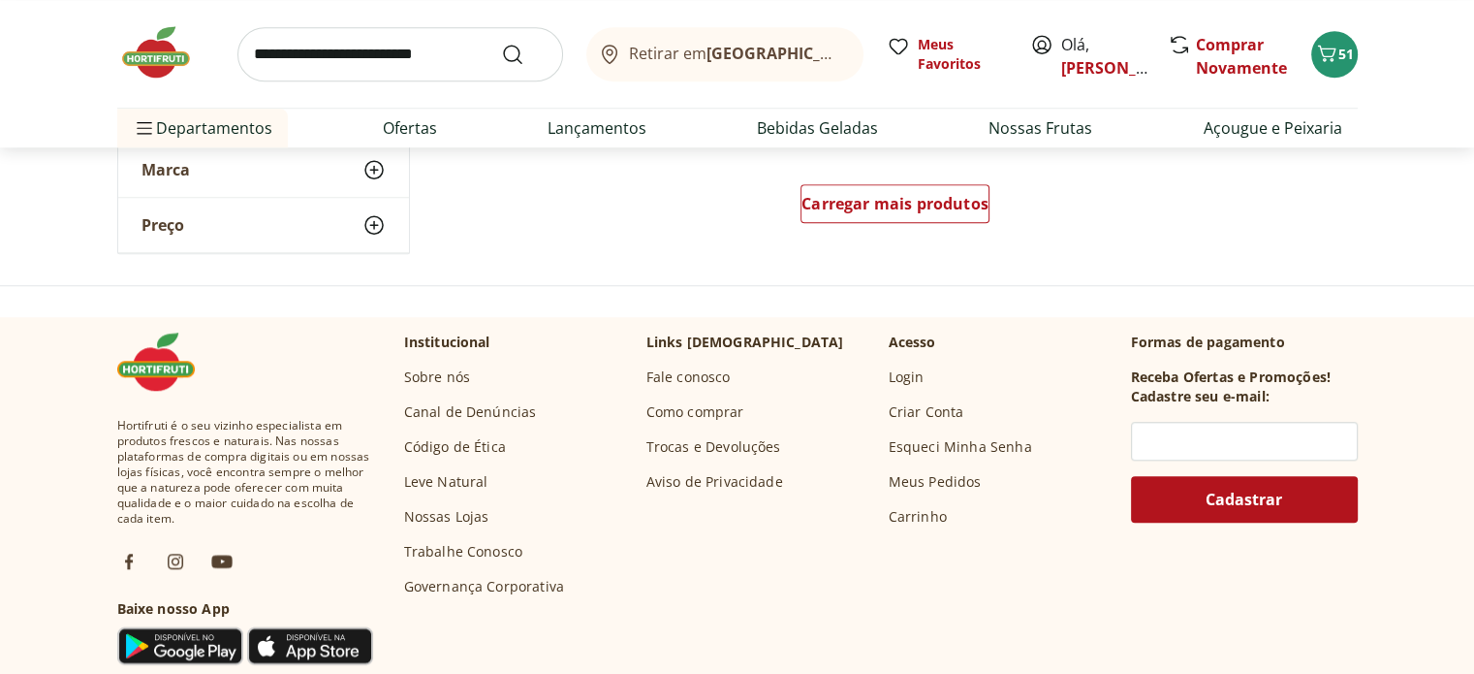
scroll to position [9109, 0]
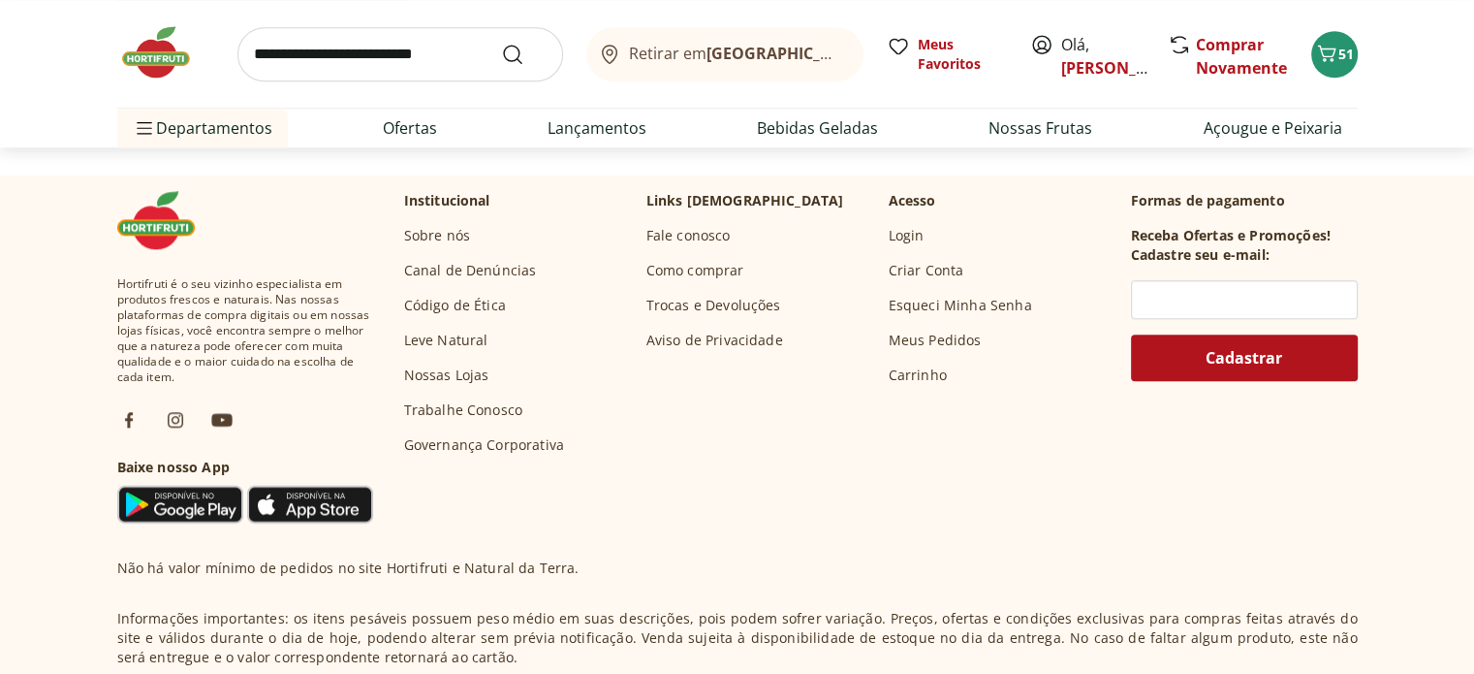
click at [396, 50] on input "search" at bounding box center [400, 54] width 326 height 54
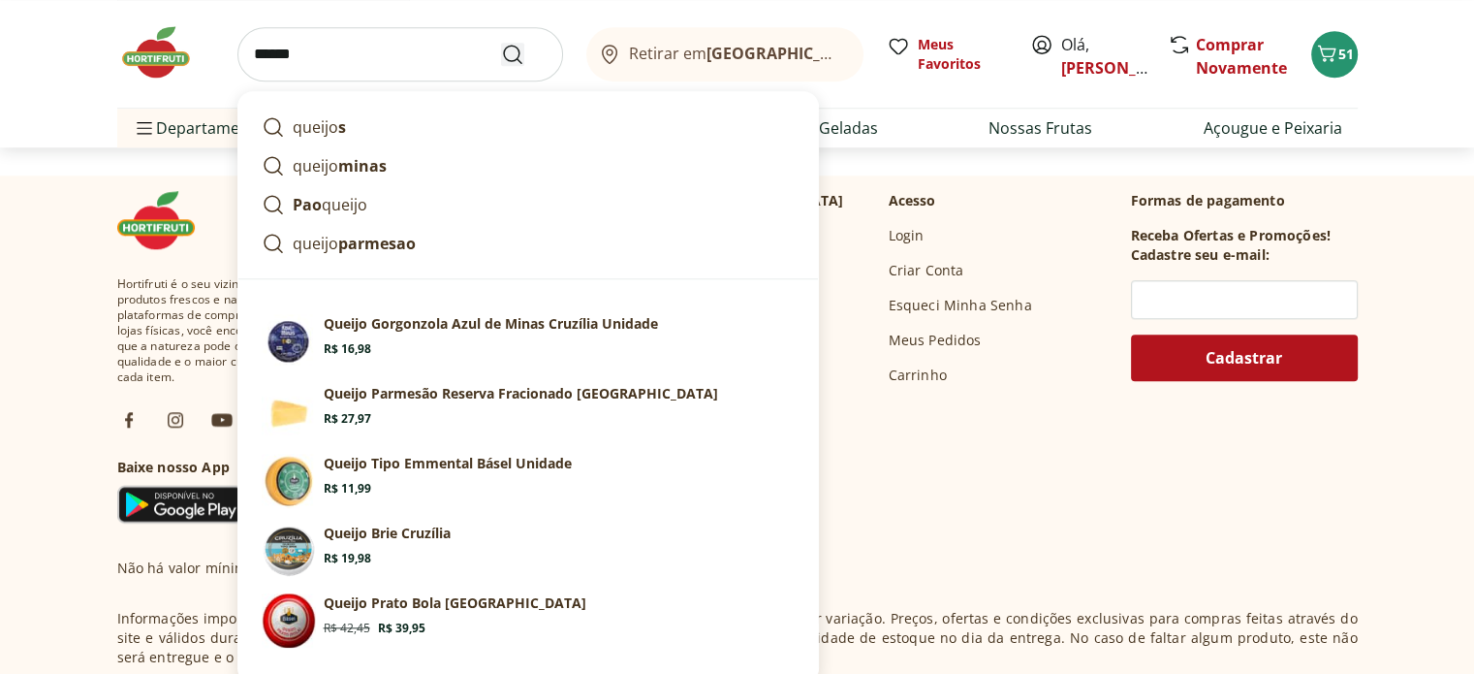
type input "******"
click at [519, 54] on icon "Submit Search" at bounding box center [512, 54] width 23 height 23
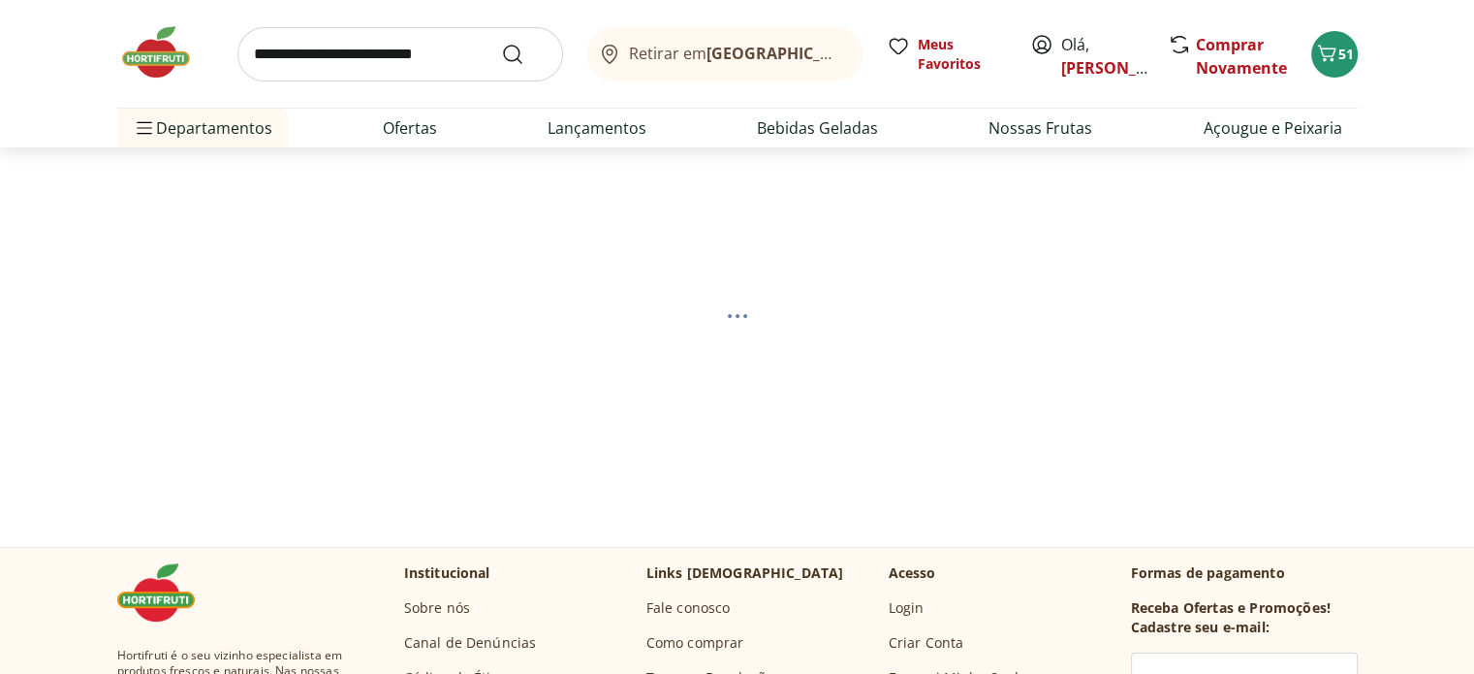
select select "**********"
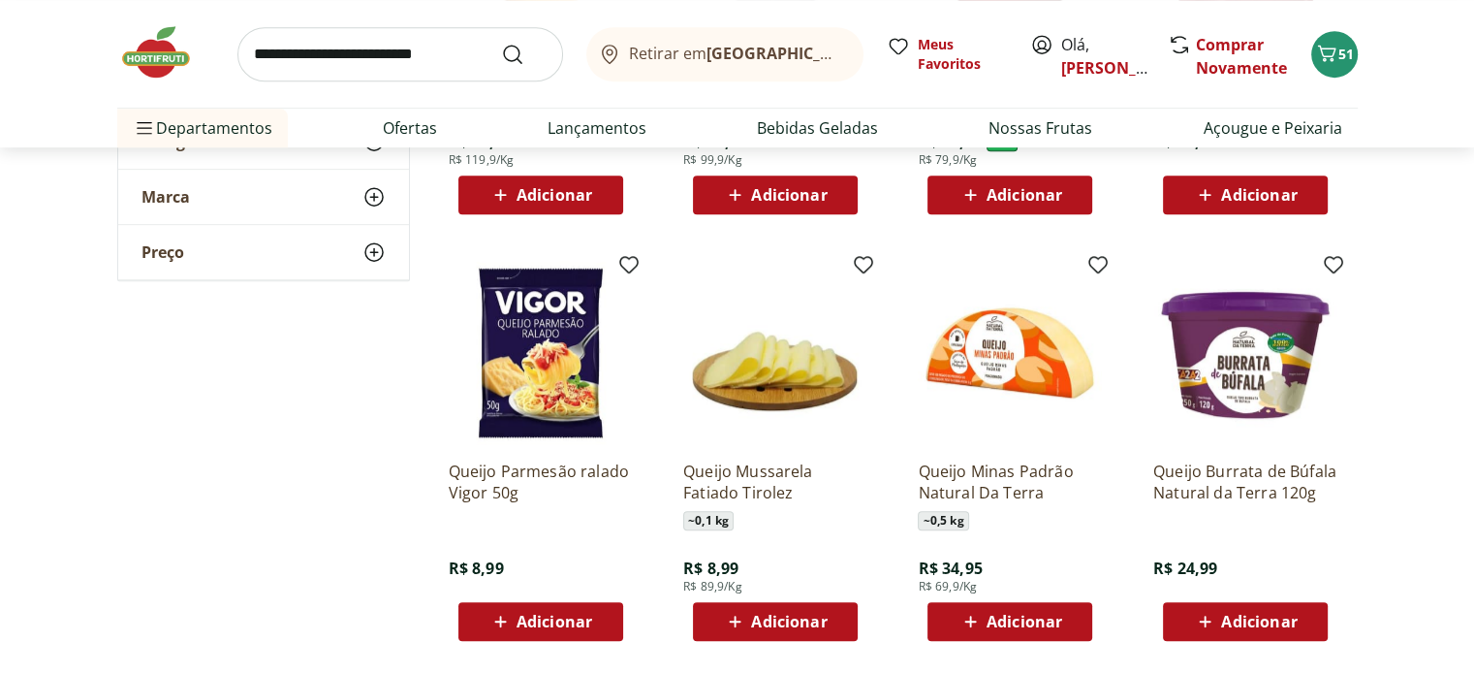
scroll to position [969, 0]
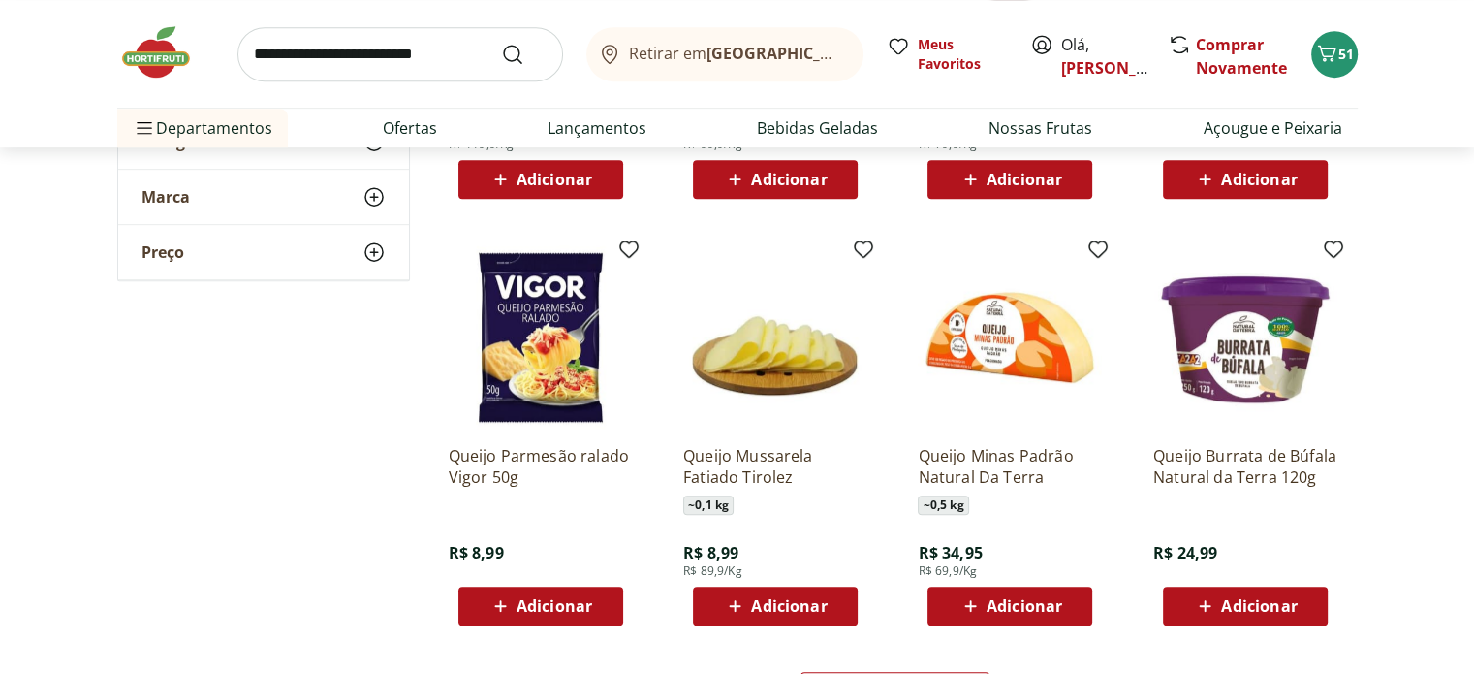
click at [1012, 612] on span "Adicionar" at bounding box center [1025, 606] width 76 height 16
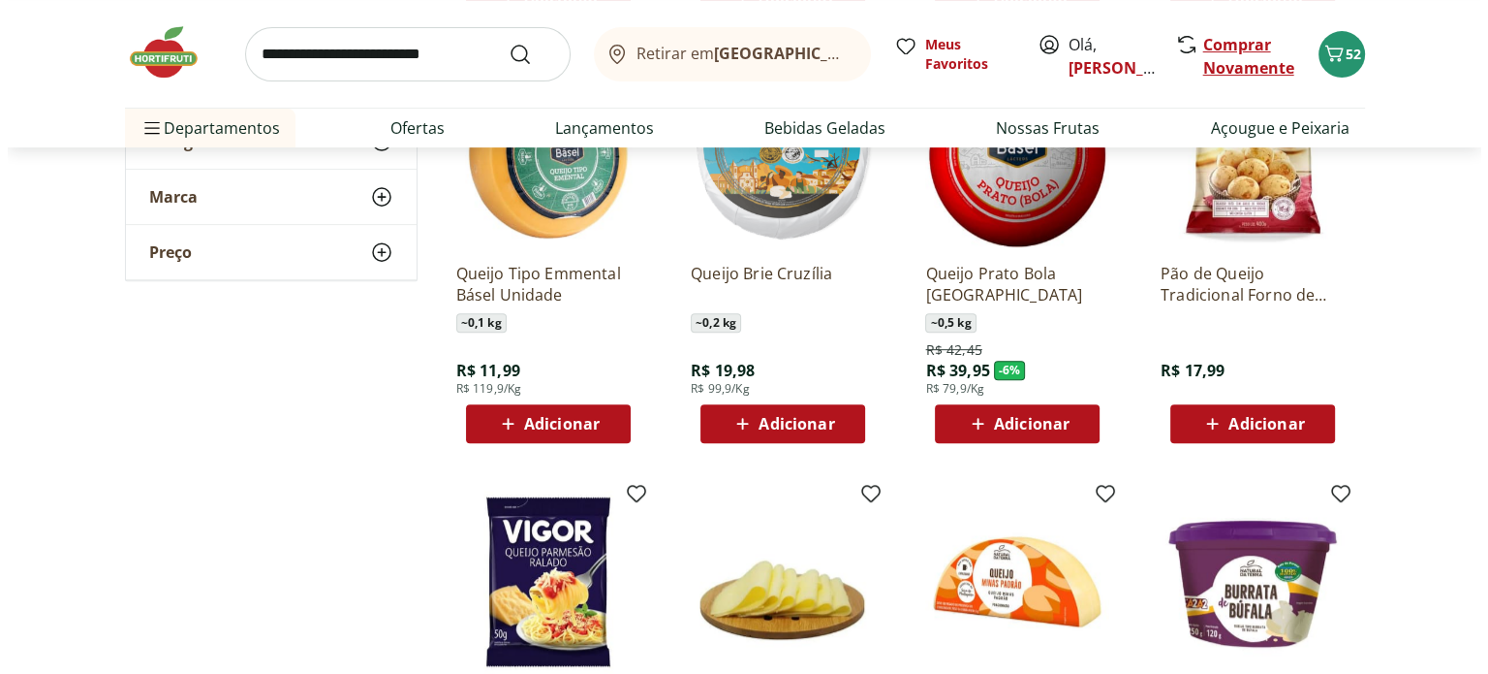
scroll to position [678, 0]
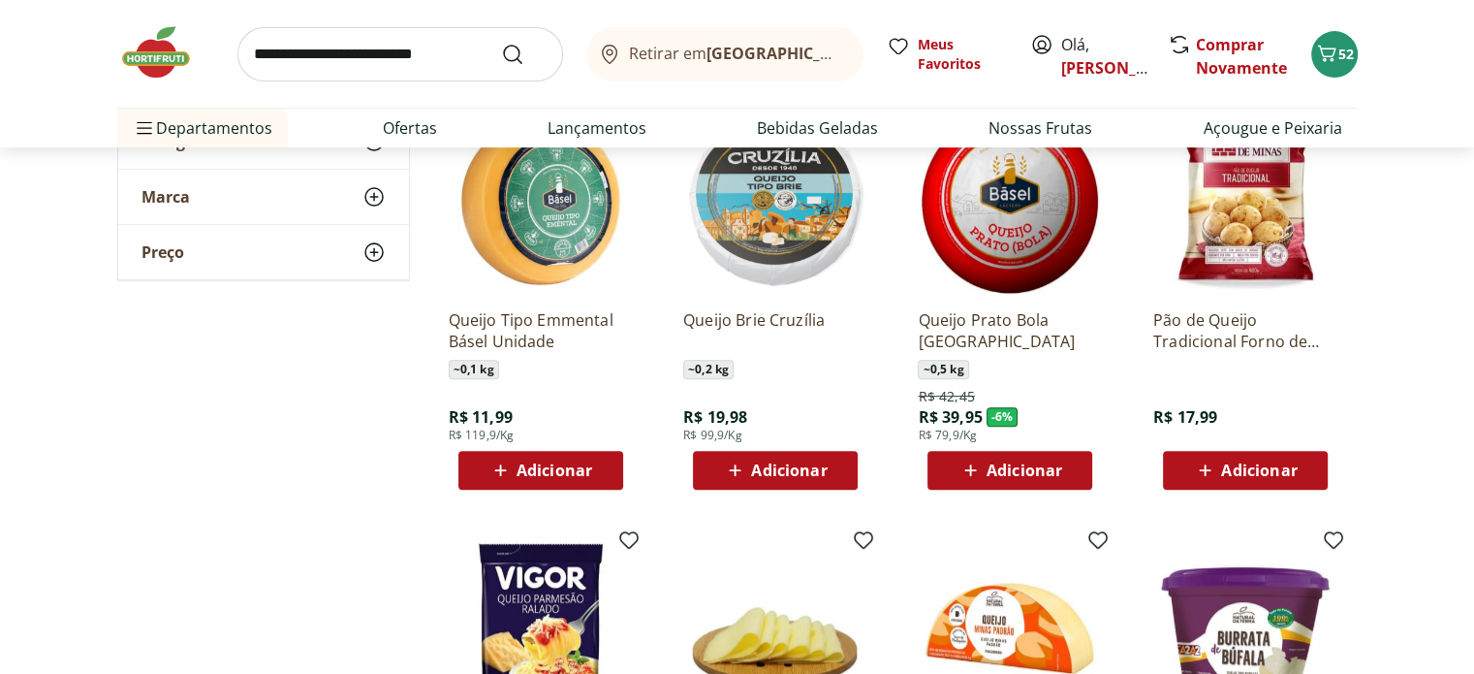
click at [1308, 42] on div "Retirar em Rio de Janeiro/RJ Meus Favoritos Olá, JULIANA Comprar Novamente 52" at bounding box center [737, 54] width 1240 height 108
click at [1345, 51] on span "52" at bounding box center [1346, 54] width 16 height 18
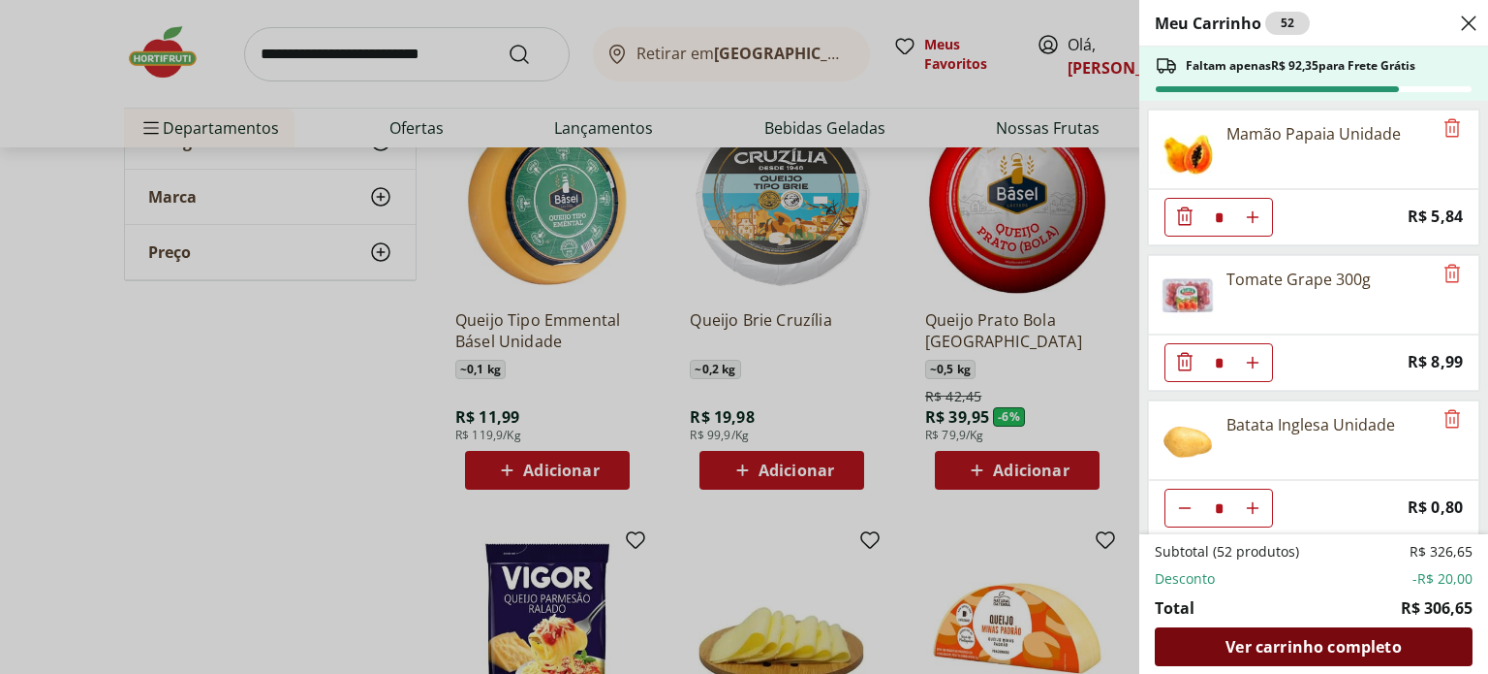
click at [1275, 654] on span "Ver carrinho completo" at bounding box center [1313, 647] width 175 height 16
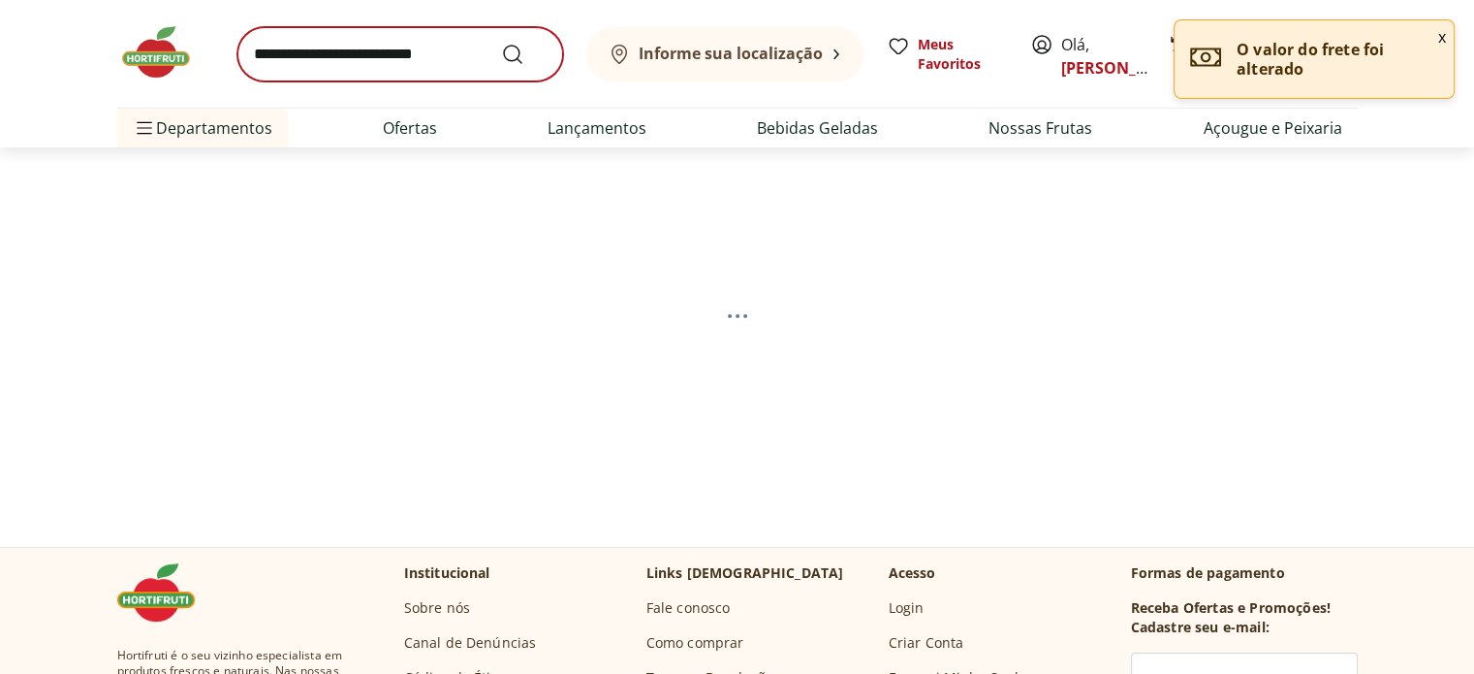
select select "**********"
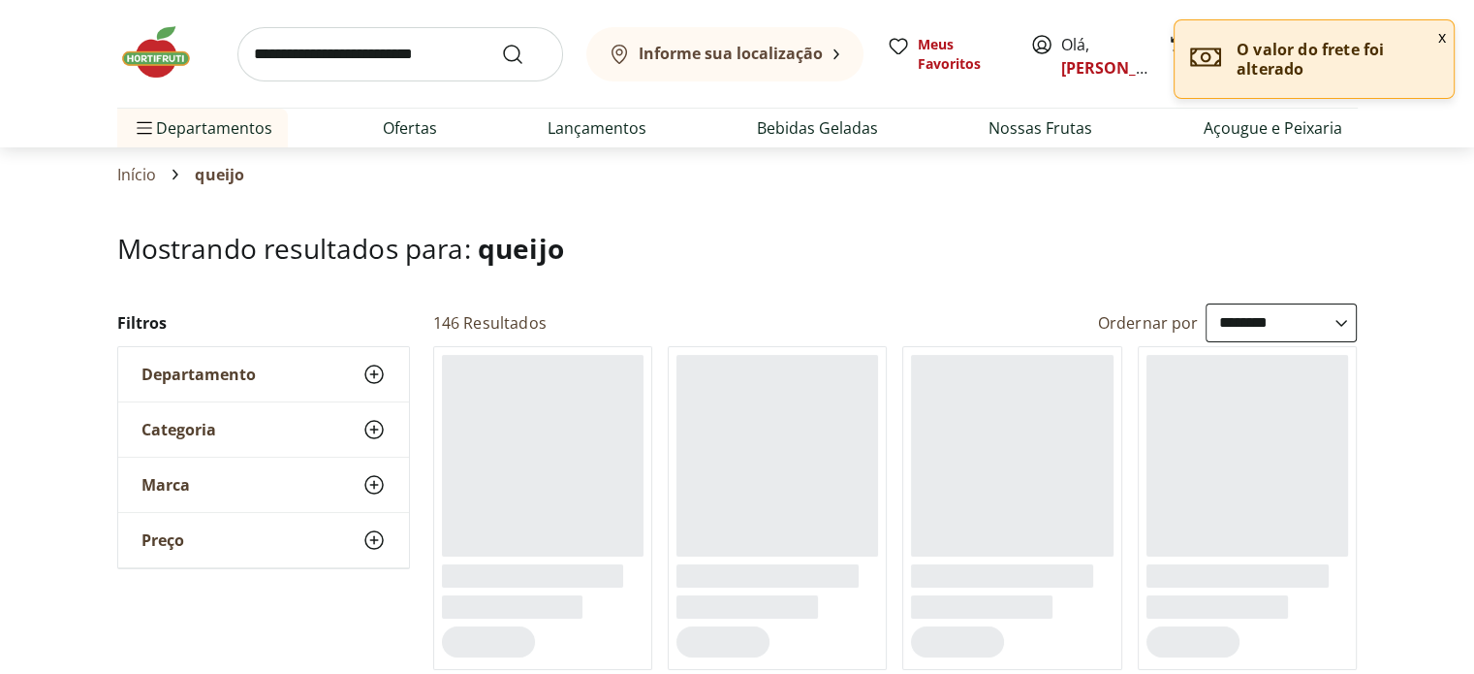
drag, startPoint x: 438, startPoint y: 64, endPoint x: 471, endPoint y: 39, distance: 41.5
click at [436, 64] on input "search" at bounding box center [400, 54] width 326 height 54
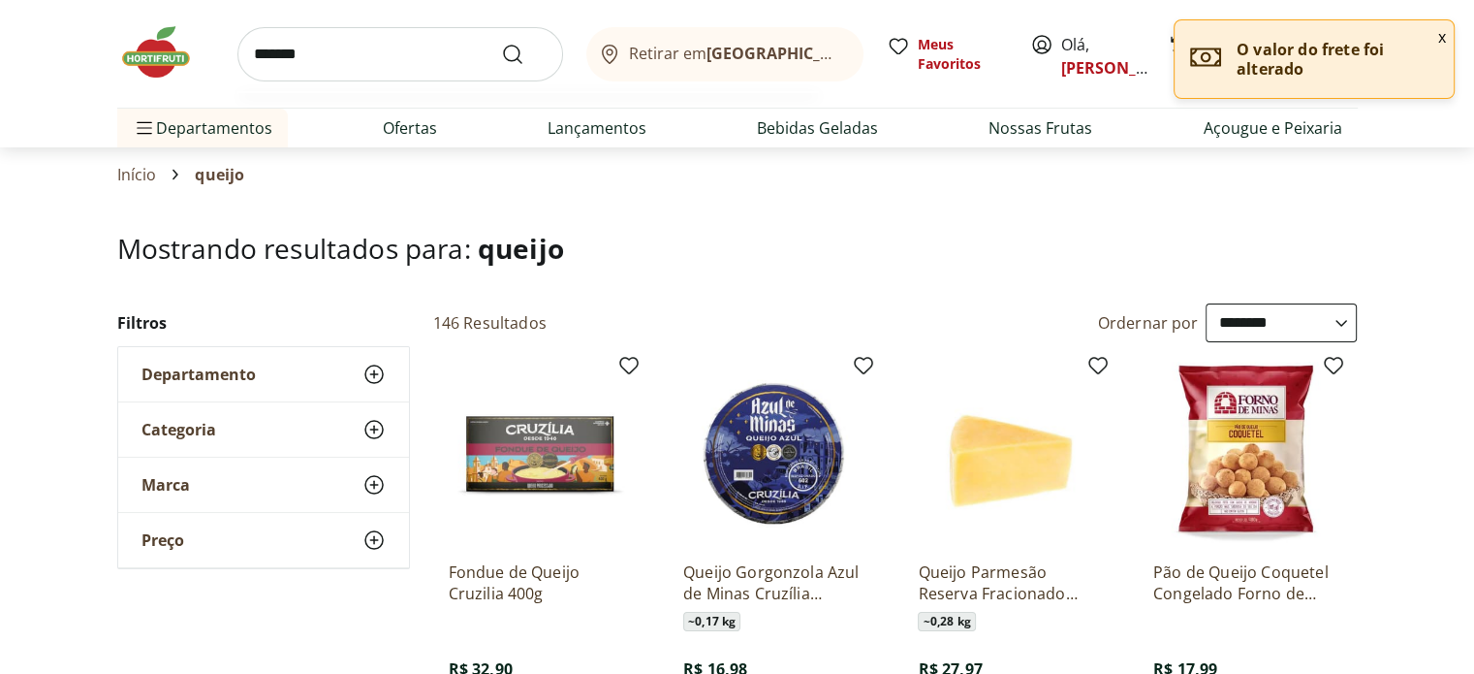
type input "*******"
click at [501, 43] on button "Submit Search" at bounding box center [524, 54] width 47 height 23
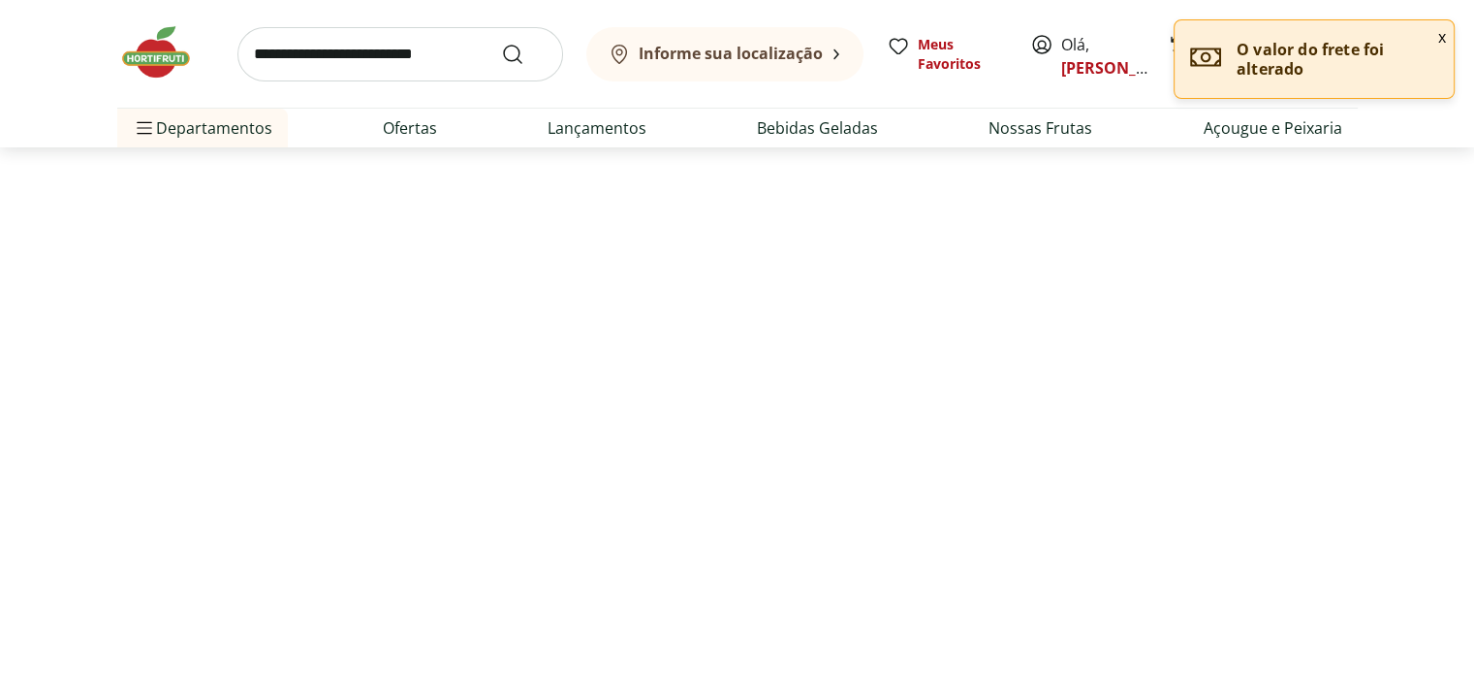
select select "**********"
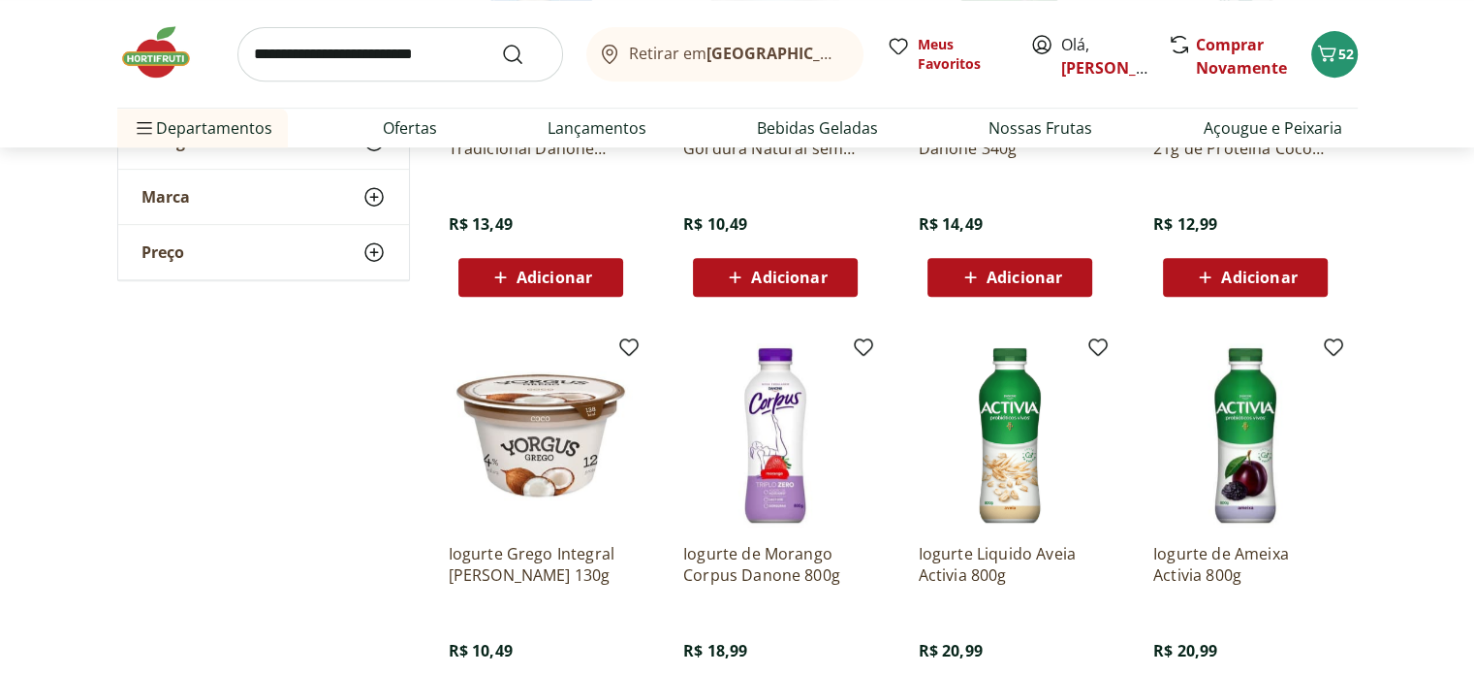
scroll to position [1163, 0]
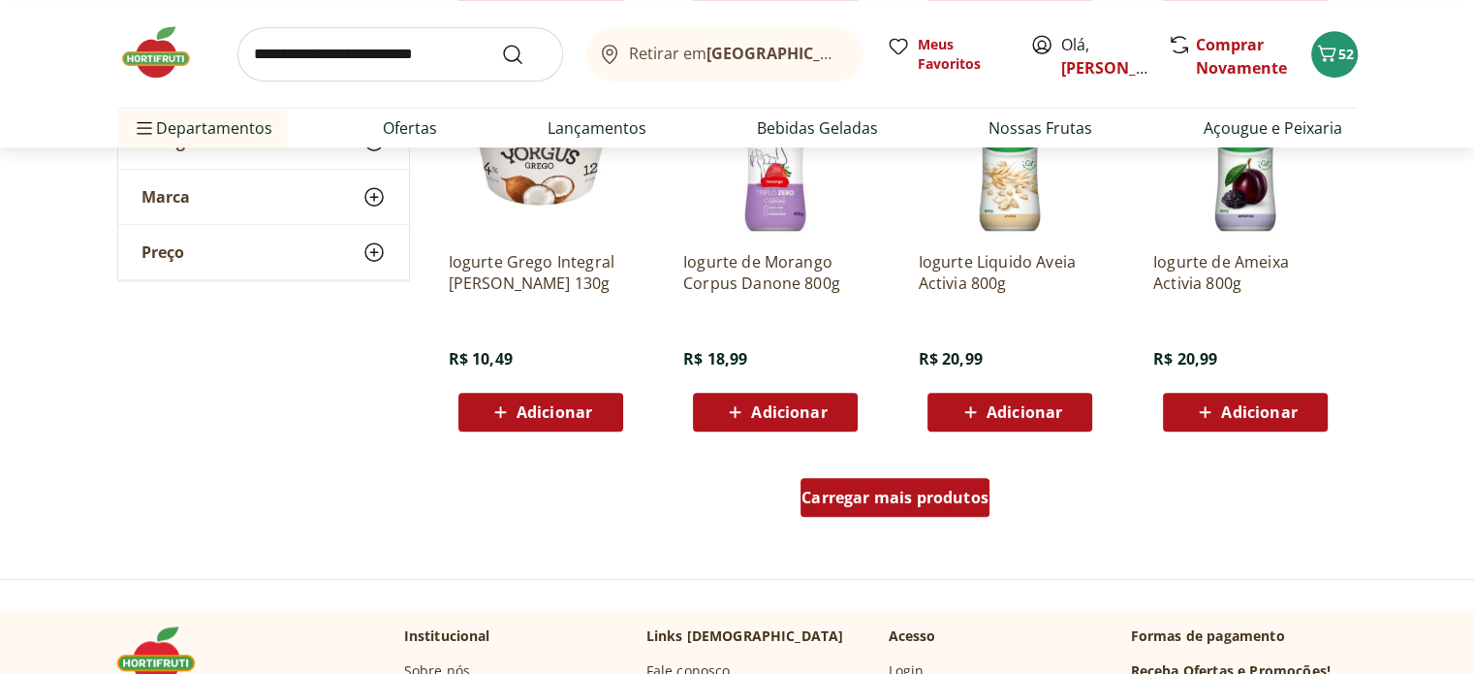
click at [923, 505] on div "Carregar mais produtos" at bounding box center [894, 497] width 189 height 39
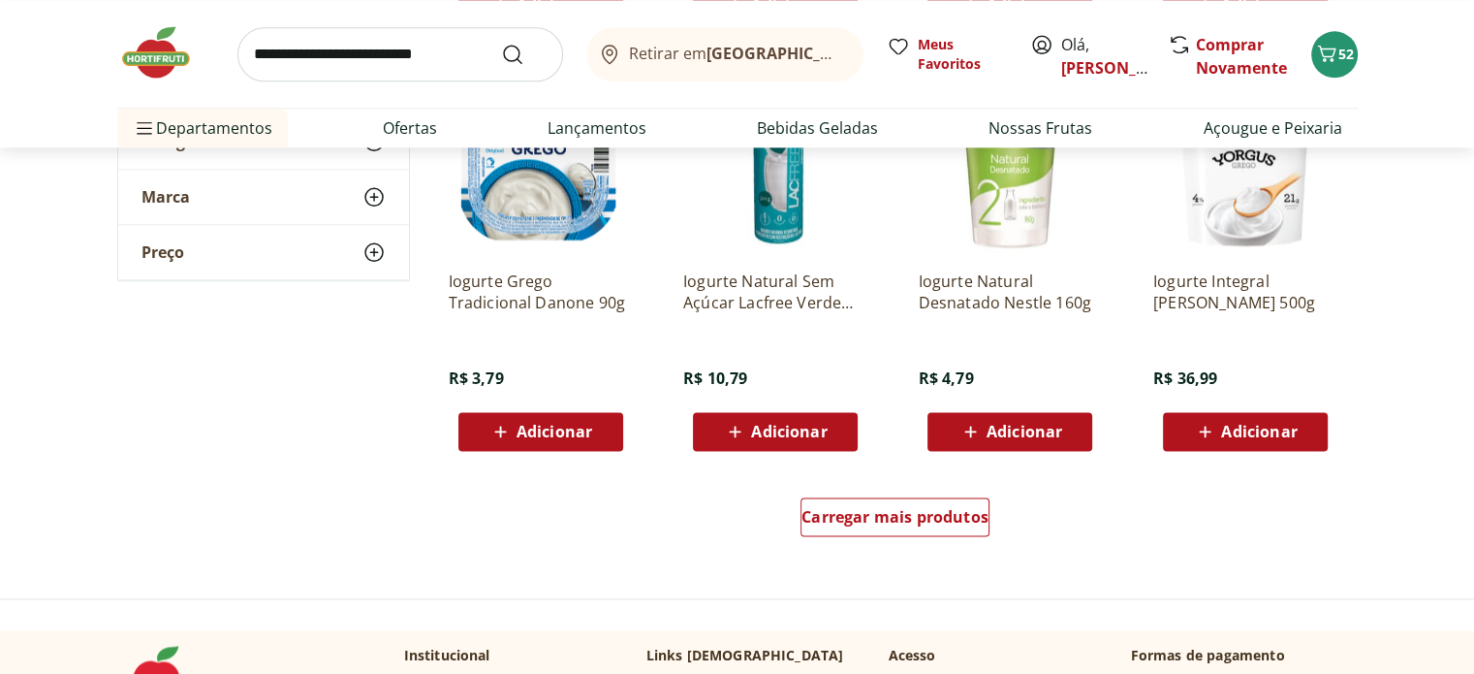
scroll to position [2616, 0]
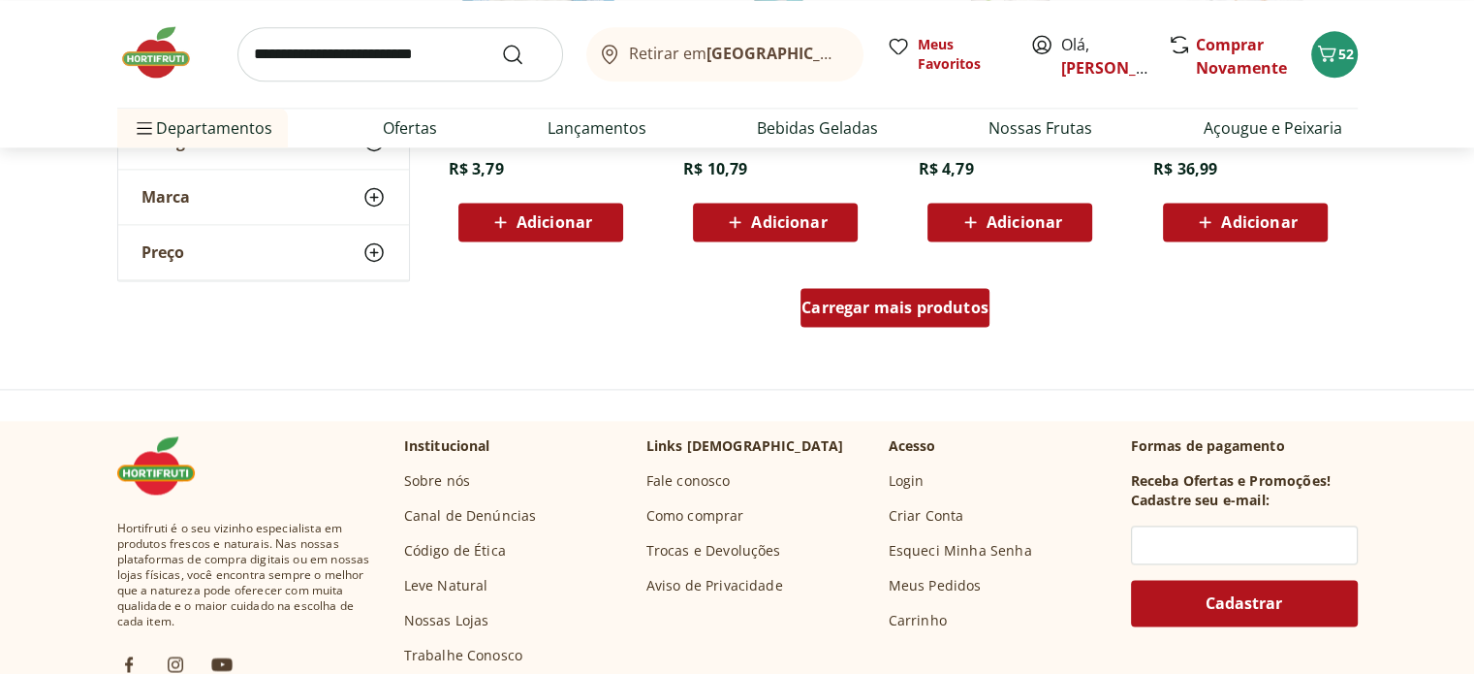
click at [863, 292] on div "Carregar mais produtos" at bounding box center [894, 307] width 189 height 39
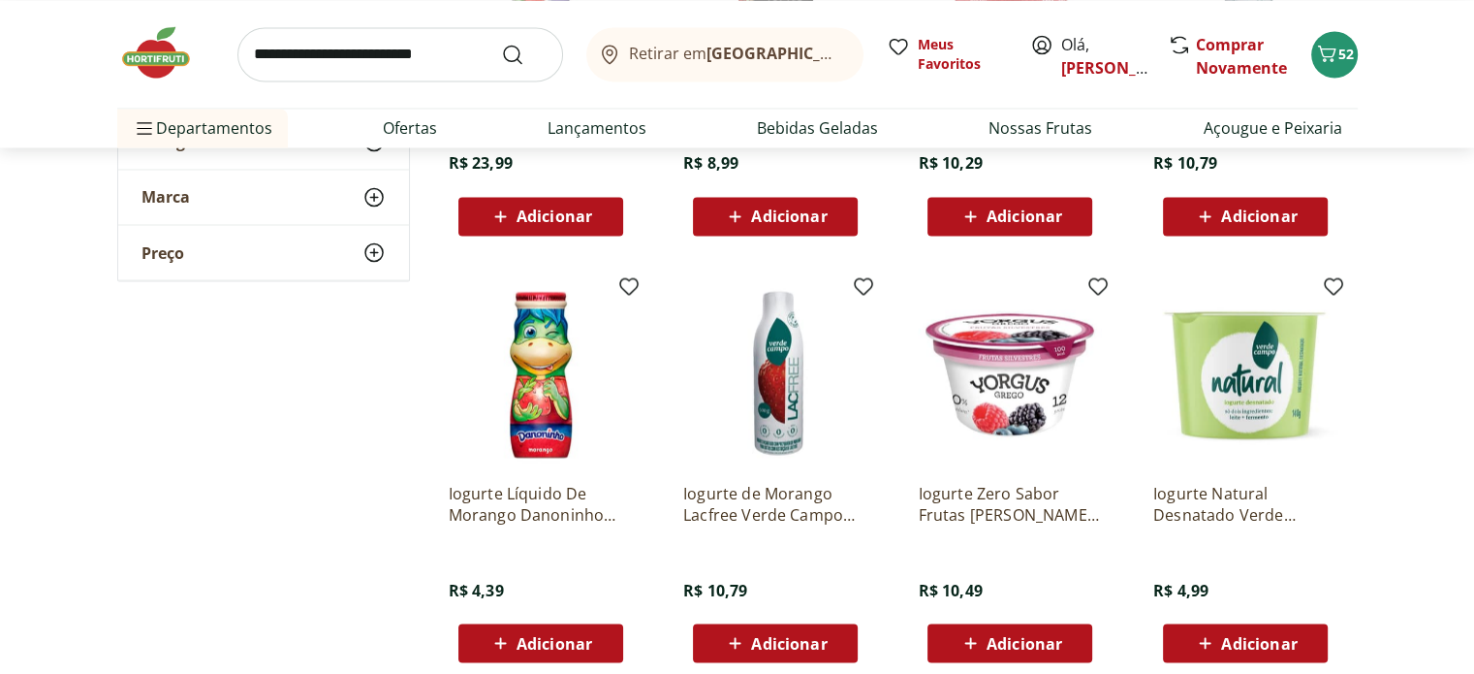
scroll to position [3586, 0]
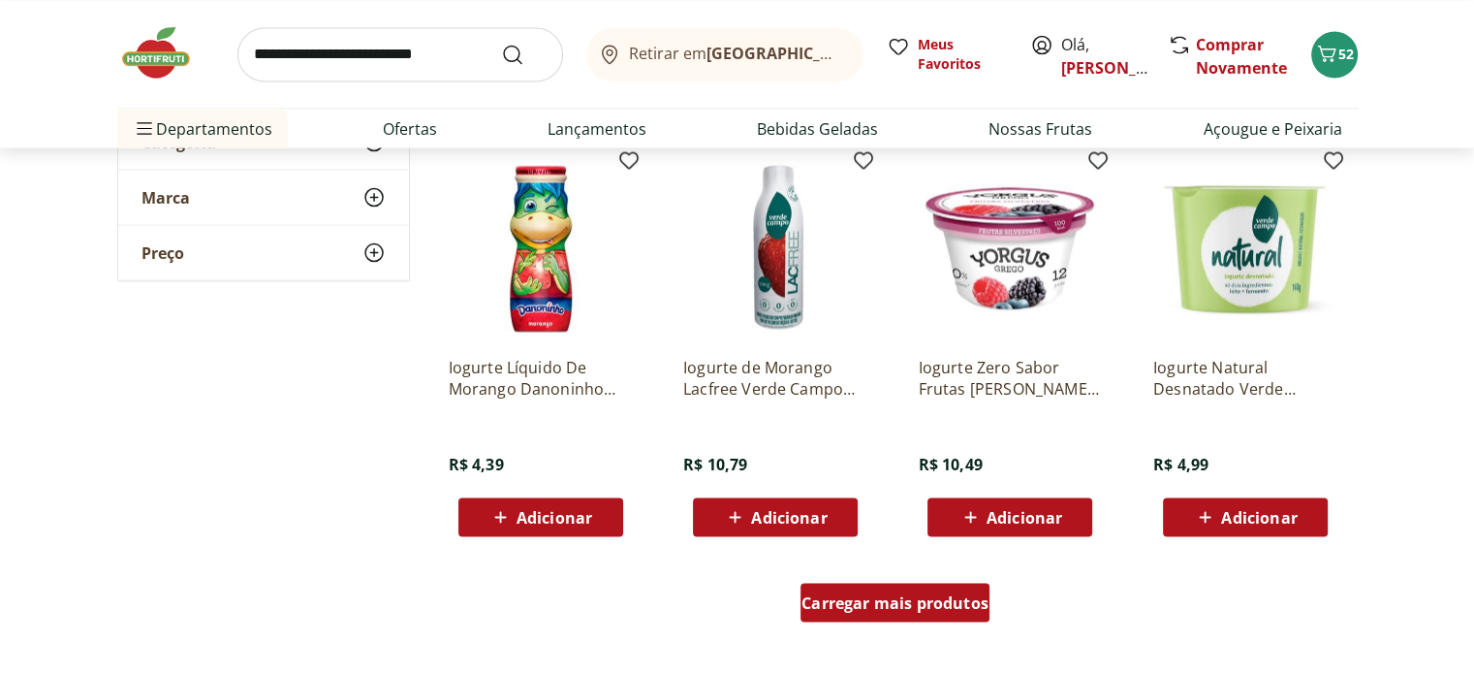
click at [862, 615] on div "Carregar mais produtos" at bounding box center [894, 601] width 189 height 39
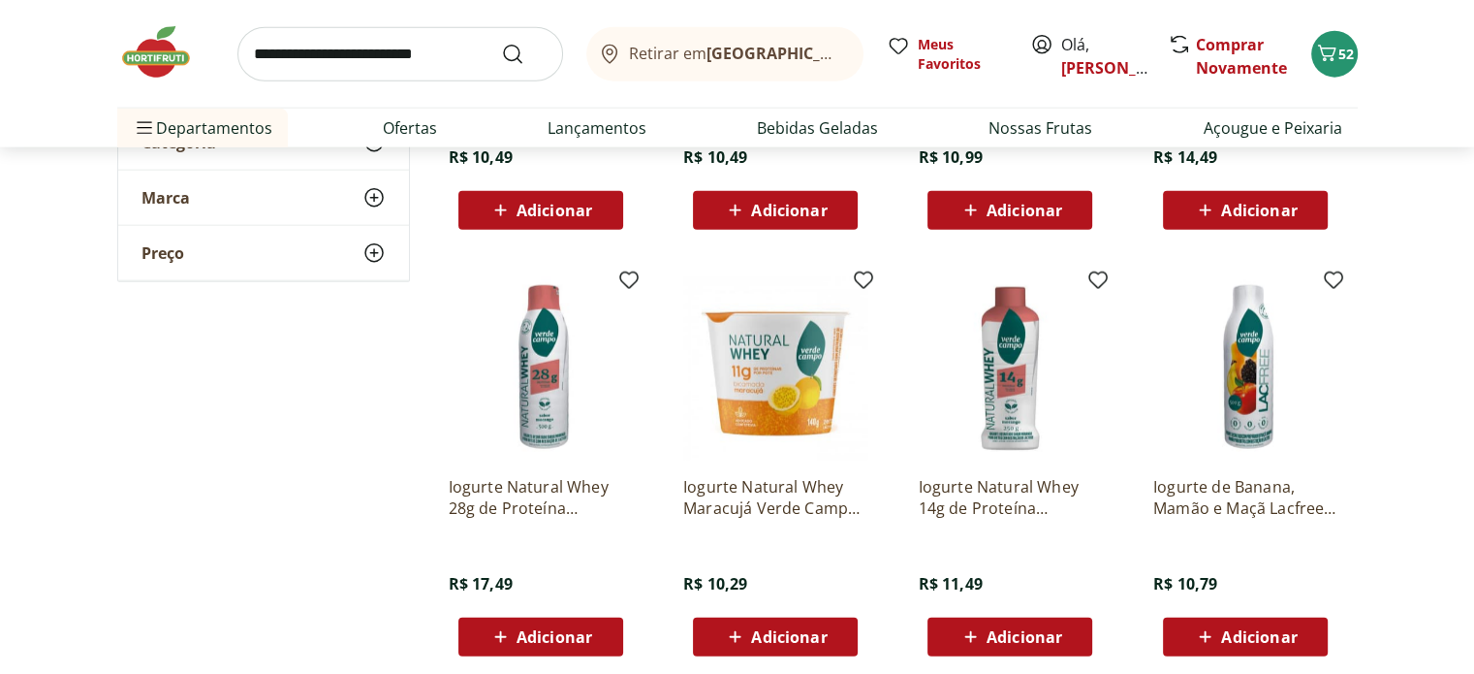
scroll to position [4845, 0]
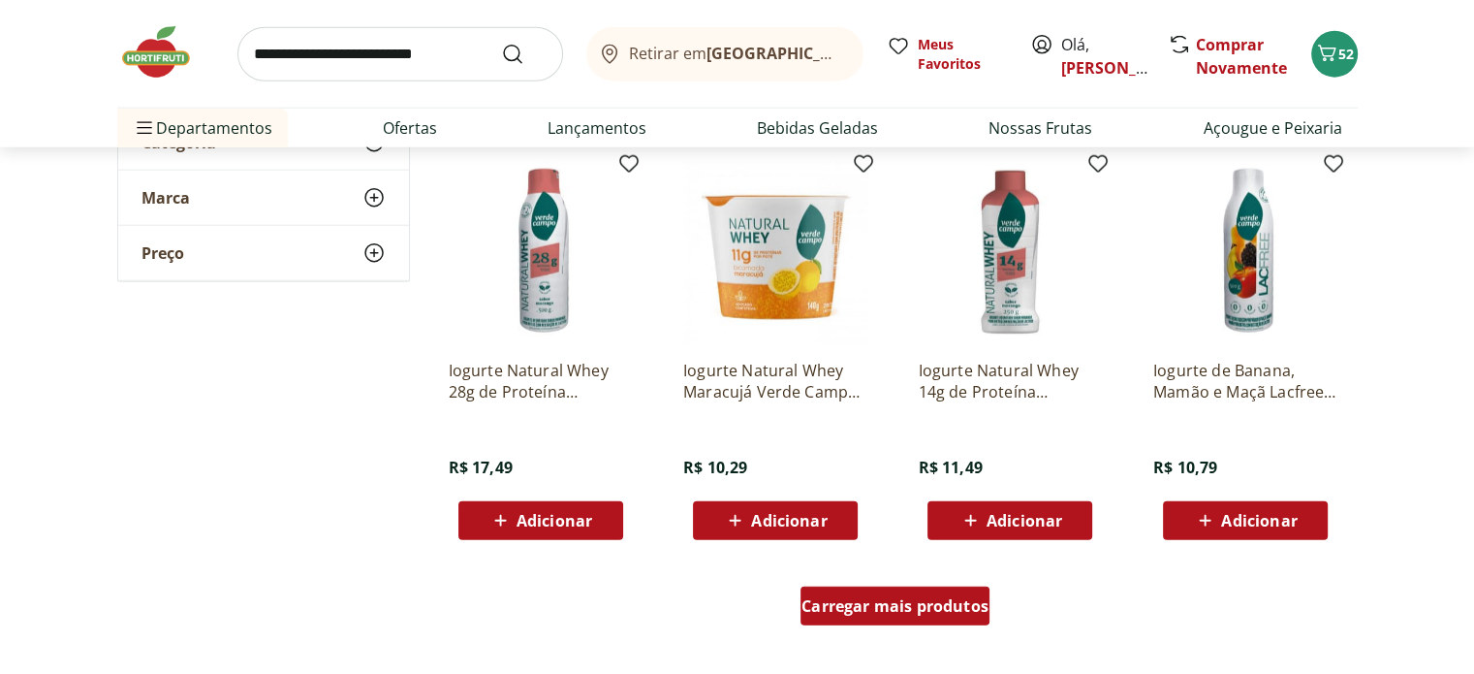
click at [880, 589] on div "Carregar mais produtos" at bounding box center [894, 605] width 189 height 39
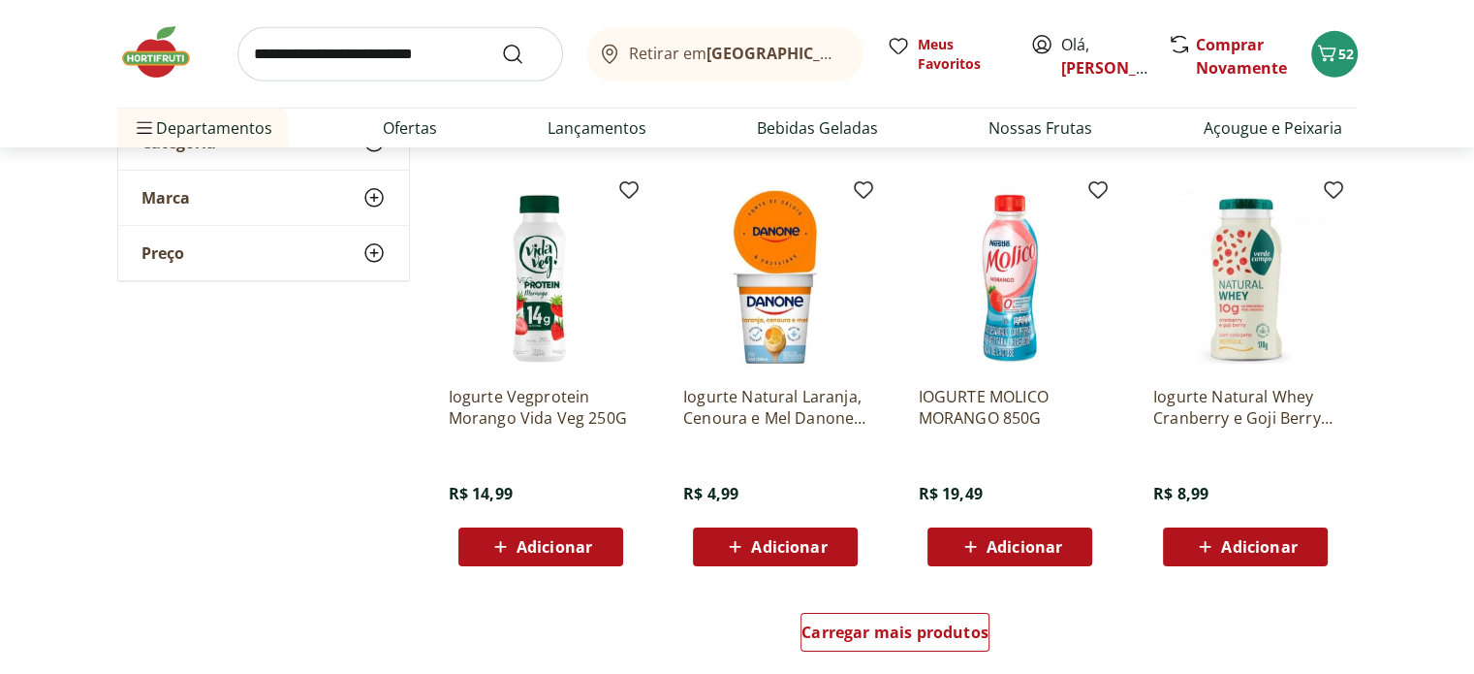
scroll to position [6105, 0]
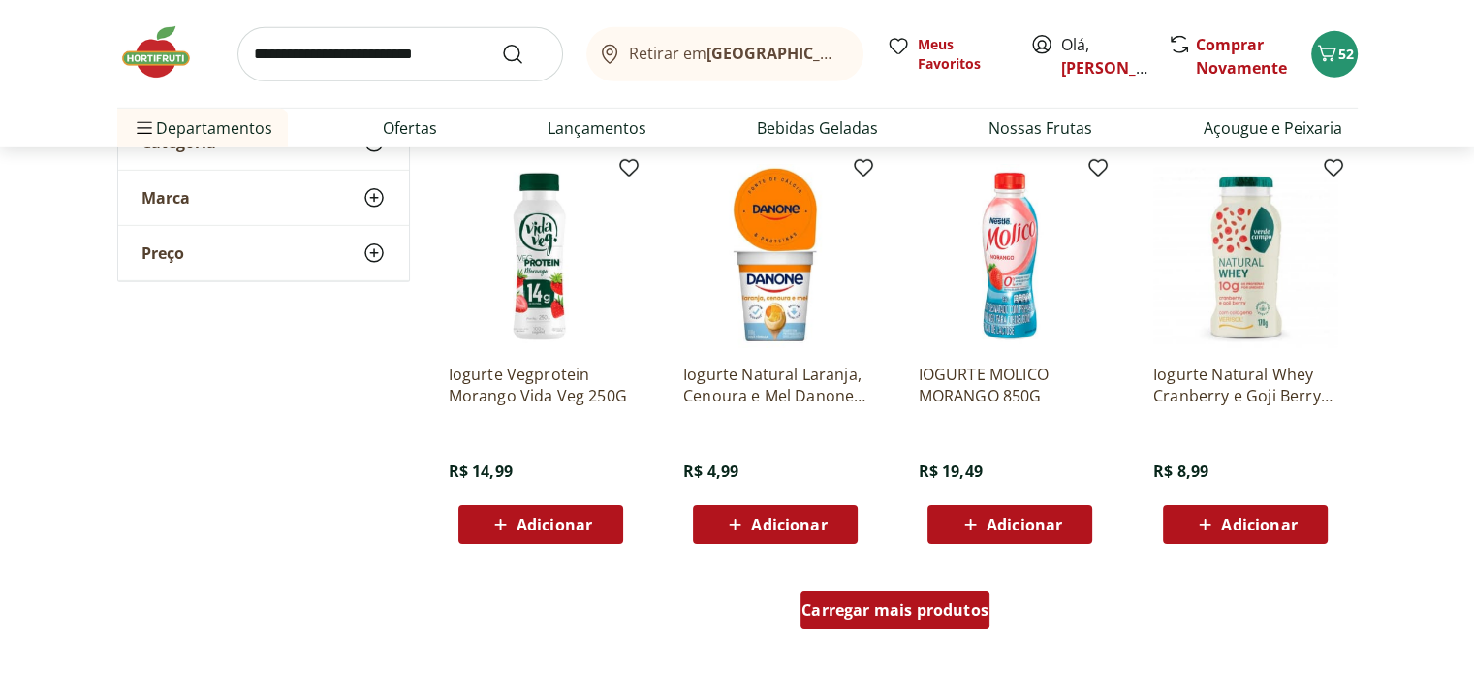
click at [966, 614] on span "Carregar mais produtos" at bounding box center [894, 610] width 187 height 16
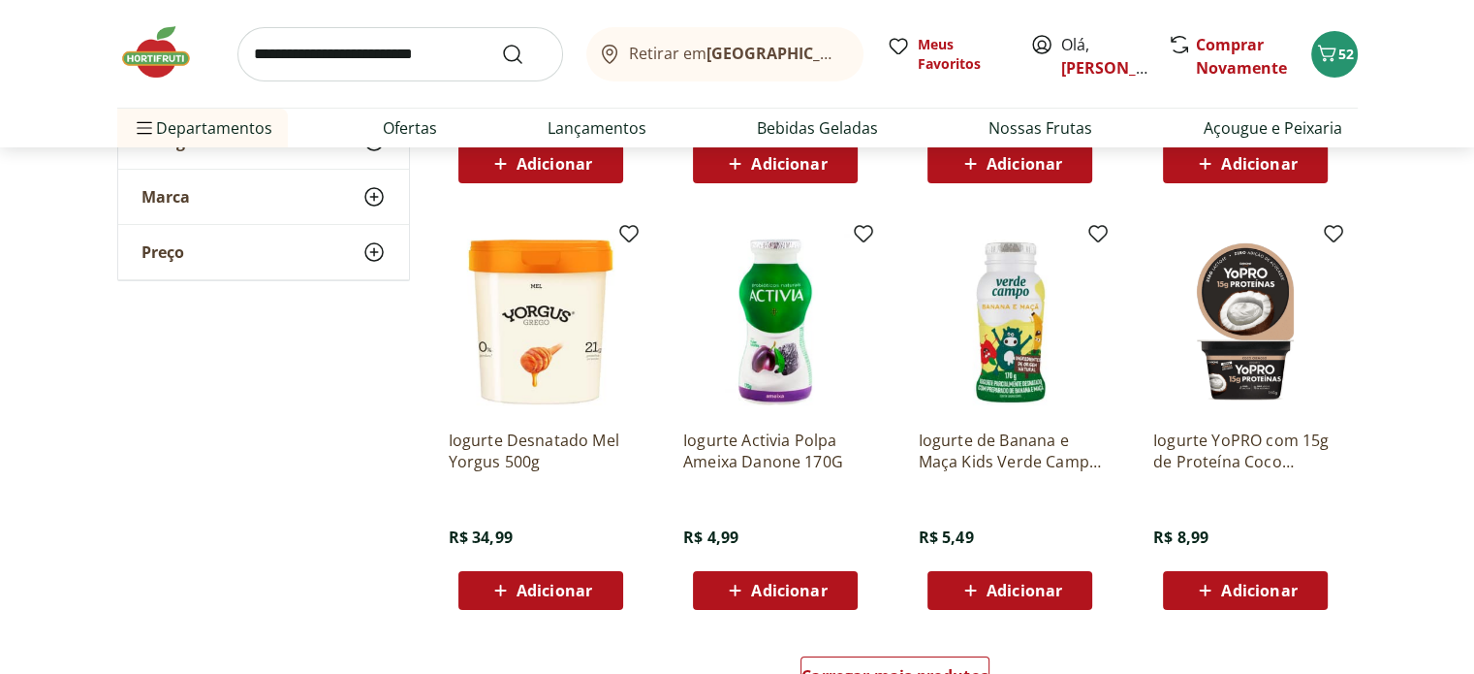
scroll to position [7559, 0]
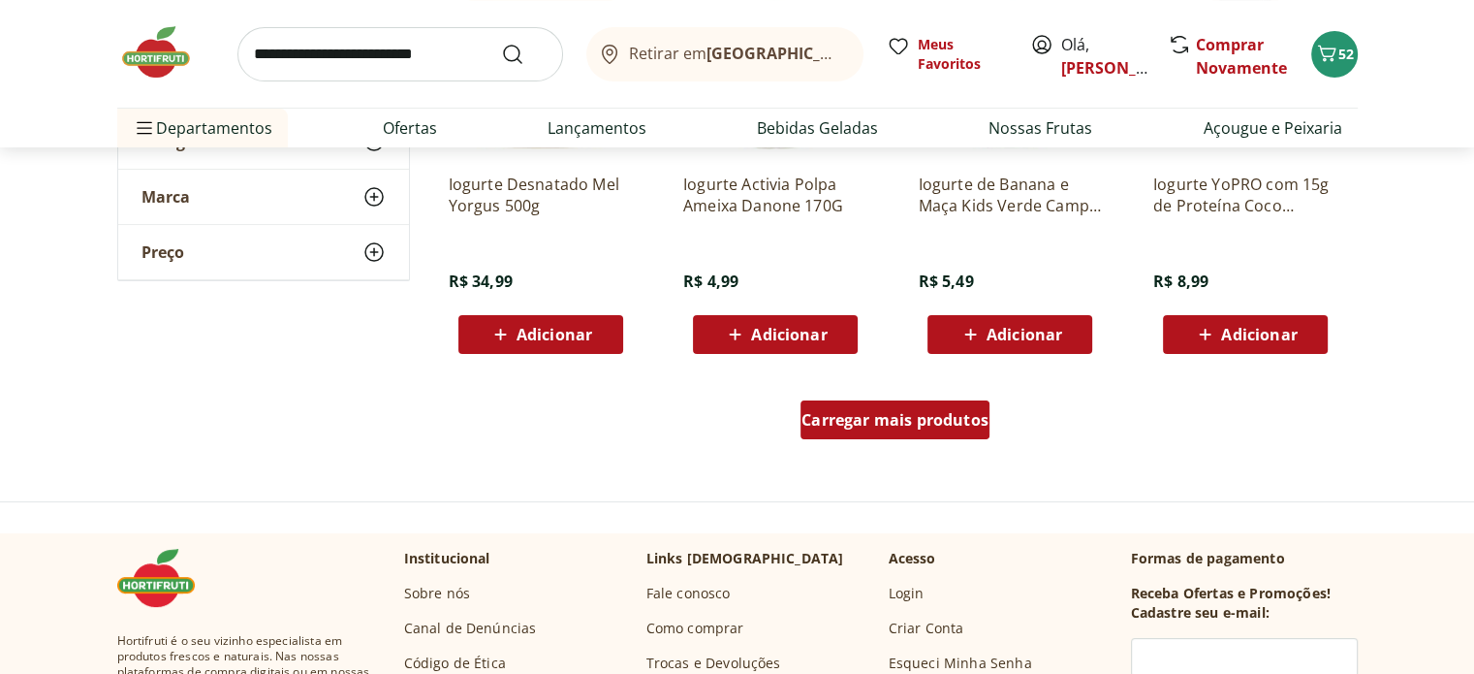
click at [961, 426] on span "Carregar mais produtos" at bounding box center [894, 420] width 187 height 16
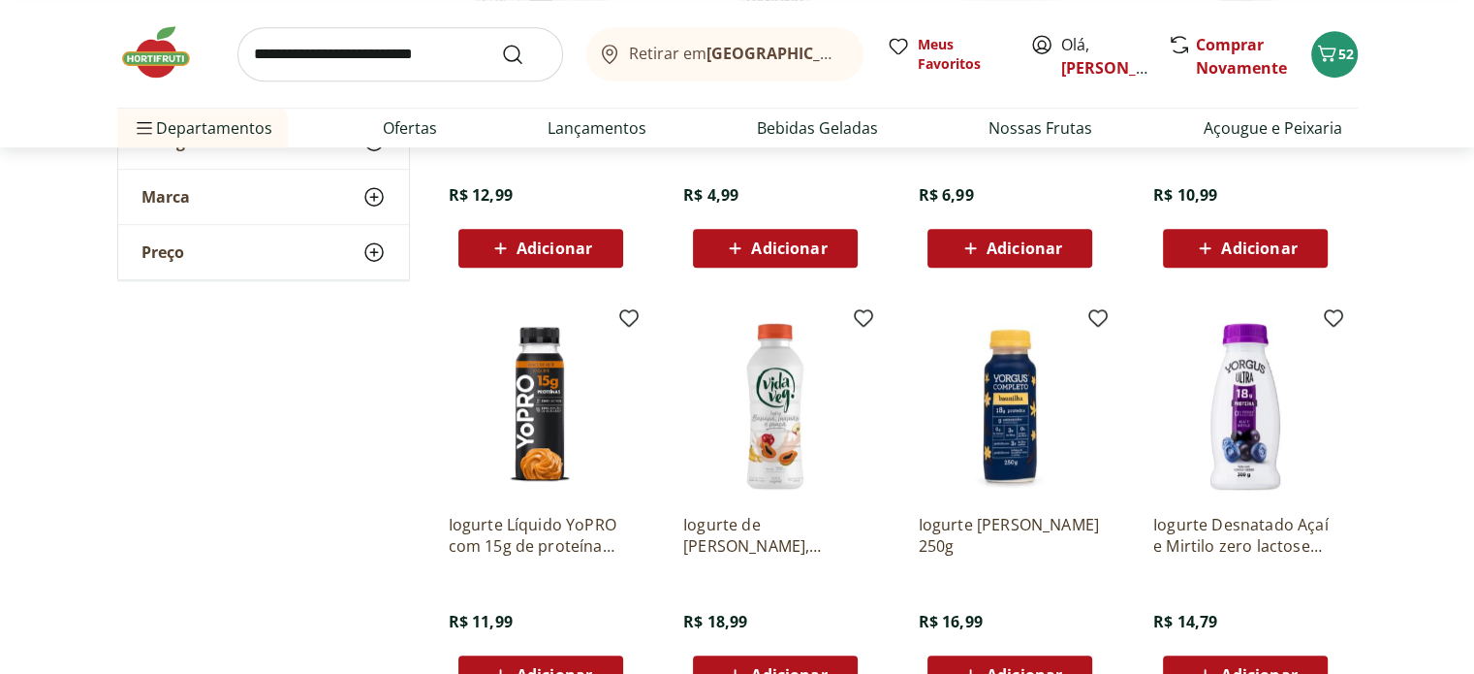
scroll to position [8625, 0]
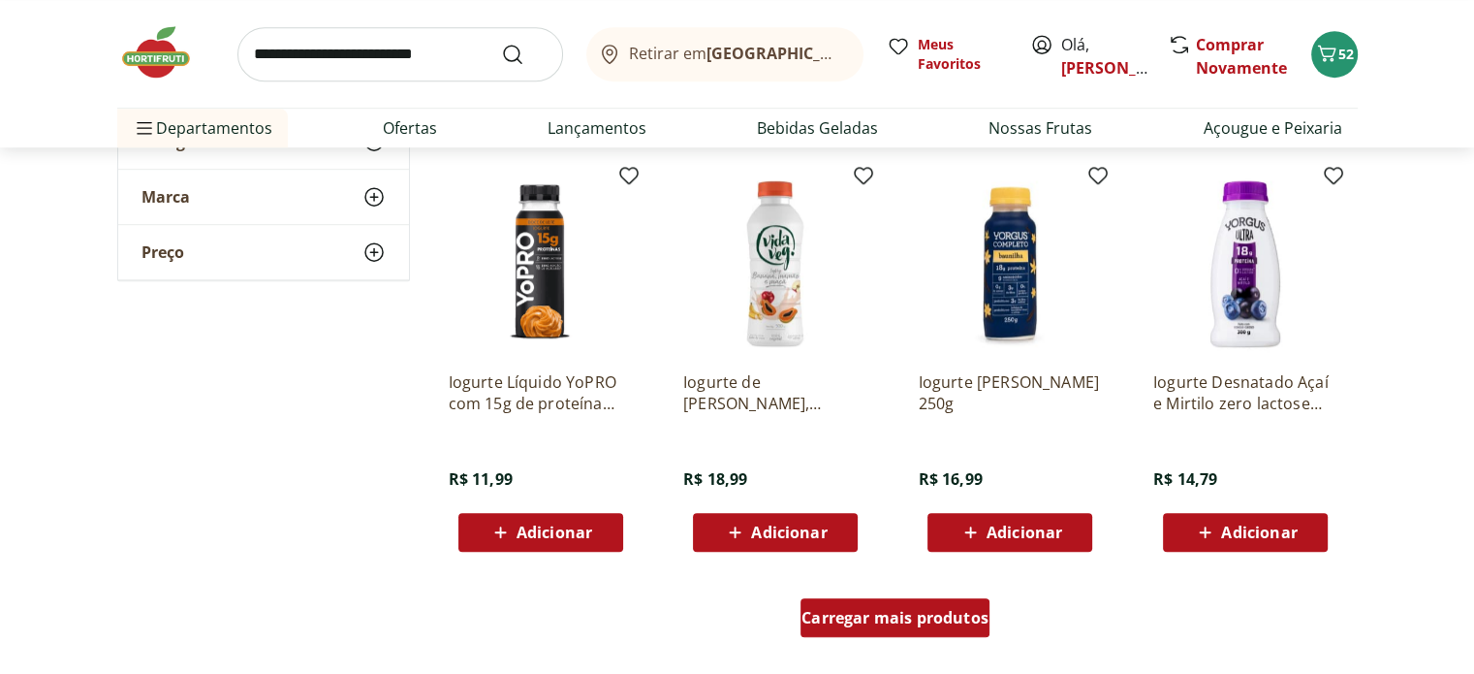
click at [884, 626] on div "Carregar mais produtos" at bounding box center [894, 617] width 189 height 39
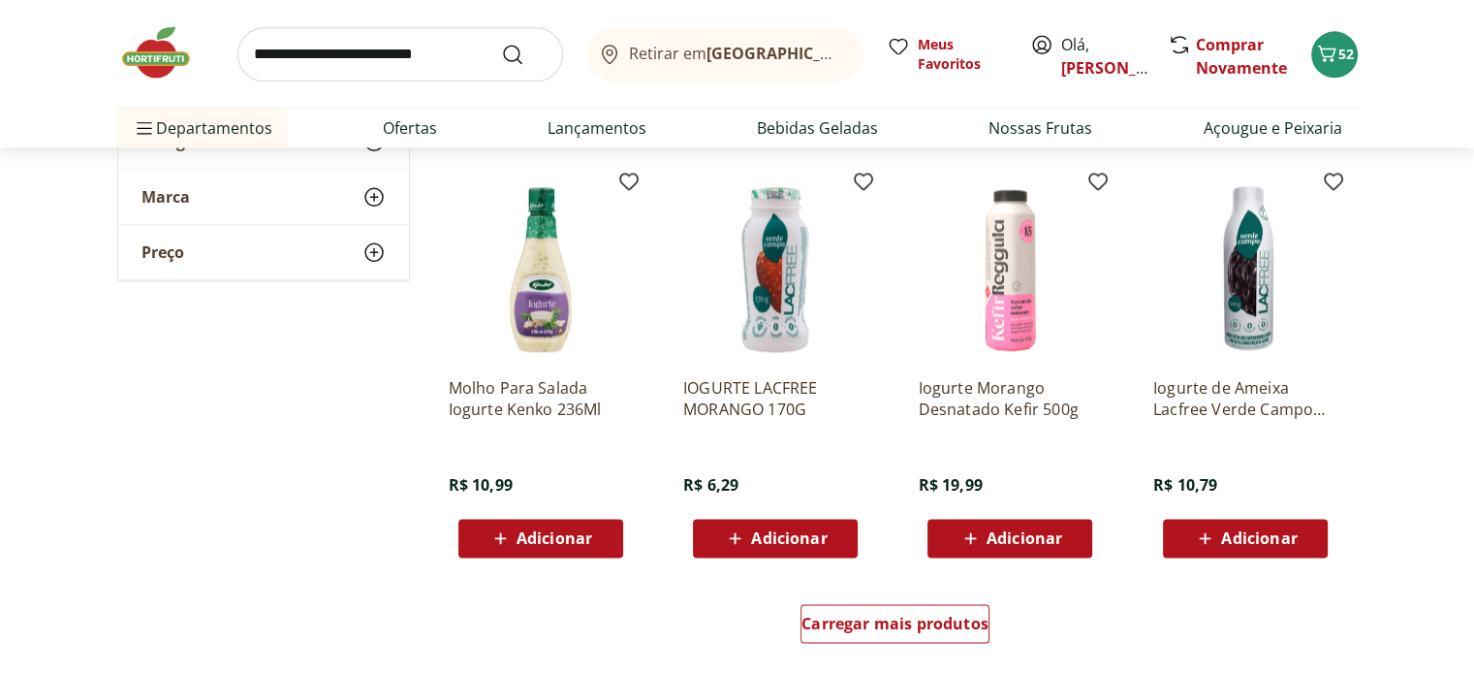
scroll to position [9884, 0]
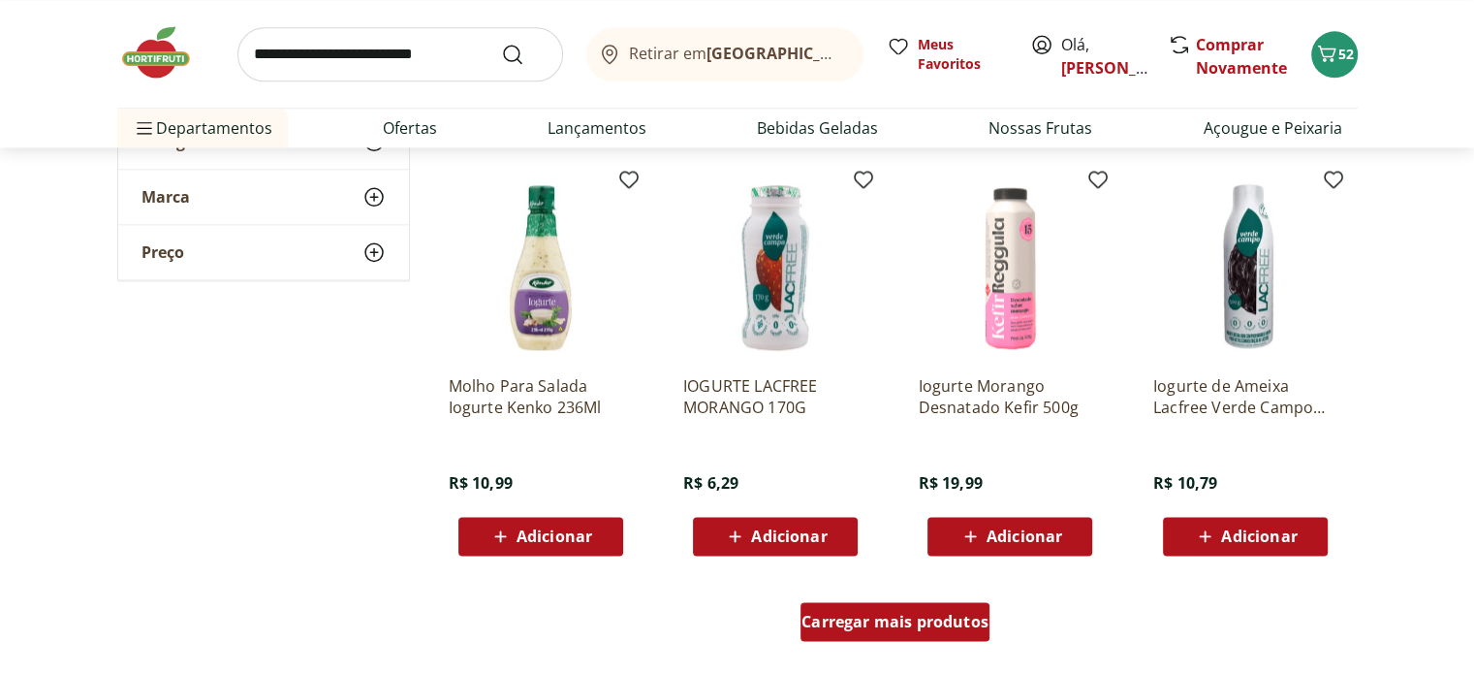
click at [835, 615] on span "Carregar mais produtos" at bounding box center [894, 621] width 187 height 16
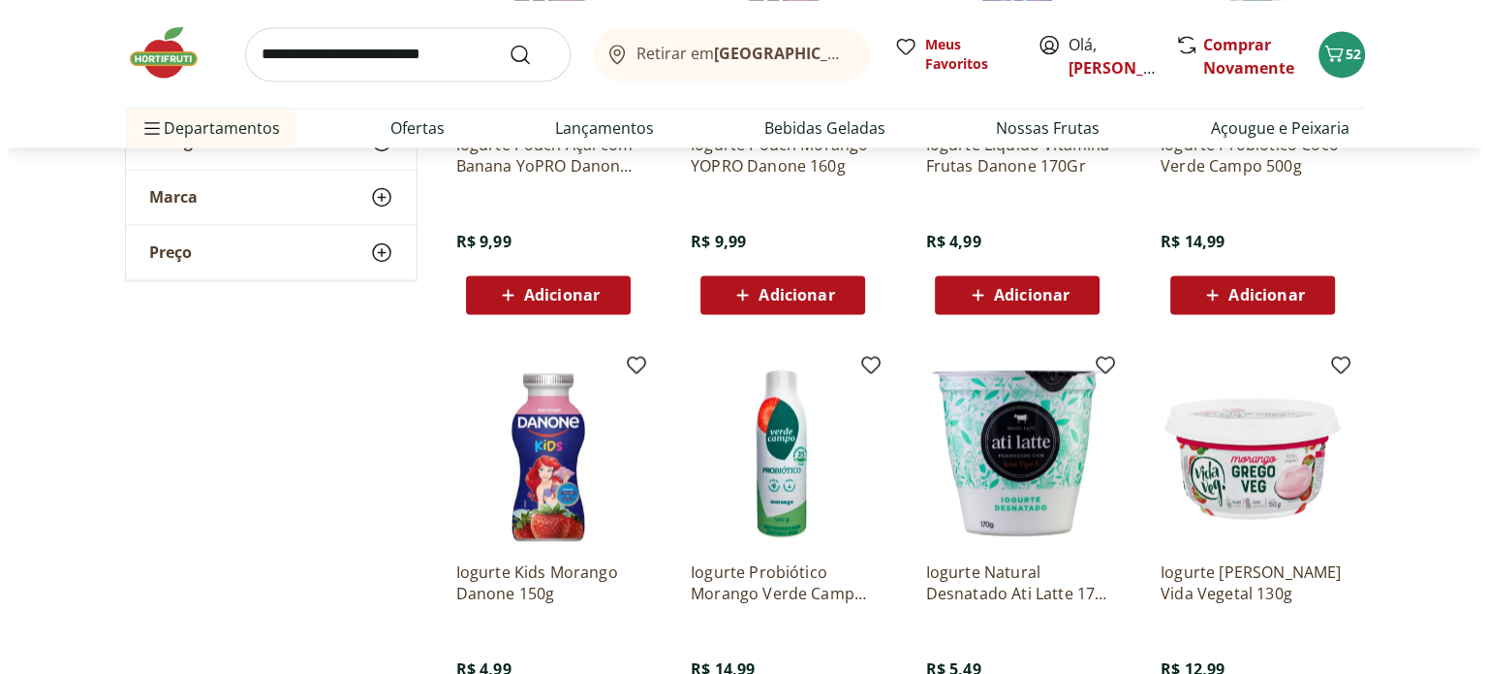
scroll to position [10660, 0]
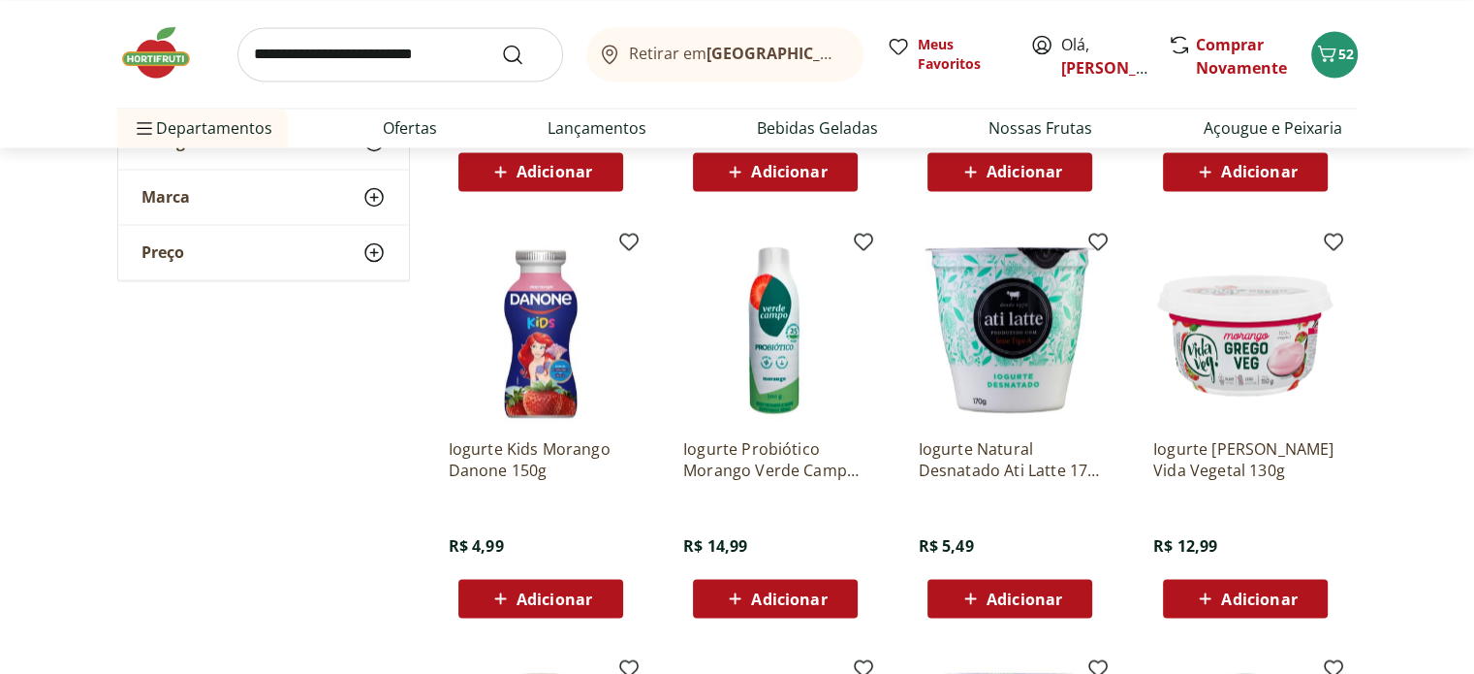
click at [951, 600] on div "Adicionar" at bounding box center [1010, 597] width 134 height 35
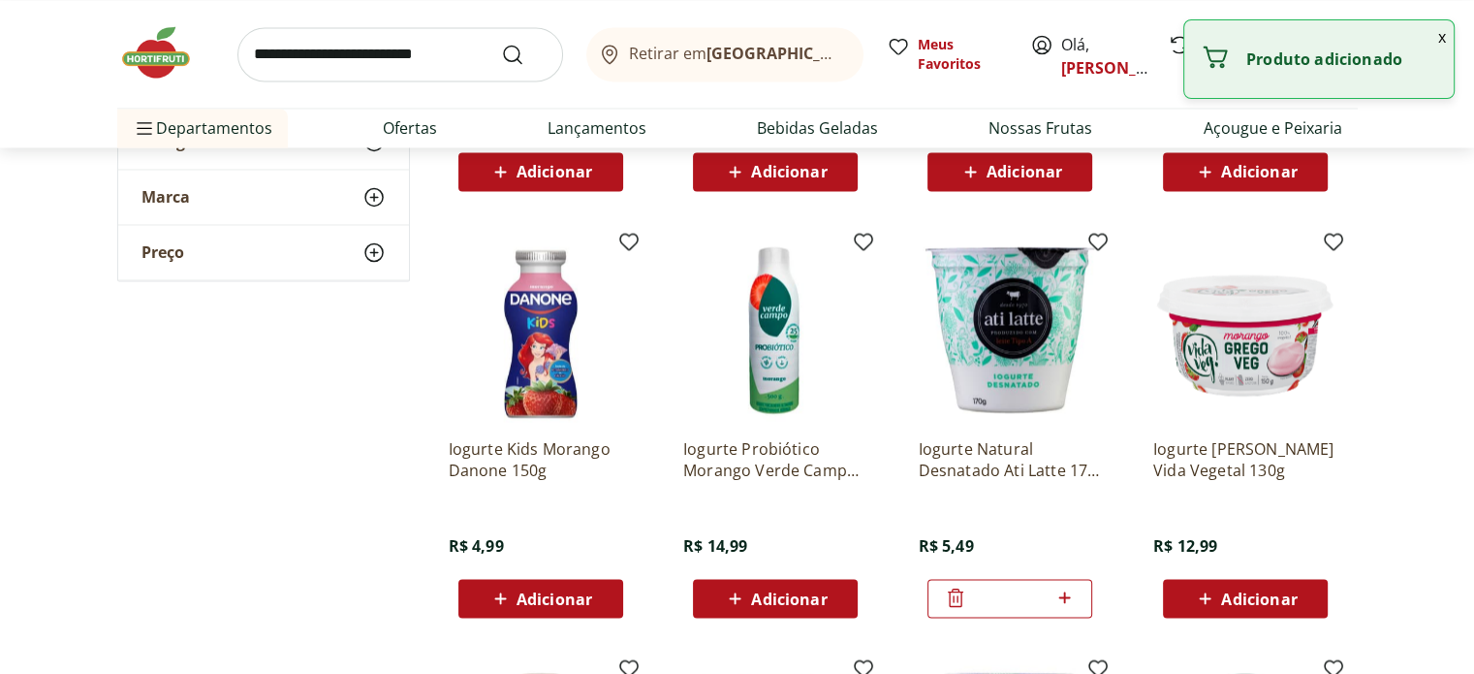
click at [1070, 588] on icon at bounding box center [1064, 596] width 24 height 23
type input "*"
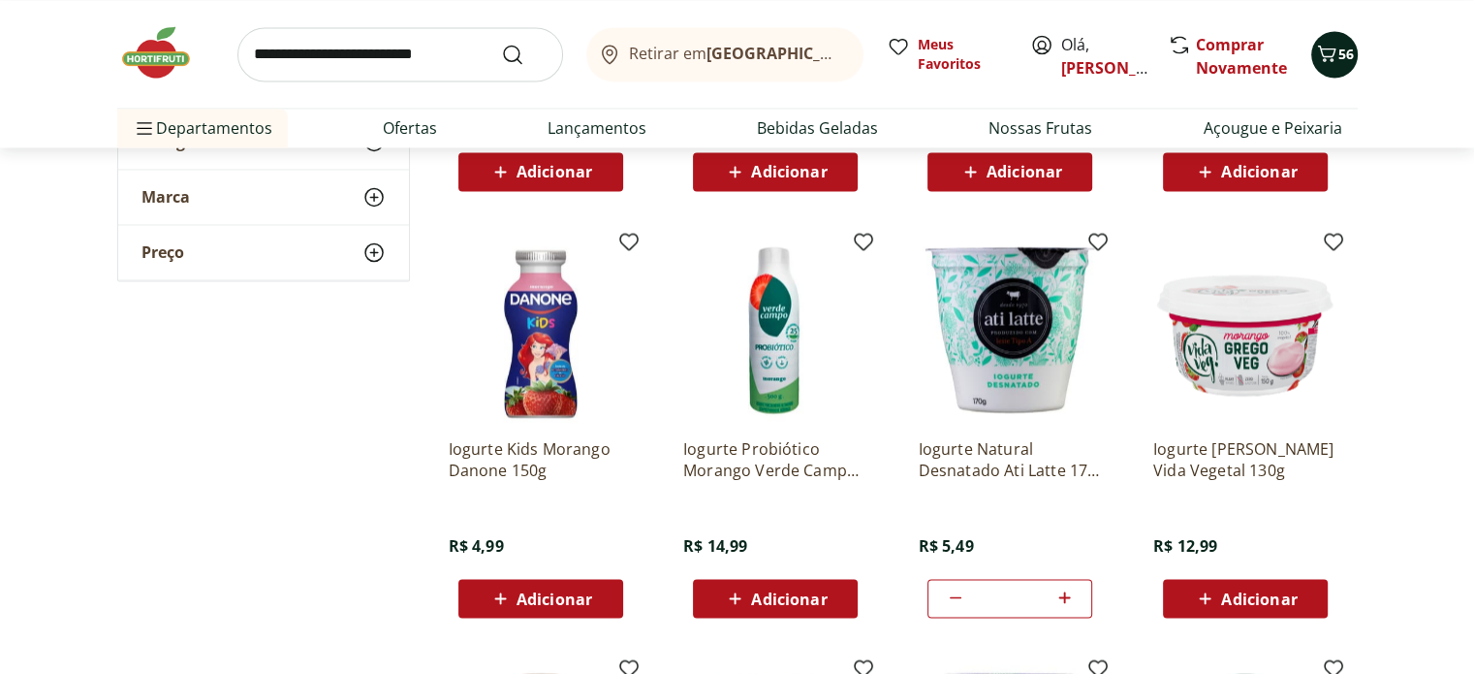
click at [1349, 50] on span "56" at bounding box center [1346, 54] width 16 height 18
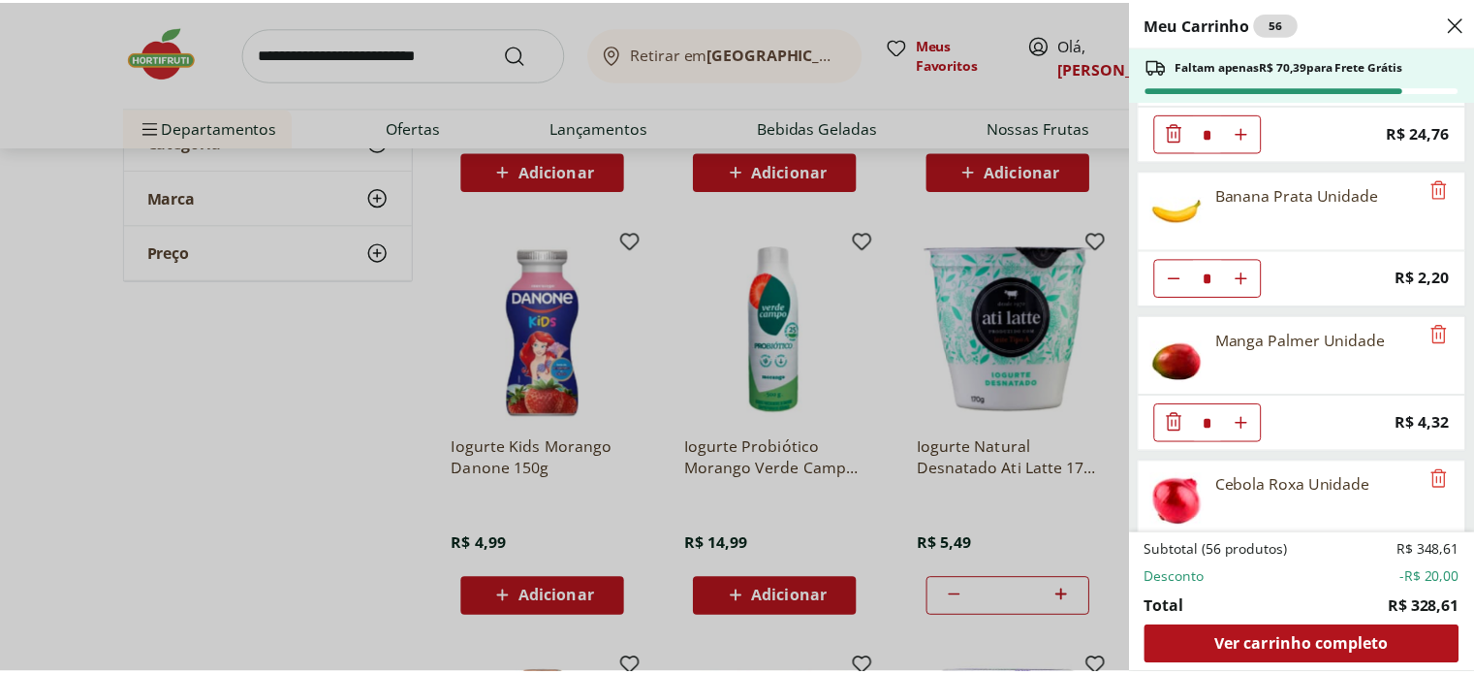
scroll to position [4621, 0]
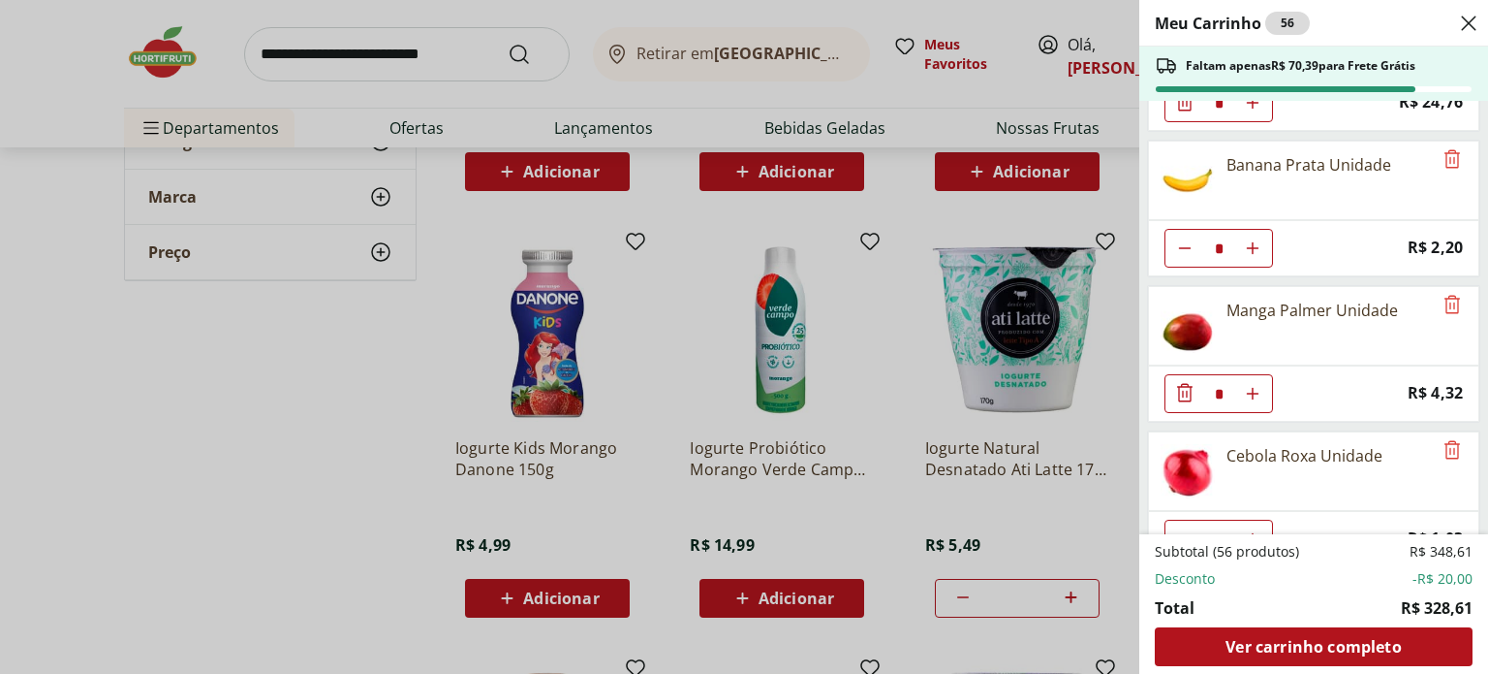
click at [360, 56] on div "Meu Carrinho 56 Faltam apenas R$ 70,39 para Frete Grátis Couve Mineira Unidade …" at bounding box center [744, 337] width 1488 height 674
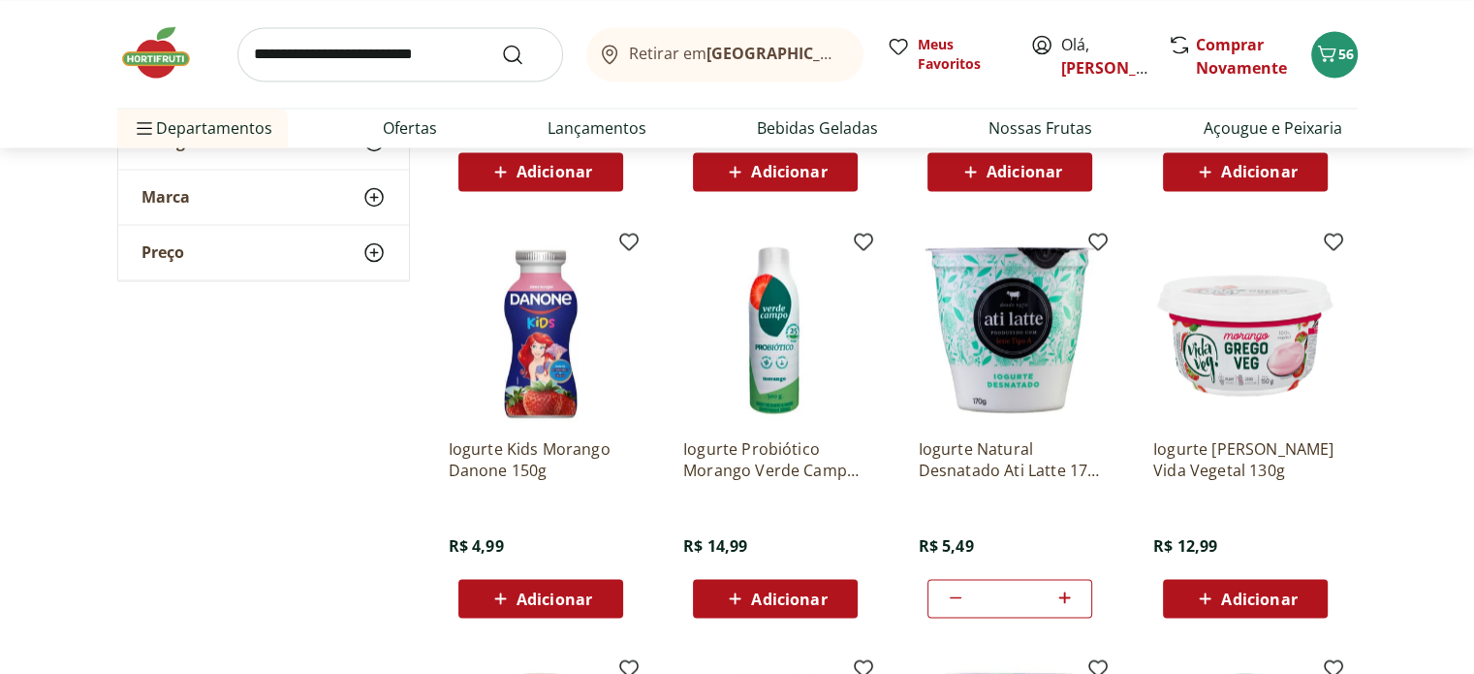
click at [360, 47] on input "search" at bounding box center [400, 54] width 326 height 54
type input "**********"
click at [501, 43] on button "Submit Search" at bounding box center [524, 54] width 47 height 23
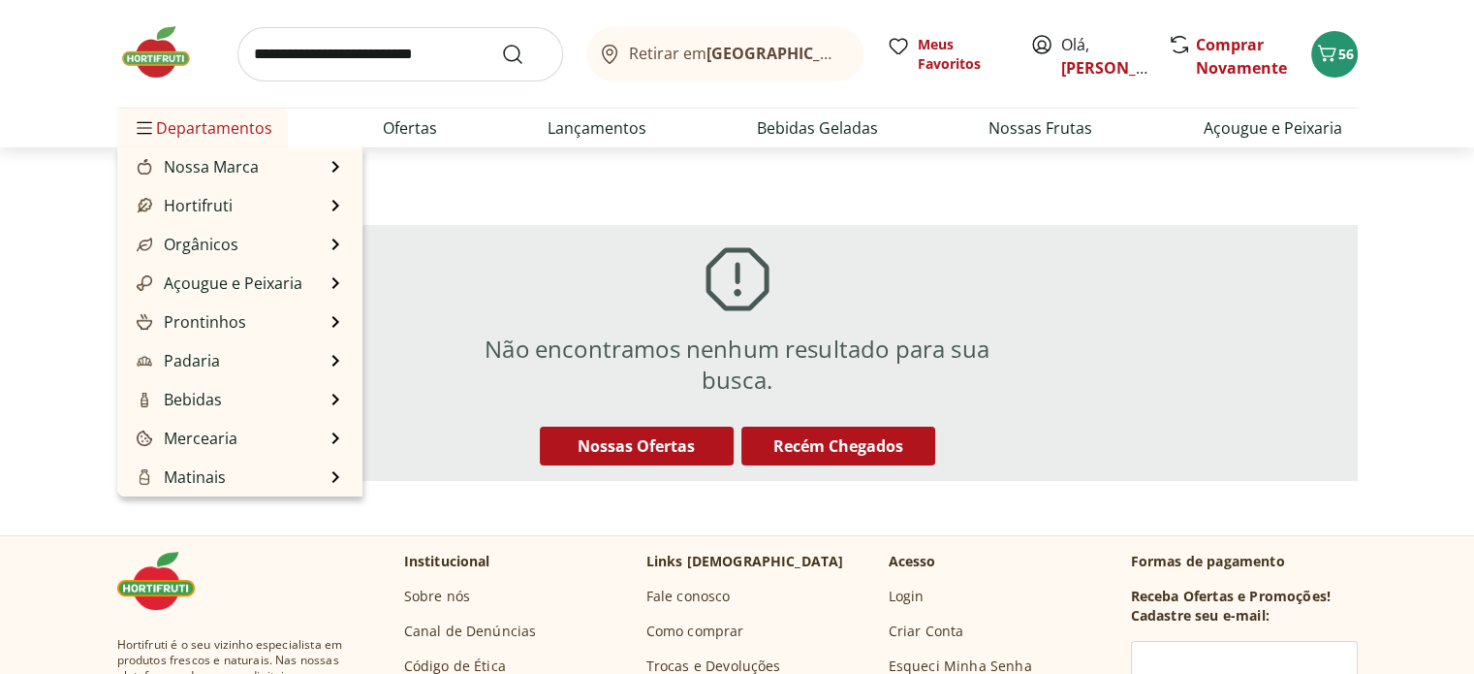
click at [127, 126] on li "Departamentos Nossa Marca Nossa Marca Ver tudo do departamento Açougue & Peixar…" at bounding box center [202, 128] width 171 height 39
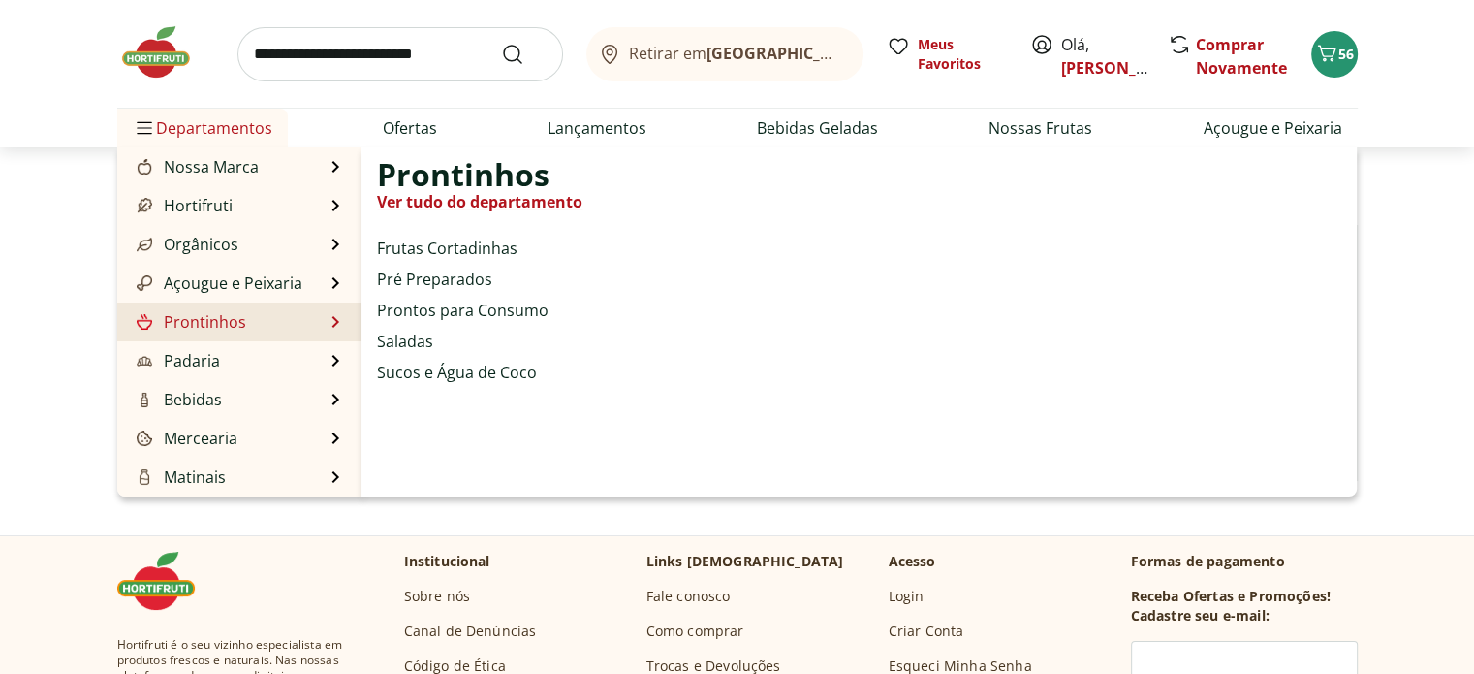
click at [207, 326] on link "Prontinhos" at bounding box center [189, 321] width 113 height 23
select select "**********"
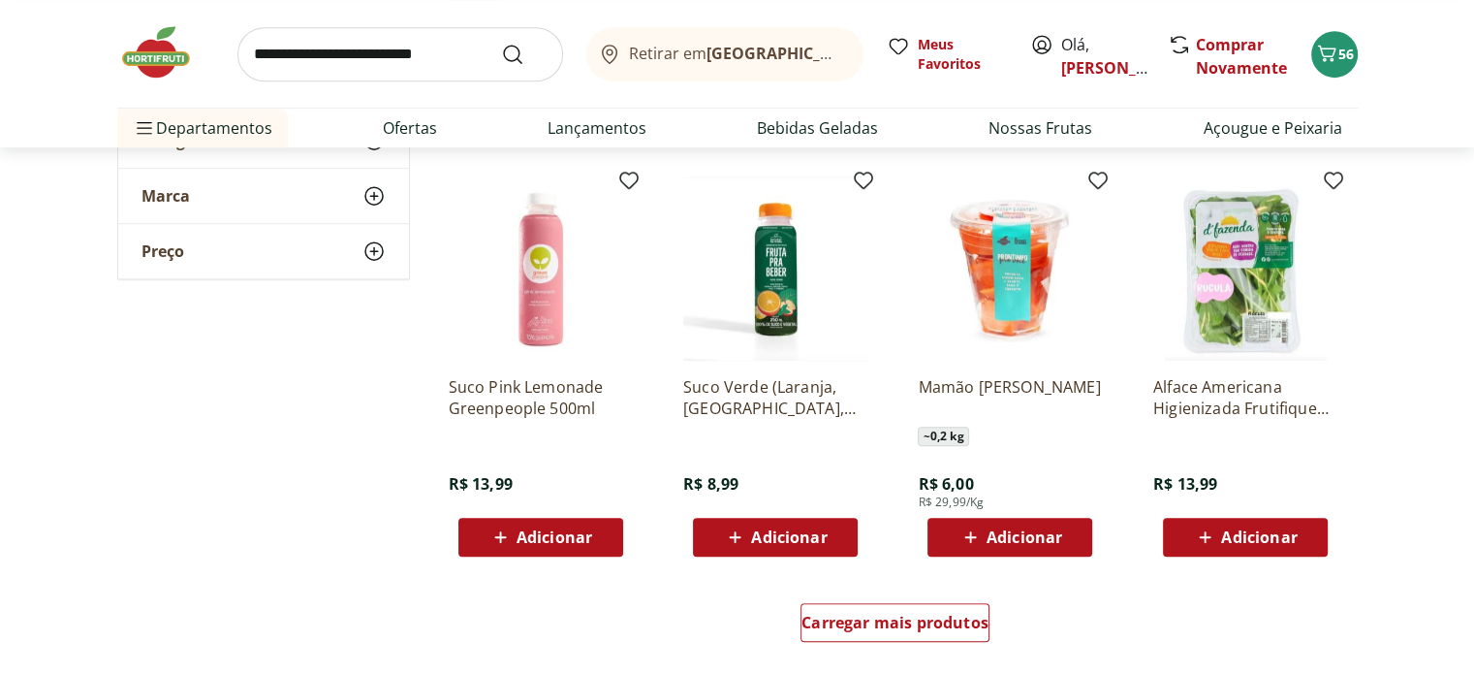
scroll to position [1066, 0]
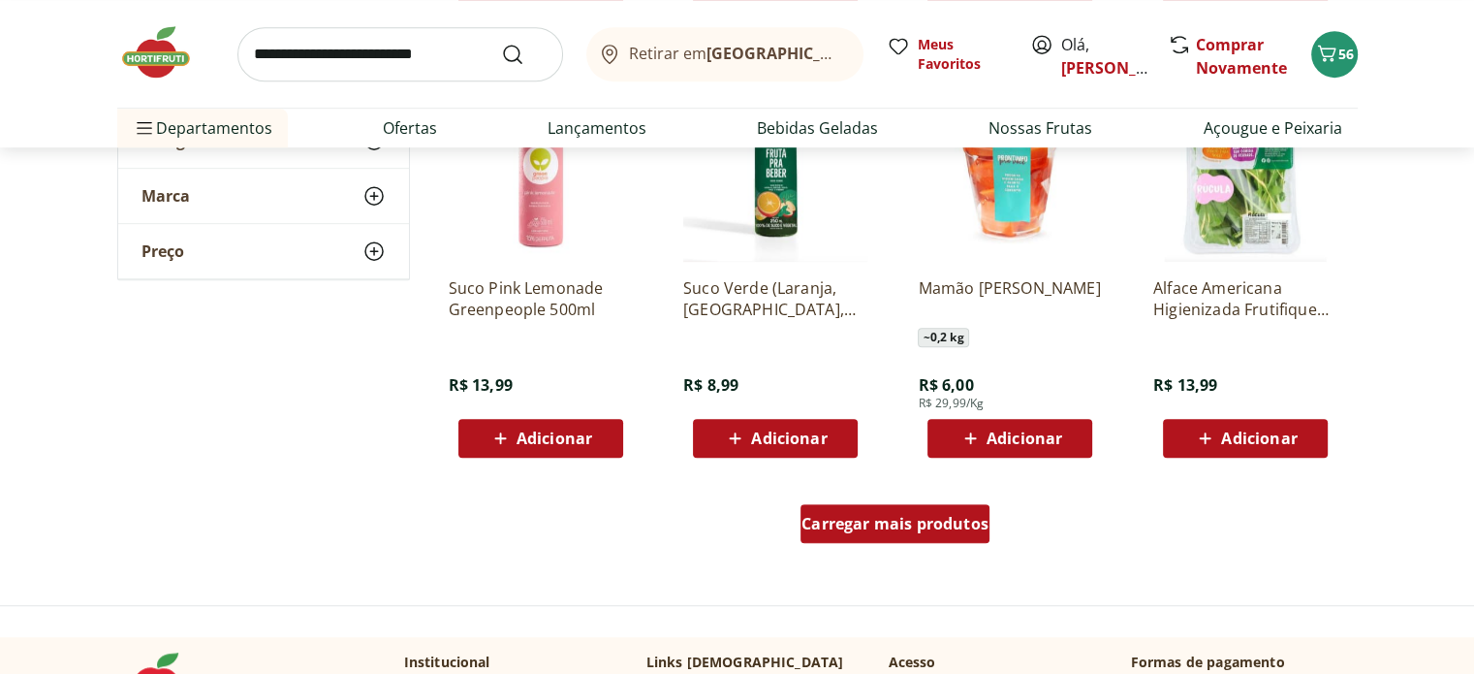
click at [844, 525] on span "Carregar mais produtos" at bounding box center [894, 524] width 187 height 16
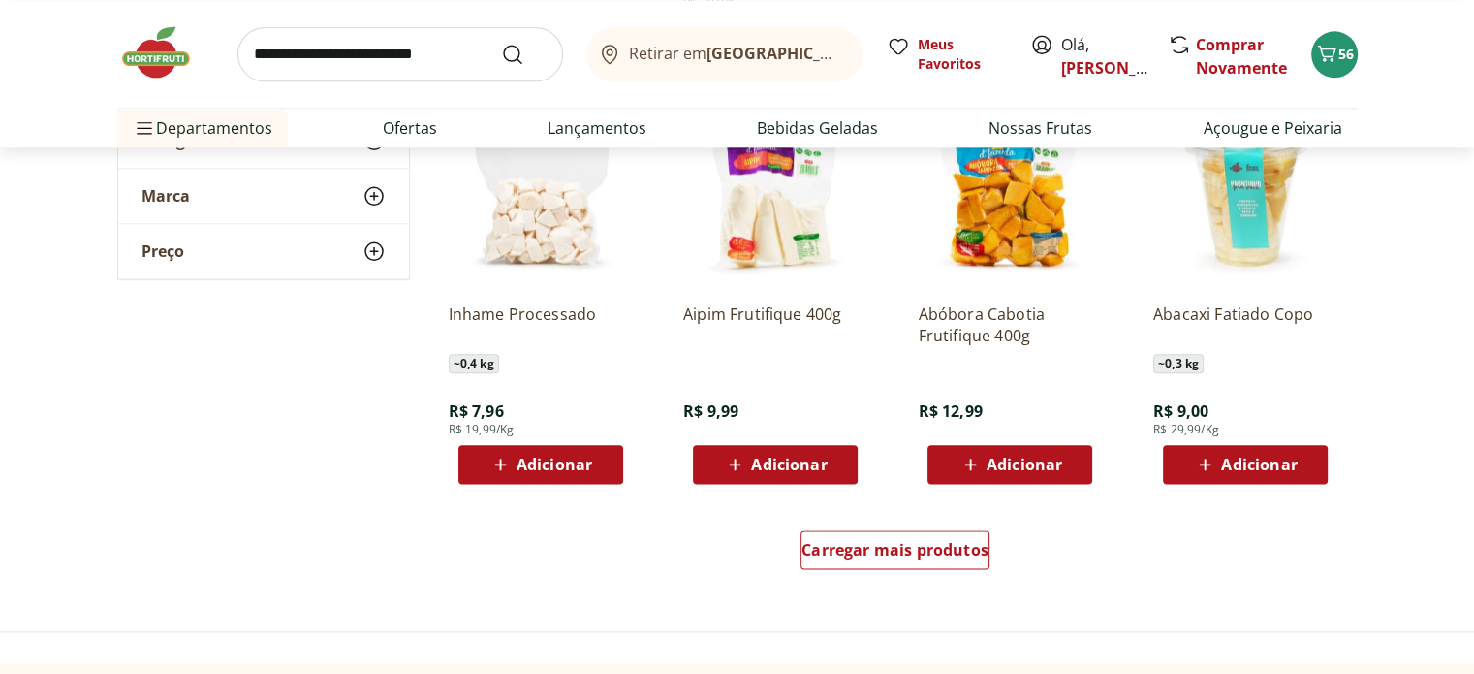
scroll to position [2326, 0]
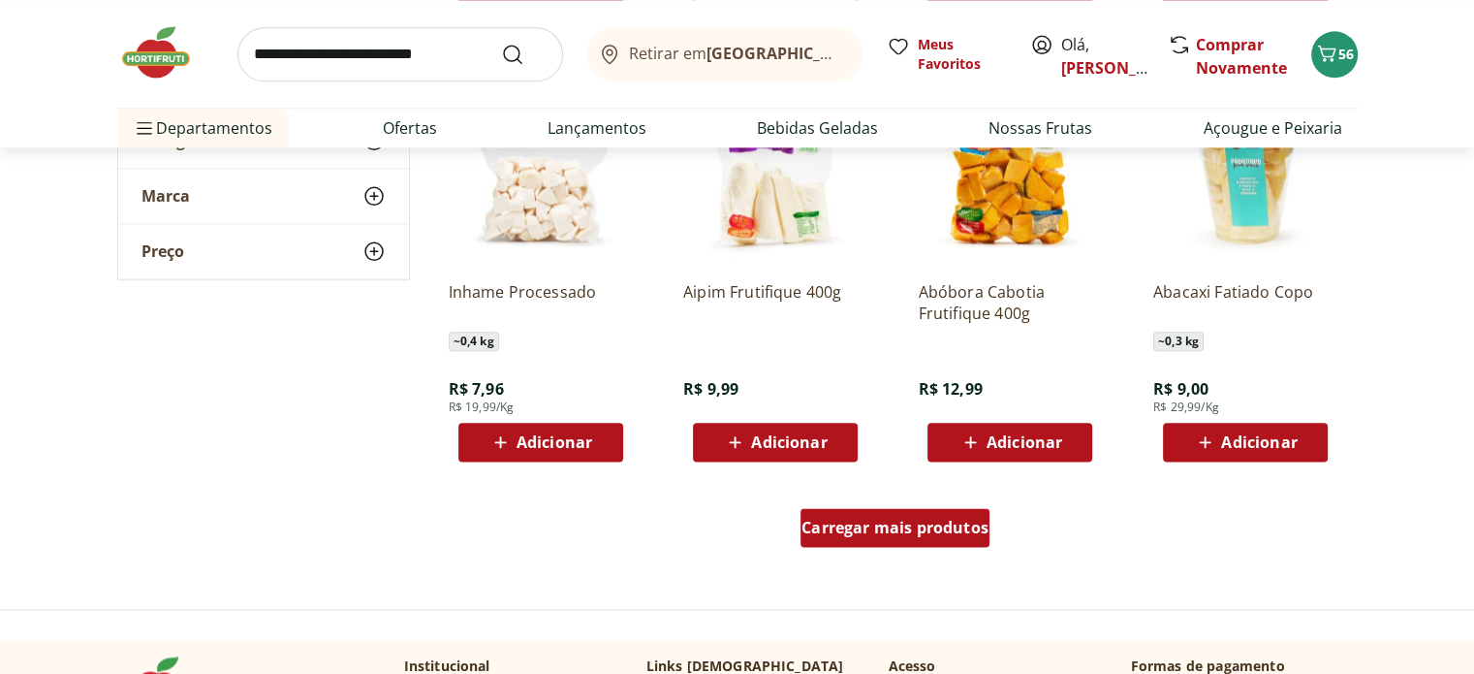
click at [830, 525] on span "Carregar mais produtos" at bounding box center [894, 527] width 187 height 16
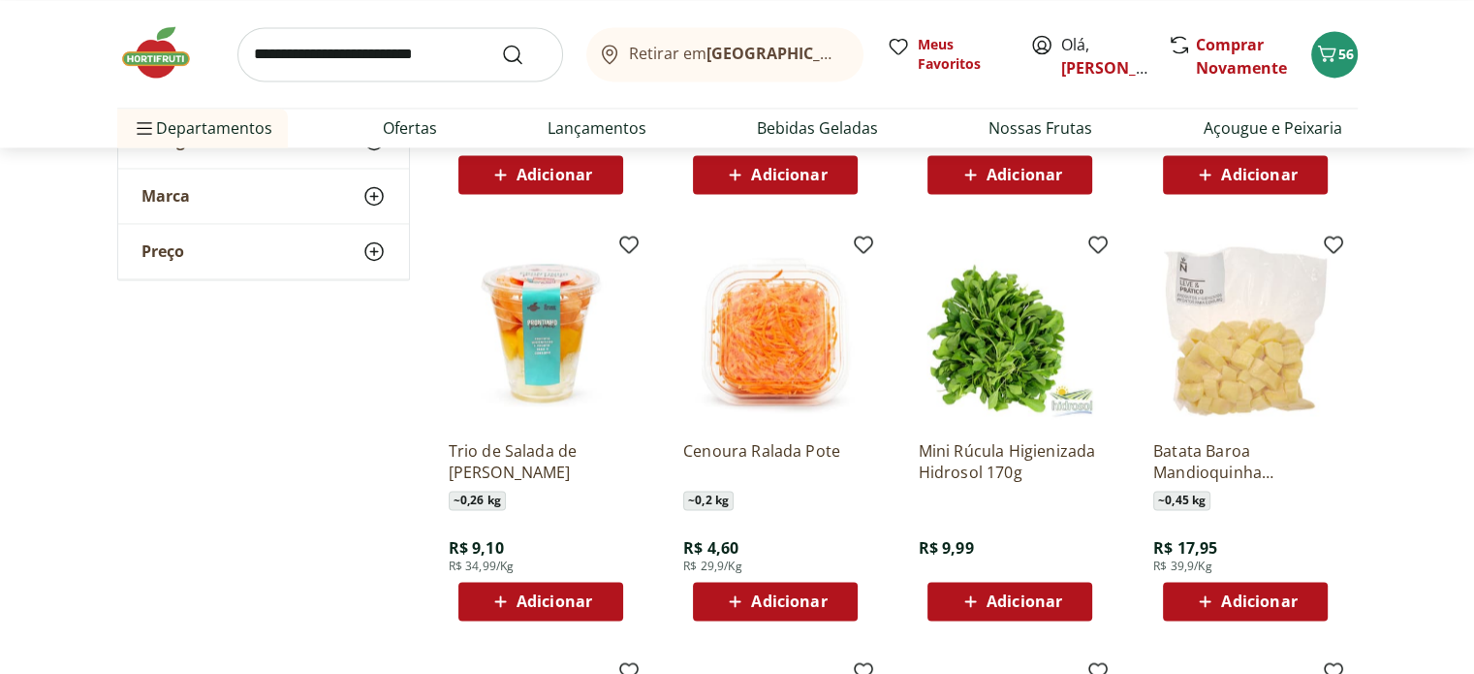
scroll to position [3489, 0]
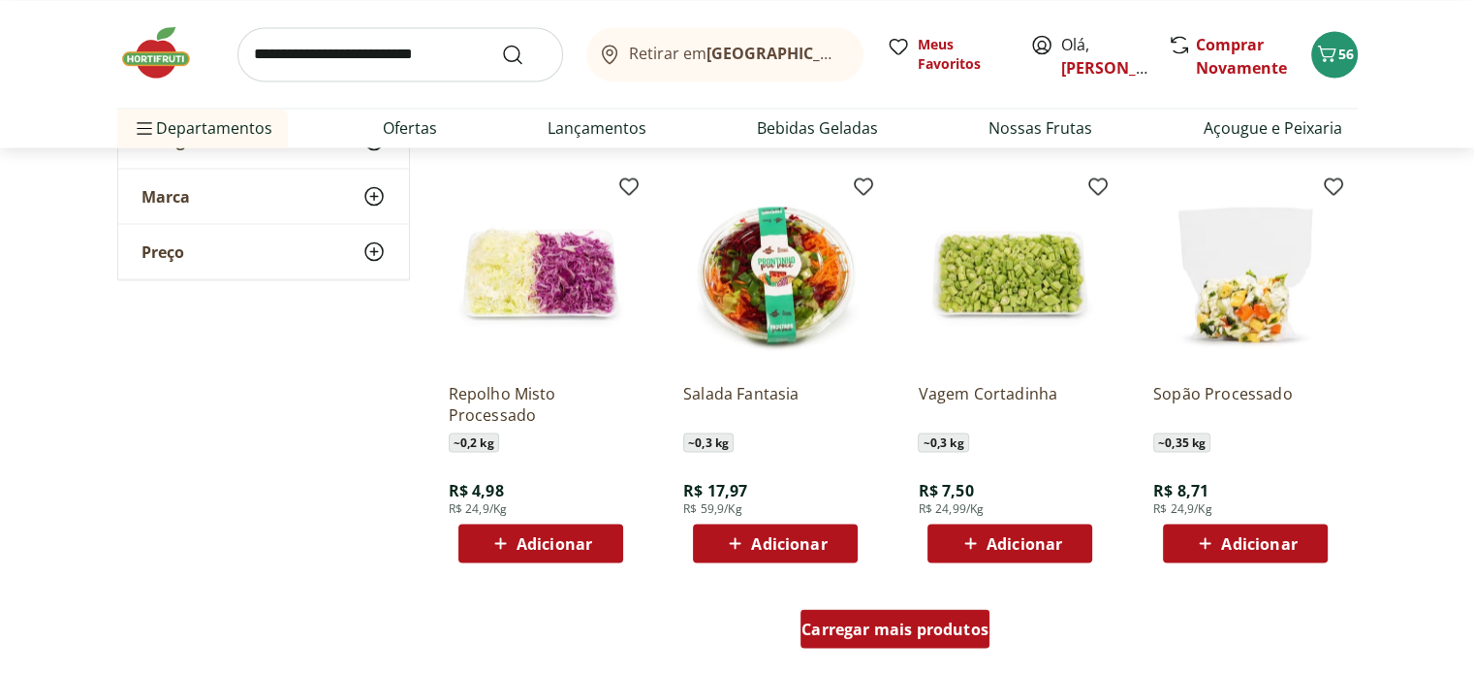
click at [883, 626] on span "Carregar mais produtos" at bounding box center [894, 628] width 187 height 16
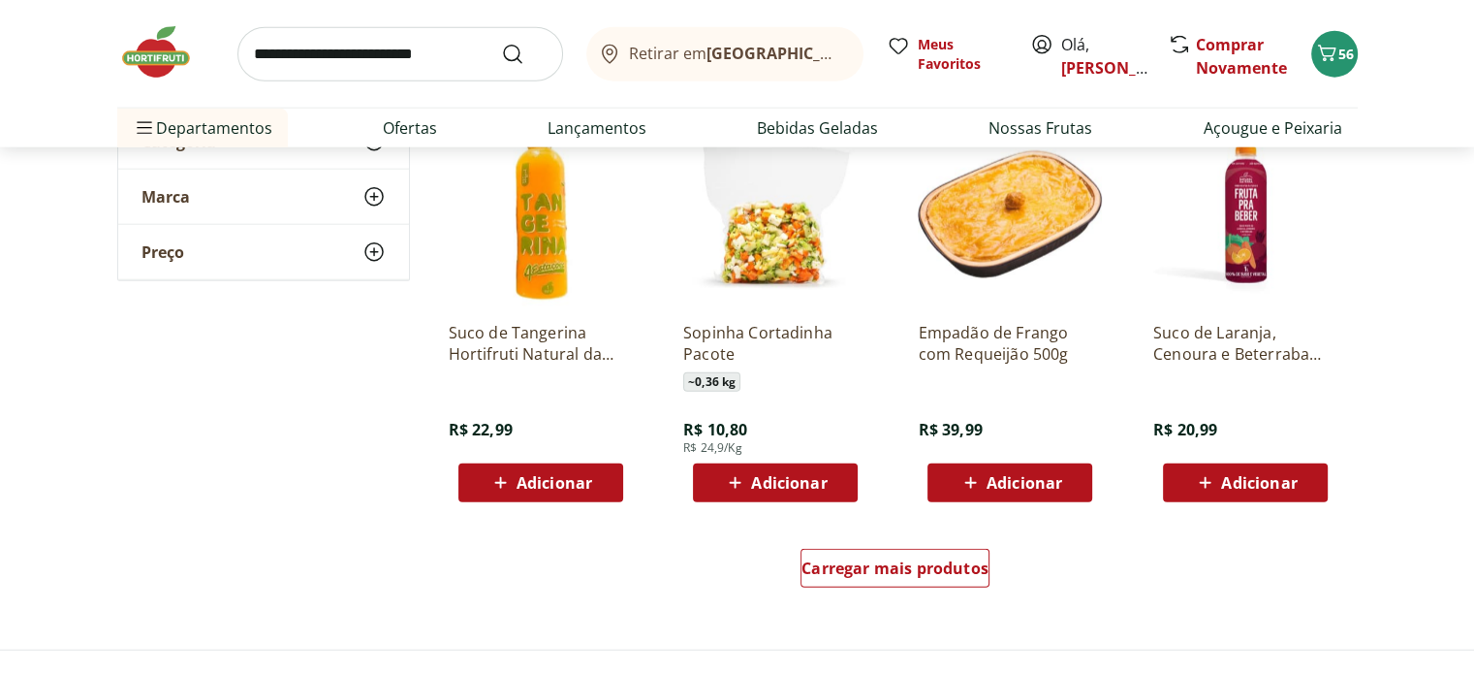
scroll to position [4845, 0]
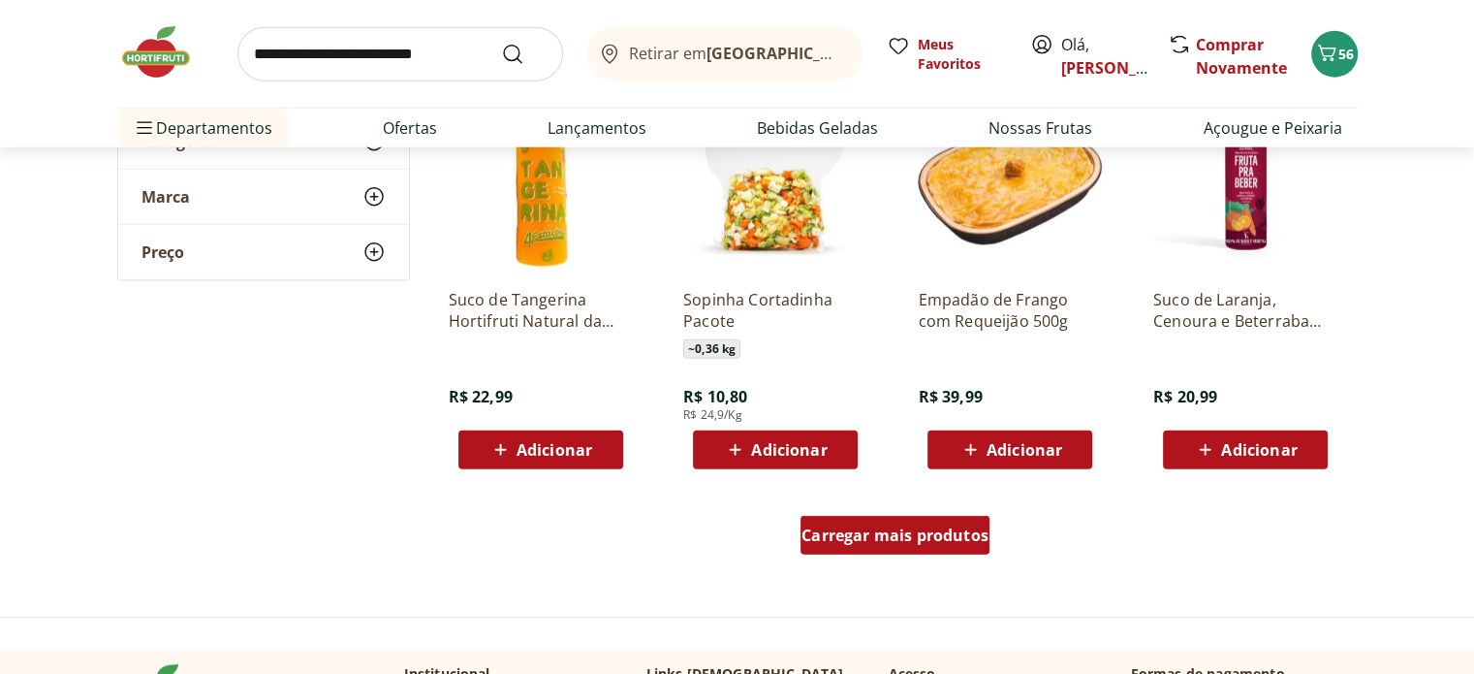
click at [914, 535] on span "Carregar mais produtos" at bounding box center [894, 535] width 187 height 16
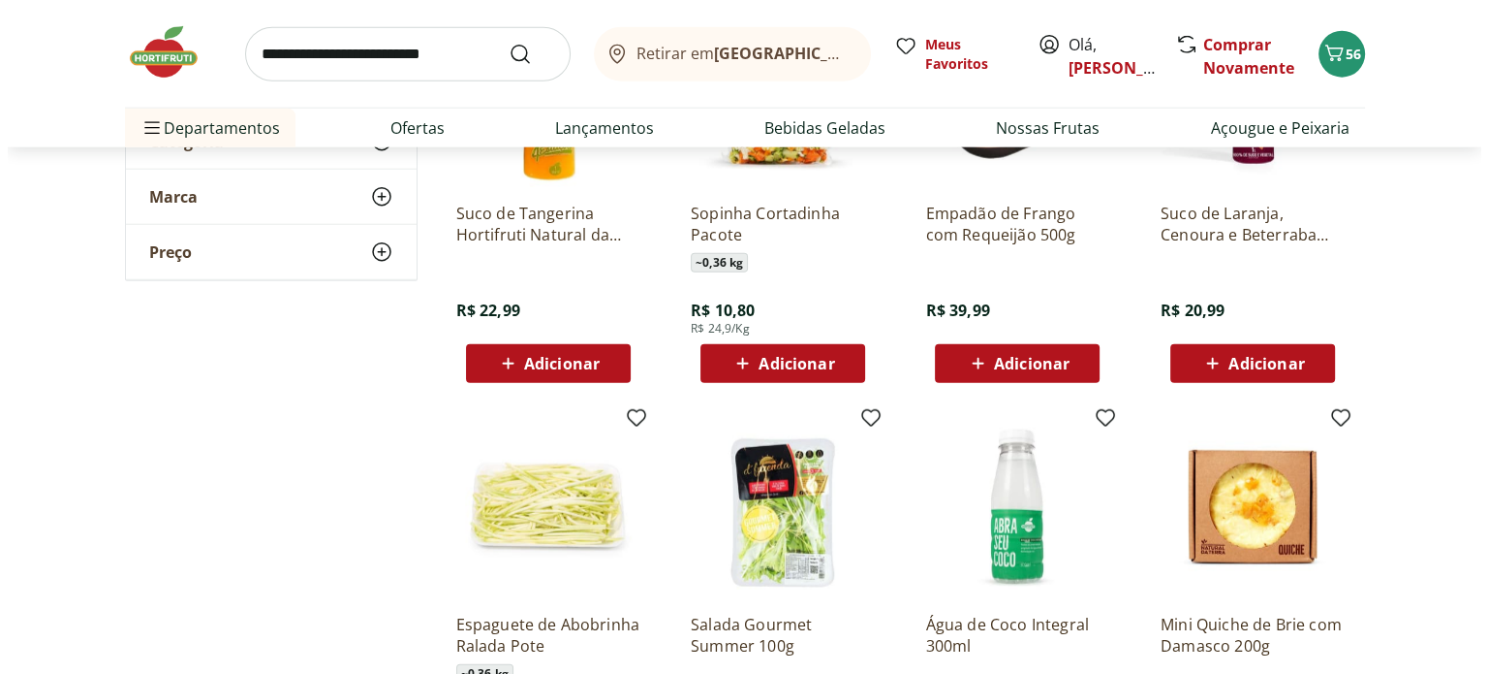
scroll to position [5136, 0]
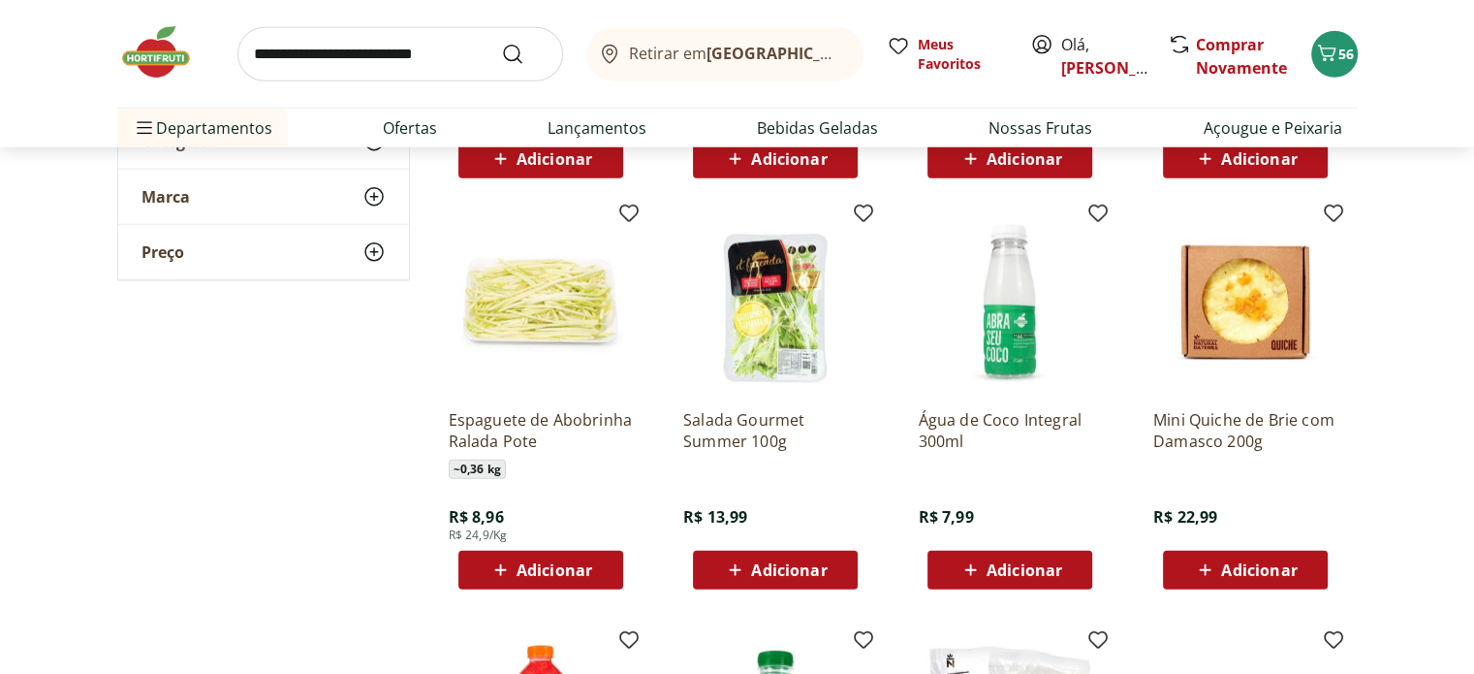
click at [508, 565] on icon at bounding box center [500, 569] width 24 height 23
click at [1300, 47] on div "Retirar em Rio de Janeiro/RJ Meus Favoritos Olá, JULIANA Comprar Novamente 57" at bounding box center [737, 54] width 1240 height 108
click at [1321, 47] on icon "Carrinho" at bounding box center [1326, 53] width 18 height 16
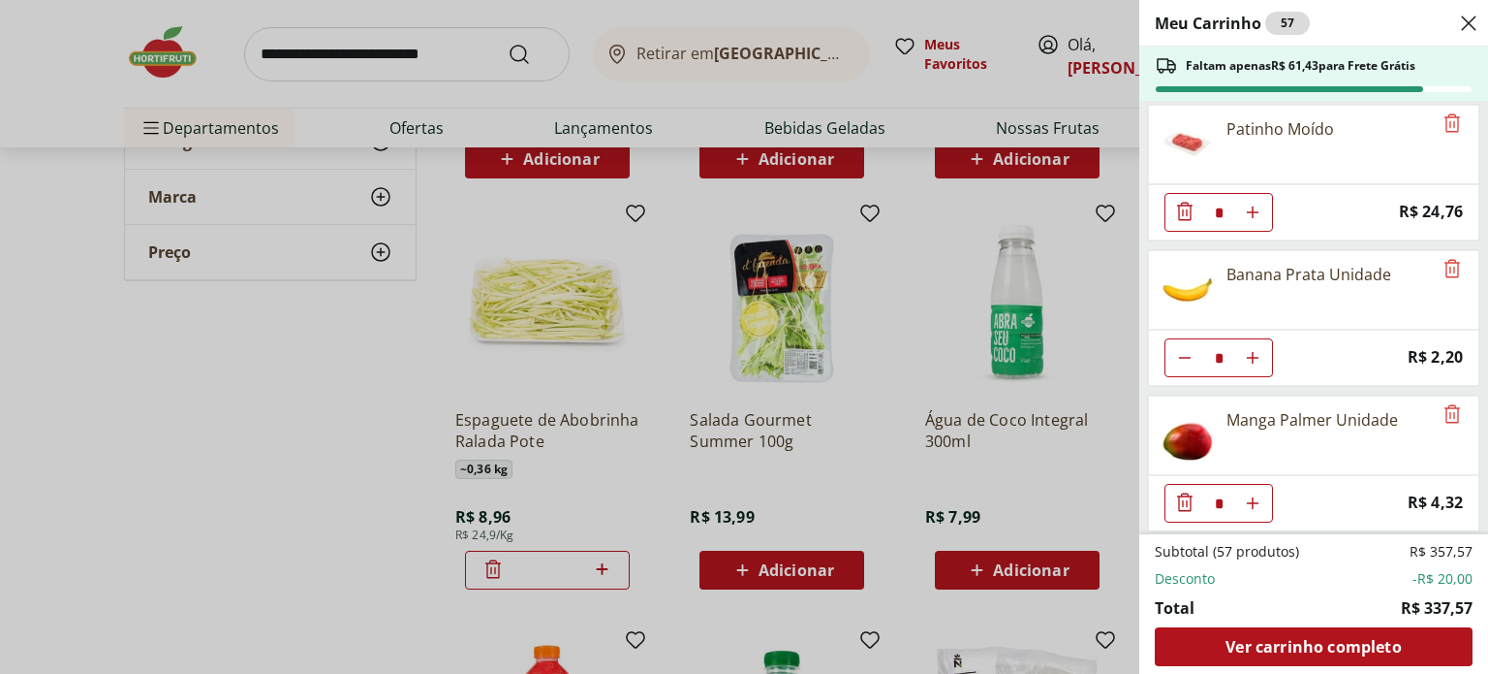
scroll to position [4765, 0]
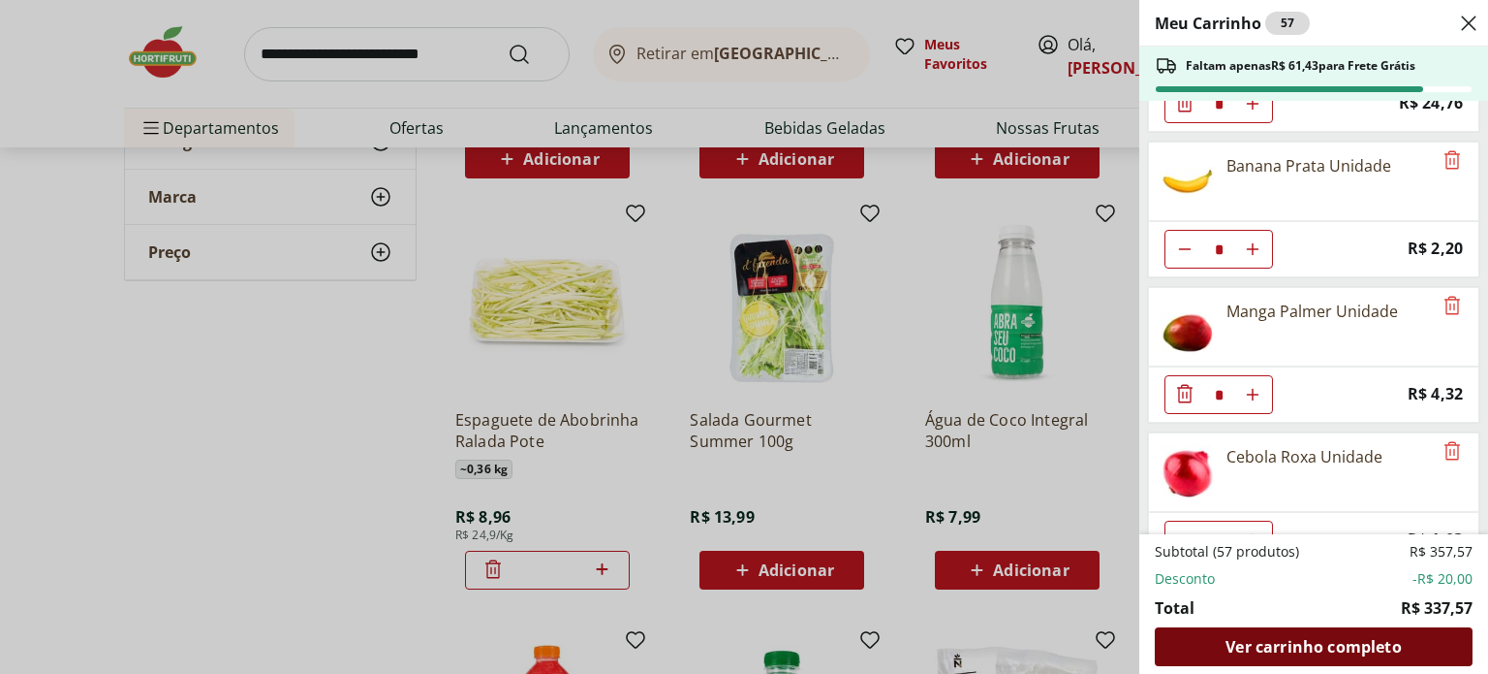
click at [1226, 648] on span "Ver carrinho completo" at bounding box center [1313, 647] width 175 height 16
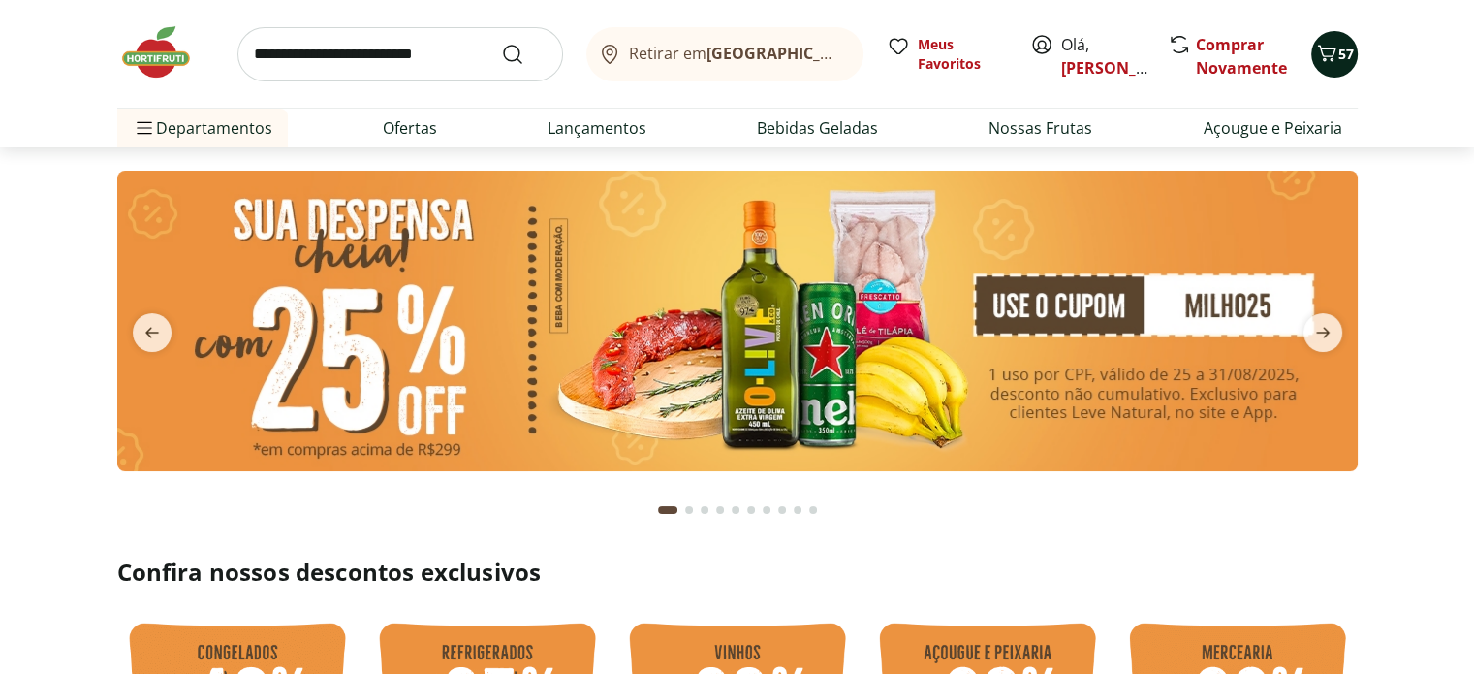
click at [1338, 60] on span "57" at bounding box center [1346, 54] width 16 height 18
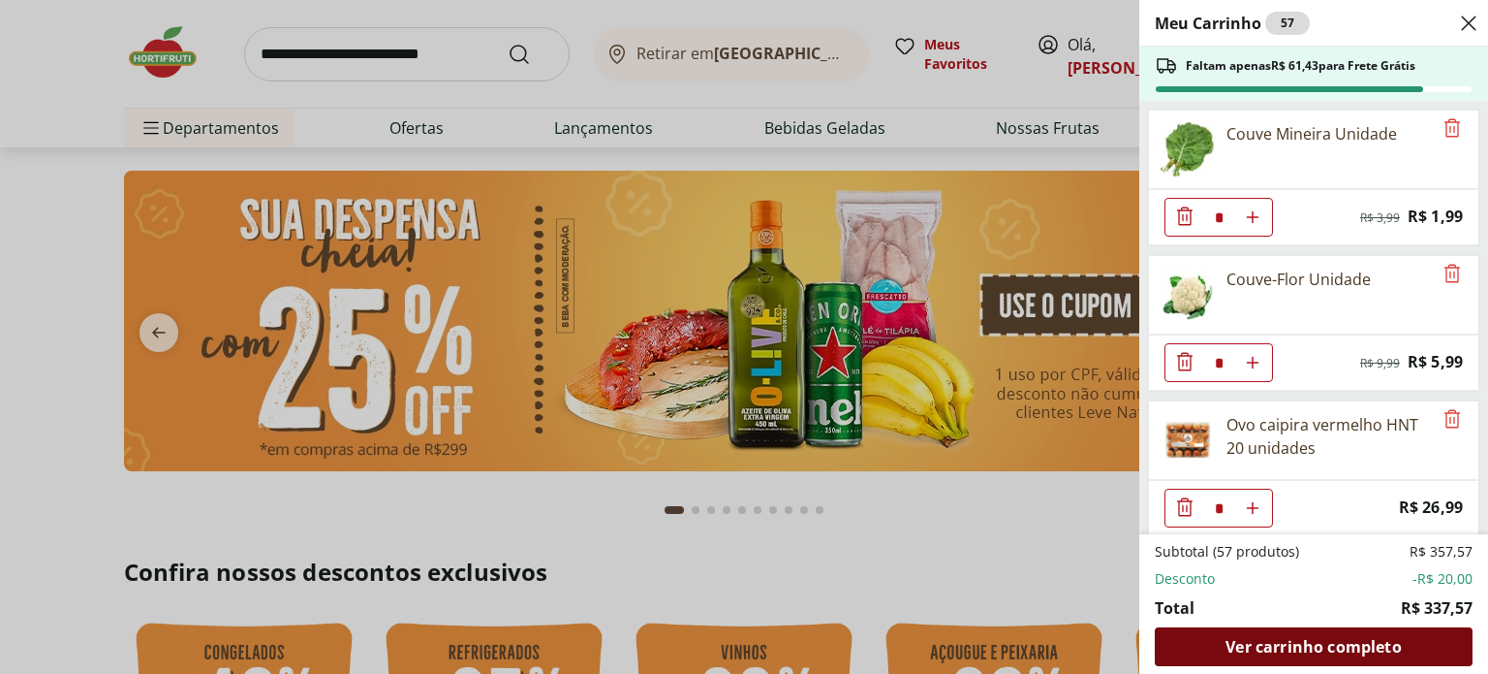
click at [1355, 639] on span "Ver carrinho completo" at bounding box center [1313, 647] width 175 height 16
